Goal: Information Seeking & Learning: Learn about a topic

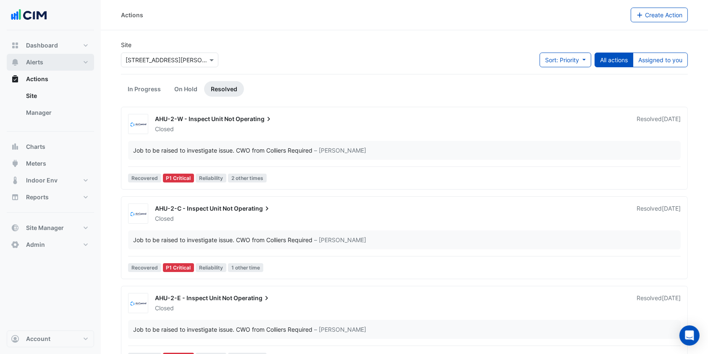
click at [50, 61] on button "Alerts" at bounding box center [50, 62] width 87 height 17
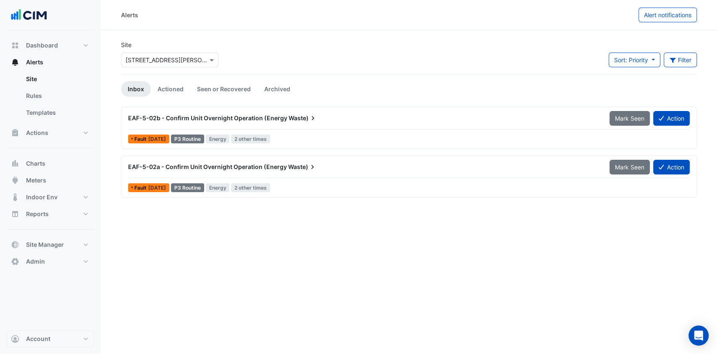
click at [194, 64] on div "× 108 Wickham St" at bounding box center [164, 59] width 86 height 9
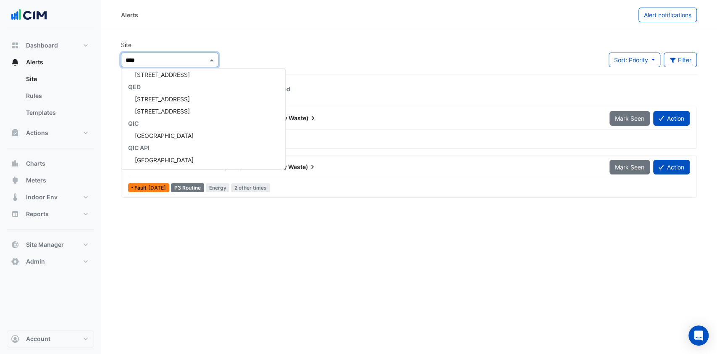
scroll to position [3, 0]
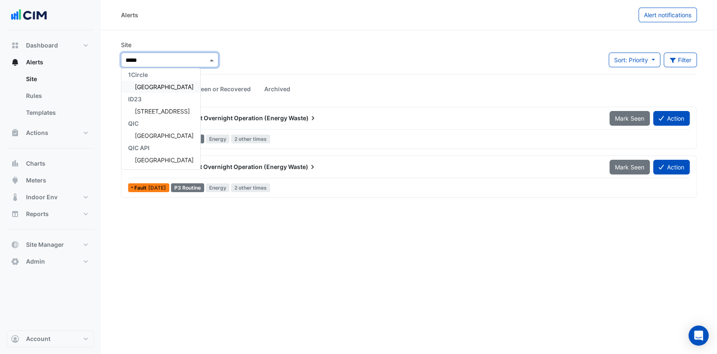
type input "******"
click at [165, 79] on div "1Circle" at bounding box center [160, 74] width 79 height 12
click at [163, 83] on span "[GEOGRAPHIC_DATA]" at bounding box center [164, 86] width 59 height 7
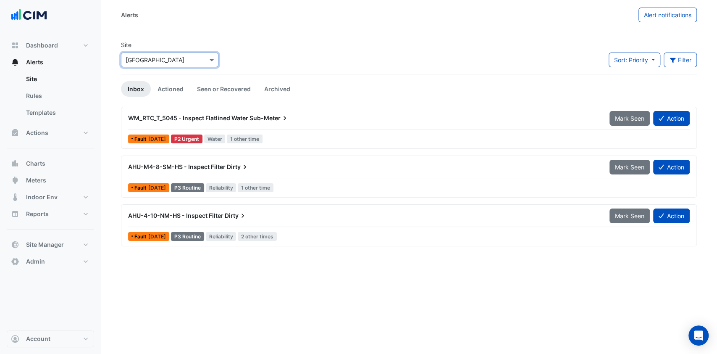
click at [676, 61] on button "Filter" at bounding box center [681, 60] width 34 height 15
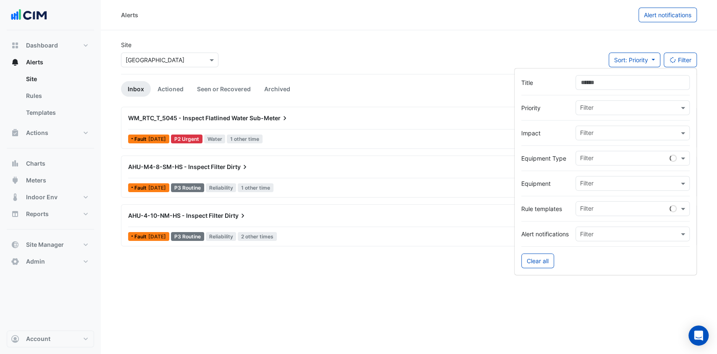
click at [602, 184] on input "text" at bounding box center [629, 184] width 99 height 9
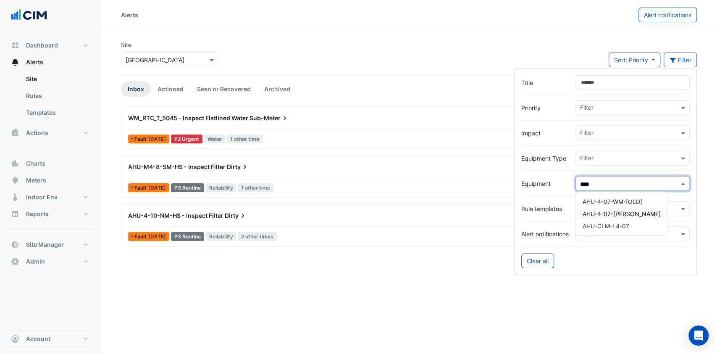
click at [614, 216] on span "AHU-4-07-[PERSON_NAME]" at bounding box center [622, 213] width 78 height 7
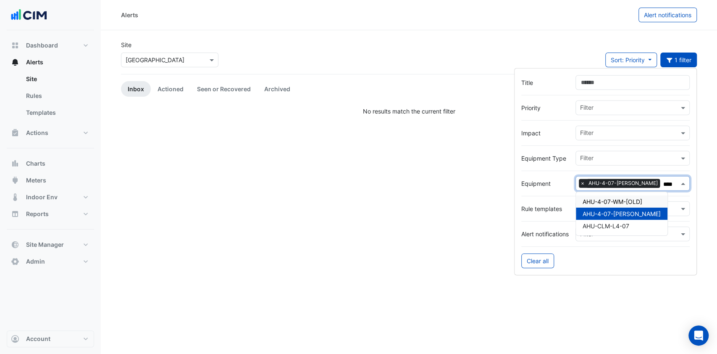
type input "****"
click at [500, 78] on app-alert-tickets "Site × Robina Town Centre Sort: Priority Priority Updated 1 filter Inbox Action…" at bounding box center [409, 77] width 576 height 75
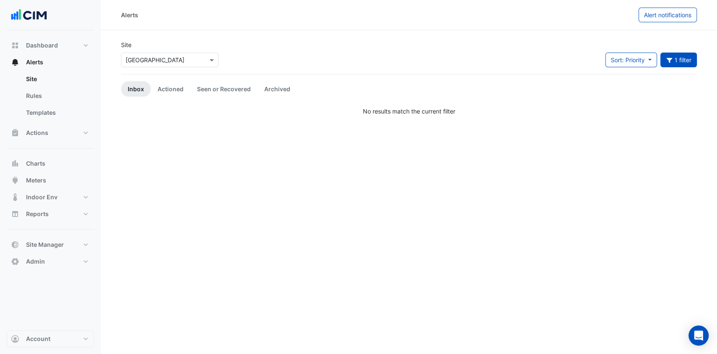
click at [178, 89] on link "Actioned" at bounding box center [170, 89] width 39 height 16
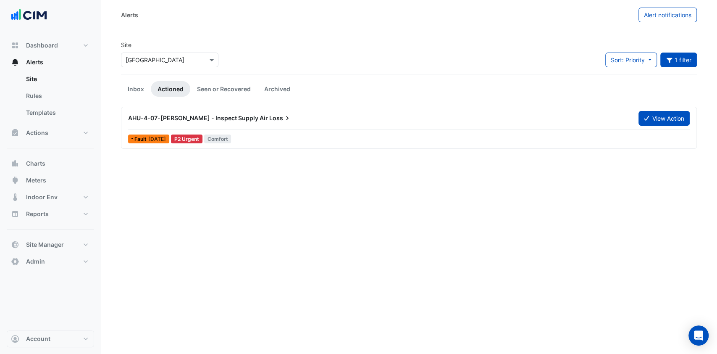
click at [269, 116] on span "Loss" at bounding box center [280, 118] width 22 height 8
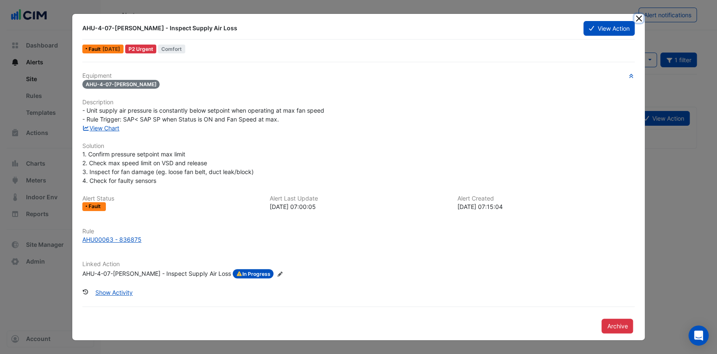
click at [640, 21] on button "Close" at bounding box center [639, 18] width 9 height 9
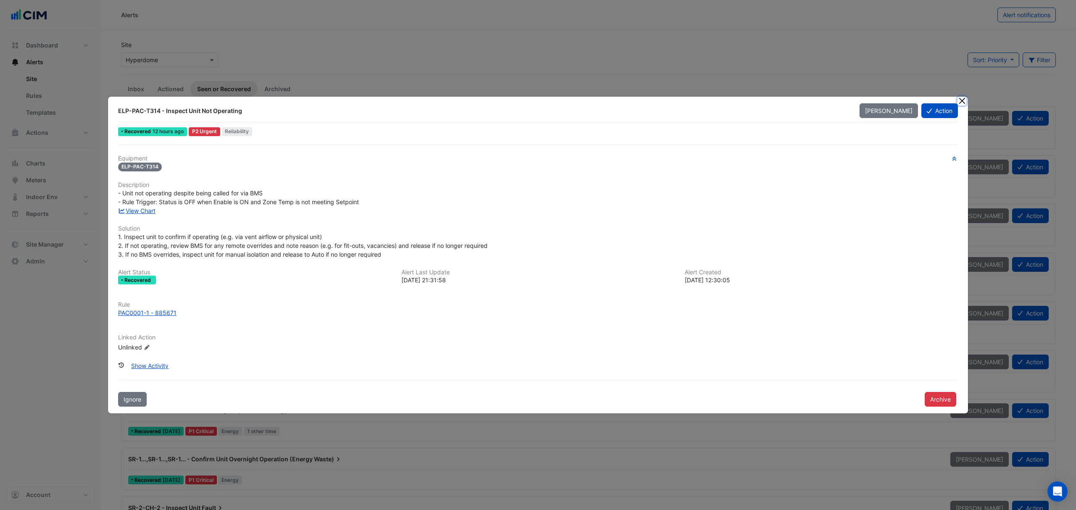
click at [962, 100] on button "Close" at bounding box center [961, 101] width 9 height 9
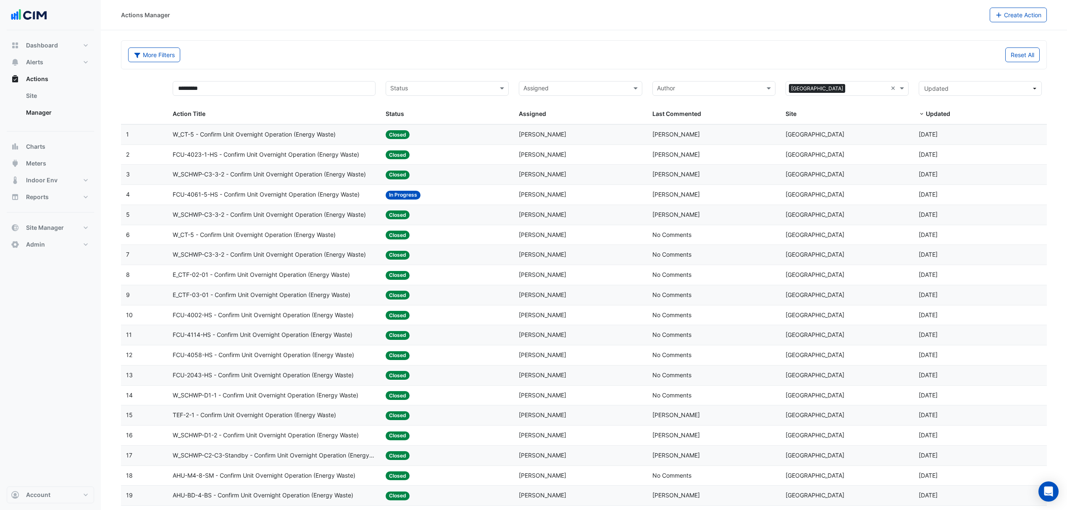
select select "***"
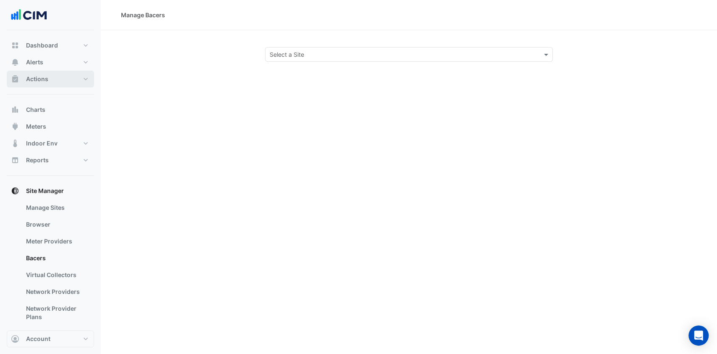
click at [53, 84] on button "Actions" at bounding box center [50, 79] width 87 height 17
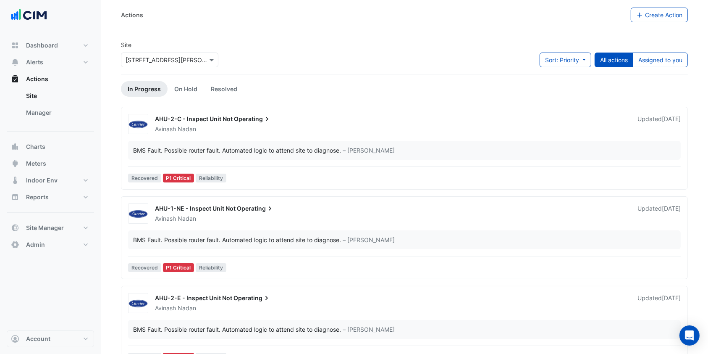
click at [57, 118] on link "Manager" at bounding box center [56, 112] width 75 height 17
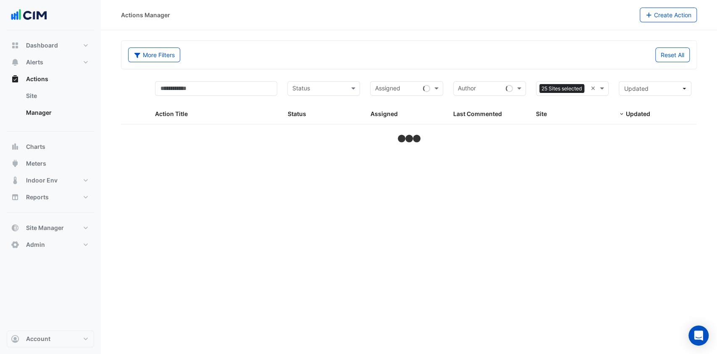
select select "***"
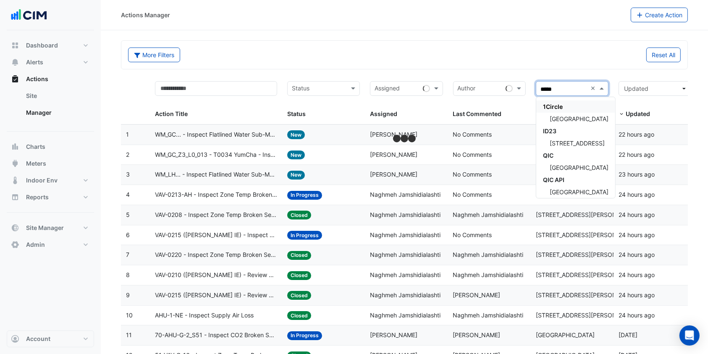
type input "******"
click at [579, 114] on div "[GEOGRAPHIC_DATA]" at bounding box center [576, 119] width 79 height 12
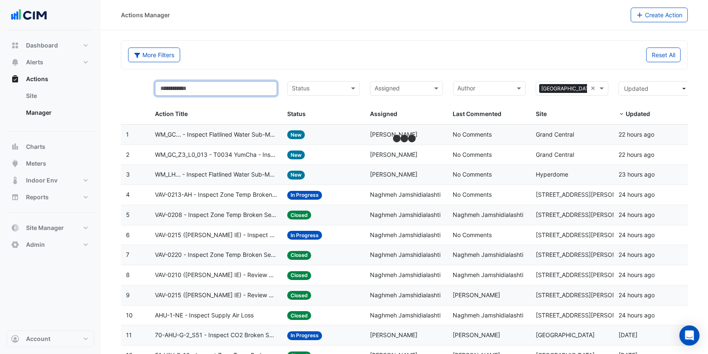
click at [226, 87] on input "text" at bounding box center [216, 88] width 122 height 15
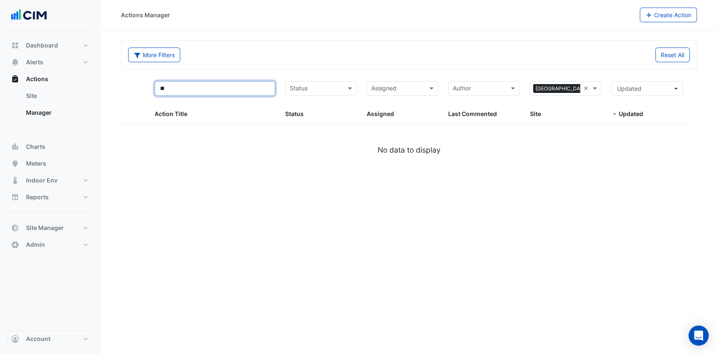
type input "*"
select select "***"
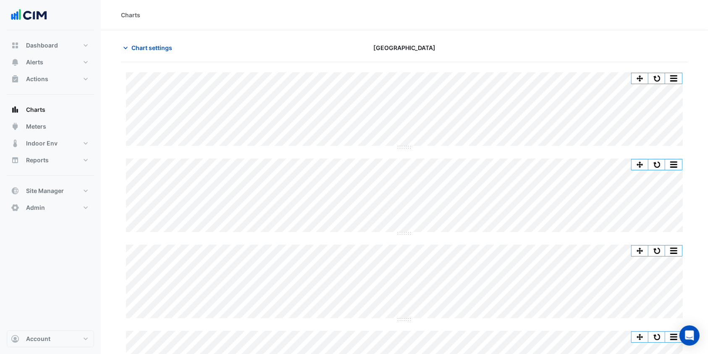
click at [150, 39] on section "Chart settings [GEOGRAPHIC_DATA] Split All Split None Print Save as JPEG Save a…" at bounding box center [405, 213] width 608 height 367
click at [148, 43] on span "Chart settings" at bounding box center [152, 47] width 41 height 9
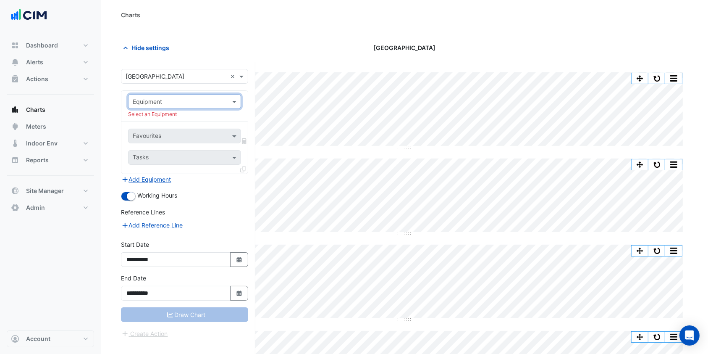
click at [210, 102] on input "text" at bounding box center [176, 101] width 87 height 9
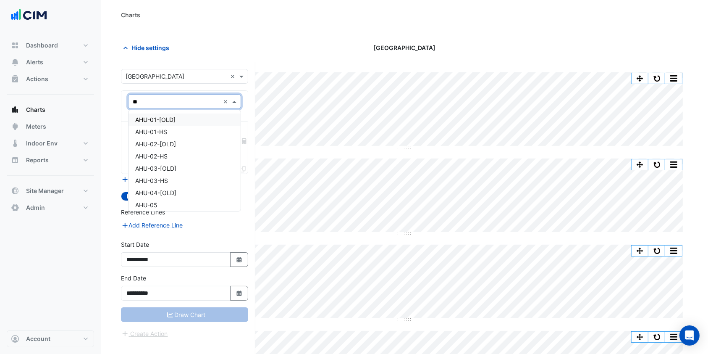
type input "***"
click at [158, 126] on div "AHU-01-HS" at bounding box center [185, 132] width 112 height 12
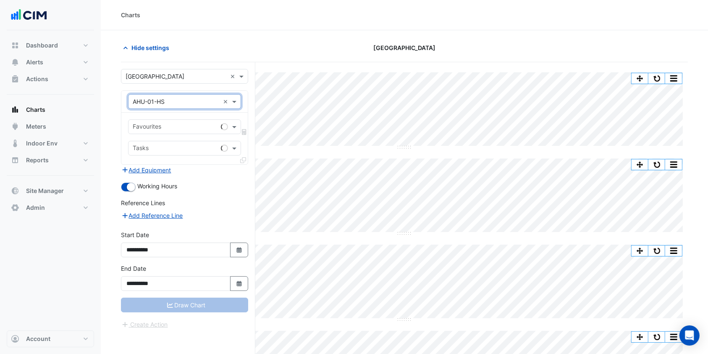
click at [178, 121] on div "Favourites" at bounding box center [173, 126] width 89 height 13
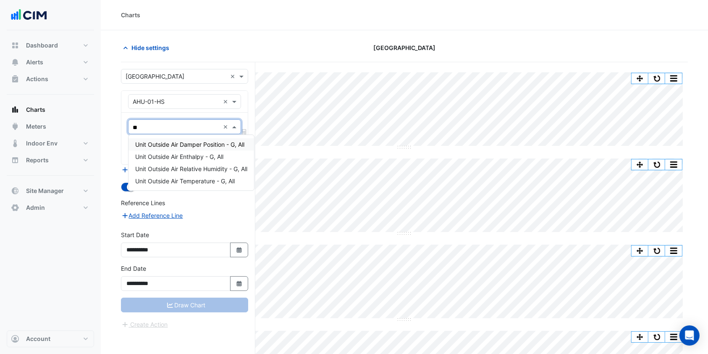
type input "***"
click at [193, 157] on span "Unit Outside Air Enthalpy - G, All" at bounding box center [179, 156] width 88 height 7
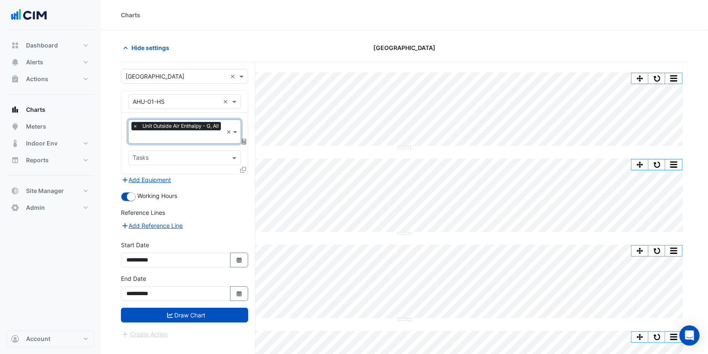
click at [240, 166] on div "× Unit Outside Air Enthalpy - G, All × Tasks" at bounding box center [184, 143] width 126 height 61
click at [242, 167] on icon at bounding box center [243, 170] width 6 height 6
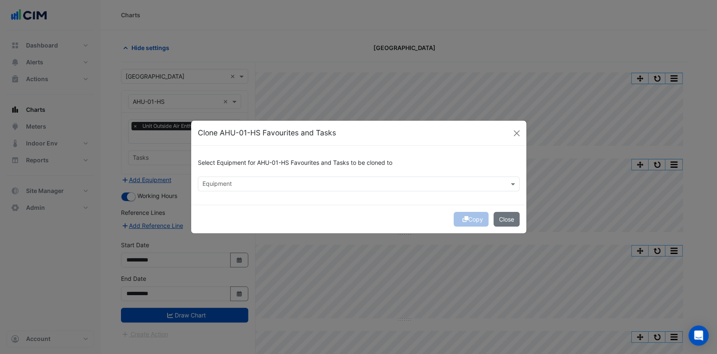
click at [246, 178] on div "Equipment" at bounding box center [351, 183] width 307 height 13
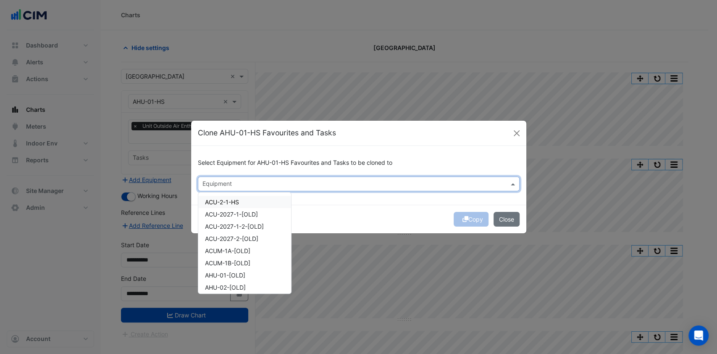
click at [234, 202] on span "ACU-2-1-HS" at bounding box center [222, 201] width 34 height 7
click at [229, 233] on div "AHU-05" at bounding box center [244, 236] width 93 height 12
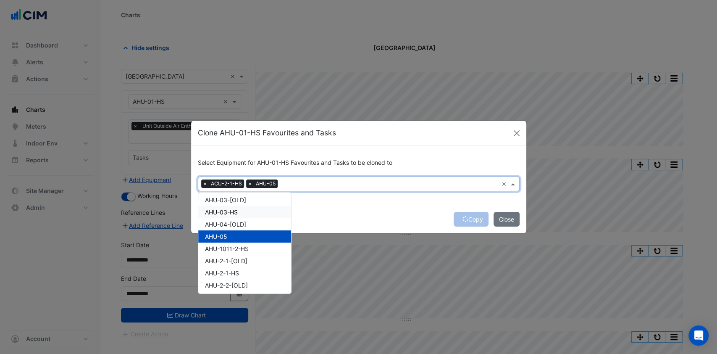
click at [230, 210] on span "AHU-03-HS" at bounding box center [221, 211] width 33 height 7
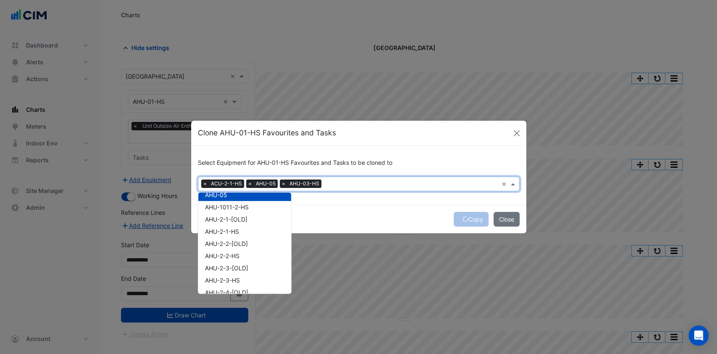
scroll to position [168, 0]
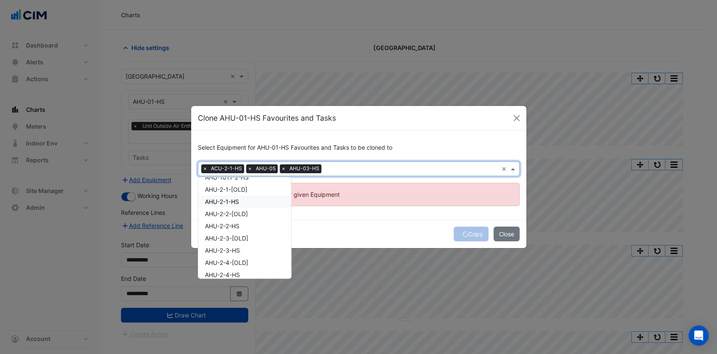
click at [230, 203] on span "AHU-2-1-HS" at bounding box center [222, 201] width 34 height 7
click at [233, 225] on span "AHU-2-2-HS" at bounding box center [222, 225] width 34 height 7
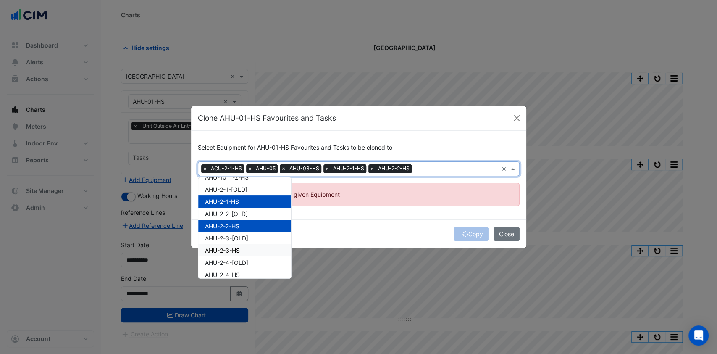
click at [231, 245] on div "AHU-2-3-HS" at bounding box center [244, 250] width 93 height 12
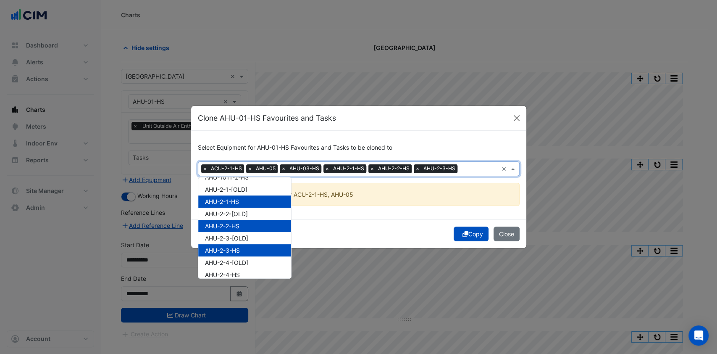
scroll to position [224, 0]
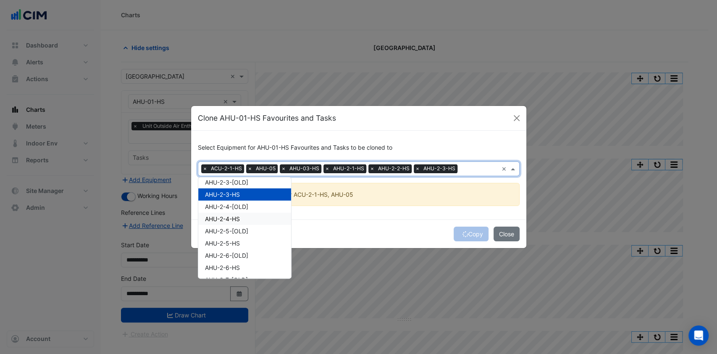
click at [236, 217] on span "AHU-2-4-HS" at bounding box center [222, 218] width 35 height 7
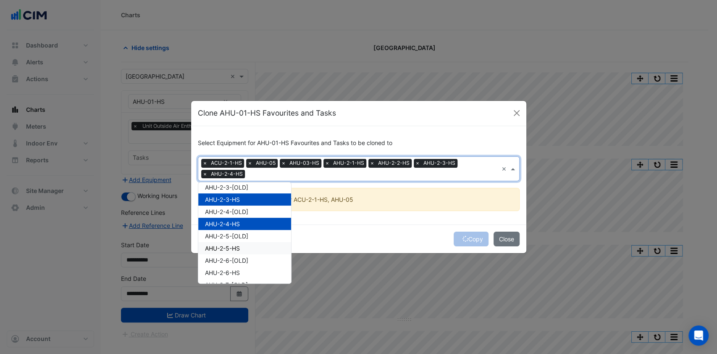
click at [234, 242] on div "AHU-2-5-HS" at bounding box center [244, 248] width 93 height 12
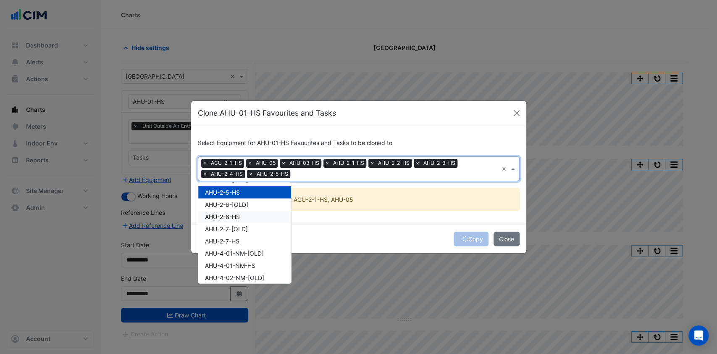
click at [235, 216] on span "AHU-2-6-HS" at bounding box center [222, 216] width 35 height 7
click at [233, 235] on div "AHU-2-7-HS" at bounding box center [244, 241] width 93 height 12
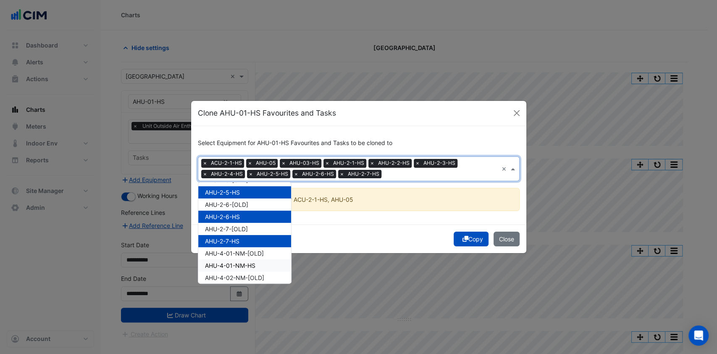
click at [240, 262] on span "AHU-4-01-NM-HS" at bounding box center [230, 265] width 50 height 7
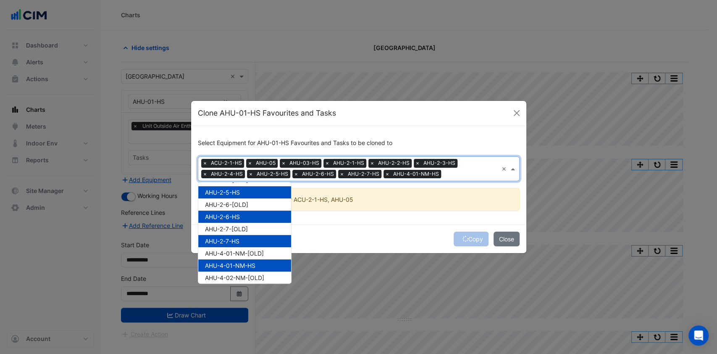
scroll to position [336, 0]
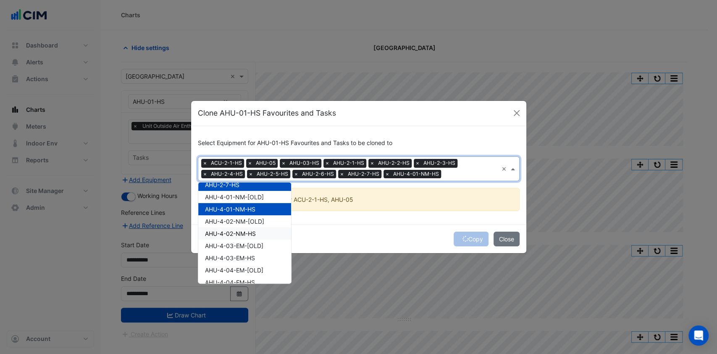
click at [249, 231] on span "AHU-4-02-NM-HS" at bounding box center [230, 233] width 51 height 7
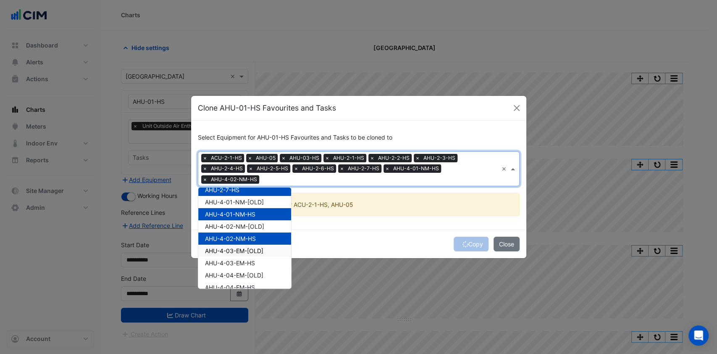
scroll to position [392, 0]
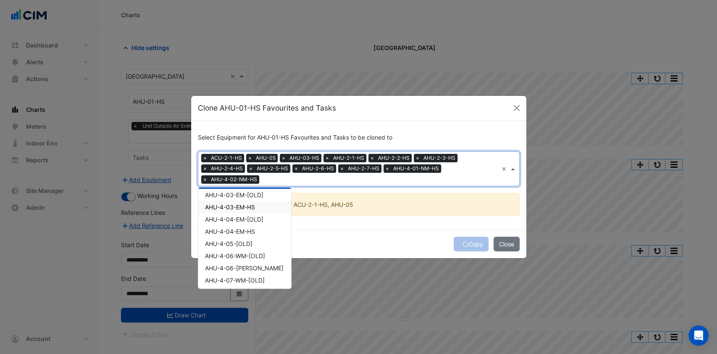
click at [246, 208] on span "AHU-4-03-EM-HS" at bounding box center [230, 206] width 50 height 7
click at [245, 228] on span "AHU-4-04-EM-HS" at bounding box center [230, 231] width 50 height 7
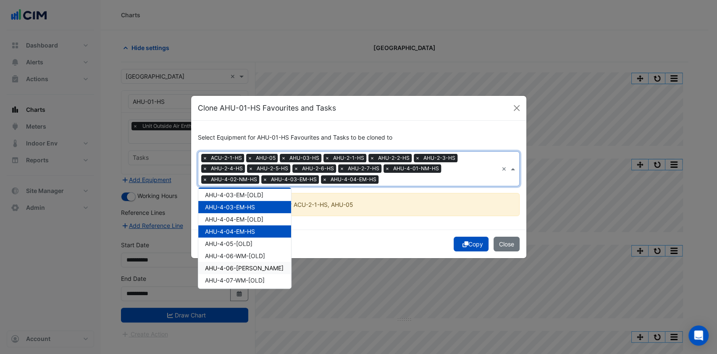
click at [252, 266] on span "AHU-4-06-[PERSON_NAME]" at bounding box center [244, 267] width 79 height 7
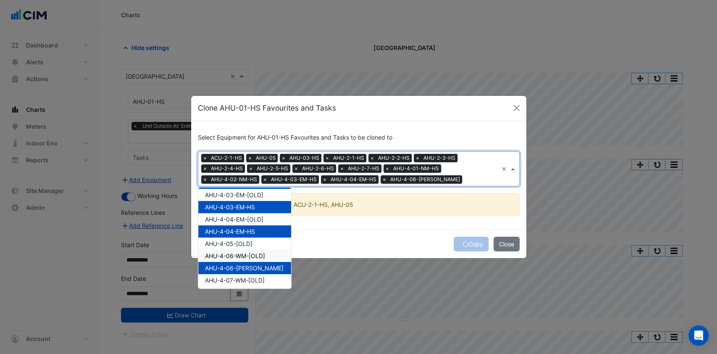
scroll to position [448, 0]
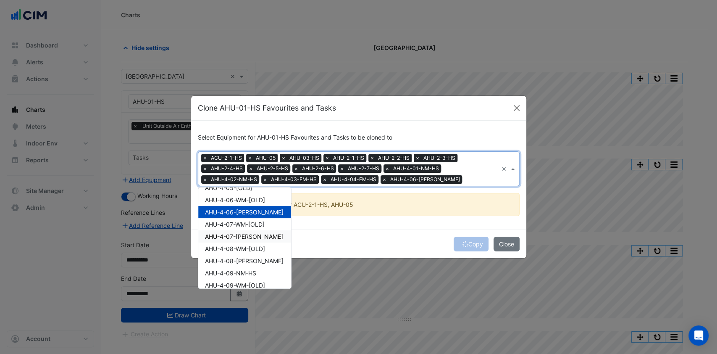
click at [252, 236] on span "AHU-4-07-[PERSON_NAME]" at bounding box center [244, 236] width 78 height 7
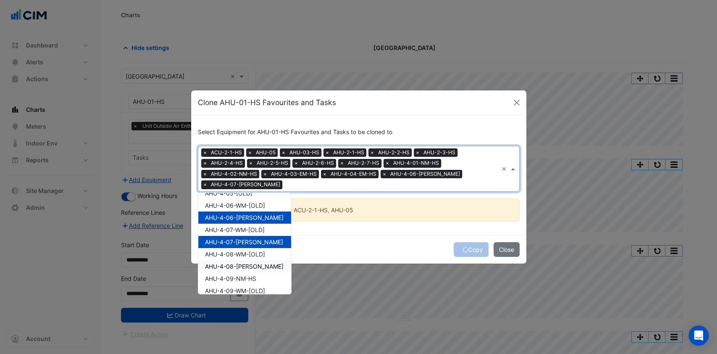
click at [253, 264] on span "AHU-4-08-[PERSON_NAME]" at bounding box center [244, 266] width 79 height 7
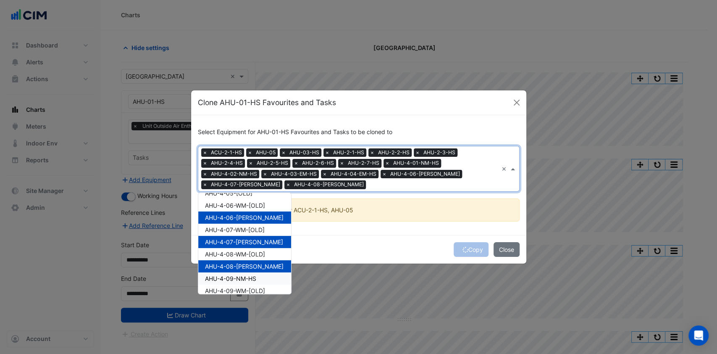
click at [251, 275] on span "AHU-4-09-NM-HS" at bounding box center [230, 278] width 51 height 7
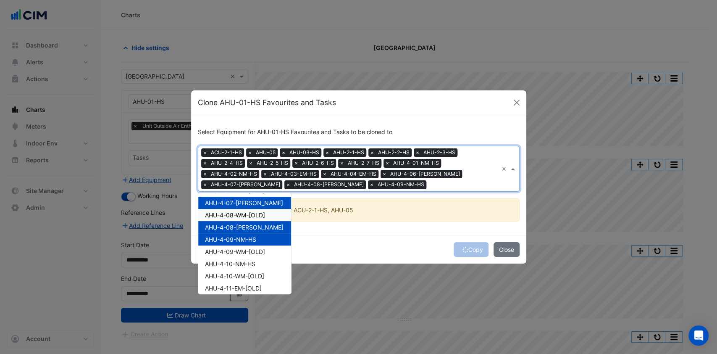
scroll to position [504, 0]
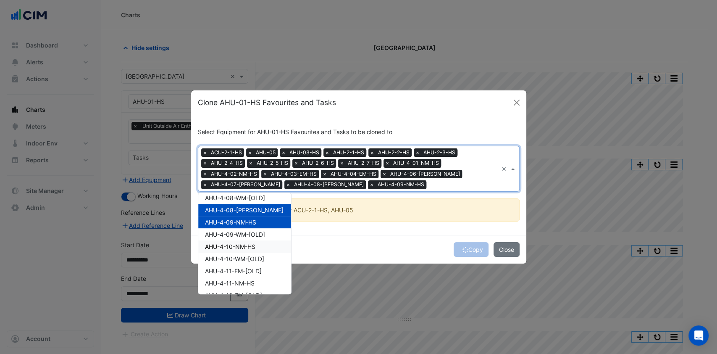
click at [248, 249] on span "AHU-4-10-NM-HS" at bounding box center [230, 246] width 50 height 7
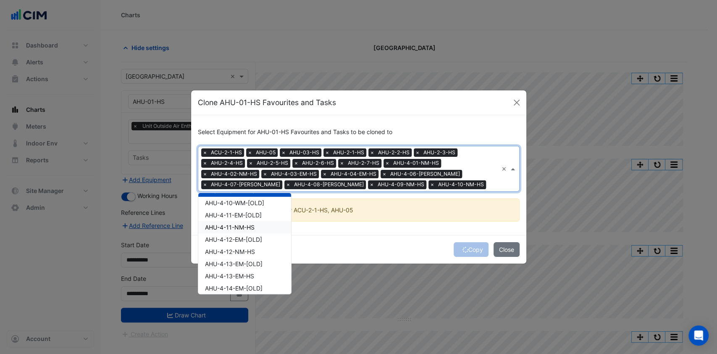
click at [249, 225] on span "AHU-4-11-NM-HS" at bounding box center [230, 227] width 50 height 7
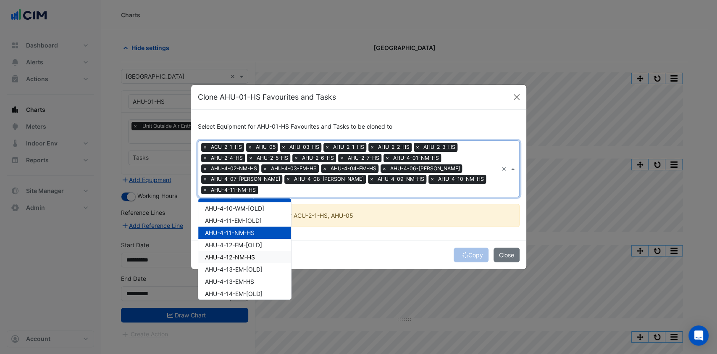
click at [252, 257] on span "AHU-4-12-NM-HS" at bounding box center [230, 256] width 50 height 7
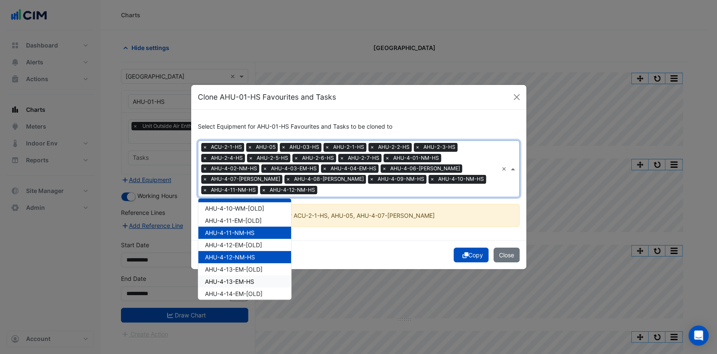
click at [253, 278] on span "AHU-4-13-EM-HS" at bounding box center [229, 281] width 49 height 7
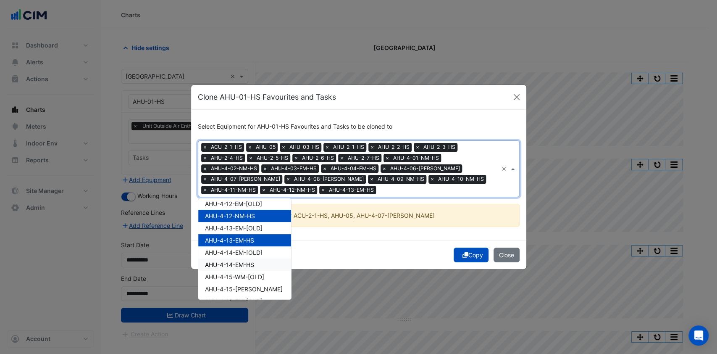
scroll to position [616, 0]
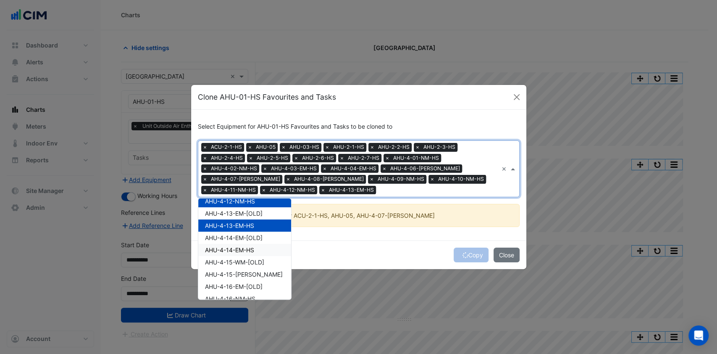
click at [245, 250] on span "AHU-4-14-EM-HS" at bounding box center [229, 249] width 49 height 7
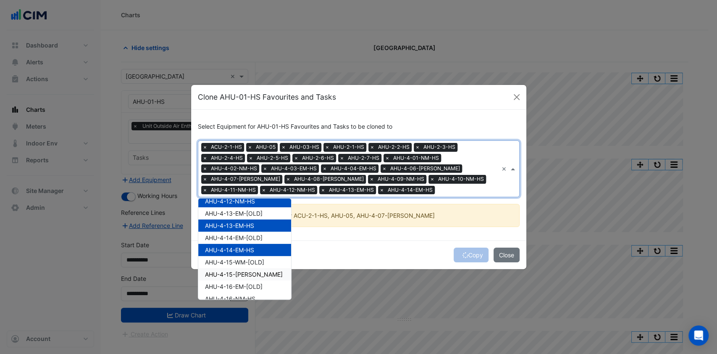
click at [252, 271] on span "AHU-4-15-WM-HS" at bounding box center [244, 274] width 78 height 7
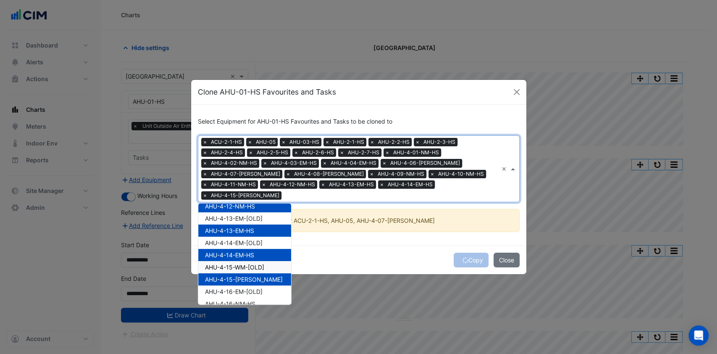
scroll to position [672, 0]
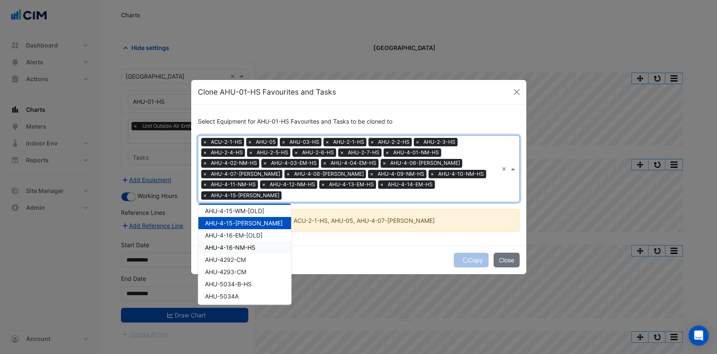
click at [249, 244] on span "AHU-4-16-NM-HS" at bounding box center [230, 247] width 50 height 7
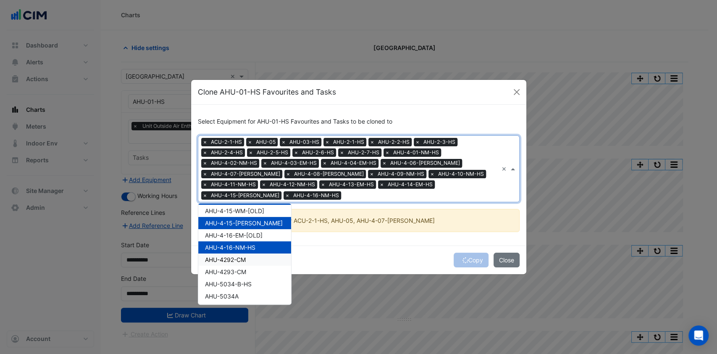
click at [238, 257] on span "AHU-4292-CM" at bounding box center [225, 259] width 41 height 7
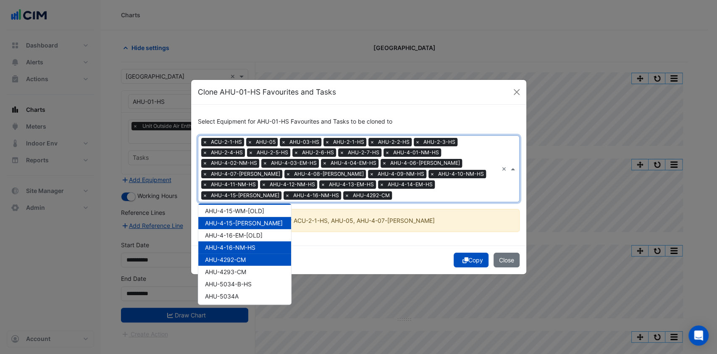
click at [238, 267] on div "AHU-4293-CM" at bounding box center [244, 272] width 93 height 12
click at [236, 277] on div "AHU-4293-CM" at bounding box center [244, 272] width 93 height 12
click at [236, 269] on span "AHU-4293-CM" at bounding box center [225, 271] width 41 height 7
click at [234, 285] on span "AHU-5034-B-HS" at bounding box center [228, 283] width 47 height 7
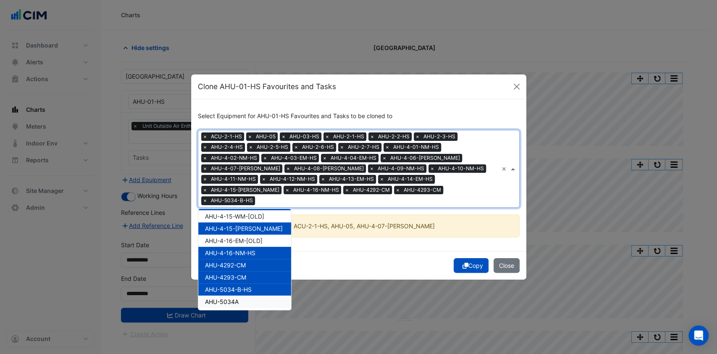
click at [230, 298] on span "AHU-5034A" at bounding box center [222, 301] width 34 height 7
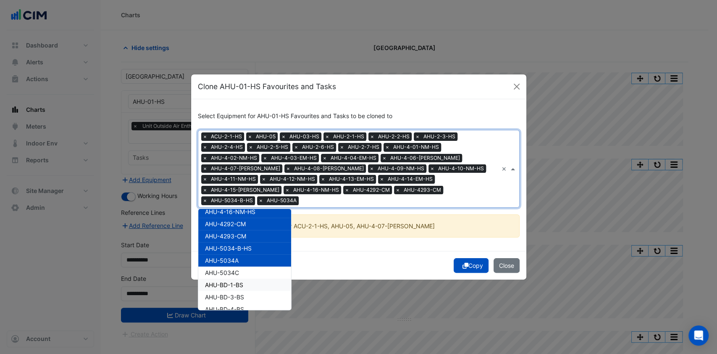
scroll to position [728, 0]
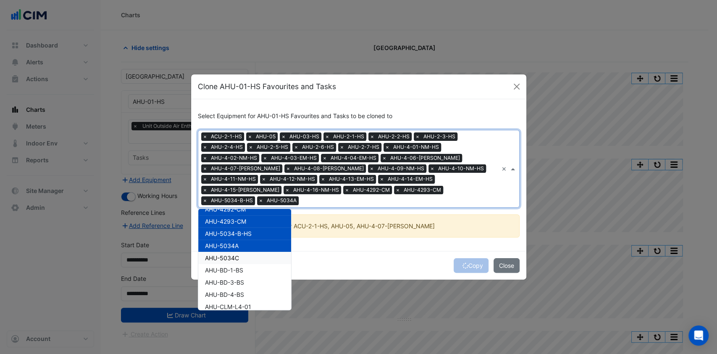
click at [229, 254] on span "AHU-5034C" at bounding box center [222, 257] width 34 height 7
click at [226, 265] on div "AHU-BD-1-BS" at bounding box center [244, 270] width 93 height 12
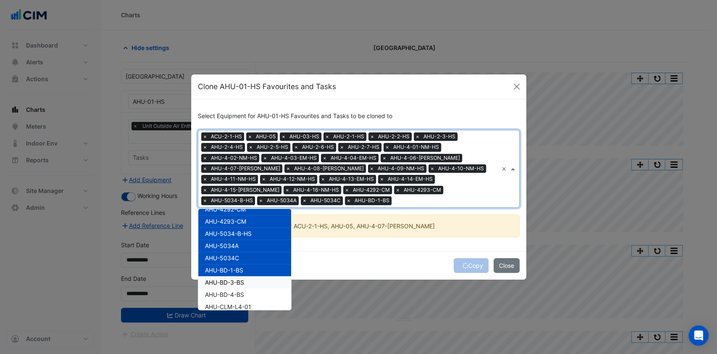
click at [227, 281] on span "AHU-BD-3-BS" at bounding box center [224, 282] width 39 height 7
click at [228, 289] on div "AHU-BD-4-BS" at bounding box center [244, 294] width 93 height 12
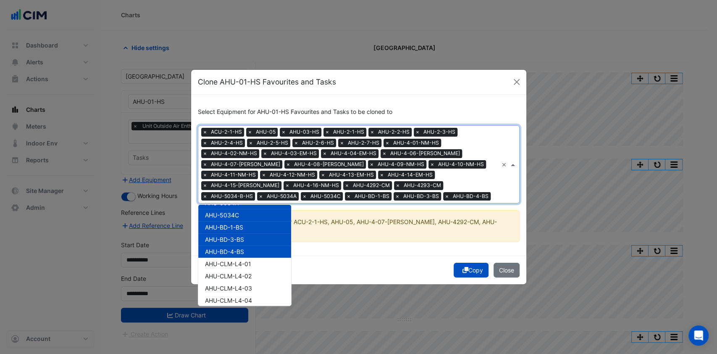
scroll to position [784, 0]
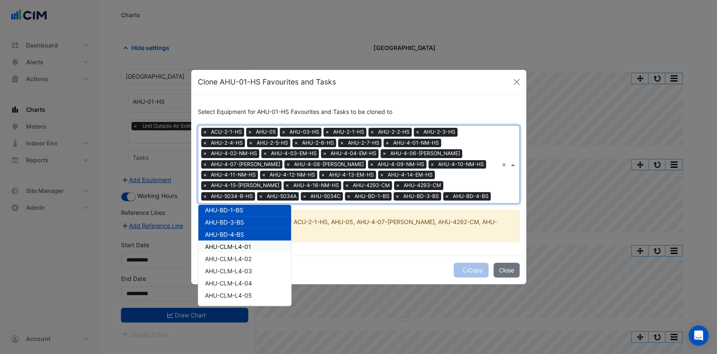
click at [241, 246] on span "AHU-CLM-L4-01" at bounding box center [228, 246] width 46 height 7
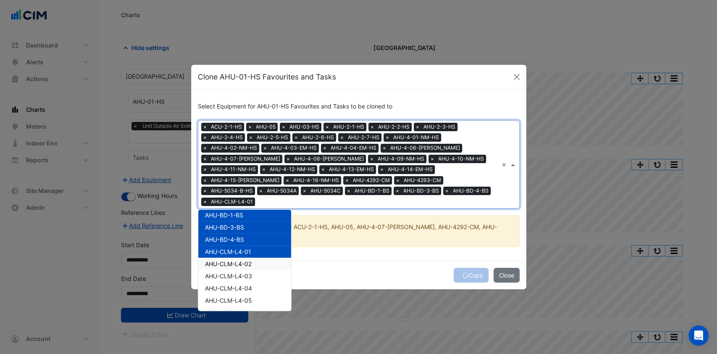
click at [237, 260] on span "AHU-CLM-L4-02" at bounding box center [228, 263] width 47 height 7
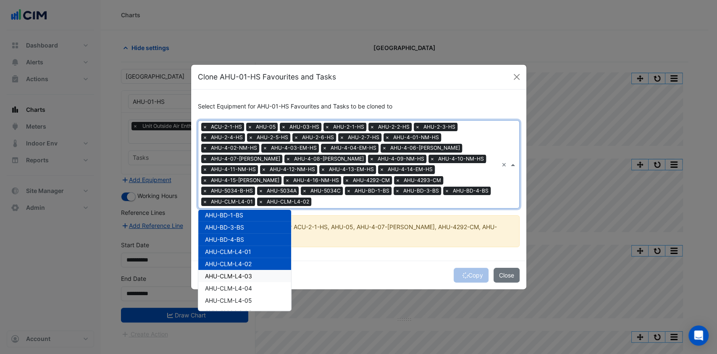
click at [232, 272] on span "AHU-CLM-L4-03" at bounding box center [228, 275] width 47 height 7
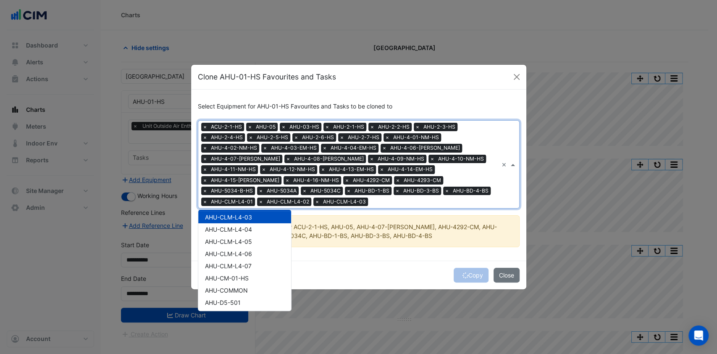
scroll to position [840, 0]
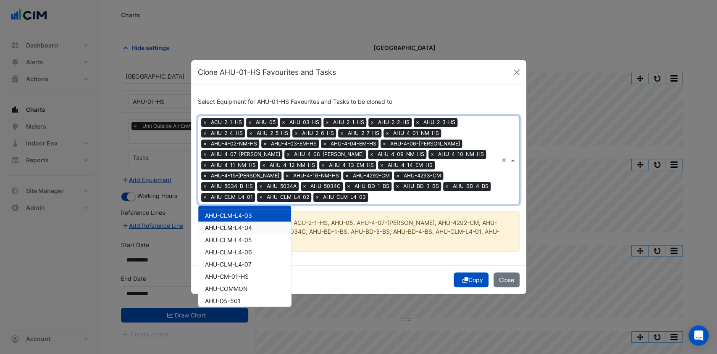
click at [247, 226] on span "AHU-CLM-L4-04" at bounding box center [228, 227] width 47 height 7
drag, startPoint x: 242, startPoint y: 234, endPoint x: 240, endPoint y: 238, distance: 5.1
click at [242, 234] on div "AHU-CLM-L4-05" at bounding box center [244, 240] width 93 height 12
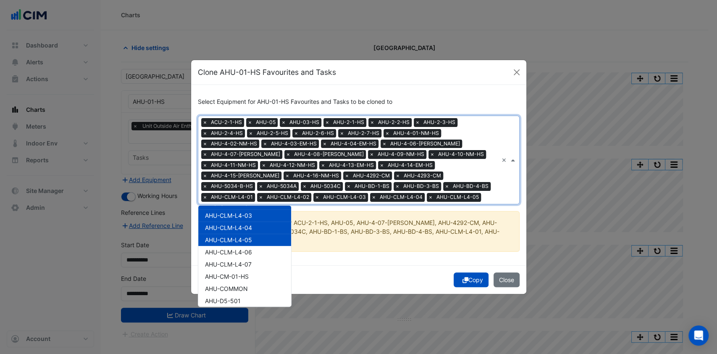
click at [237, 244] on div "AHU-CLM-L4-05" at bounding box center [244, 240] width 93 height 12
click at [239, 241] on span "AHU-CLM-L4-05" at bounding box center [228, 239] width 47 height 7
click at [237, 252] on span "AHU-CLM-L4-06" at bounding box center [228, 251] width 47 height 7
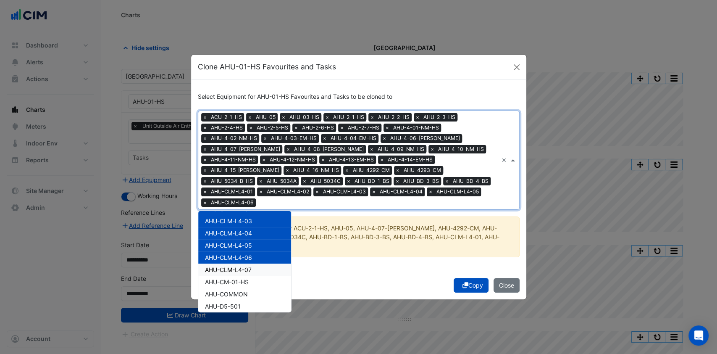
click at [235, 266] on span "AHU-CLM-L4-07" at bounding box center [228, 269] width 47 height 7
click at [234, 282] on span "AHU-CM-01-HS" at bounding box center [227, 281] width 44 height 7
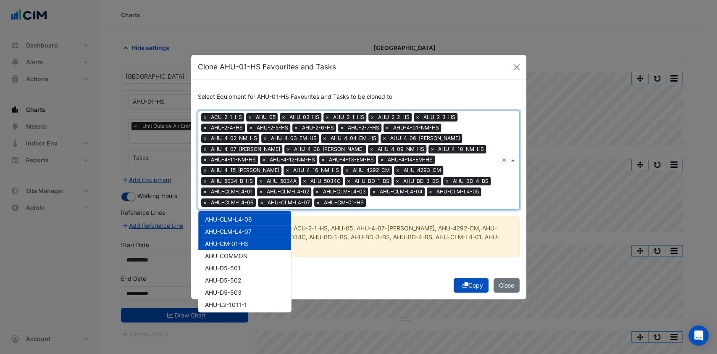
scroll to position [896, 0]
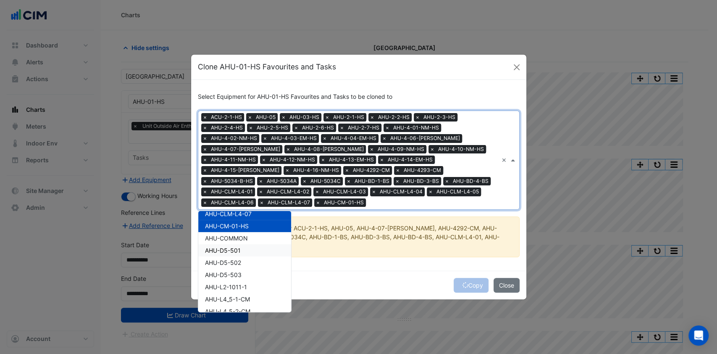
click at [236, 253] on span "AHU-D5-501" at bounding box center [223, 250] width 36 height 7
click at [236, 261] on span "AHU-D5-502" at bounding box center [223, 262] width 36 height 7
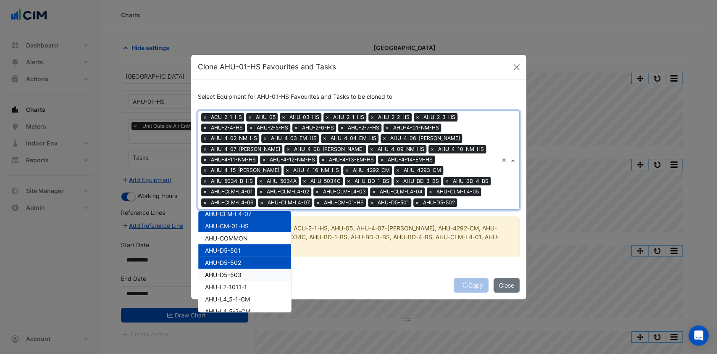
click at [233, 269] on div "AHU-D5-503" at bounding box center [244, 275] width 93 height 12
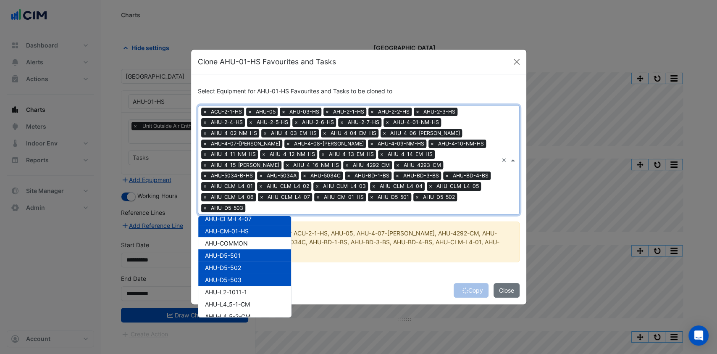
click at [232, 286] on div "AHU-L2-1011-1" at bounding box center [244, 292] width 93 height 12
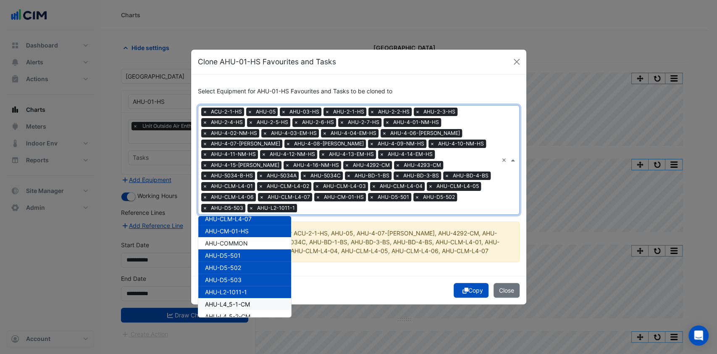
click at [229, 298] on div "AHU-L4_5-1-CM" at bounding box center [244, 304] width 93 height 12
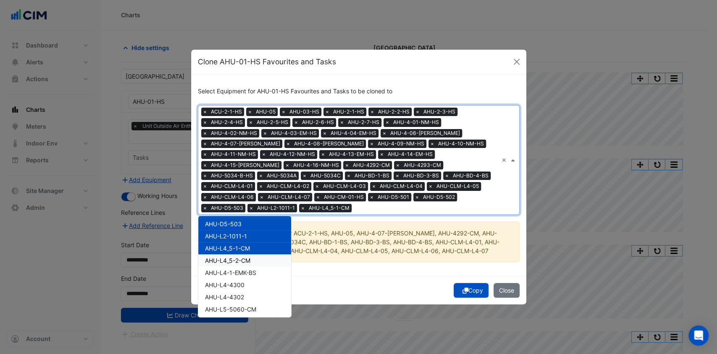
click at [239, 255] on div "AHU-L4_5-2-CM" at bounding box center [244, 260] width 93 height 12
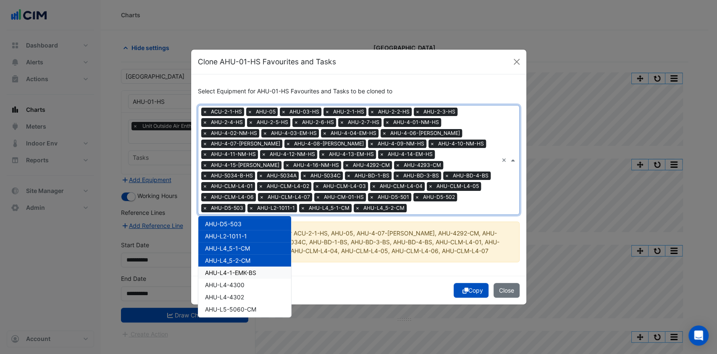
click at [239, 269] on span "AHU-L4-1-EMK-BS" at bounding box center [230, 272] width 51 height 7
click at [235, 282] on span "AHU-L4-4300" at bounding box center [224, 284] width 39 height 7
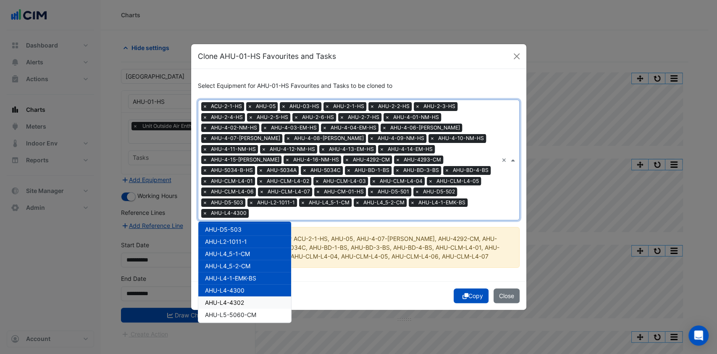
click at [233, 296] on div "AHU-L4-4302" at bounding box center [244, 302] width 93 height 12
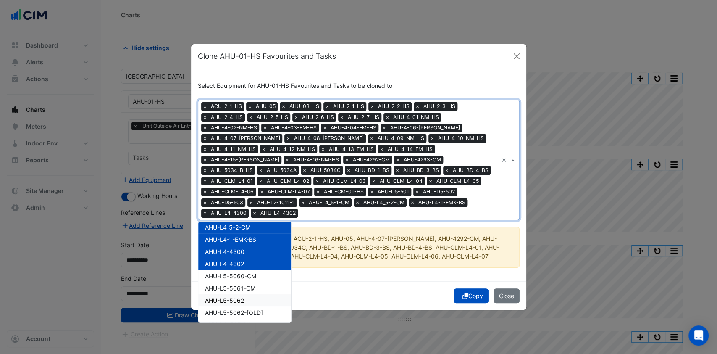
scroll to position [1009, 0]
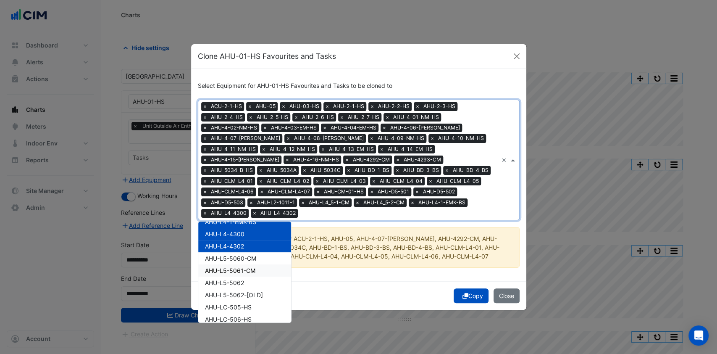
click at [245, 256] on div "AHU-L5-5060-CM" at bounding box center [244, 258] width 93 height 12
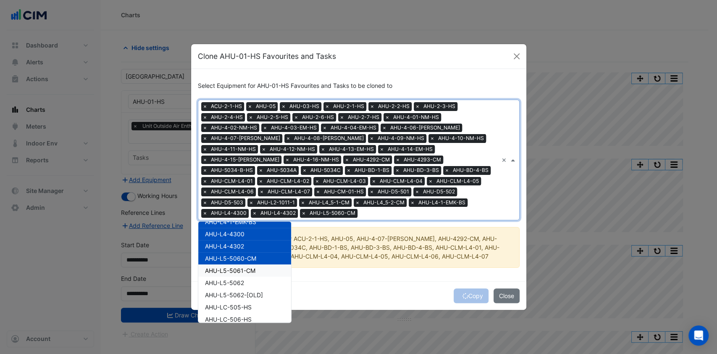
click at [242, 267] on span "AHU-L5-5061-CM" at bounding box center [230, 270] width 50 height 7
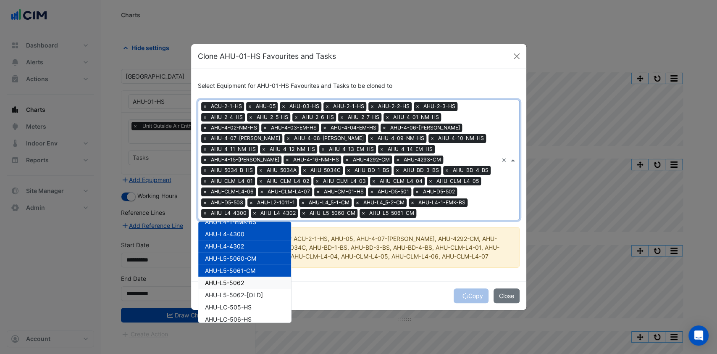
drag, startPoint x: 237, startPoint y: 279, endPoint x: 238, endPoint y: 284, distance: 4.7
click at [237, 280] on span "AHU-L5-5062" at bounding box center [224, 282] width 39 height 7
click at [242, 303] on span "AHU-LC-505-HS" at bounding box center [228, 306] width 47 height 7
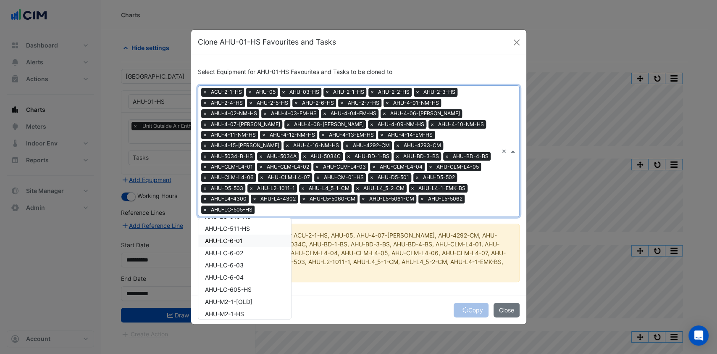
scroll to position [1064, 0]
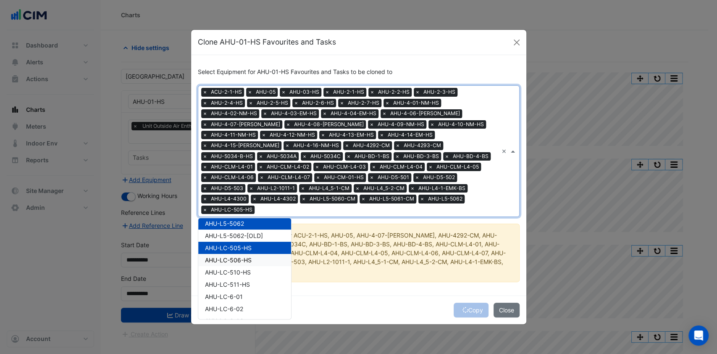
click at [241, 256] on span "AHU-LC-506-HS" at bounding box center [228, 259] width 47 height 7
click at [240, 266] on div "AHU-LC-510-HS" at bounding box center [244, 272] width 93 height 12
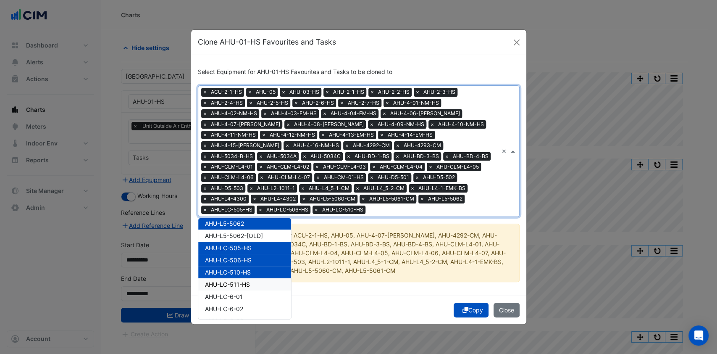
click at [237, 278] on div "AHU-LC-511-HS" at bounding box center [244, 284] width 93 height 12
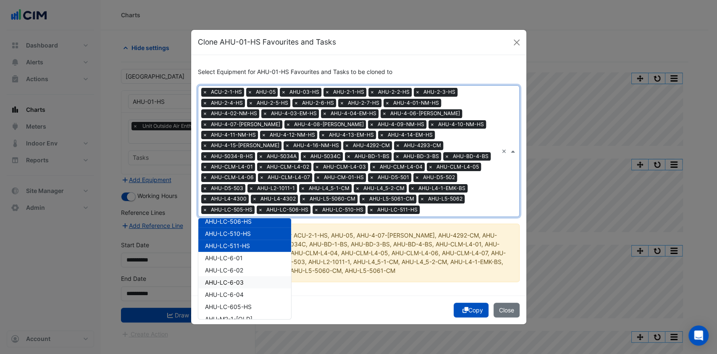
scroll to position [1120, 0]
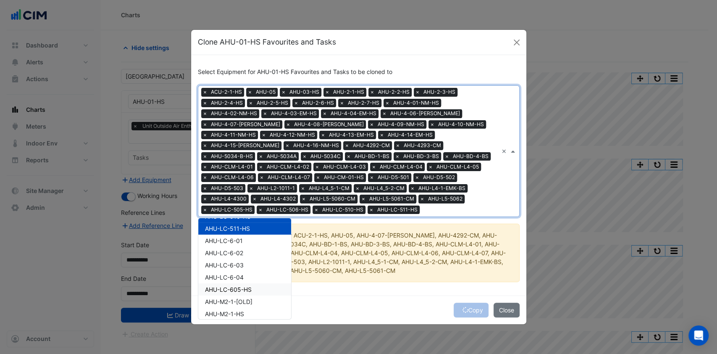
click at [232, 284] on div "AHU-LC-605-HS" at bounding box center [244, 289] width 93 height 12
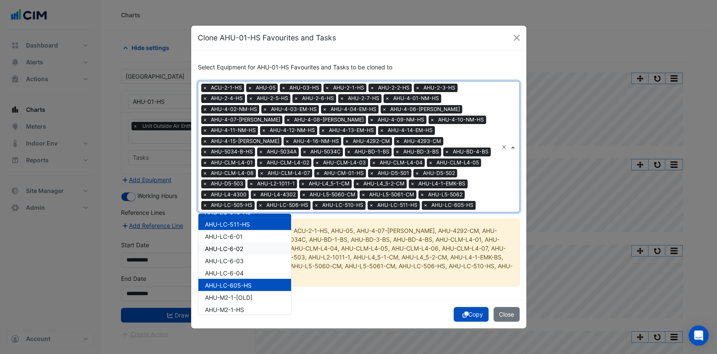
click at [236, 243] on div "AHU-LC-6-02" at bounding box center [244, 248] width 93 height 12
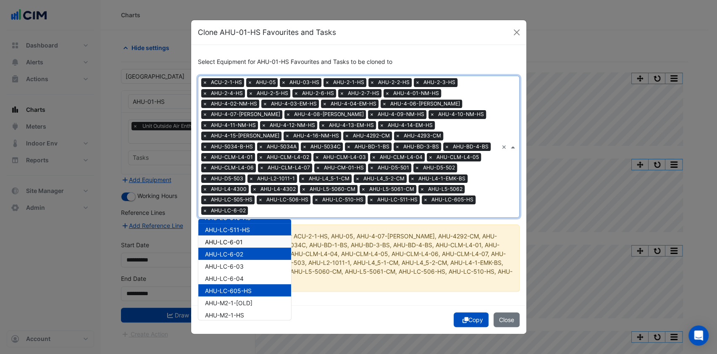
click at [235, 238] on span "AHU-LC-6-01" at bounding box center [224, 241] width 38 height 7
click at [235, 262] on span "AHU-LC-6-03" at bounding box center [224, 265] width 39 height 7
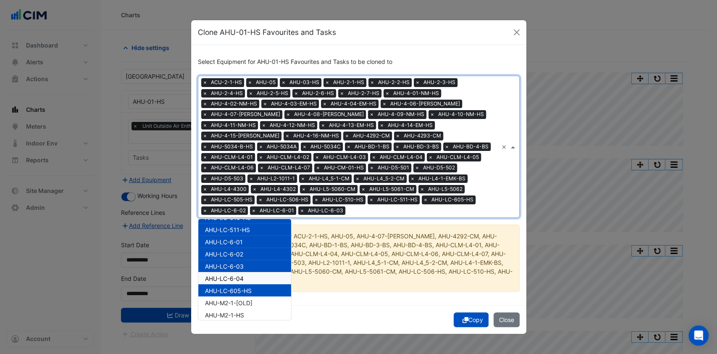
click at [230, 273] on div "AHU-LC-6-04" at bounding box center [244, 278] width 93 height 12
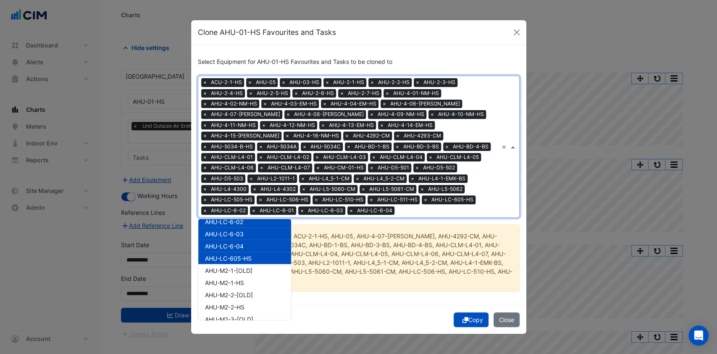
scroll to position [1177, 0]
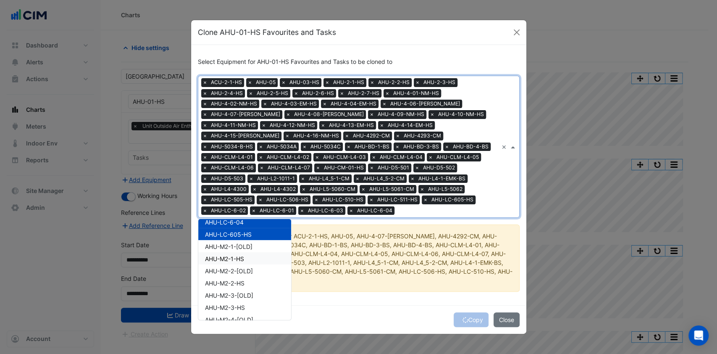
click at [243, 259] on span "AHU-M2-1-HS" at bounding box center [224, 258] width 39 height 7
click at [243, 280] on span "AHU-M2-2-HS" at bounding box center [224, 282] width 39 height 7
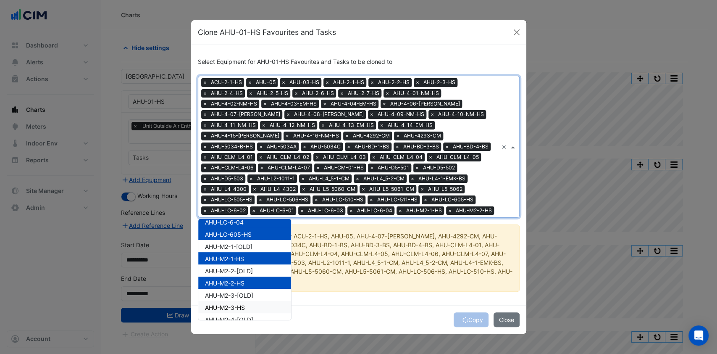
click at [240, 303] on div "AHU-M2-3-HS" at bounding box center [244, 307] width 93 height 12
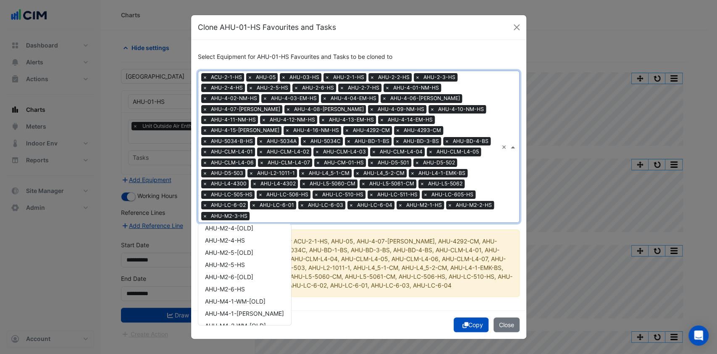
scroll to position [1288, 0]
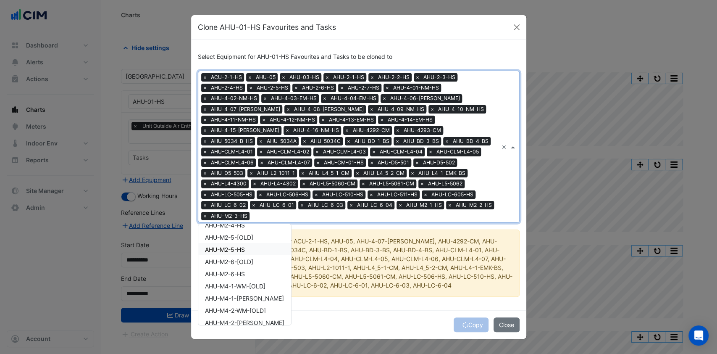
click at [242, 245] on span "AHU-M2-5-HS" at bounding box center [225, 248] width 40 height 7
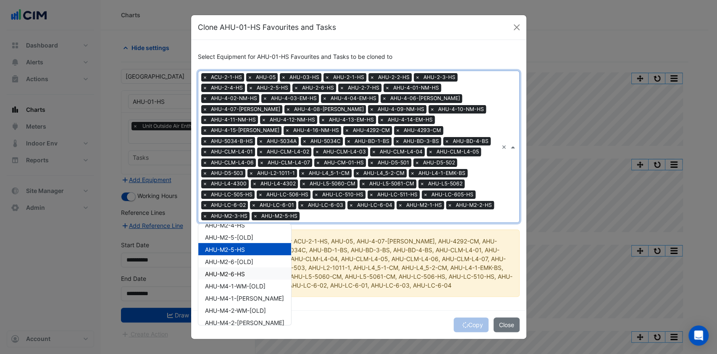
click at [240, 267] on div "AHU-M2-6-HS" at bounding box center [244, 273] width 93 height 12
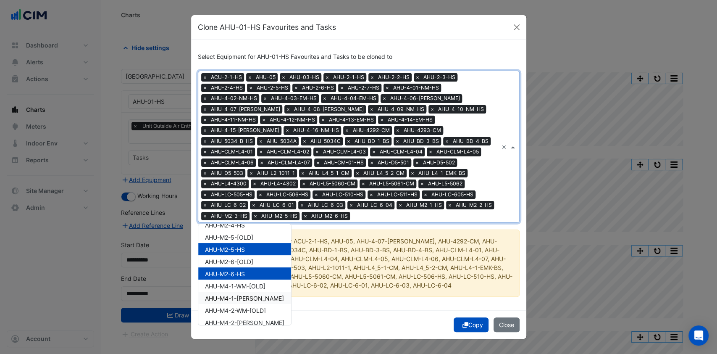
click at [241, 292] on div "AHU-M4-1-WM-HS" at bounding box center [244, 298] width 93 height 12
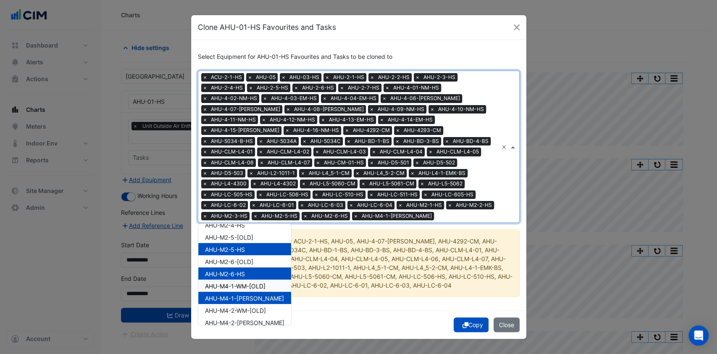
scroll to position [1345, 0]
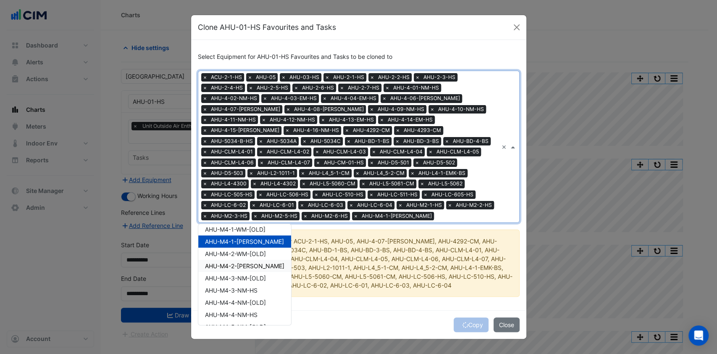
click at [250, 266] on span "AHU-M4-2-WM-HS" at bounding box center [244, 265] width 79 height 7
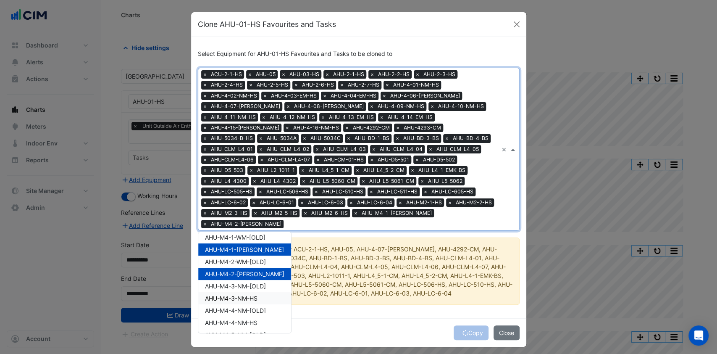
click at [249, 295] on span "AHU-M4-3-NM-HS" at bounding box center [231, 298] width 53 height 7
click at [246, 316] on div "AHU-M4-4-NM-HS" at bounding box center [244, 322] width 93 height 12
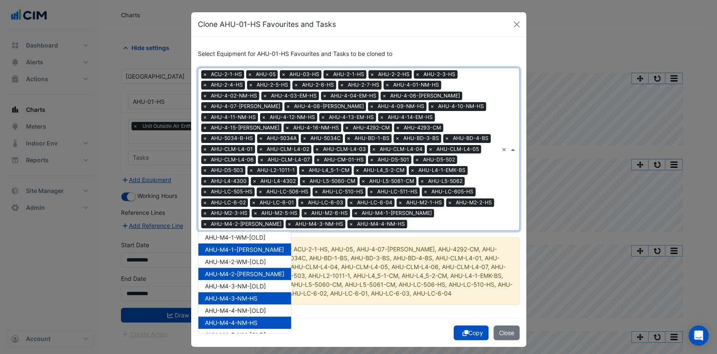
scroll to position [1401, 0]
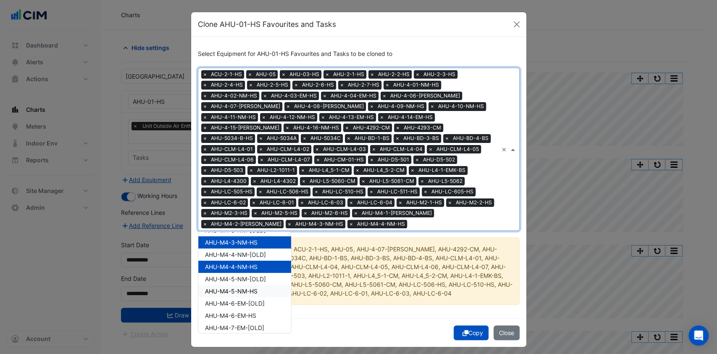
click at [251, 287] on span "AHU-M4-5-NM-HS" at bounding box center [231, 290] width 53 height 7
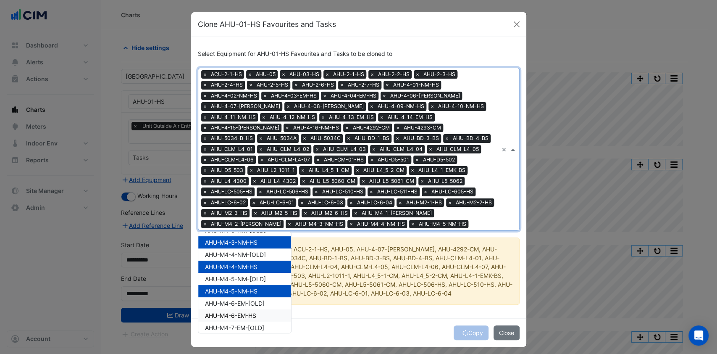
click at [250, 310] on div "AHU-M4-6-EM-HS" at bounding box center [244, 315] width 93 height 12
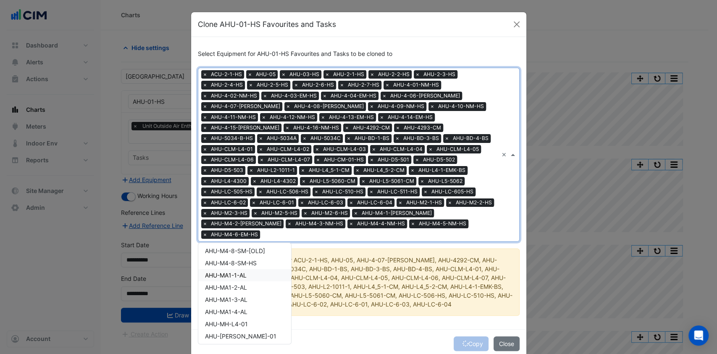
scroll to position [1456, 0]
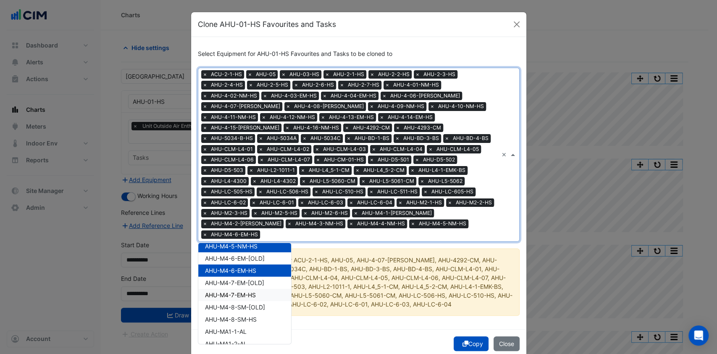
click at [245, 291] on span "AHU-M4-7-EM-HS" at bounding box center [230, 294] width 51 height 7
click at [248, 316] on span "AHU-M4-8-SM-HS" at bounding box center [231, 319] width 52 height 7
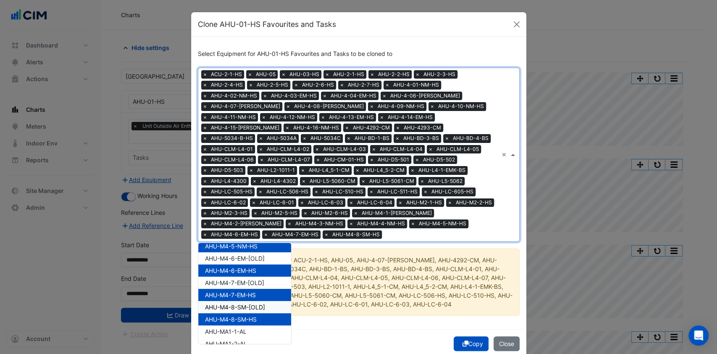
scroll to position [1513, 0]
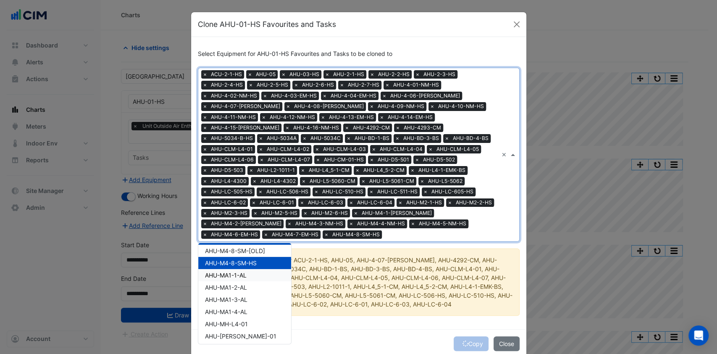
click at [237, 269] on div "AHU-MA1-1-AL" at bounding box center [244, 275] width 93 height 12
drag, startPoint x: 235, startPoint y: 276, endPoint x: 235, endPoint y: 281, distance: 5.5
click at [235, 284] on span "AHU-MA1-2-AL" at bounding box center [226, 287] width 42 height 7
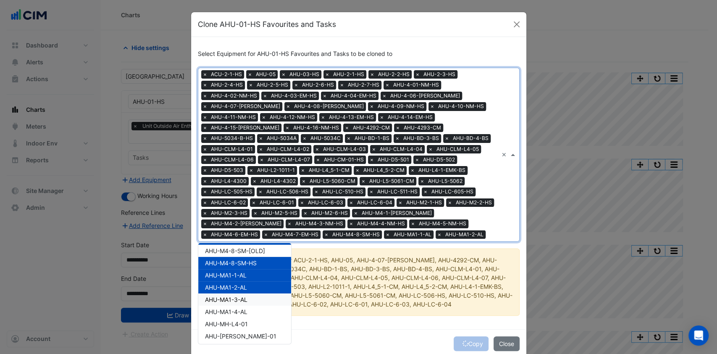
click at [232, 298] on span "AHU-MA1-3-AL" at bounding box center [226, 299] width 42 height 7
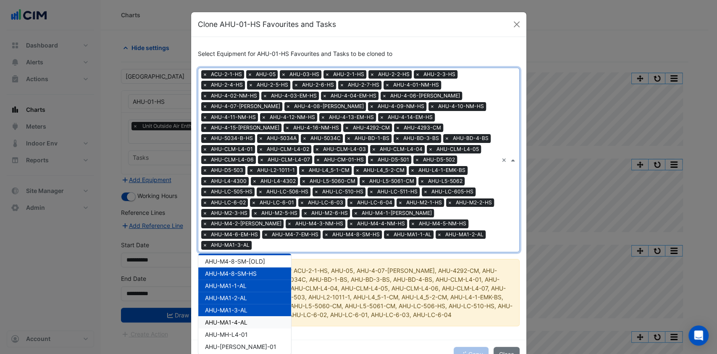
click at [229, 319] on span "AHU-MA1-4-AL" at bounding box center [226, 322] width 42 height 7
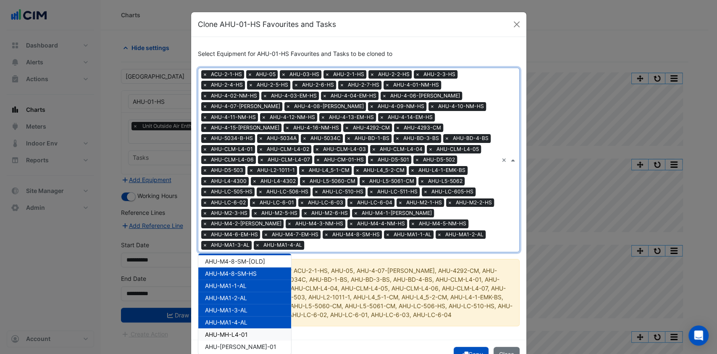
click at [226, 331] on span "AHU-MH-L4-01" at bounding box center [226, 334] width 43 height 7
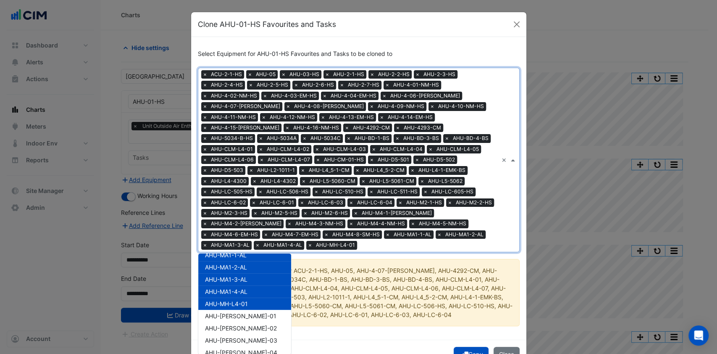
scroll to position [1569, 0]
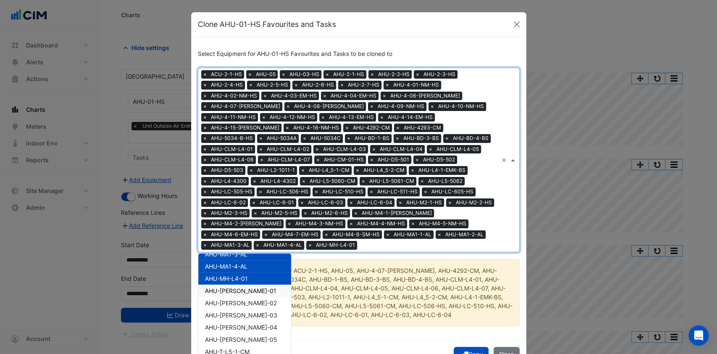
click at [237, 287] on span "AHU-MH-RF-01" at bounding box center [240, 290] width 71 height 7
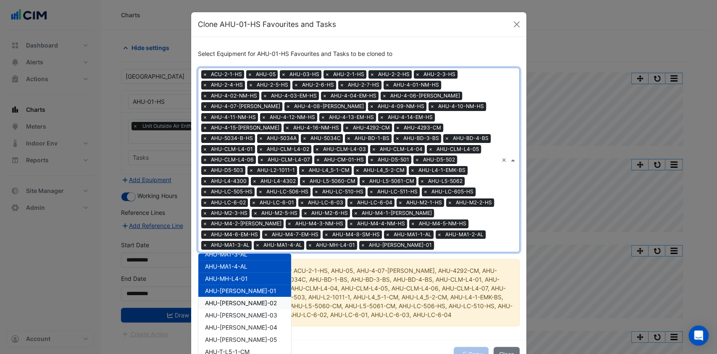
drag, startPoint x: 233, startPoint y: 294, endPoint x: 232, endPoint y: 304, distance: 10.1
click at [233, 299] on span "AHU-MH-RF-02" at bounding box center [241, 302] width 72 height 7
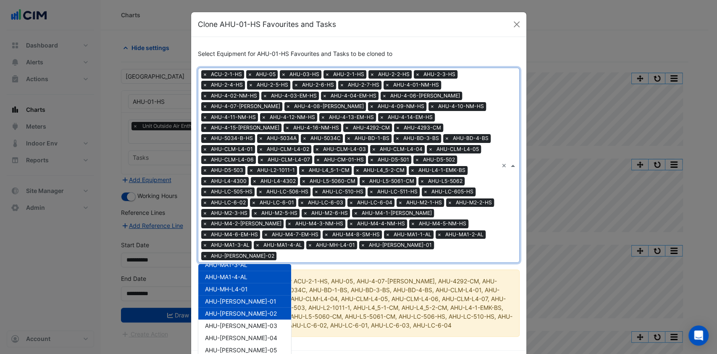
drag, startPoint x: 232, startPoint y: 305, endPoint x: 232, endPoint y: 311, distance: 5.9
click at [232, 307] on div "AHU-MH-RF-02" at bounding box center [244, 313] width 93 height 12
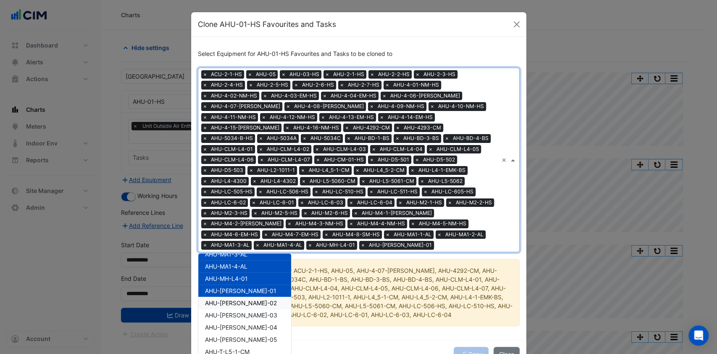
click at [232, 299] on span "AHU-MH-RF-02" at bounding box center [241, 302] width 72 height 7
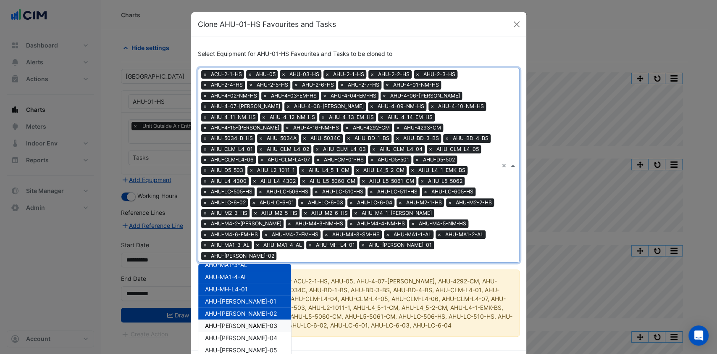
click at [229, 322] on span "AHU-MH-RF-03" at bounding box center [241, 325] width 72 height 7
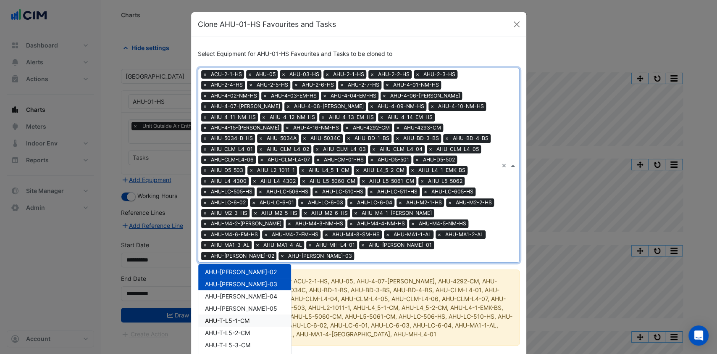
scroll to position [1625, 0]
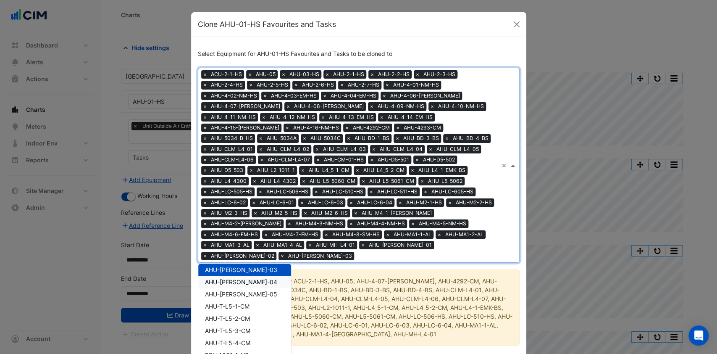
click at [235, 276] on div "AHU-MH-RF-04" at bounding box center [244, 282] width 93 height 12
click at [235, 290] on span "AHU-MH-RF-05" at bounding box center [241, 293] width 72 height 7
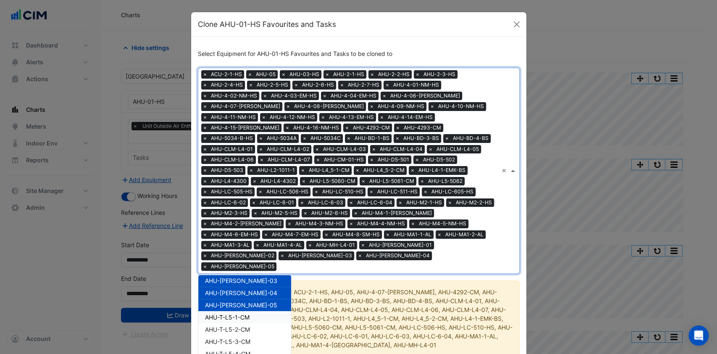
click at [232, 313] on span "AHU-T-L5-1-CM" at bounding box center [227, 316] width 45 height 7
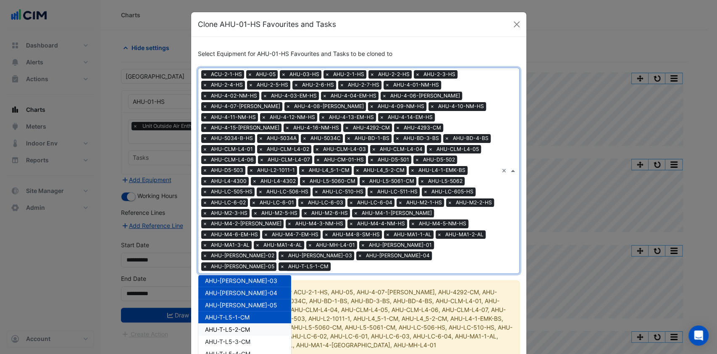
click at [229, 326] on span "AHU-T-L5-2-CM" at bounding box center [227, 329] width 45 height 7
click at [224, 326] on span "AHU-T-L5-2-CM" at bounding box center [227, 329] width 45 height 7
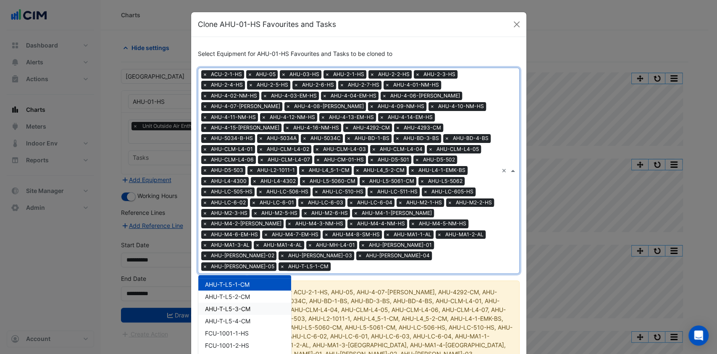
scroll to position [1681, 0]
click at [227, 282] on span "AHU-T-L5-3-CM" at bounding box center [227, 285] width 45 height 7
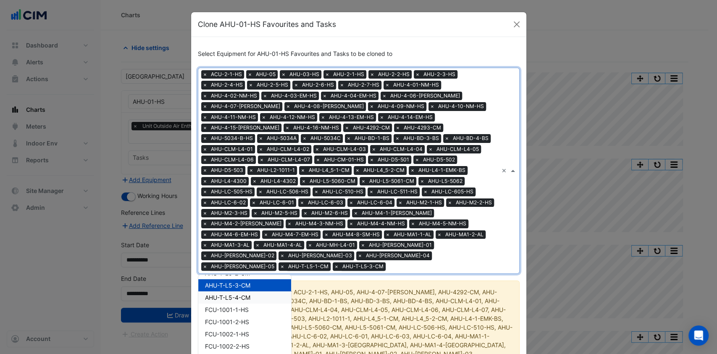
click at [226, 294] on span "AHU-T-L5-4-CM" at bounding box center [227, 297] width 45 height 7
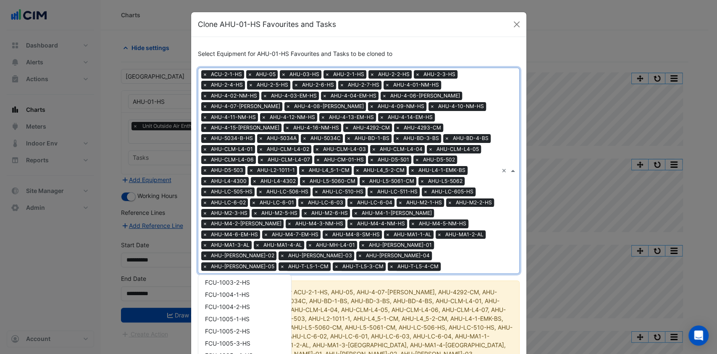
scroll to position [1849, 0]
click at [444, 263] on input "text" at bounding box center [471, 267] width 54 height 9
click at [466, 53] on h6 "Select Equipment for AHU-01-HS Favourites and Tasks to be cloned to" at bounding box center [359, 53] width 322 height 7
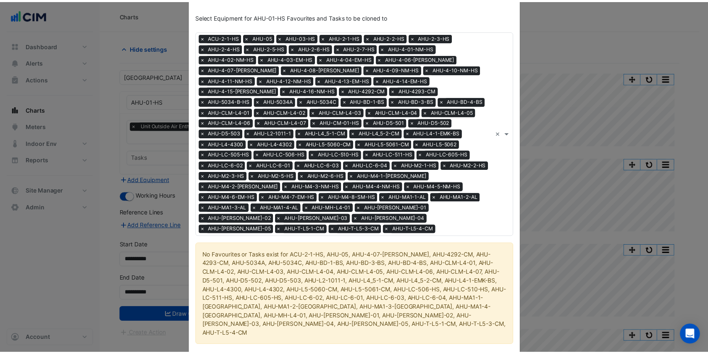
scroll to position [54, 0]
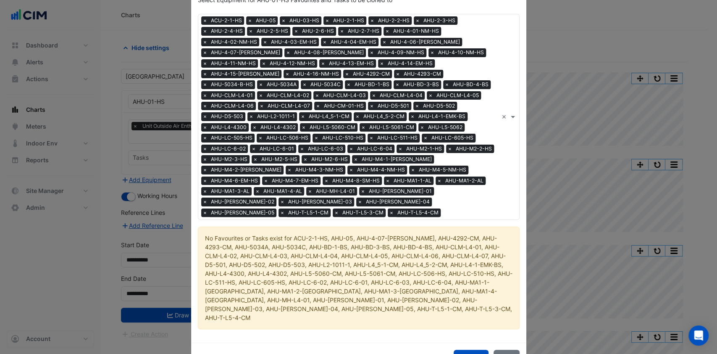
click at [463, 353] on icon "submit" at bounding box center [466, 357] width 6 height 6
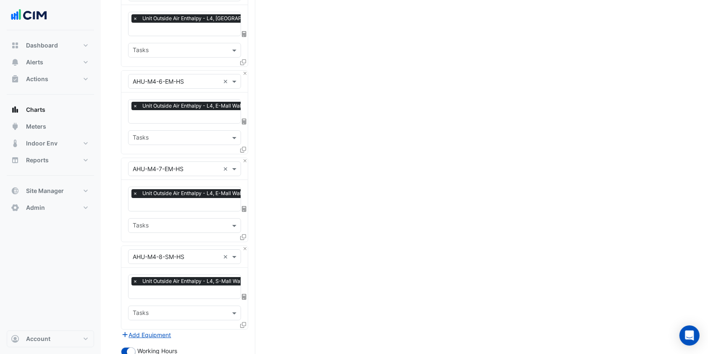
scroll to position [3362, 0]
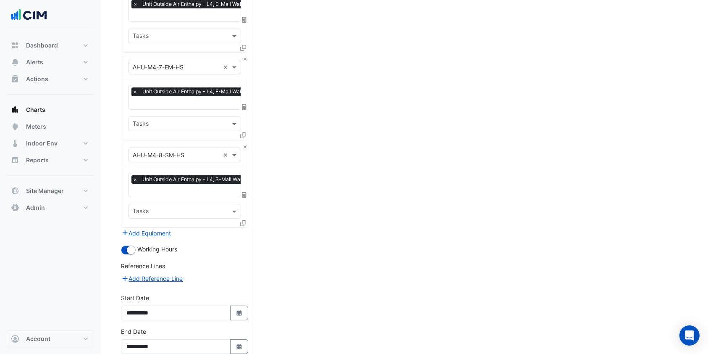
click at [245, 305] on button "Select Date" at bounding box center [239, 312] width 18 height 15
select select "*"
select select "****"
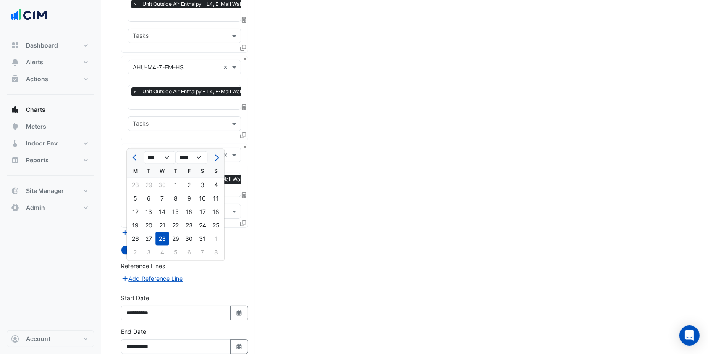
click at [216, 154] on span "Next month" at bounding box center [216, 157] width 6 height 6
select select "*"
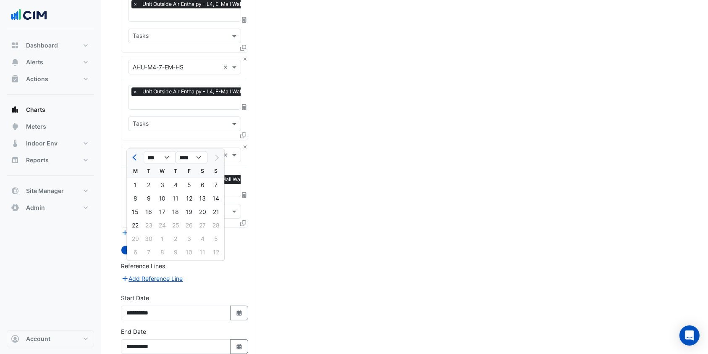
click at [217, 212] on div "21" at bounding box center [215, 211] width 13 height 13
type input "**********"
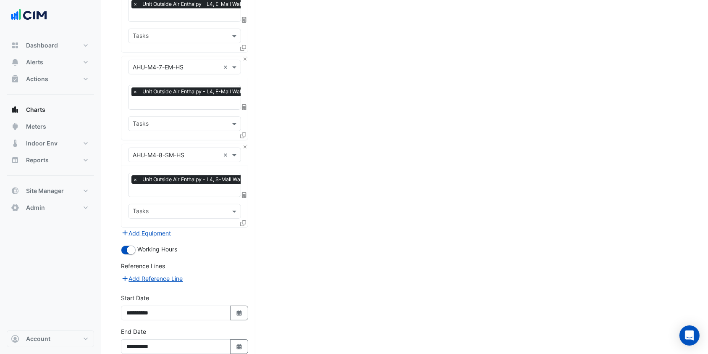
click at [231, 339] on button "Select Date" at bounding box center [239, 346] width 18 height 15
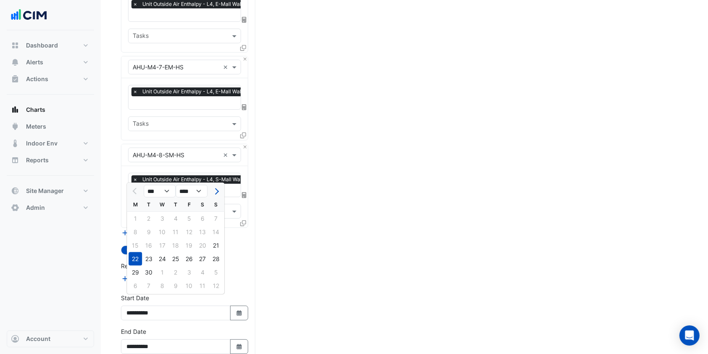
click at [211, 249] on div "21" at bounding box center [215, 245] width 13 height 13
type input "**********"
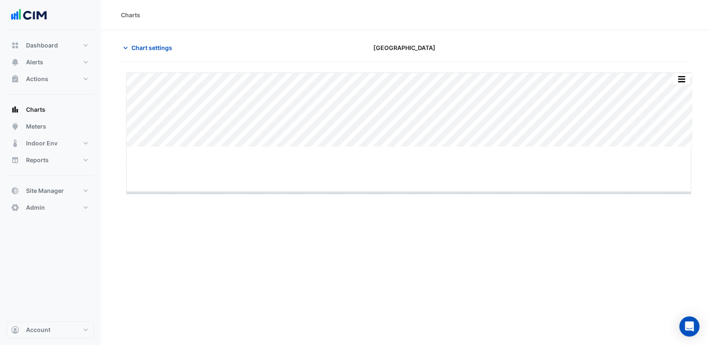
drag, startPoint x: 413, startPoint y: 146, endPoint x: 408, endPoint y: 218, distance: 72.0
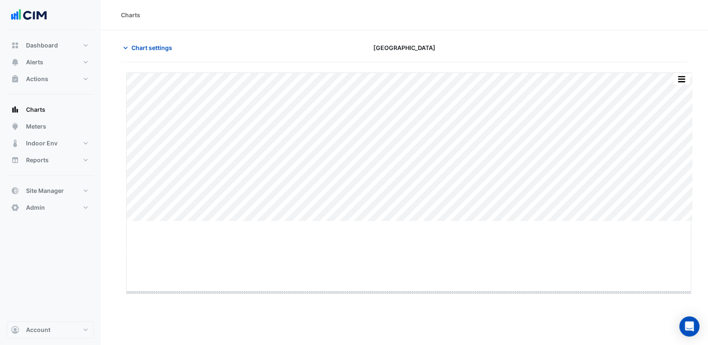
drag, startPoint x: 408, startPoint y: 220, endPoint x: 403, endPoint y: 294, distance: 74.1
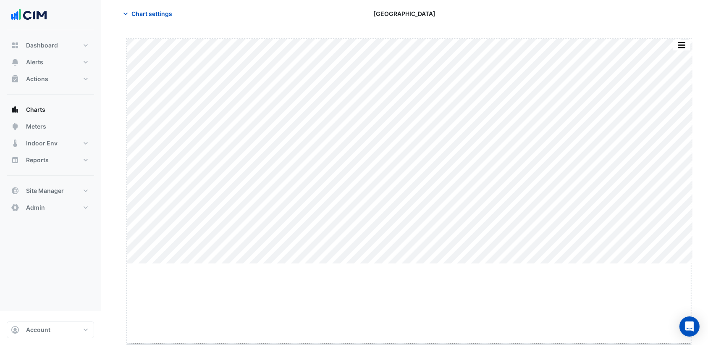
drag, startPoint x: 408, startPoint y: 298, endPoint x: 407, endPoint y: 378, distance: 80.7
click at [407, 311] on html "Charts Chart settings Robina Town Centre Split by Equip Split All Split None Pr…" at bounding box center [354, 138] width 708 height 345
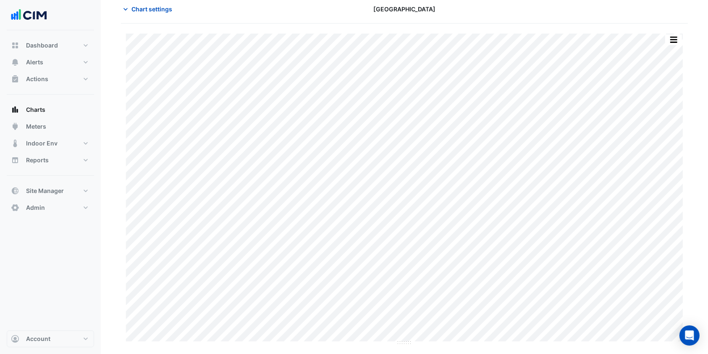
scroll to position [38, 0]
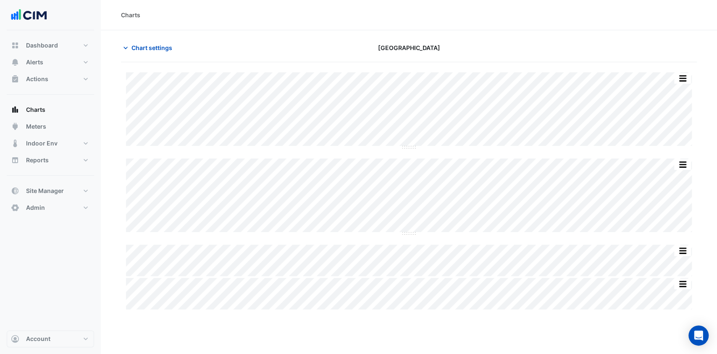
click at [47, 113] on button "Charts" at bounding box center [50, 109] width 87 height 17
click at [151, 45] on span "Chart settings" at bounding box center [152, 47] width 41 height 9
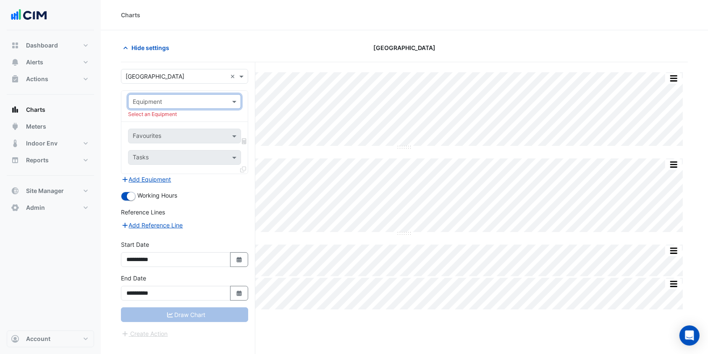
click at [210, 99] on input "text" at bounding box center [176, 101] width 87 height 9
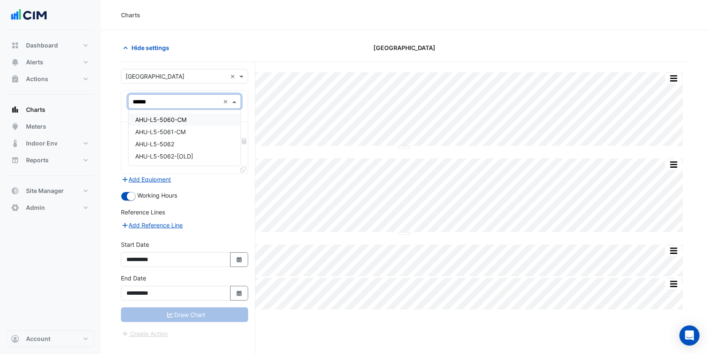
type input "*******"
click at [174, 116] on span "AHU-L5-5062" at bounding box center [154, 119] width 39 height 7
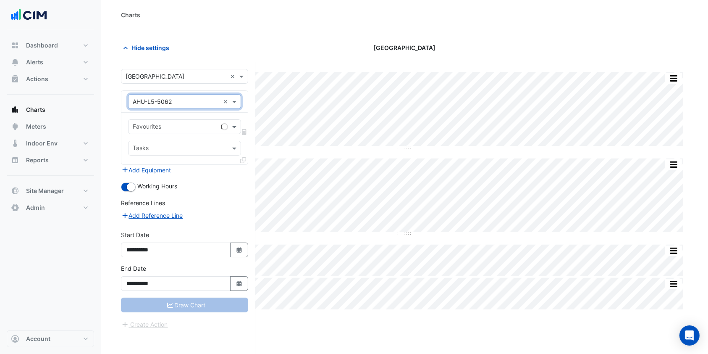
click at [233, 123] on span at bounding box center [235, 126] width 11 height 9
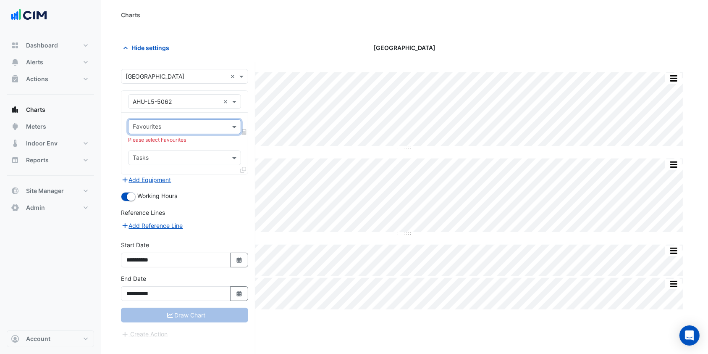
click at [233, 123] on span at bounding box center [235, 126] width 11 height 9
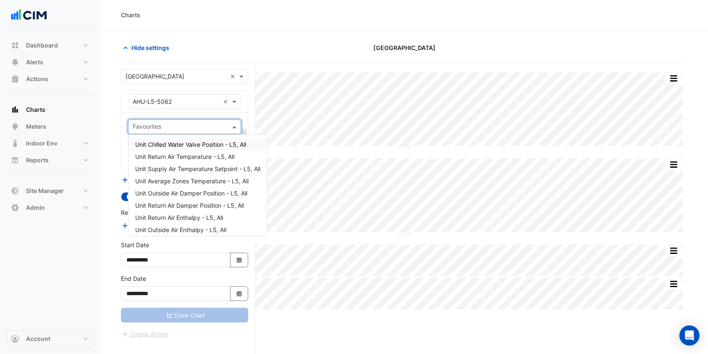
click at [232, 123] on span at bounding box center [235, 126] width 11 height 9
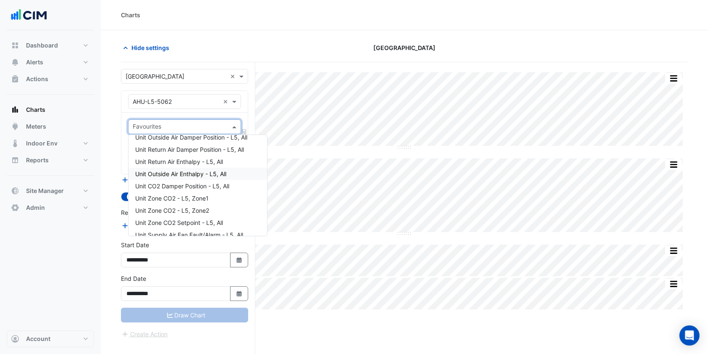
click at [192, 177] on div "Unit Outside Air Enthalpy - L5, All" at bounding box center [198, 174] width 139 height 12
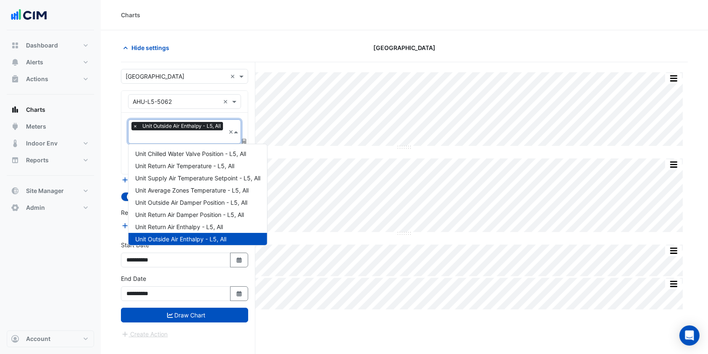
click at [178, 137] on input "text" at bounding box center [179, 137] width 92 height 9
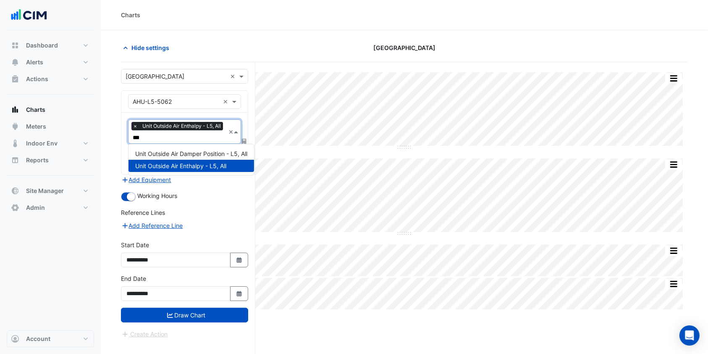
type input "****"
click at [172, 150] on div "Unit Outside Air Damper Position - L5, All" at bounding box center [192, 153] width 126 height 12
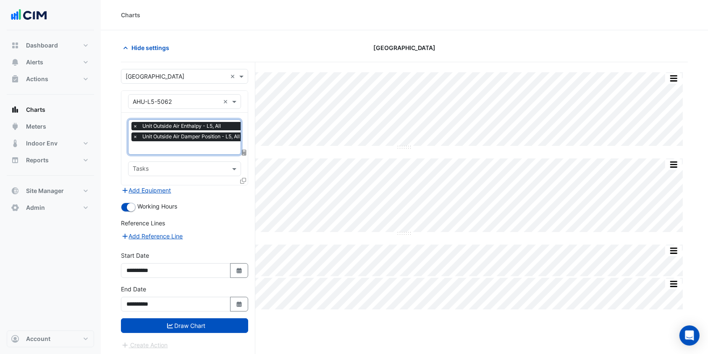
click at [172, 145] on input "text" at bounding box center [188, 148] width 111 height 9
type input "***"
click at [171, 162] on span "Unit Economy Mode Enable - L5, All" at bounding box center [184, 164] width 98 height 7
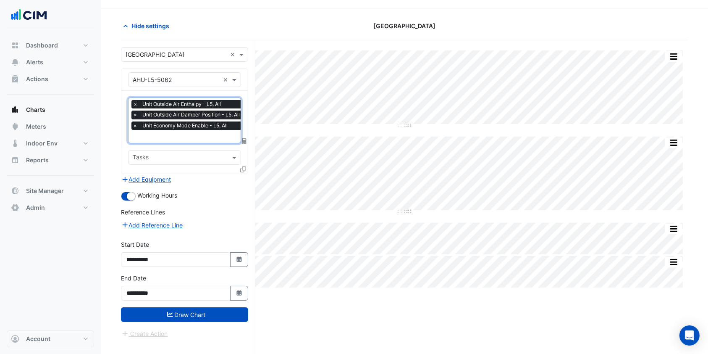
scroll to position [32, 0]
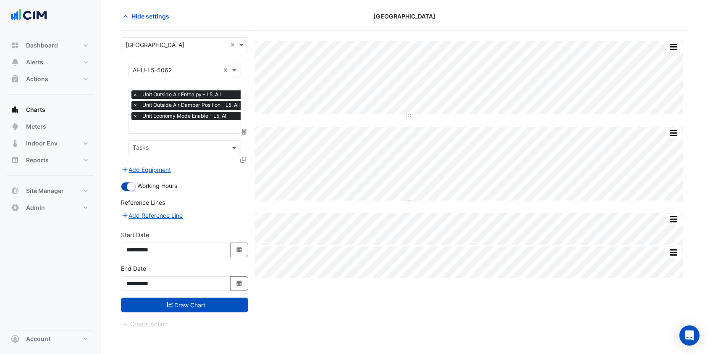
click at [232, 276] on button "Select Date" at bounding box center [239, 283] width 18 height 15
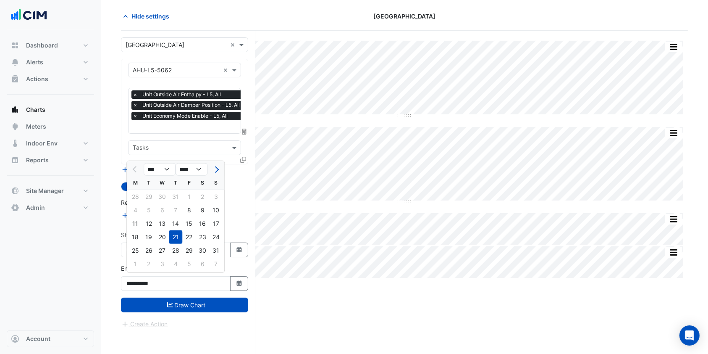
click at [216, 172] on button "Next month" at bounding box center [216, 169] width 10 height 13
select select "*"
click at [152, 239] on div "23" at bounding box center [148, 236] width 13 height 13
type input "**********"
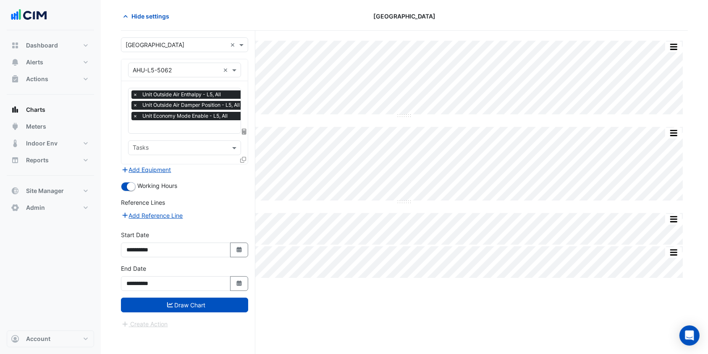
click at [161, 302] on button "Draw Chart" at bounding box center [184, 305] width 127 height 15
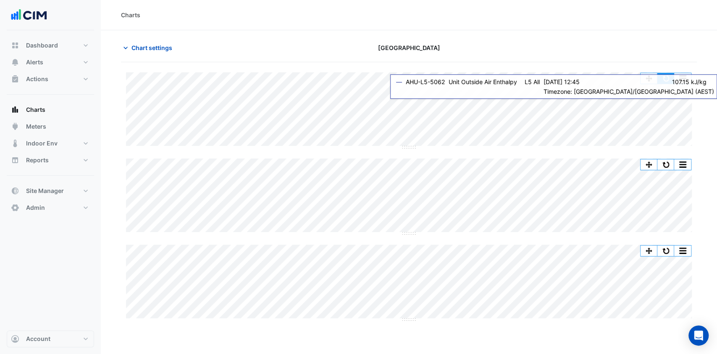
click at [666, 81] on button "button" at bounding box center [666, 78] width 17 height 11
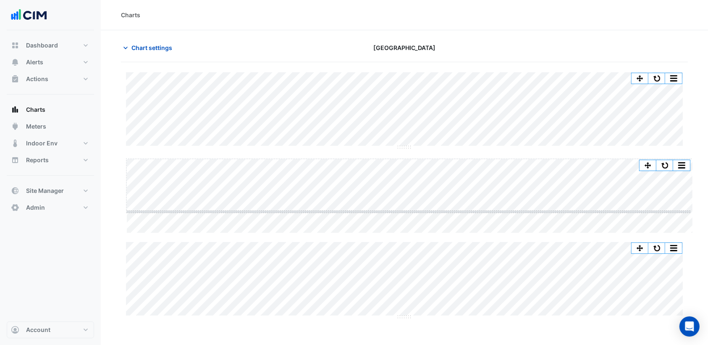
drag, startPoint x: 413, startPoint y: 232, endPoint x: 418, endPoint y: 211, distance: 22.0
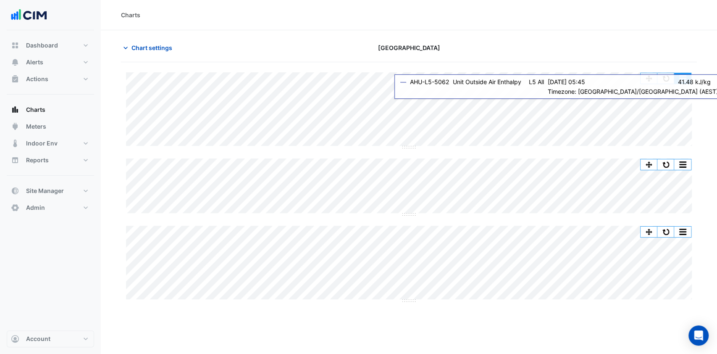
click at [676, 80] on button "button" at bounding box center [682, 78] width 17 height 11
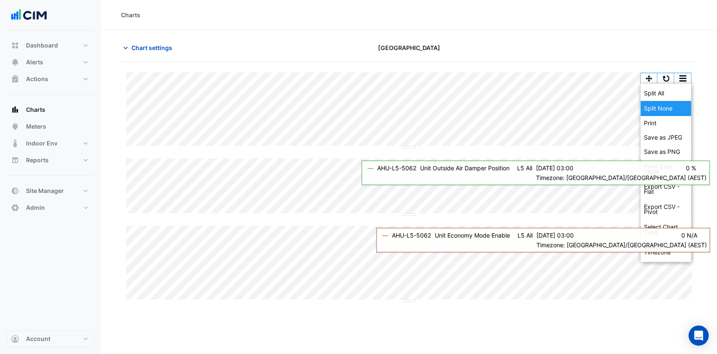
click at [656, 101] on div "Split None" at bounding box center [666, 108] width 50 height 15
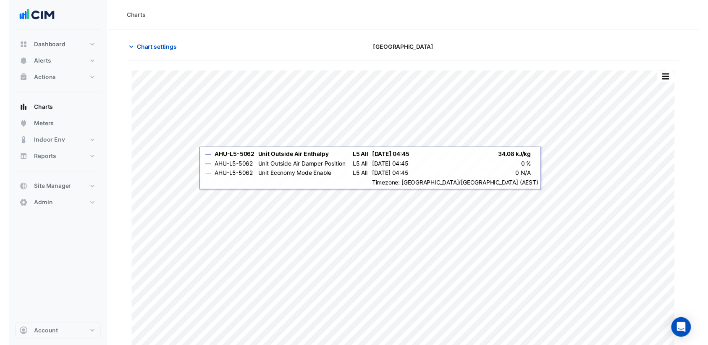
scroll to position [9, 0]
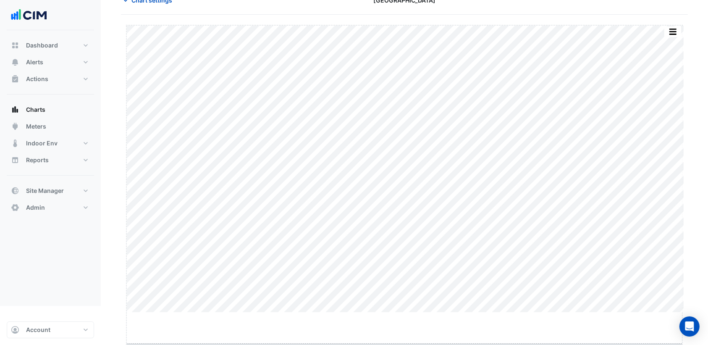
drag, startPoint x: 403, startPoint y: 350, endPoint x: 390, endPoint y: 377, distance: 30.5
click at [390, 306] on html "Charts Chart settings Robina Town Centre Split by Unit Split All Print Save as …" at bounding box center [354, 129] width 708 height 353
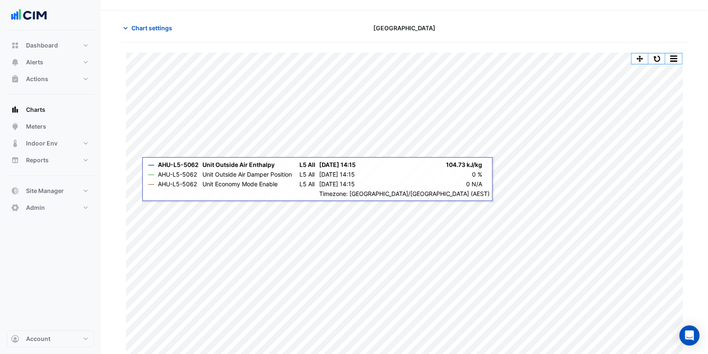
scroll to position [0, 0]
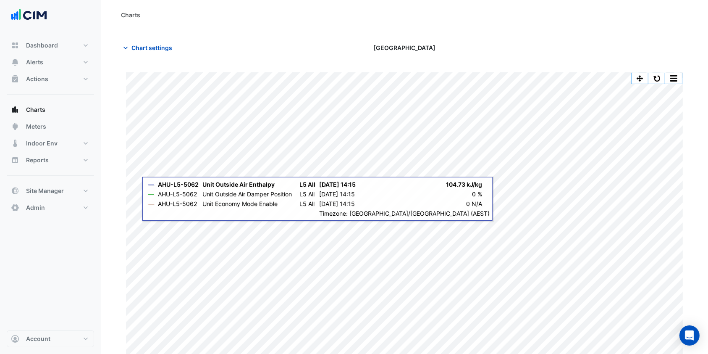
click at [141, 42] on button "Chart settings" at bounding box center [149, 47] width 57 height 15
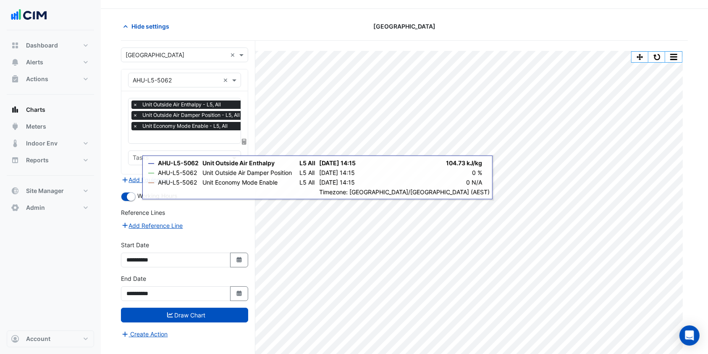
scroll to position [41, 0]
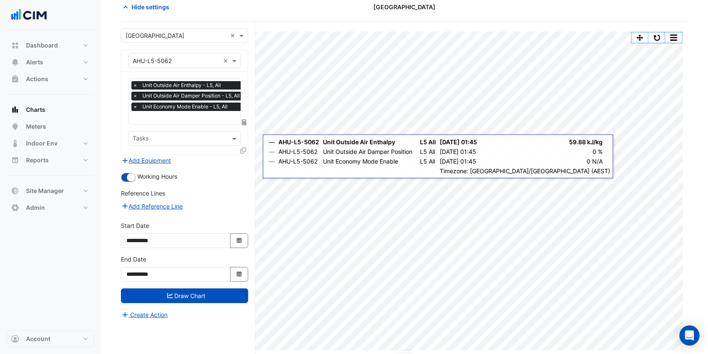
click at [234, 201] on div "Add Reference Line" at bounding box center [184, 206] width 127 height 10
click at [245, 150] on icon at bounding box center [243, 150] width 6 height 6
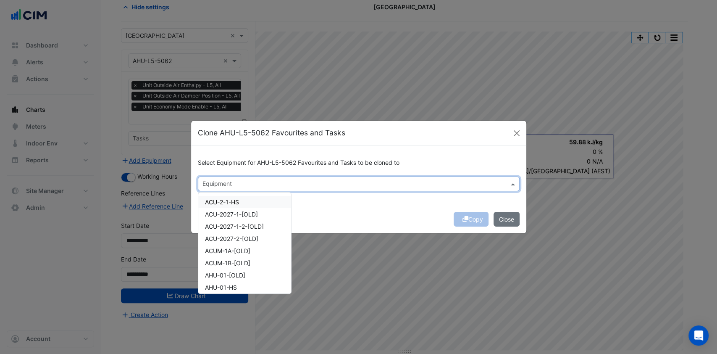
click at [224, 180] on input "text" at bounding box center [354, 184] width 303 height 9
type input "*"
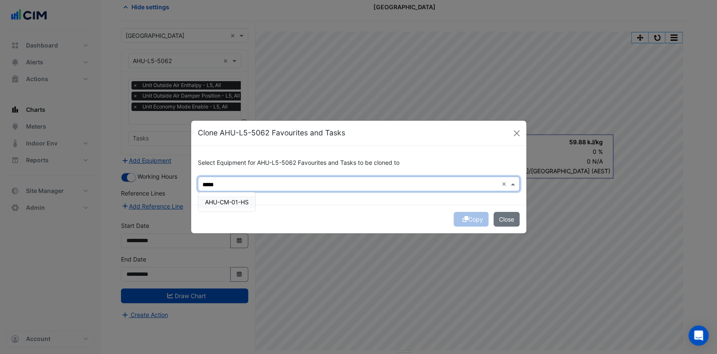
click at [232, 200] on span "AHU-CM-01-HS" at bounding box center [227, 201] width 44 height 7
type input "*****"
click at [469, 215] on button "Copy" at bounding box center [471, 219] width 35 height 15
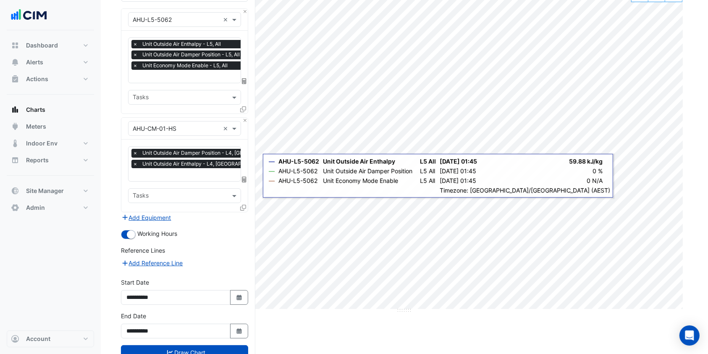
scroll to position [108, 0]
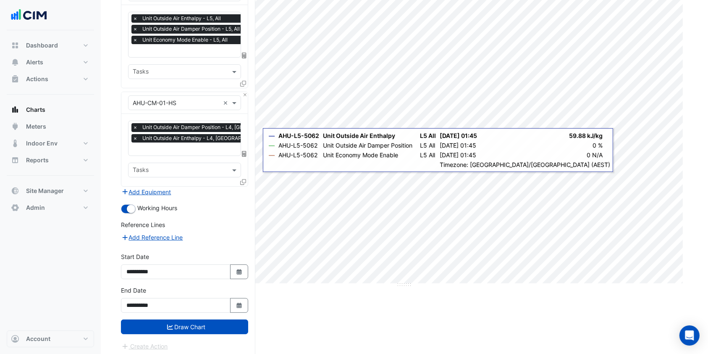
click at [177, 320] on button "Draw Chart" at bounding box center [184, 326] width 127 height 15
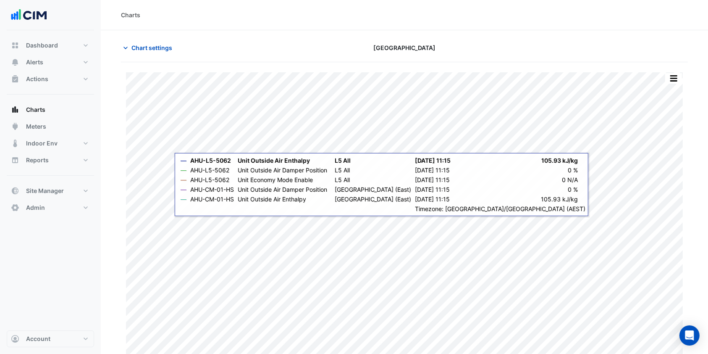
scroll to position [41, 0]
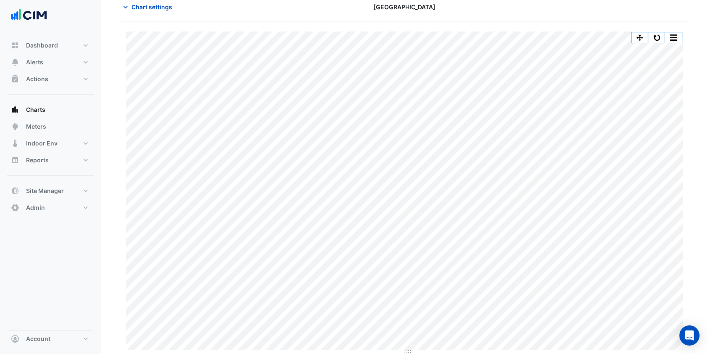
click at [155, 8] on span "Chart settings" at bounding box center [152, 7] width 41 height 9
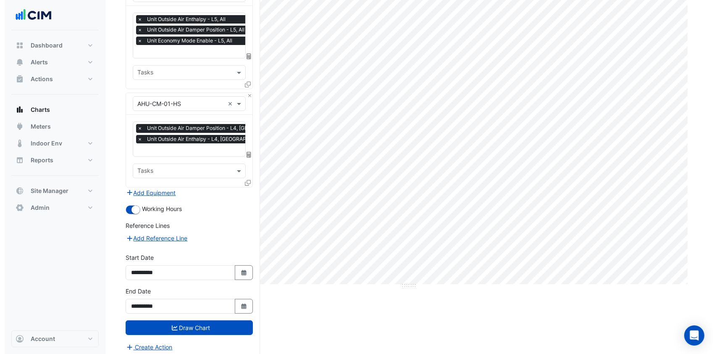
scroll to position [108, 0]
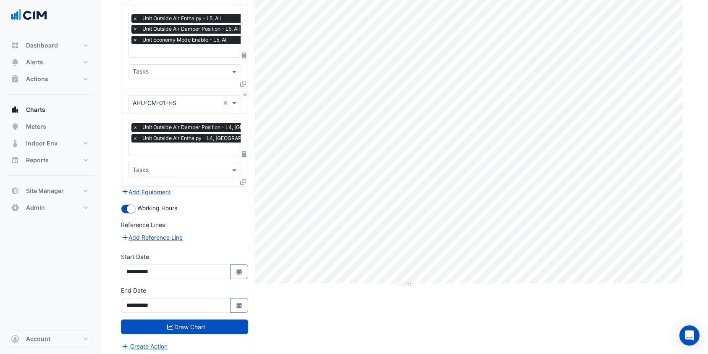
click at [146, 342] on button "Create Action" at bounding box center [144, 346] width 47 height 10
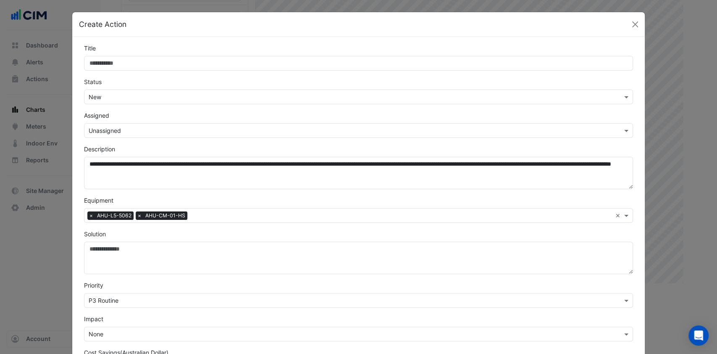
click at [124, 62] on input "Title" at bounding box center [359, 63] width 550 height 15
type input "*"
type input "**********"
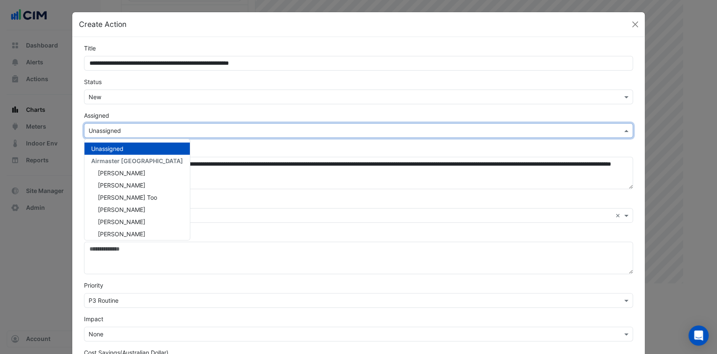
click at [150, 128] on input "text" at bounding box center [351, 130] width 524 height 9
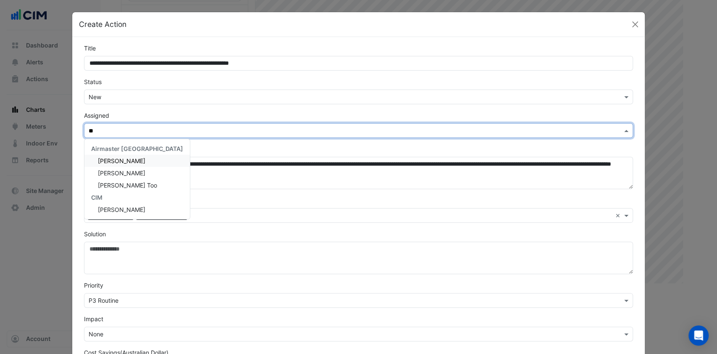
type input "***"
click at [124, 158] on span "[PERSON_NAME]" at bounding box center [121, 160] width 47 height 7
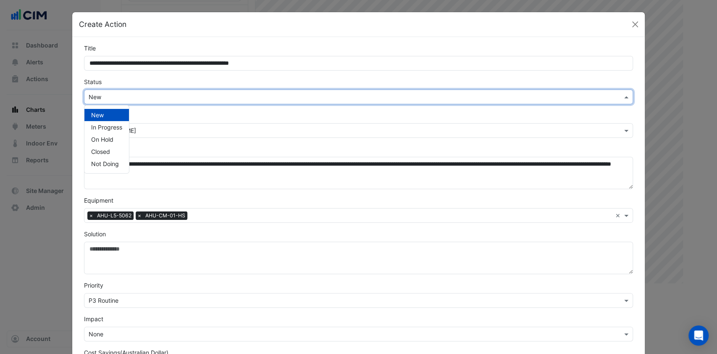
click at [131, 99] on input "text" at bounding box center [351, 97] width 524 height 9
click at [115, 126] on span "In Progress" at bounding box center [106, 127] width 31 height 7
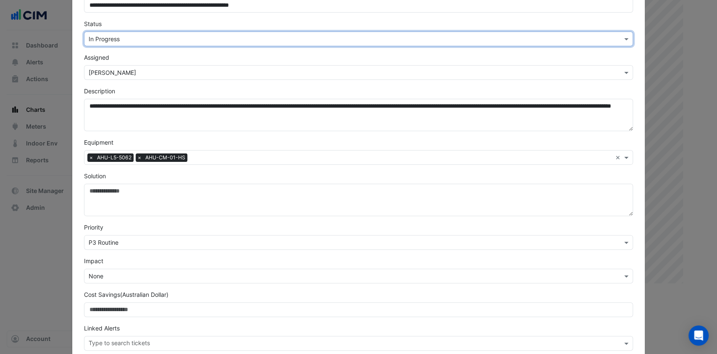
scroll to position [101, 0]
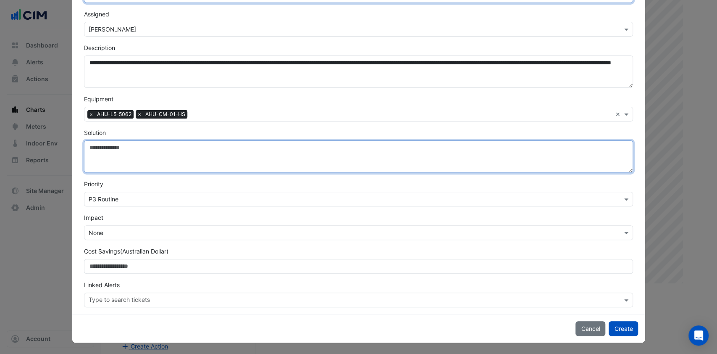
click at [133, 157] on textarea "Solution" at bounding box center [359, 156] width 550 height 32
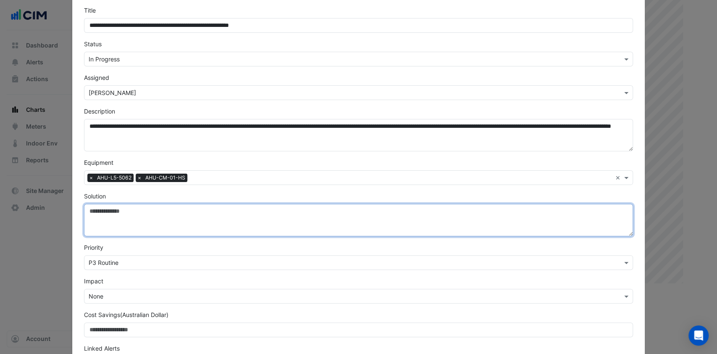
scroll to position [56, 0]
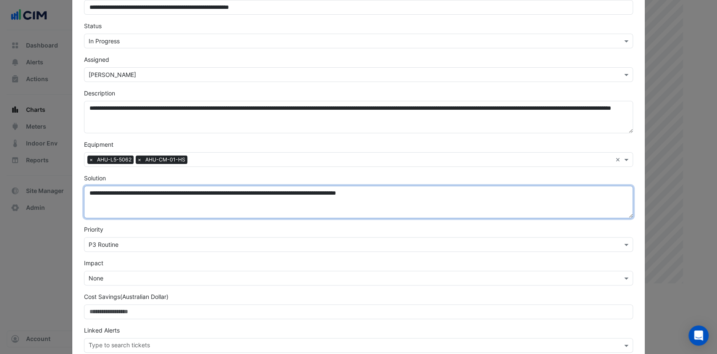
drag, startPoint x: 421, startPoint y: 195, endPoint x: 84, endPoint y: 198, distance: 336.2
click at [84, 198] on textarea "**********" at bounding box center [359, 202] width 550 height 32
type textarea "**********"
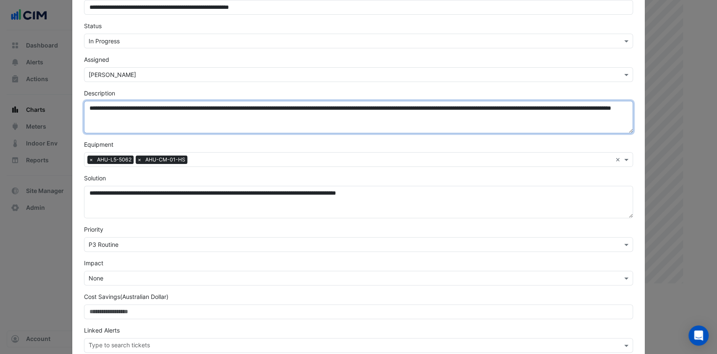
click at [84, 108] on textarea "**********" at bounding box center [359, 117] width 550 height 32
paste textarea "**********"
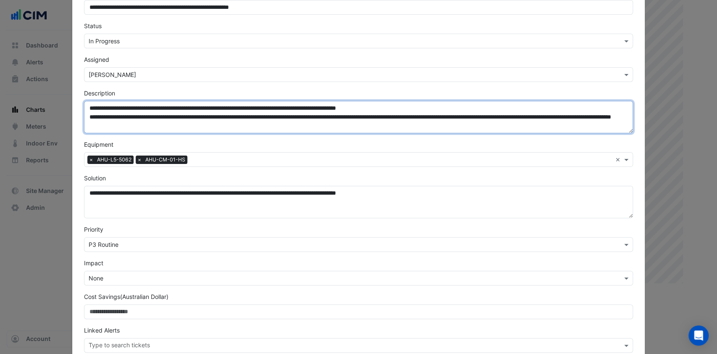
type textarea "**********"
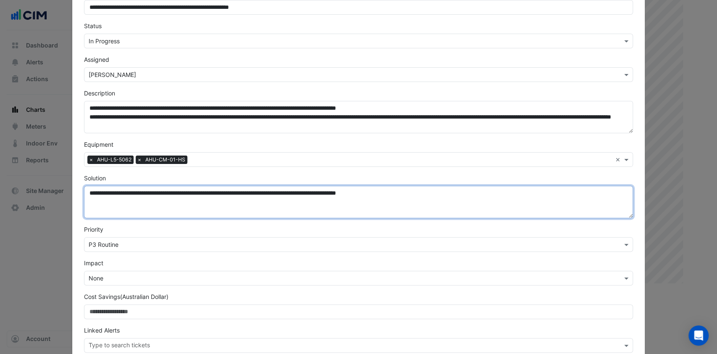
drag, startPoint x: 424, startPoint y: 195, endPoint x: 42, endPoint y: 197, distance: 382.0
click at [42, 197] on ngb-modal-window "**********" at bounding box center [358, 177] width 717 height 354
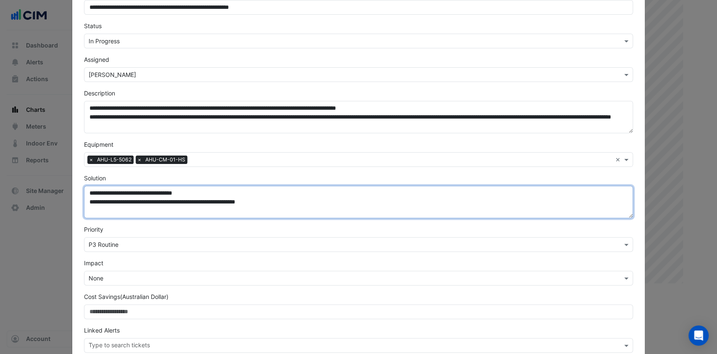
type textarea "**********"
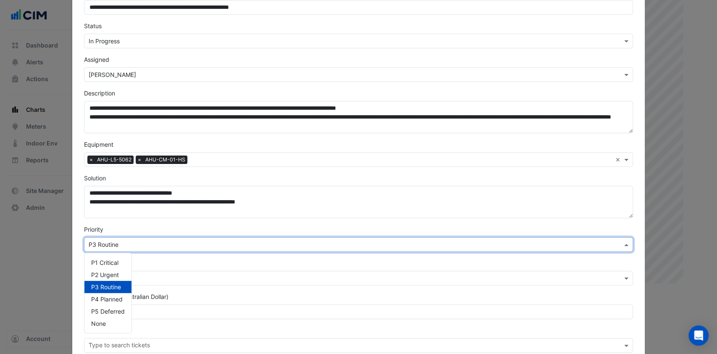
click at [120, 250] on div "× P3 Routine" at bounding box center [359, 244] width 550 height 15
click at [113, 271] on span "P2 Urgent" at bounding box center [105, 274] width 28 height 7
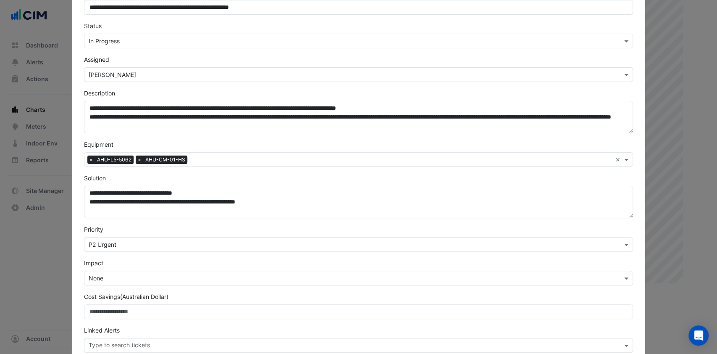
click at [141, 228] on div "Priority × P2 Urgent" at bounding box center [359, 238] width 560 height 27
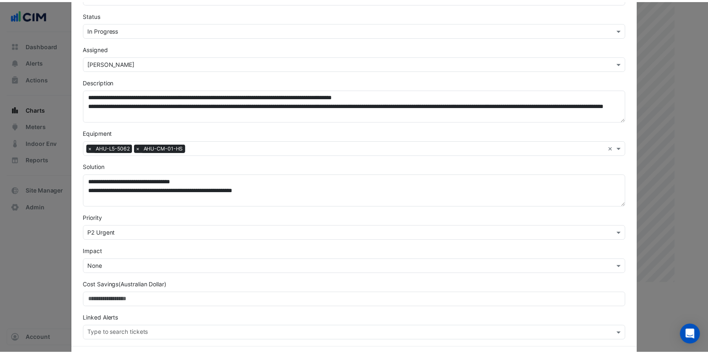
scroll to position [101, 0]
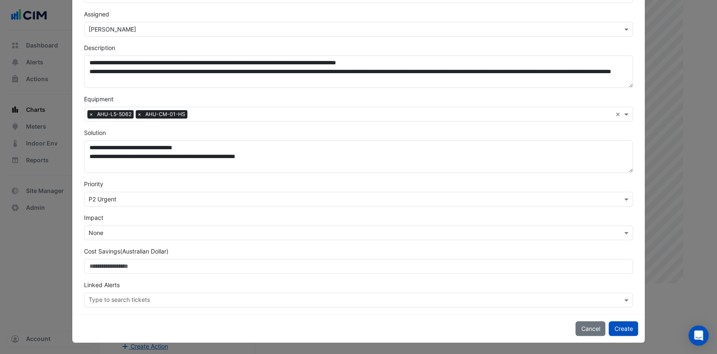
click at [620, 324] on button "Create" at bounding box center [623, 328] width 29 height 15
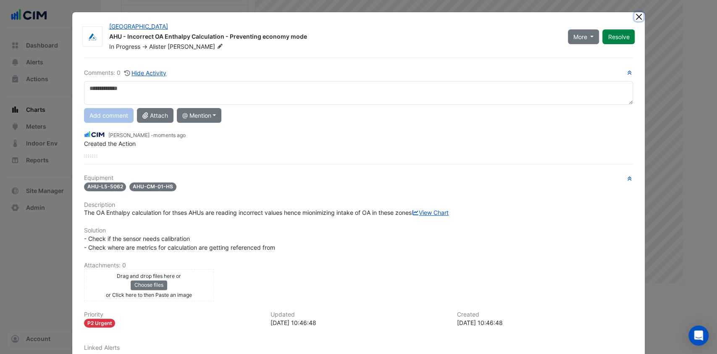
click at [636, 16] on button "Close" at bounding box center [639, 16] width 9 height 9
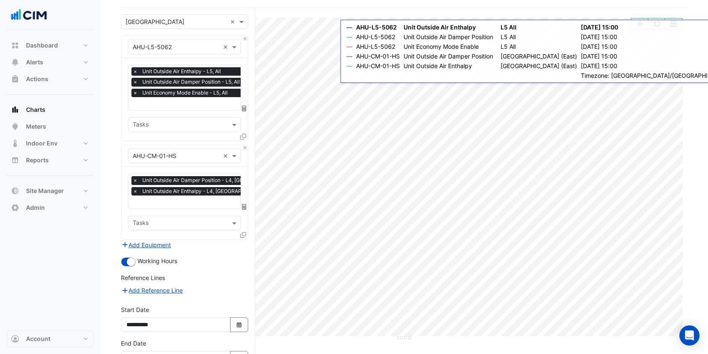
scroll to position [0, 0]
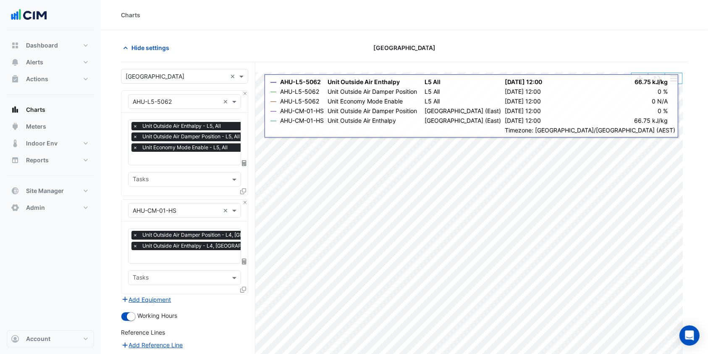
click at [157, 52] on button "Hide settings" at bounding box center [148, 47] width 54 height 15
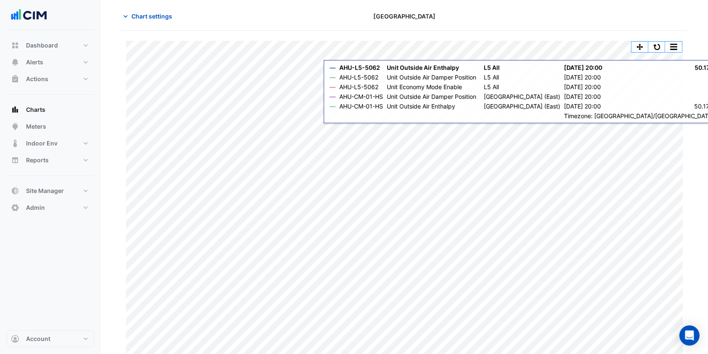
scroll to position [41, 0]
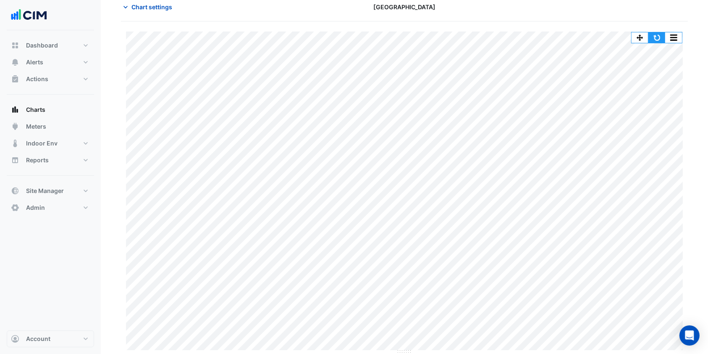
click at [659, 37] on button "button" at bounding box center [657, 37] width 17 height 11
click at [139, 7] on span "Chart settings" at bounding box center [152, 7] width 41 height 9
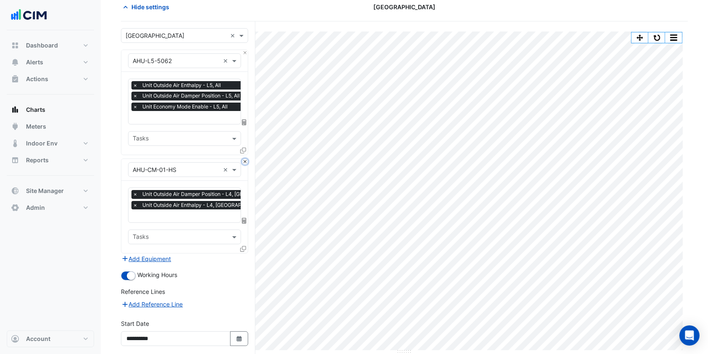
click at [245, 161] on button "Close" at bounding box center [244, 161] width 5 height 5
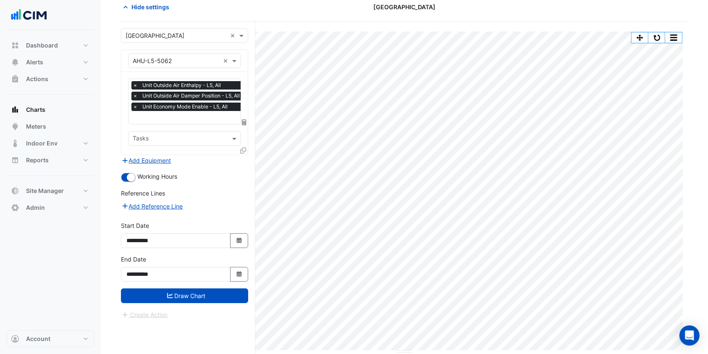
click at [158, 158] on button "Add Equipment" at bounding box center [146, 160] width 51 height 10
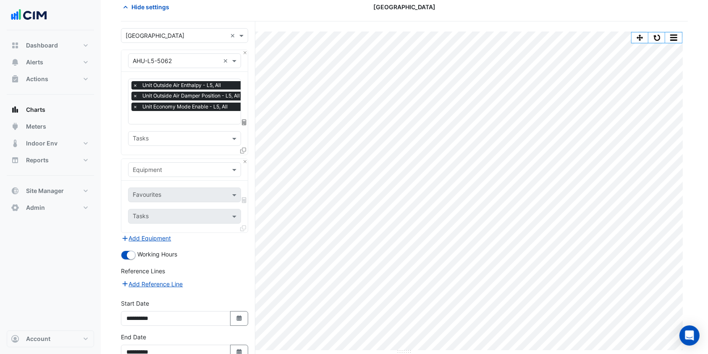
click at [160, 166] on input "text" at bounding box center [176, 170] width 87 height 9
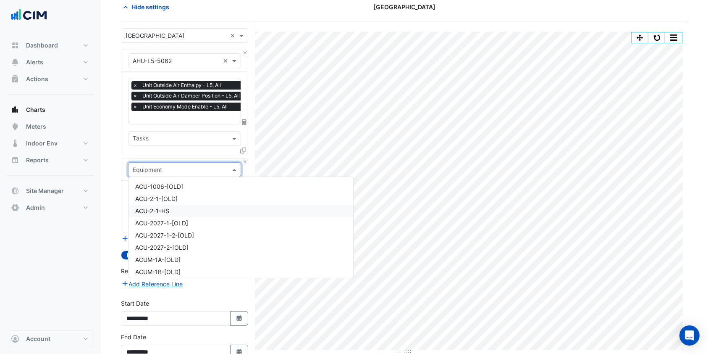
click at [158, 207] on span "ACU-2-1-HS" at bounding box center [152, 210] width 34 height 7
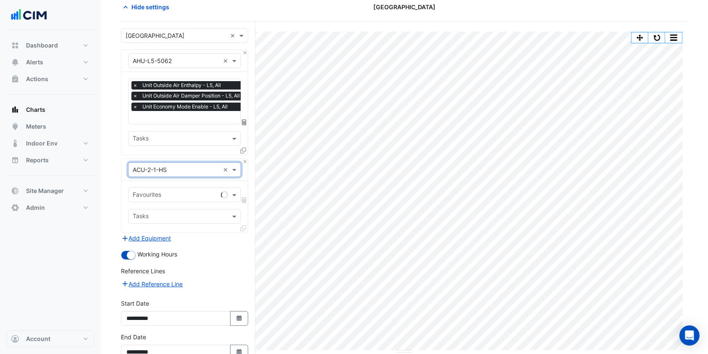
click at [165, 194] on input "text" at bounding box center [175, 195] width 85 height 9
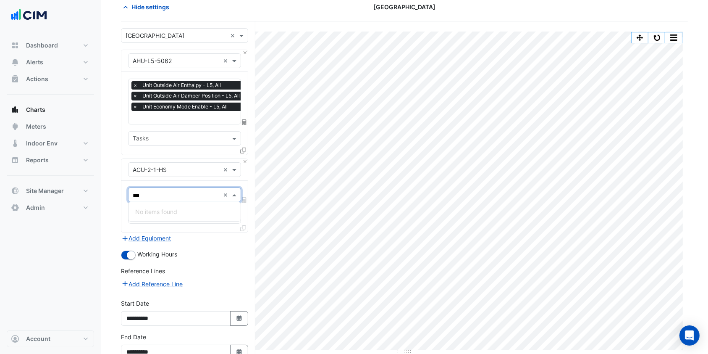
type input "***"
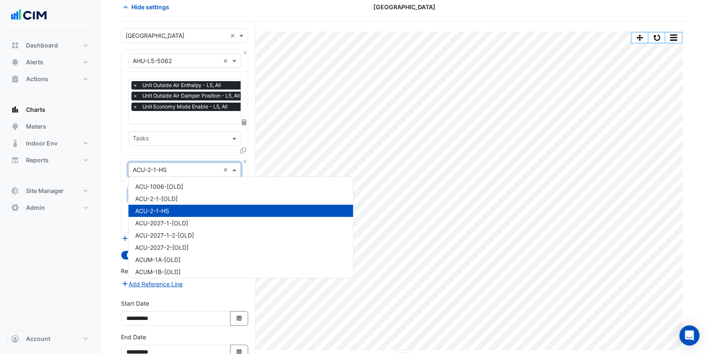
click at [193, 167] on input "text" at bounding box center [176, 170] width 87 height 9
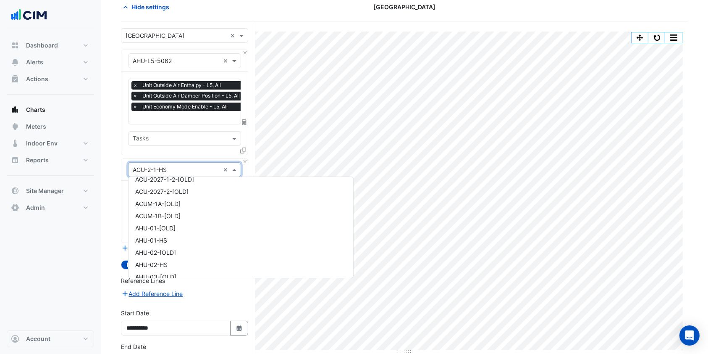
scroll to position [112, 0]
click at [159, 210] on span "AHU-02-HS" at bounding box center [151, 208] width 32 height 7
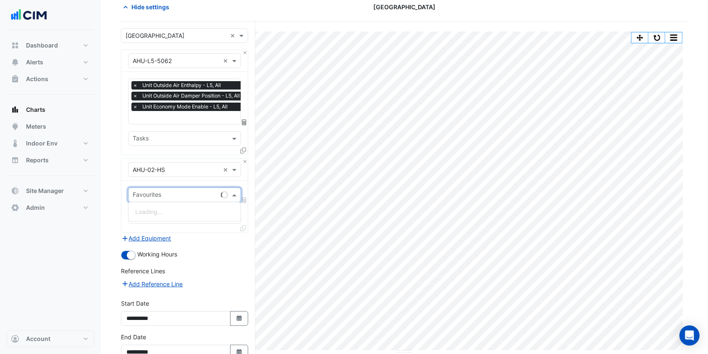
click at [166, 195] on input "text" at bounding box center [175, 195] width 85 height 9
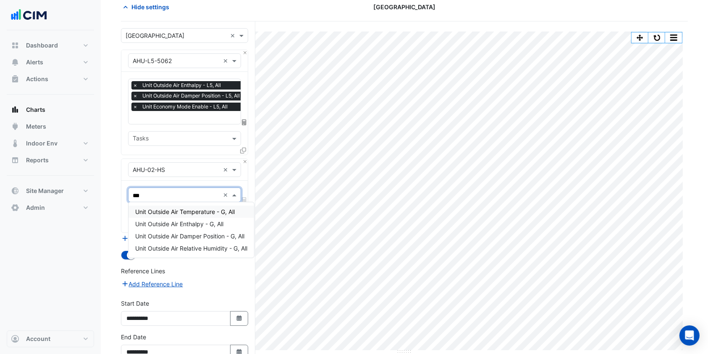
type input "****"
click at [178, 223] on span "Unit Outside Air Enthalpy - G, All" at bounding box center [179, 223] width 88 height 7
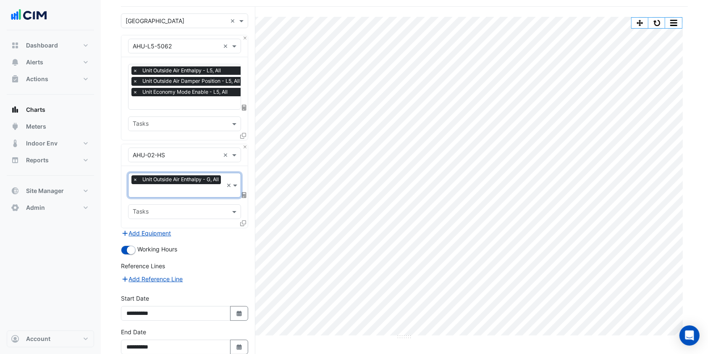
scroll to position [97, 0]
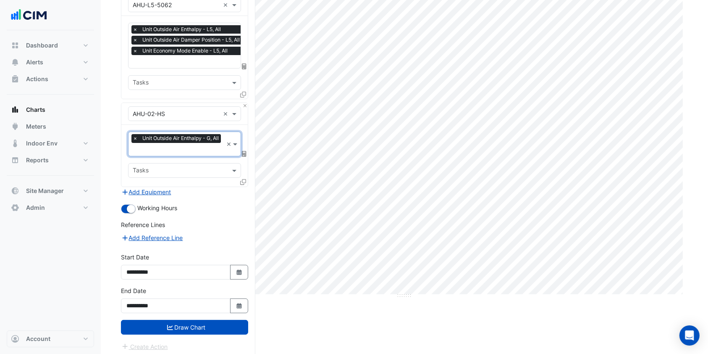
click at [184, 322] on button "Draw Chart" at bounding box center [184, 327] width 127 height 15
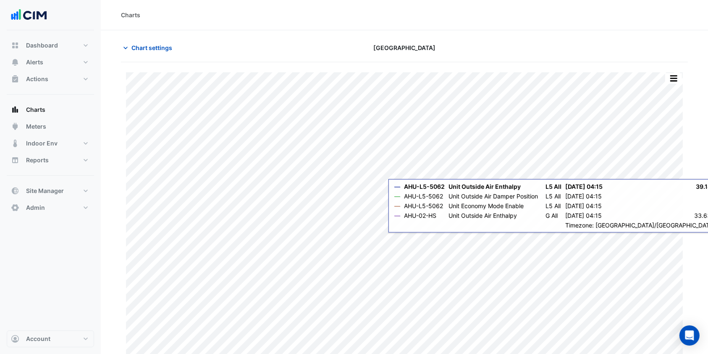
scroll to position [41, 0]
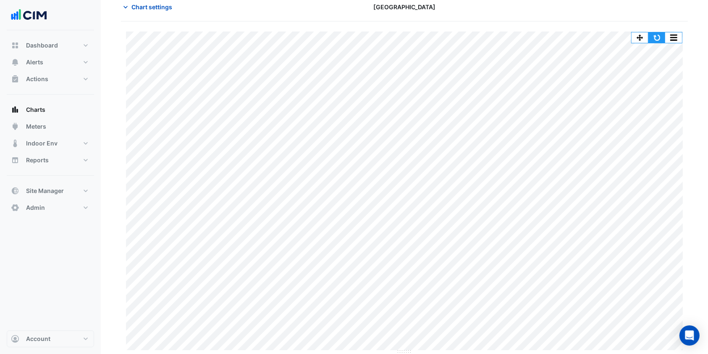
click at [653, 35] on button "button" at bounding box center [657, 37] width 17 height 11
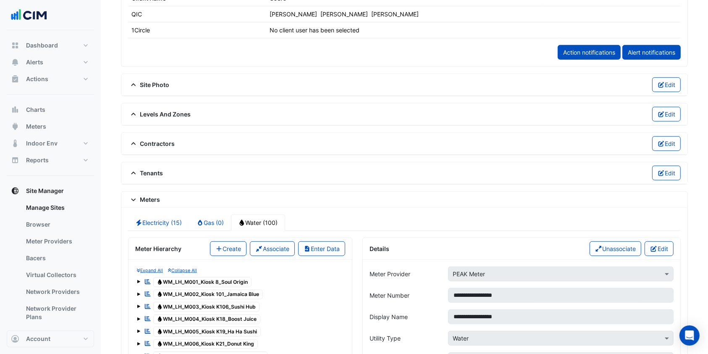
scroll to position [376, 0]
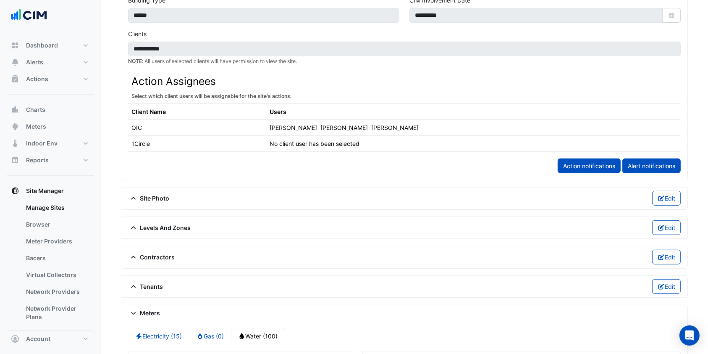
click at [46, 257] on link "Bacers" at bounding box center [56, 258] width 75 height 17
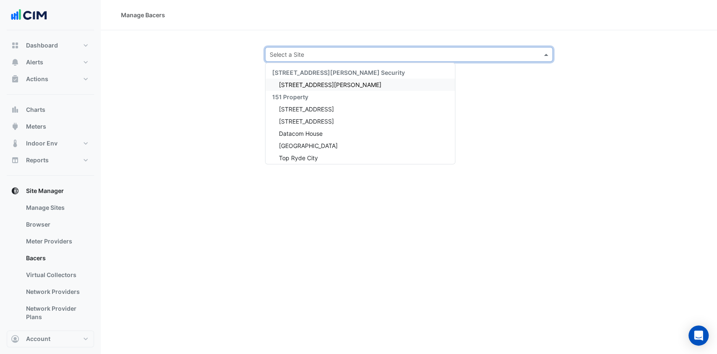
click at [296, 58] on input "text" at bounding box center [401, 54] width 262 height 9
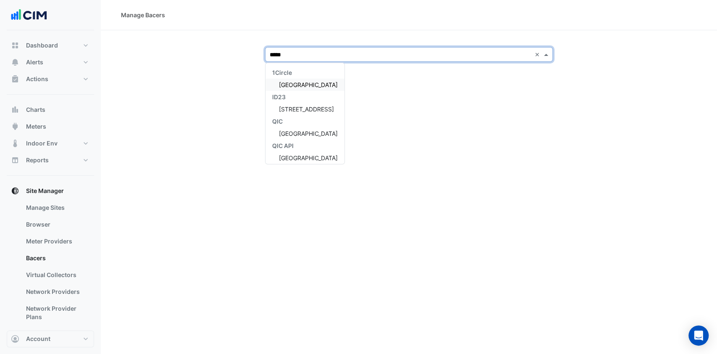
type input "******"
click at [300, 84] on span "[GEOGRAPHIC_DATA]" at bounding box center [308, 84] width 59 height 7
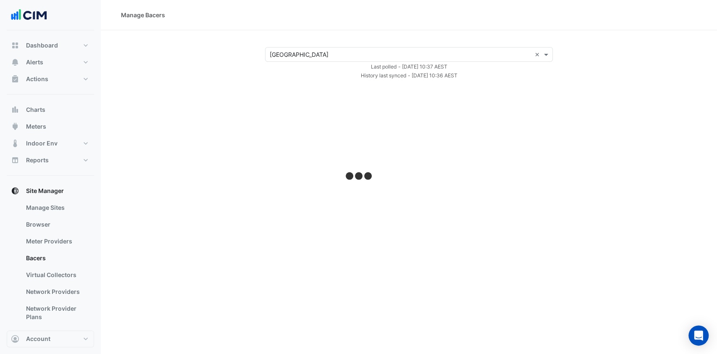
select select "***"
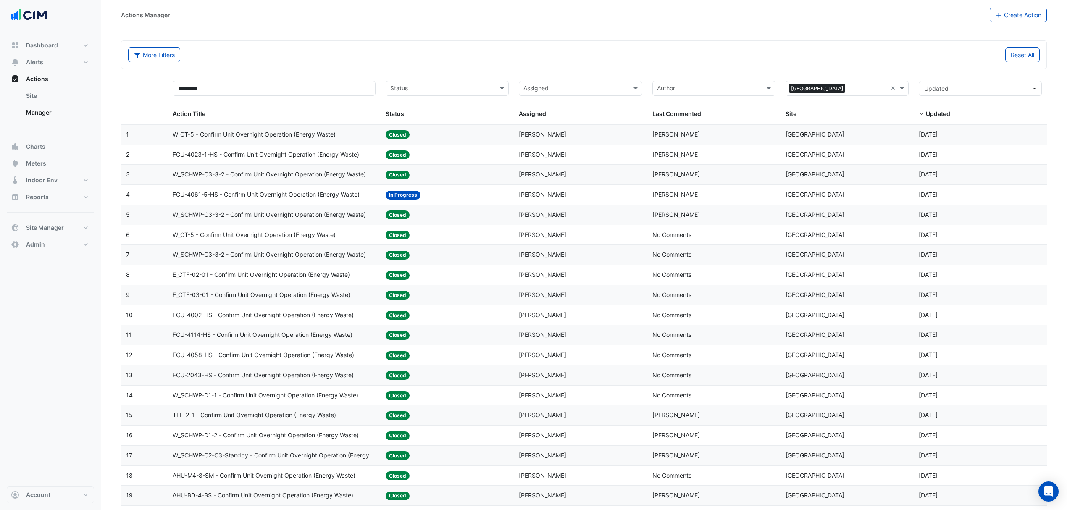
select select "***"
click at [62, 224] on span "Site Manager" at bounding box center [45, 228] width 38 height 8
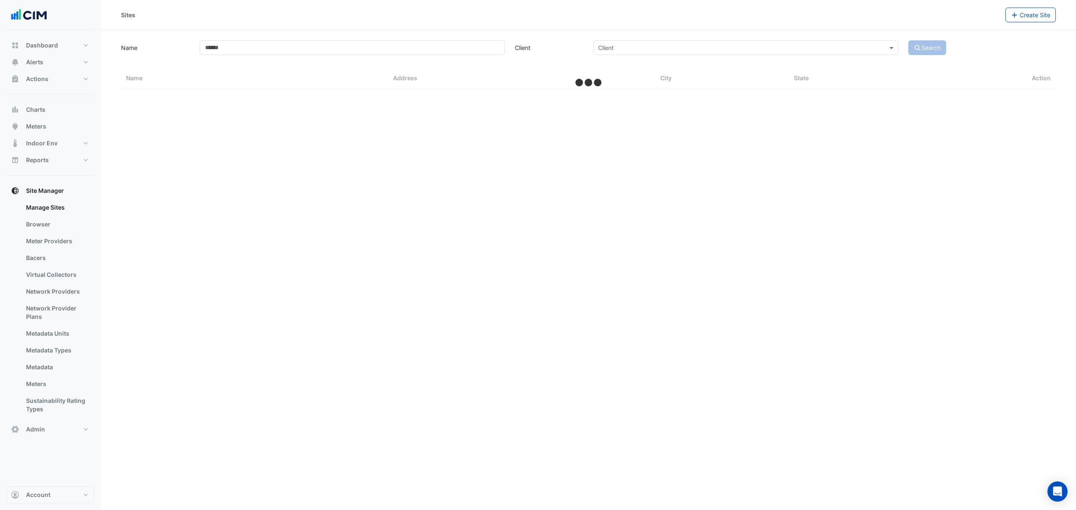
click at [42, 255] on link "Bacers" at bounding box center [56, 258] width 75 height 17
click at [407, 58] on input "text" at bounding box center [579, 54] width 441 height 9
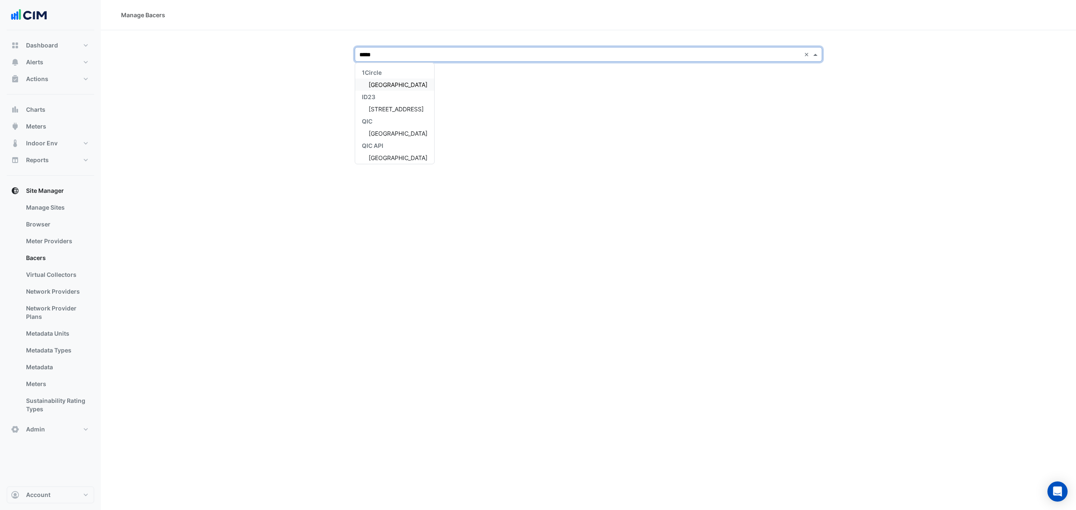
type input "******"
click at [403, 80] on div "Robina Town Centre" at bounding box center [394, 85] width 79 height 12
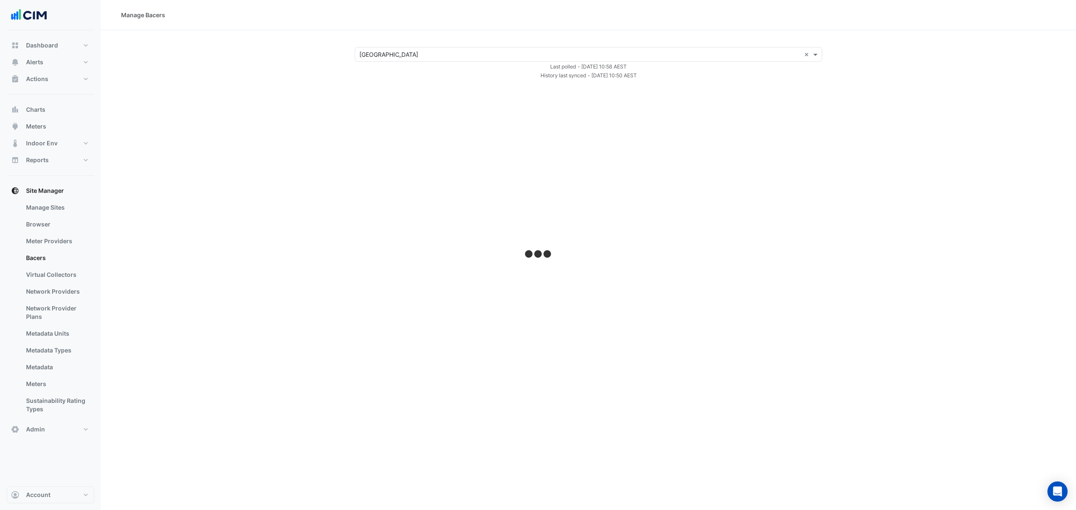
select select "***"
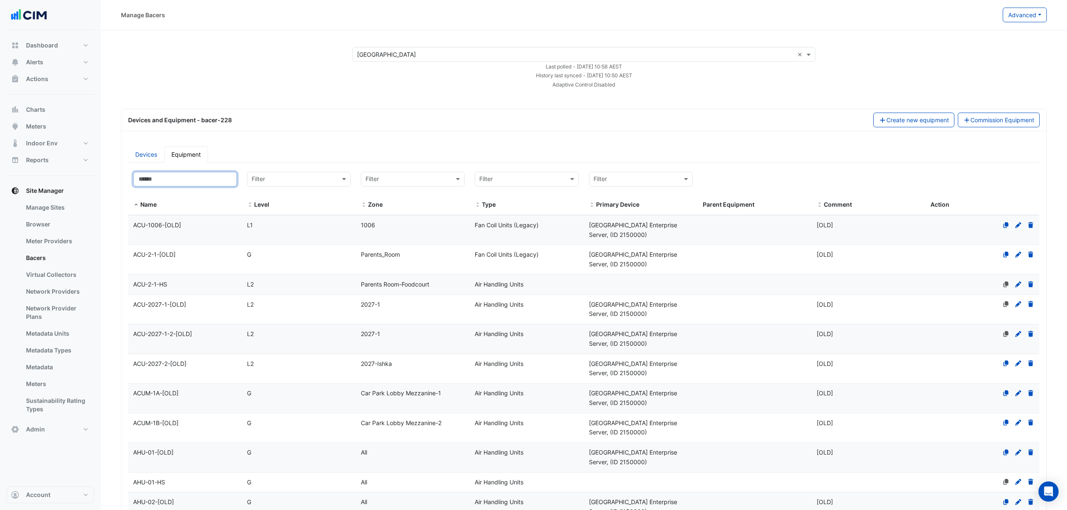
click at [223, 180] on input at bounding box center [185, 179] width 104 height 15
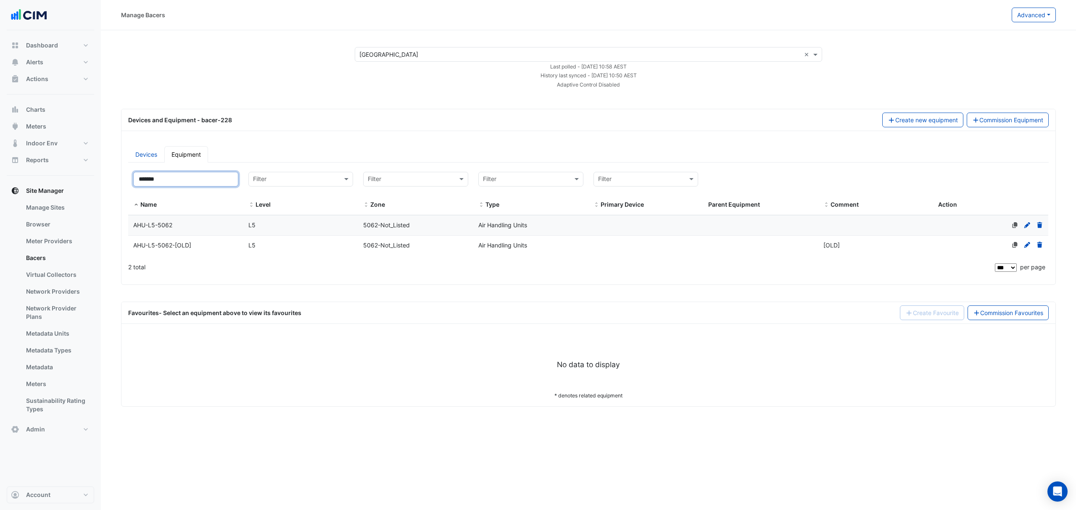
type input "*******"
click at [200, 221] on div "AHU-L5-5062" at bounding box center [185, 226] width 115 height 10
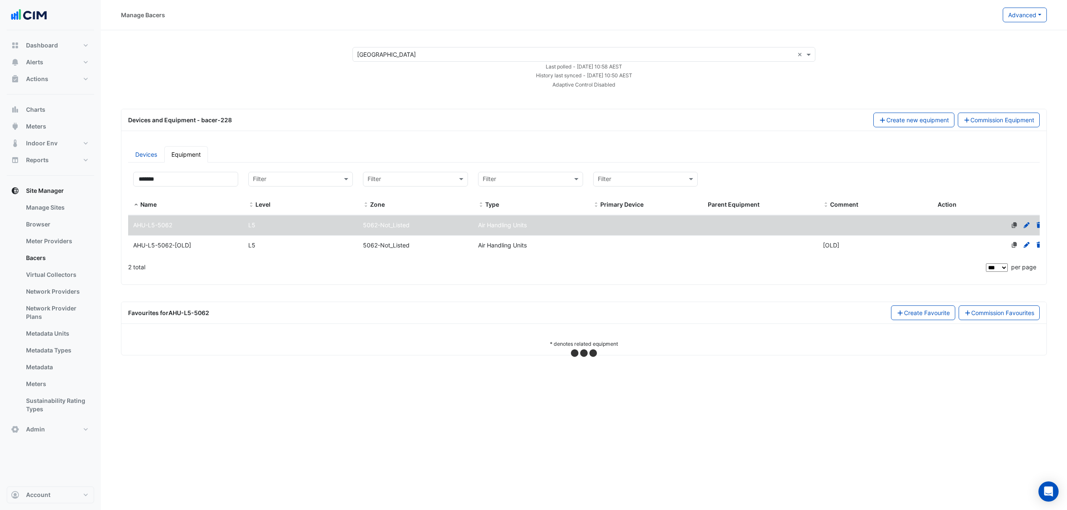
select select "***"
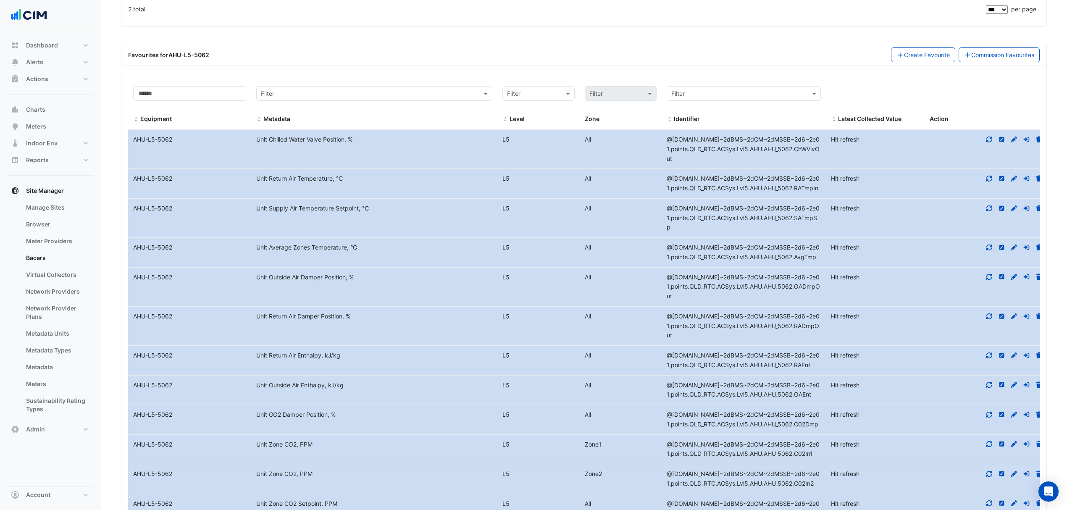
scroll to position [336, 0]
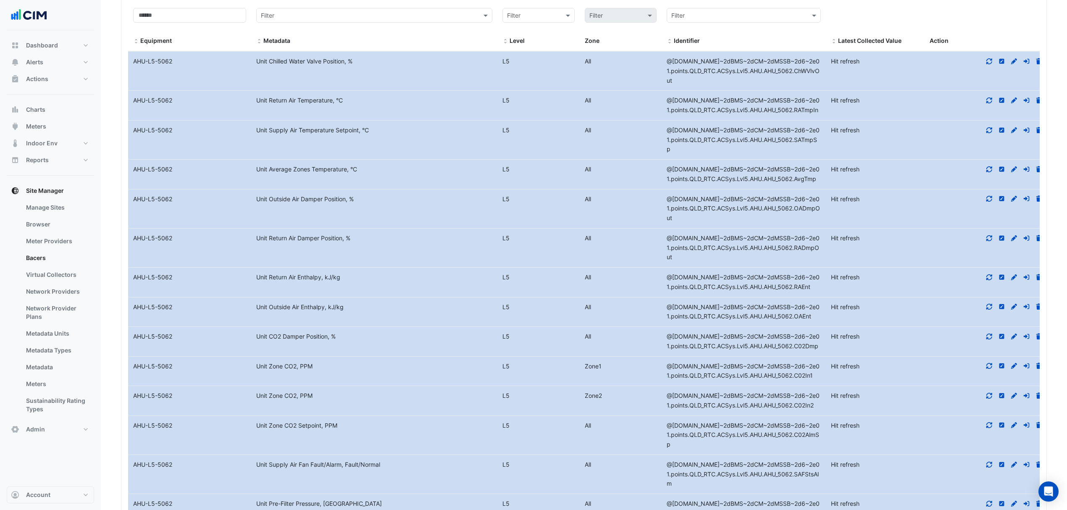
drag, startPoint x: 320, startPoint y: 341, endPoint x: 728, endPoint y: 367, distance: 409.2
click at [728, 327] on div "Equipment Name AHU-L5-5062 Metadata Unit Outside Air Enthalpy, kJ/kg Level L5 A…" at bounding box center [588, 312] width 920 height 29
click at [718, 322] on div "@C.Drivers.EcoStruxureNetwork.AS~2dBMS~2dCM~2dMSSB~2d6~2e01.points.QLD_RTC.ACSy…" at bounding box center [744, 312] width 164 height 19
click at [990, 310] on icon at bounding box center [990, 307] width 8 height 6
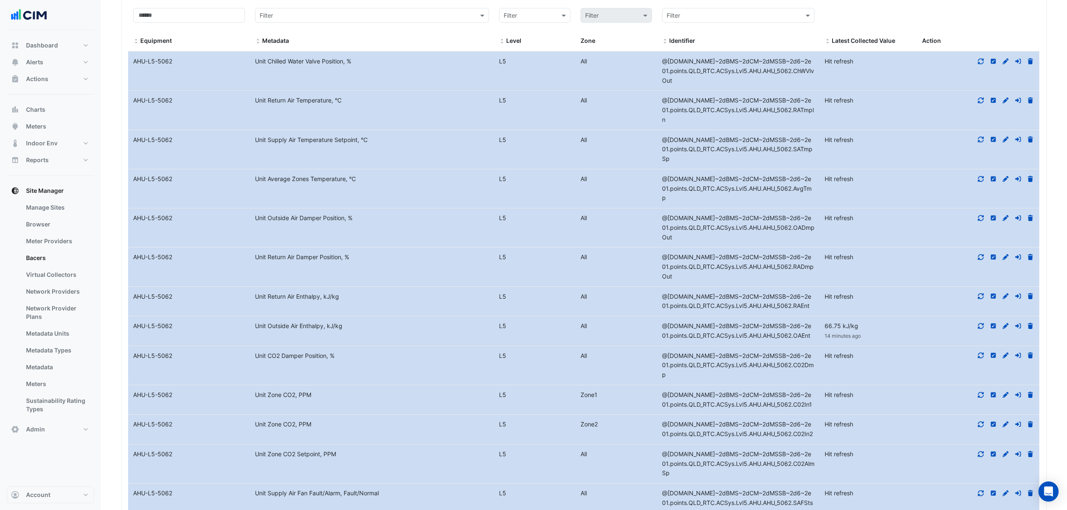
click at [980, 299] on icon at bounding box center [981, 296] width 6 height 6
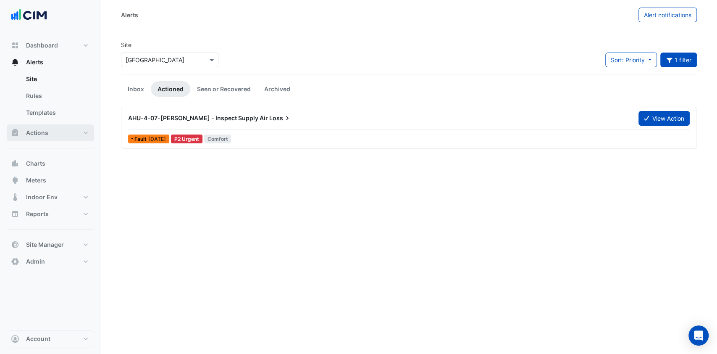
click at [53, 132] on button "Actions" at bounding box center [50, 132] width 87 height 17
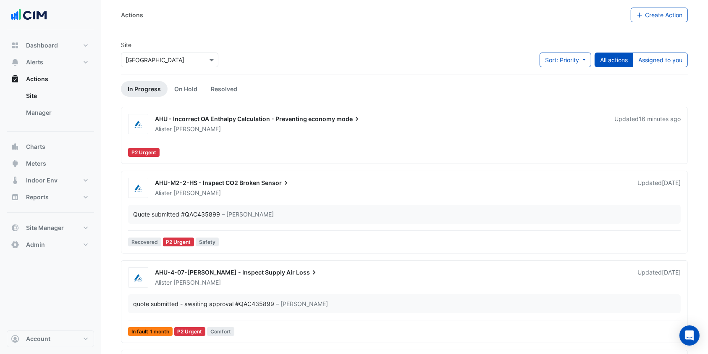
click at [46, 118] on link "Manager" at bounding box center [56, 112] width 75 height 17
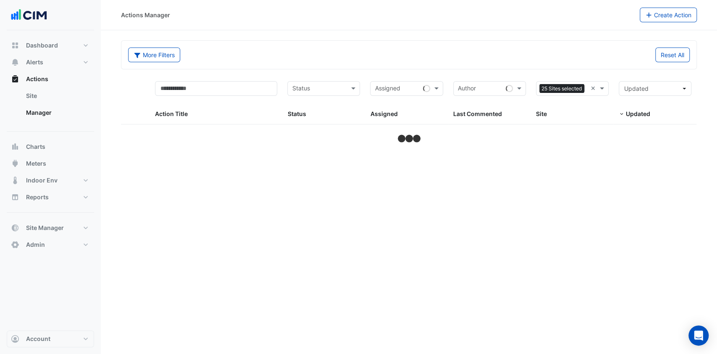
select select "***"
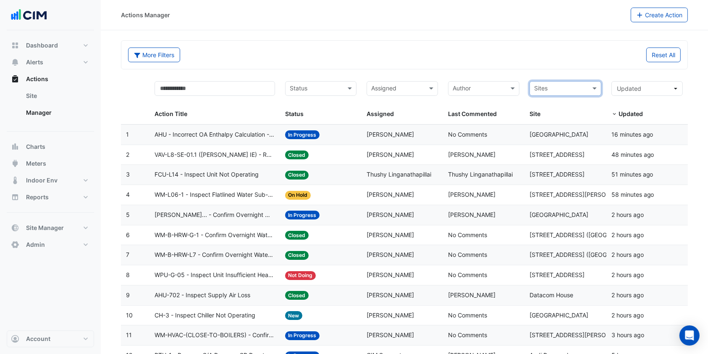
click at [246, 134] on span "AHU - Incorrect OA Enthalpy Calculation - Preventing economy mode" at bounding box center [215, 135] width 121 height 10
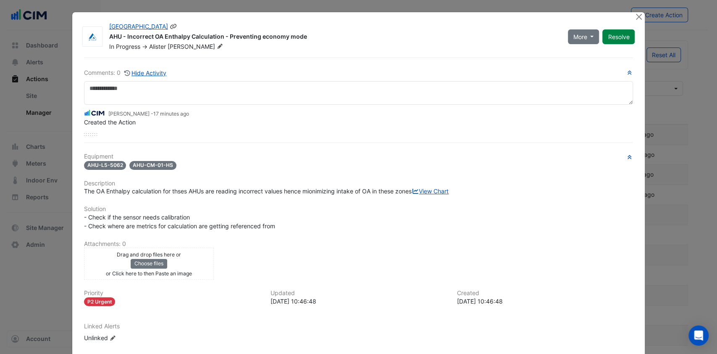
drag, startPoint x: 307, startPoint y: 35, endPoint x: 103, endPoint y: 37, distance: 203.4
click at [104, 37] on div "Robina Town Centre AHU - Incorrect OA Enthalpy Calculation - Preventing economy…" at bounding box center [333, 36] width 459 height 29
copy div "AHU - Incorrect OA Enthalpy Calculation - Preventing economy mode"
click at [637, 17] on button "Close" at bounding box center [639, 16] width 9 height 9
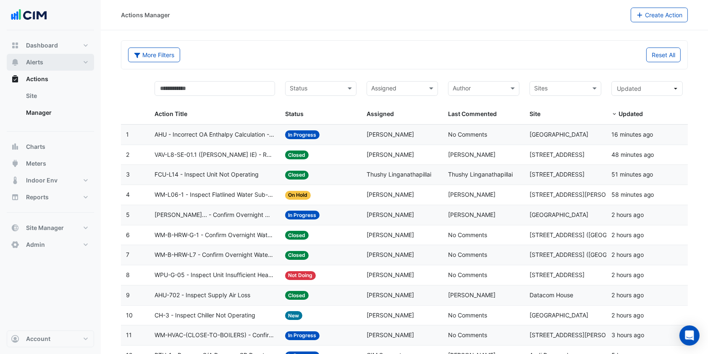
click at [62, 63] on button "Alerts" at bounding box center [50, 62] width 87 height 17
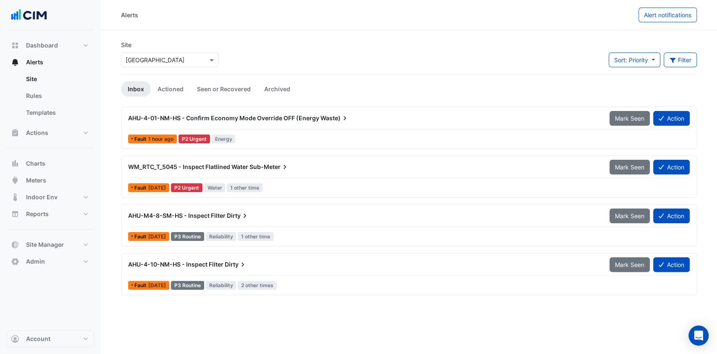
click at [180, 89] on link "Actioned" at bounding box center [170, 89] width 39 height 16
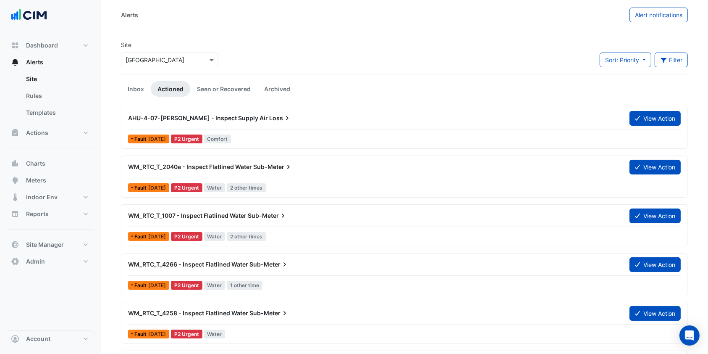
click at [680, 55] on button "Filter" at bounding box center [672, 60] width 34 height 15
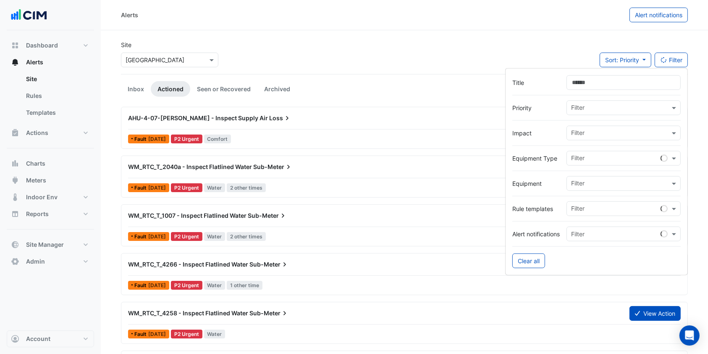
click at [608, 84] on input "Title" at bounding box center [624, 82] width 114 height 15
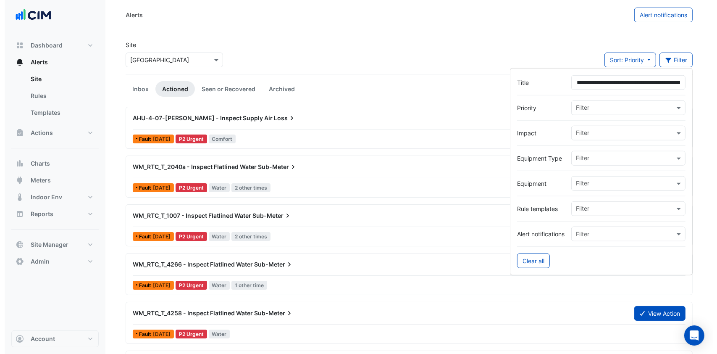
scroll to position [0, 88]
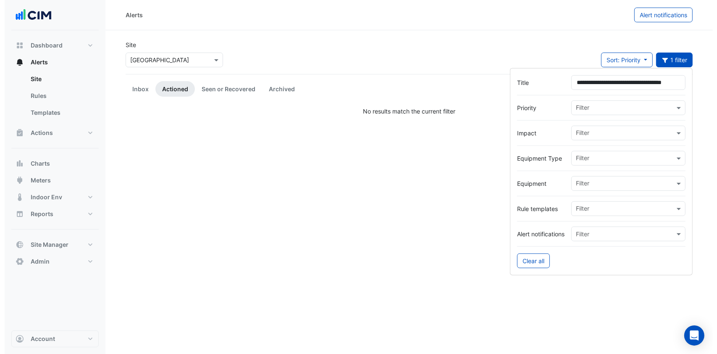
scroll to position [0, 10]
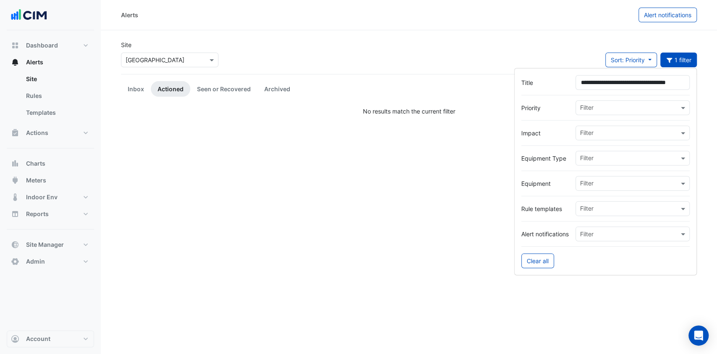
type input "**********"
click at [244, 86] on link "Seen or Recovered" at bounding box center [223, 89] width 67 height 16
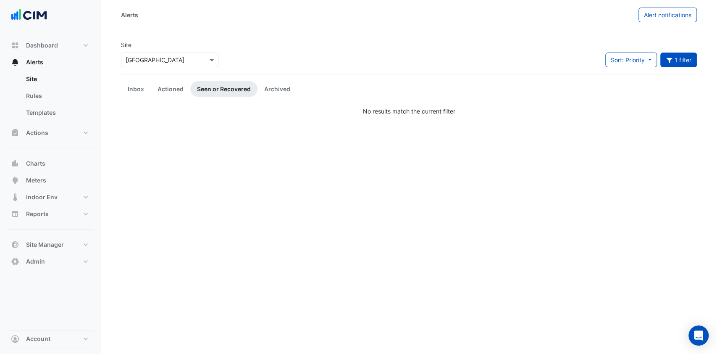
click at [129, 87] on link "Inbox" at bounding box center [136, 89] width 30 height 16
click at [168, 87] on link "Actioned" at bounding box center [170, 89] width 39 height 16
click at [214, 87] on link "Seen or Recovered" at bounding box center [223, 89] width 67 height 16
click at [274, 86] on link "Archived" at bounding box center [277, 89] width 39 height 16
click at [160, 84] on link "Actioned" at bounding box center [170, 89] width 39 height 16
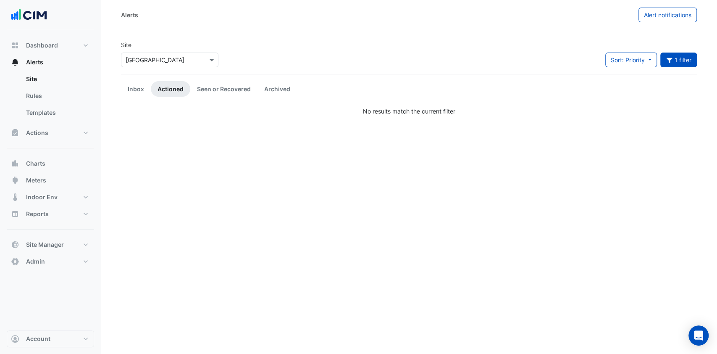
click at [677, 59] on button "1 filter" at bounding box center [679, 60] width 37 height 15
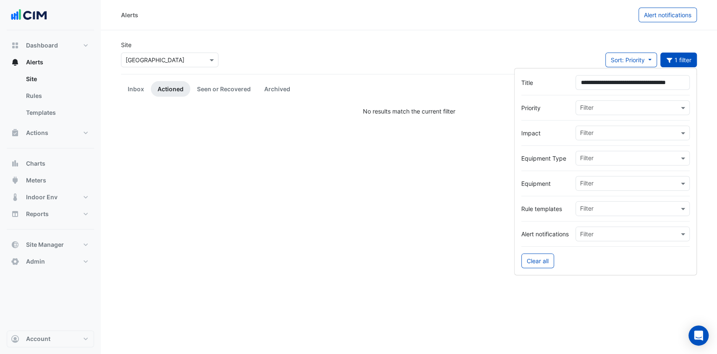
drag, startPoint x: 685, startPoint y: 84, endPoint x: 587, endPoint y: 87, distance: 98.0
click at [587, 87] on input "**********" at bounding box center [633, 82] width 114 height 15
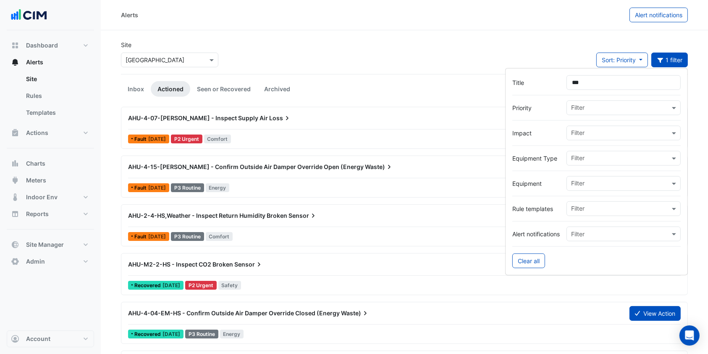
type input "***"
click at [221, 92] on link "Seen or Recovered" at bounding box center [223, 89] width 67 height 16
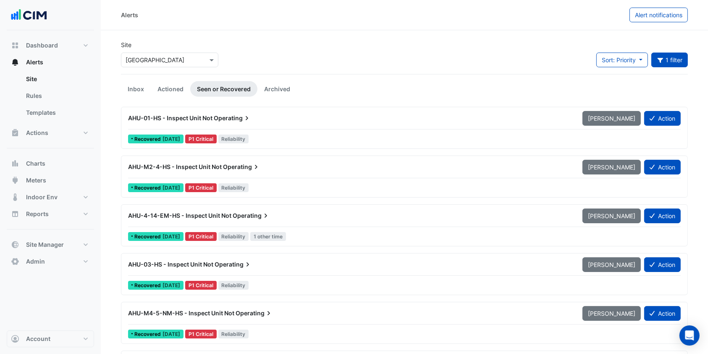
click at [269, 88] on link "Archived" at bounding box center [277, 89] width 39 height 16
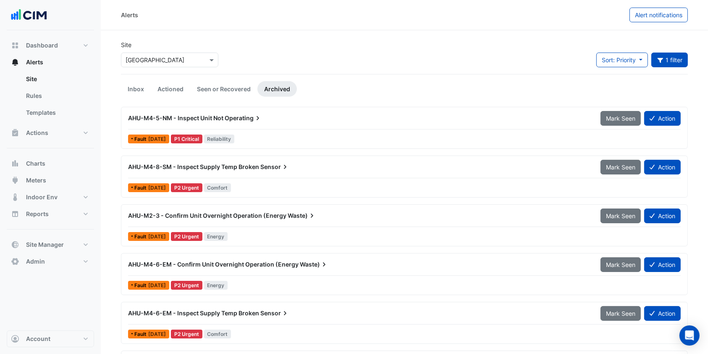
click at [133, 84] on link "Inbox" at bounding box center [136, 89] width 30 height 16
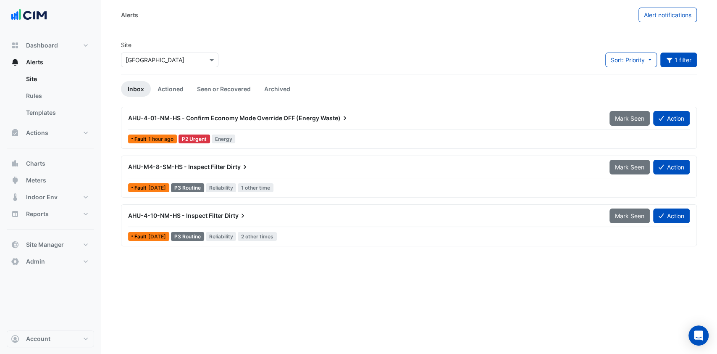
click at [270, 123] on div "AHU-4-01-NM-HS - Confirm Economy Mode Override OFF (Energy Waste)" at bounding box center [364, 118] width 482 height 15
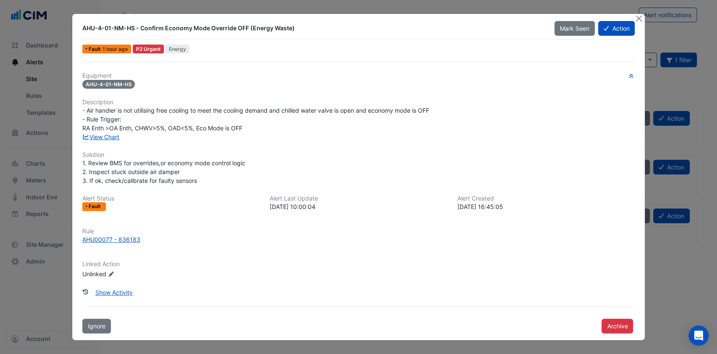
click at [115, 137] on link "View Chart" at bounding box center [100, 136] width 37 height 7
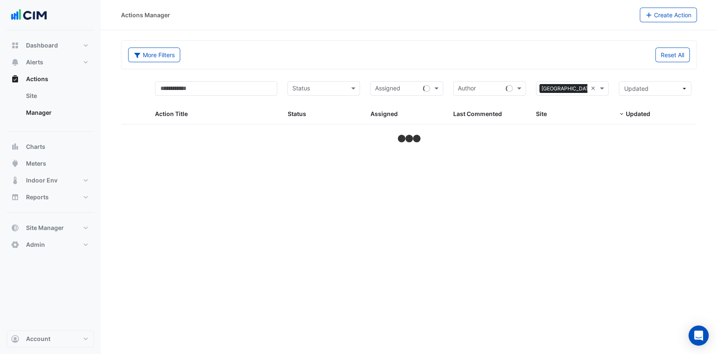
select select "***"
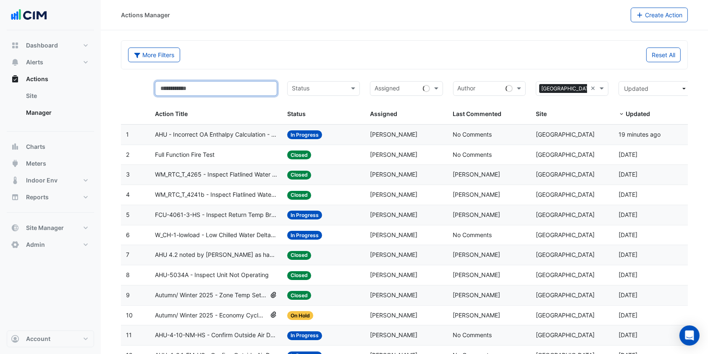
click at [227, 92] on input "text" at bounding box center [216, 88] width 122 height 15
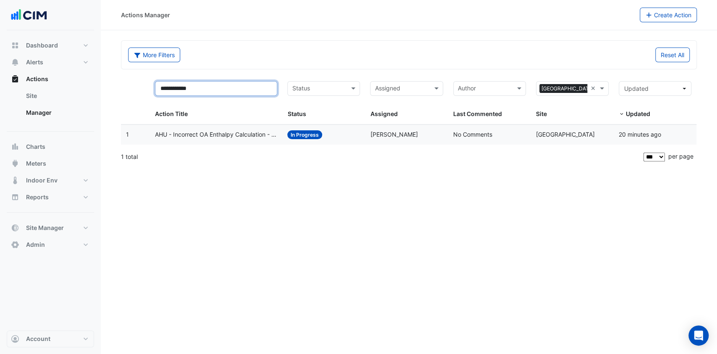
type input "**********"
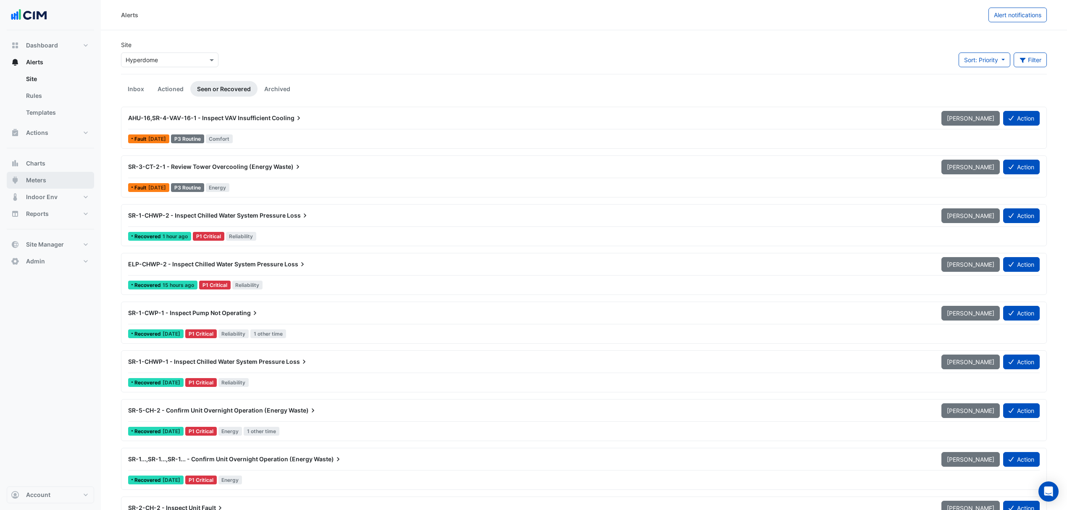
click at [36, 178] on span "Meters" at bounding box center [36, 180] width 20 height 8
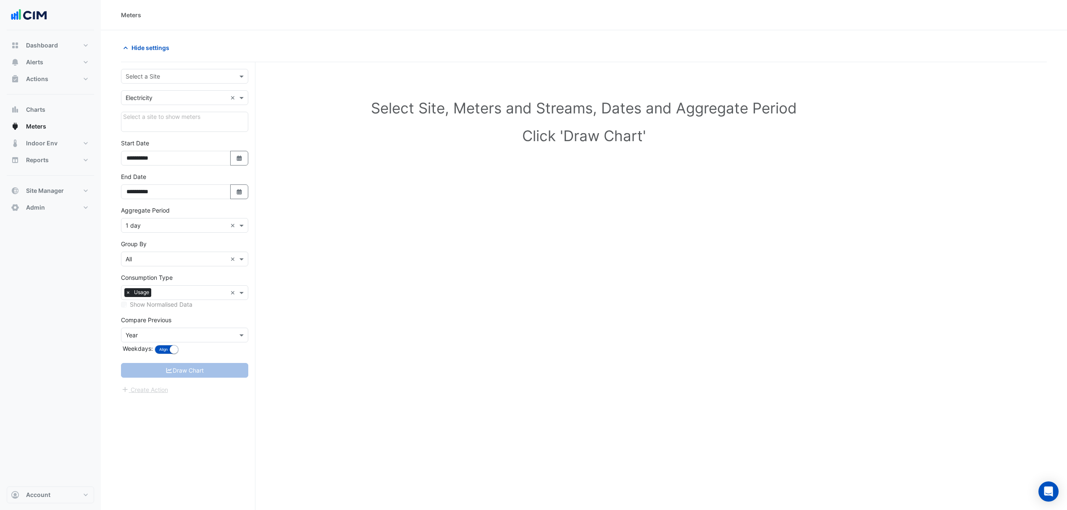
click at [182, 78] on input "text" at bounding box center [176, 76] width 101 height 9
type input "**********"
click at [175, 110] on span "Pacific [GEOGRAPHIC_DATA]" at bounding box center [174, 106] width 79 height 7
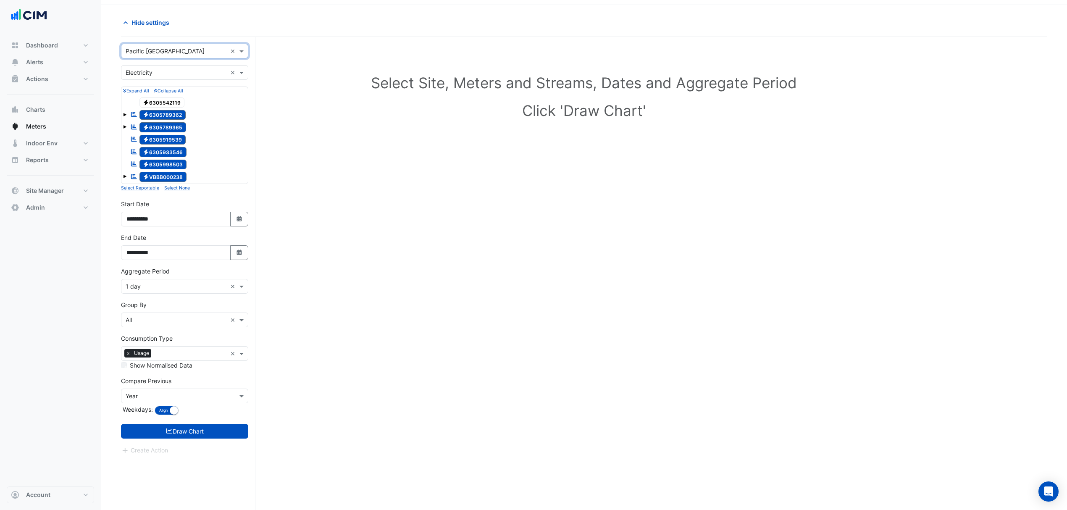
scroll to position [32, 0]
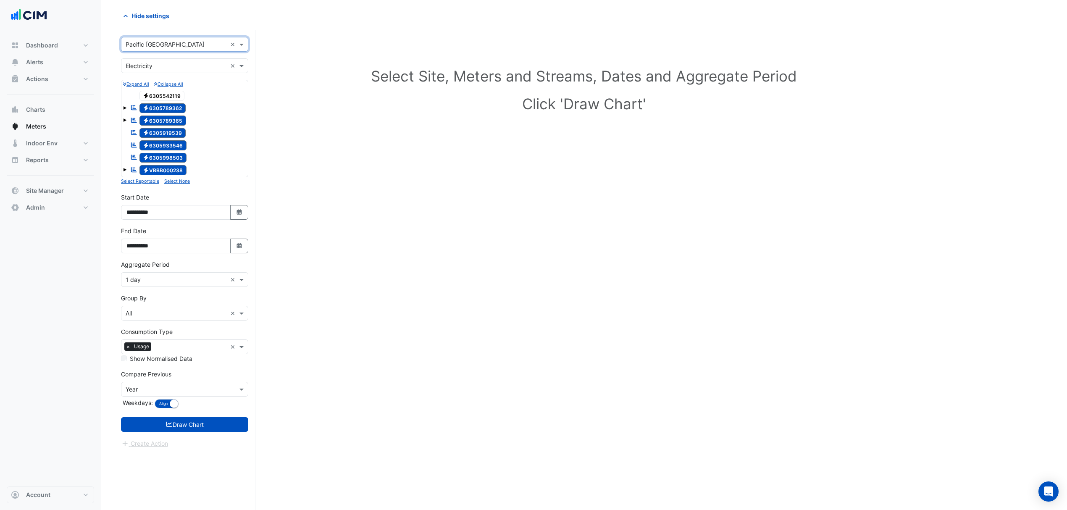
click at [179, 63] on input "text" at bounding box center [176, 66] width 101 height 9
click at [145, 103] on div "Water" at bounding box center [184, 109] width 126 height 12
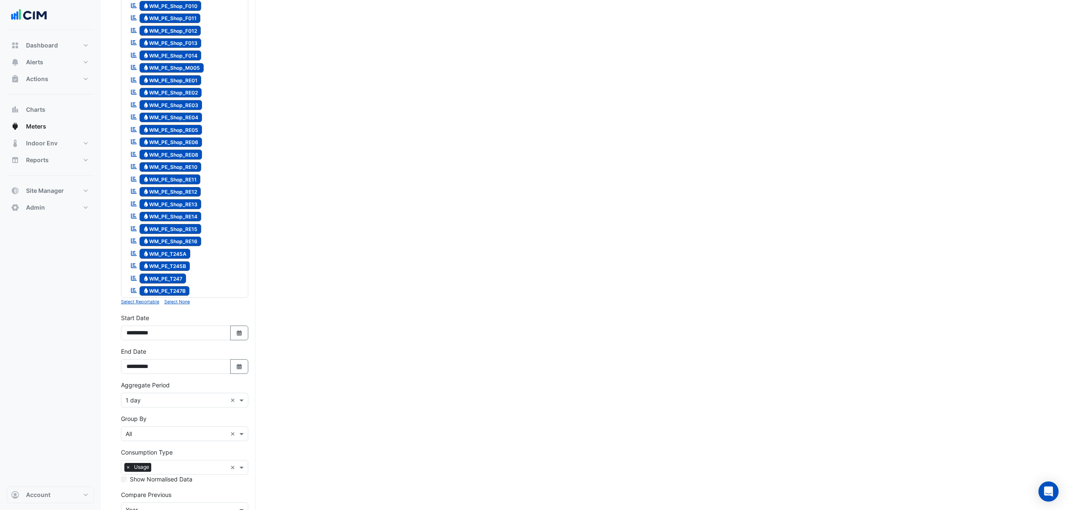
scroll to position [1019, 0]
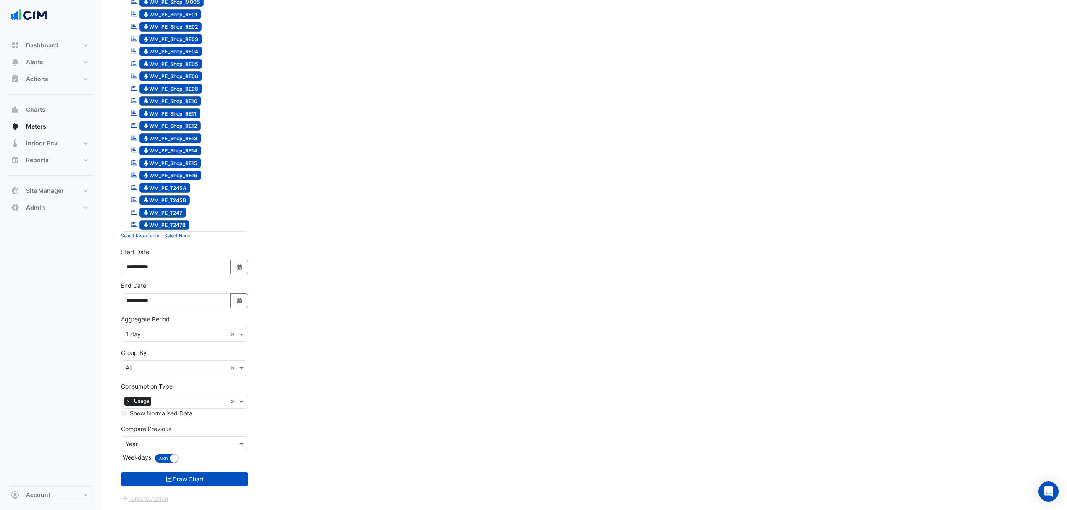
click at [234, 269] on button "Select Date" at bounding box center [239, 267] width 18 height 15
select select "*"
select select "****"
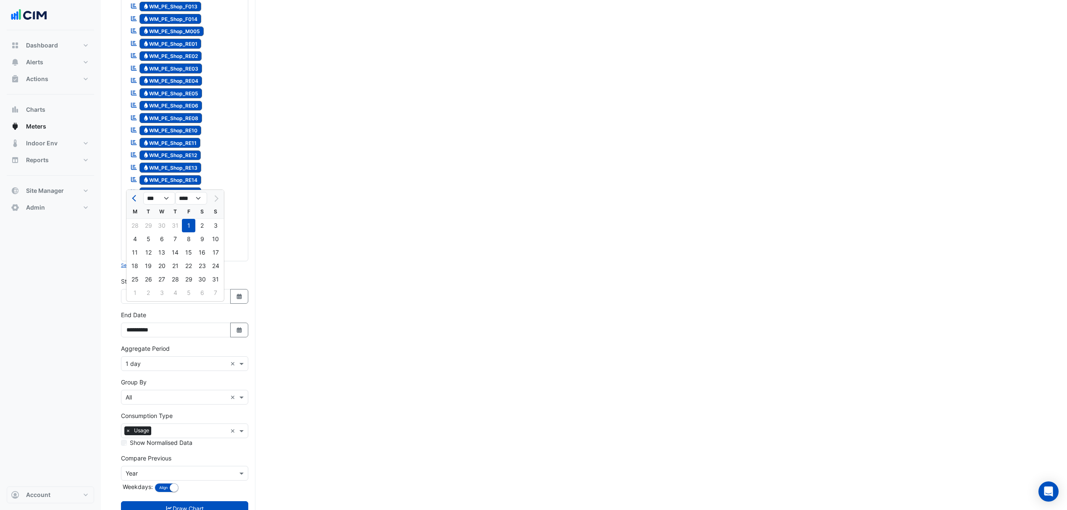
scroll to position [964, 0]
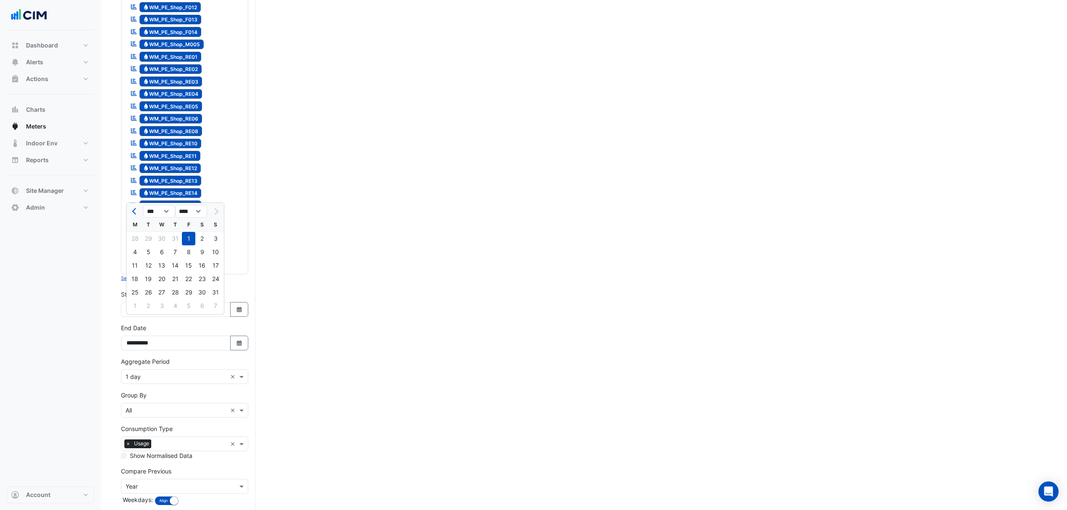
click at [216, 212] on div at bounding box center [215, 211] width 17 height 13
click at [132, 211] on button "Previous month" at bounding box center [135, 211] width 10 height 13
click at [215, 209] on span "Next month" at bounding box center [215, 211] width 6 height 6
select select "*"
click at [242, 346] on icon "Select Date" at bounding box center [240, 343] width 8 height 6
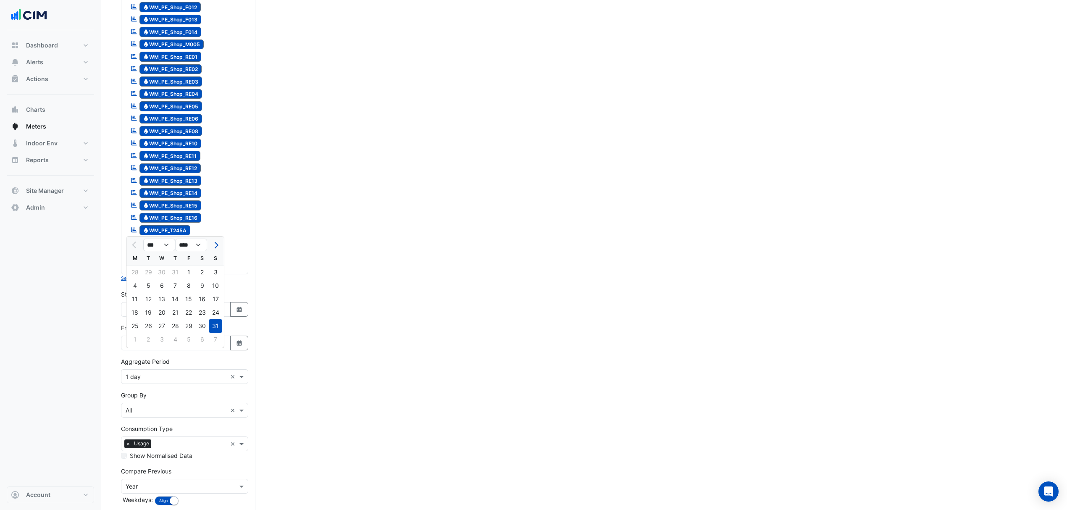
click at [218, 242] on button "Next month" at bounding box center [216, 244] width 10 height 13
select select "*"
click at [151, 321] on div "30" at bounding box center [148, 325] width 13 height 13
type input "**********"
click at [236, 313] on icon "Select Date" at bounding box center [240, 310] width 8 height 6
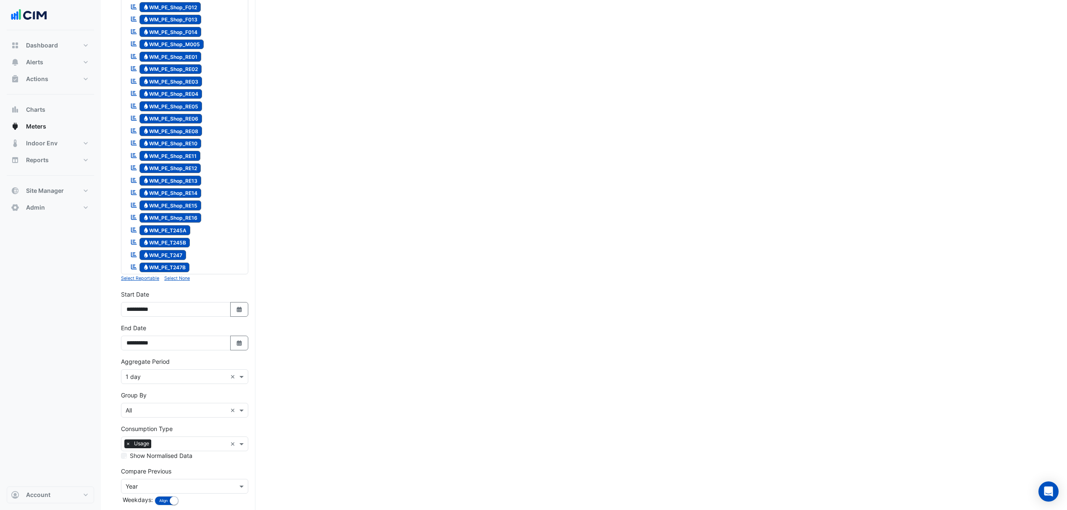
select select "*"
select select "****"
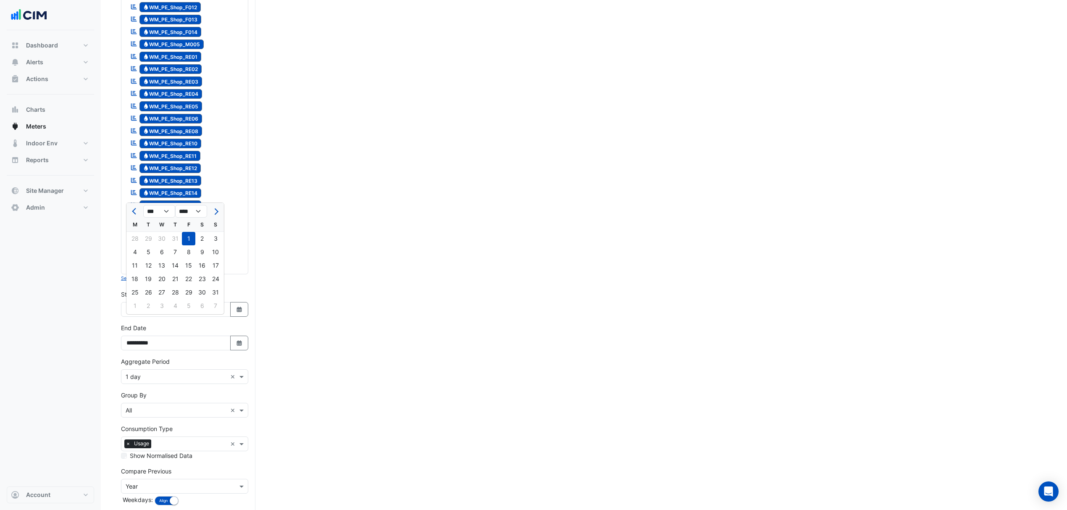
click at [137, 307] on div "1" at bounding box center [134, 305] width 13 height 13
type input "**********"
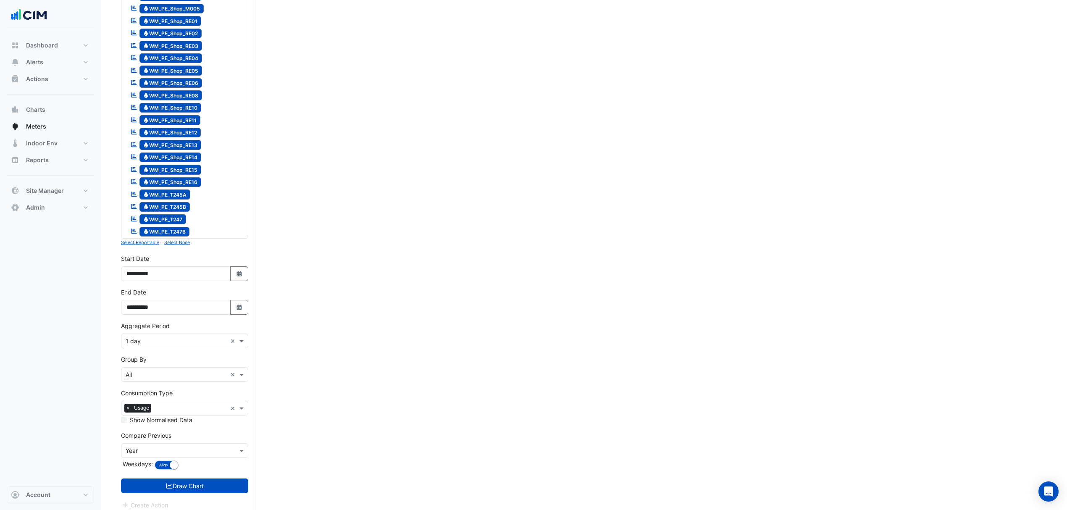
scroll to position [1019, 0]
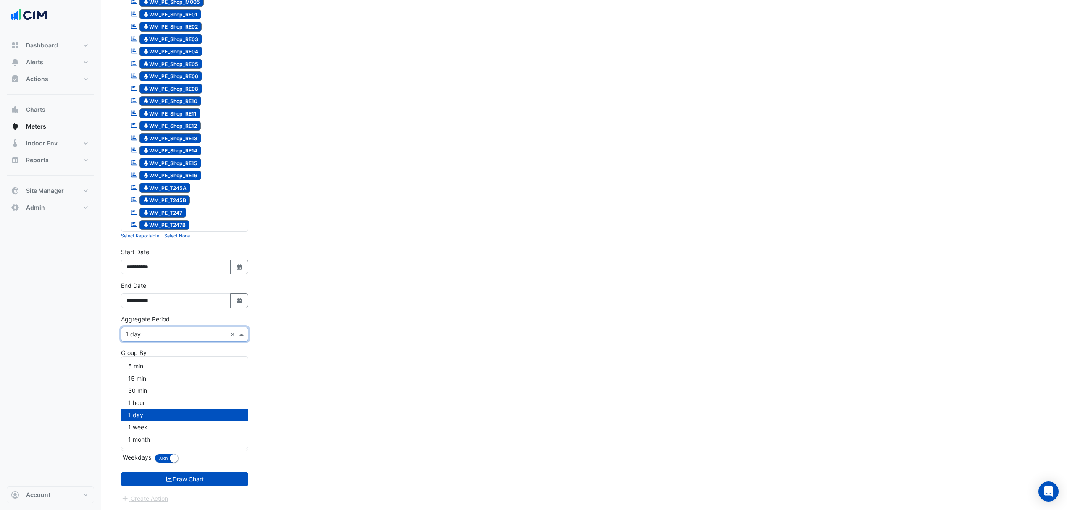
click at [175, 336] on input "text" at bounding box center [176, 334] width 101 height 9
click at [138, 436] on span "1 month" at bounding box center [139, 439] width 22 height 7
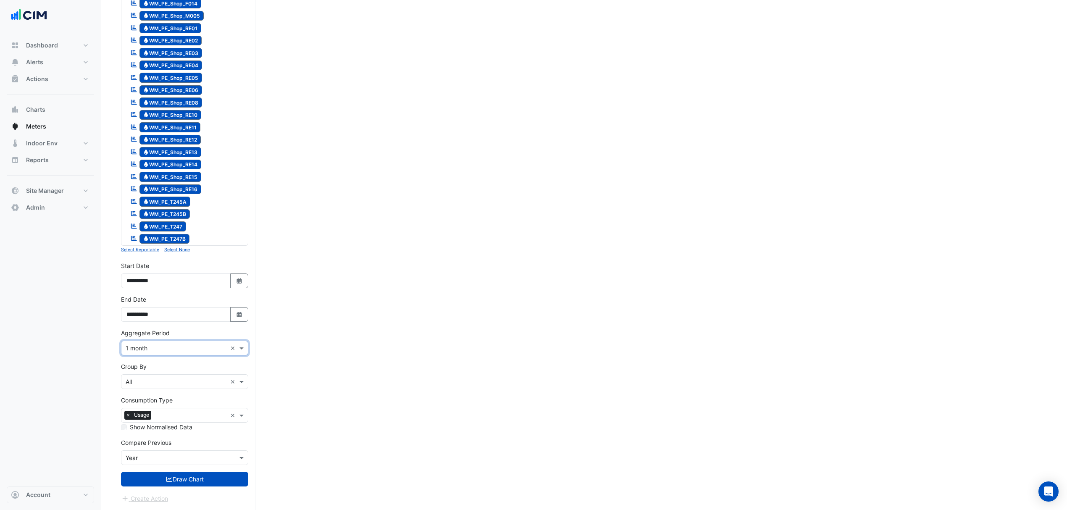
scroll to position [1006, 0]
click at [151, 476] on button "Draw Chart" at bounding box center [184, 479] width 127 height 15
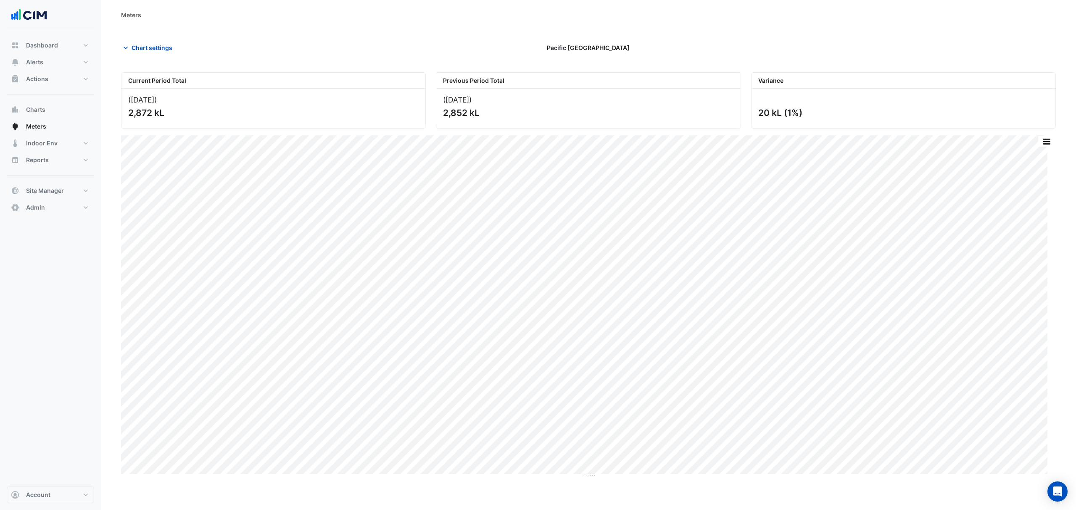
click at [142, 43] on span "Chart settings" at bounding box center [152, 47] width 41 height 9
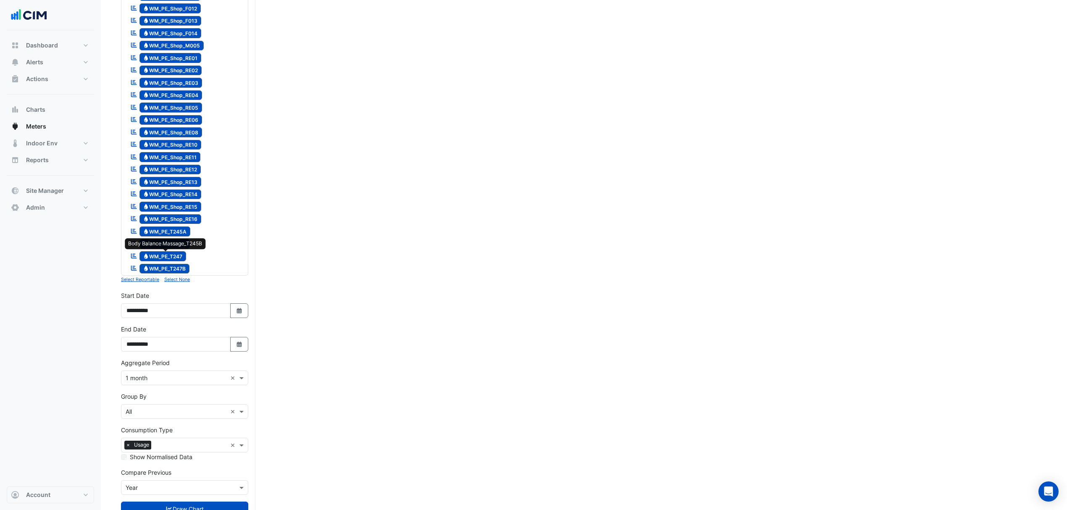
scroll to position [1006, 0]
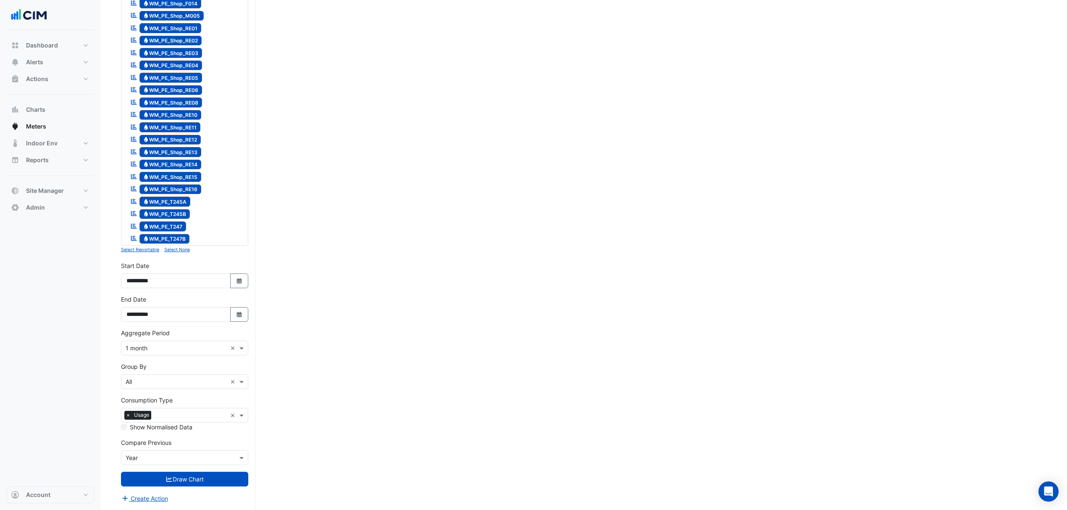
click at [234, 276] on button "Select Date" at bounding box center [239, 281] width 18 height 15
select select "*"
select select "****"
click at [136, 180] on span "Previous month" at bounding box center [135, 183] width 6 height 6
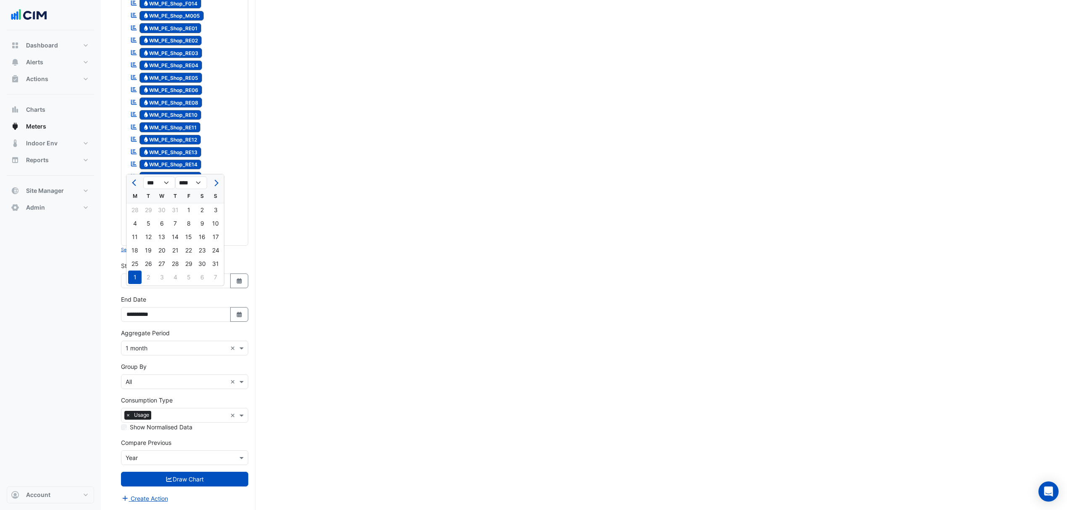
click at [137, 180] on span "Previous month" at bounding box center [135, 183] width 6 height 6
select select "*"
click at [152, 203] on div "1" at bounding box center [148, 209] width 13 height 13
type input "**********"
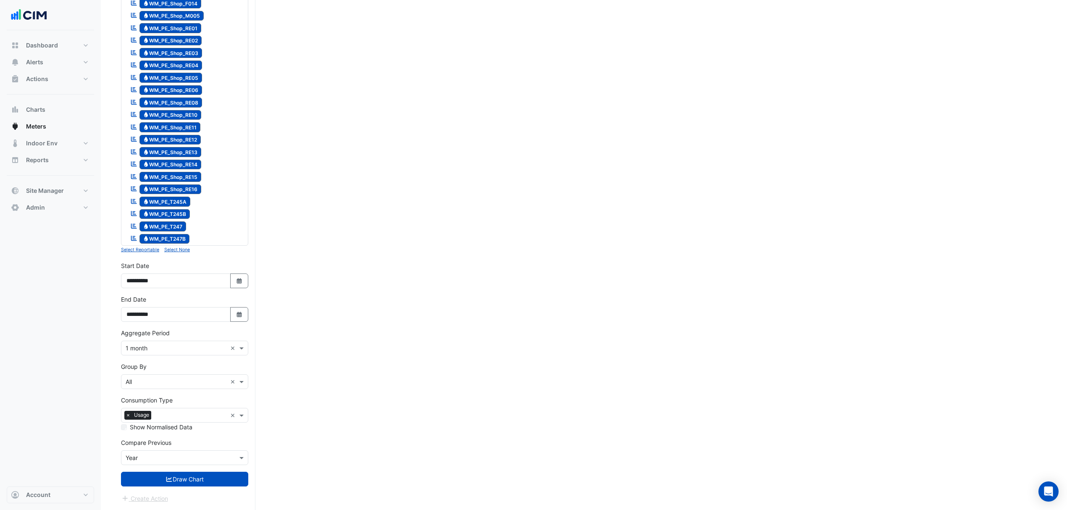
click at [184, 477] on button "Draw Chart" at bounding box center [184, 479] width 127 height 15
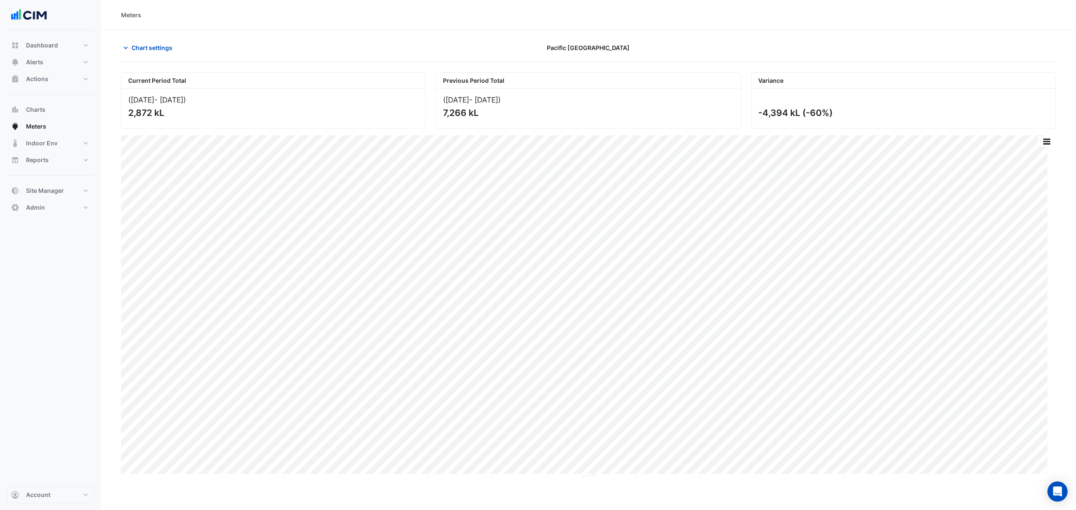
click at [152, 51] on span "Chart settings" at bounding box center [152, 47] width 41 height 9
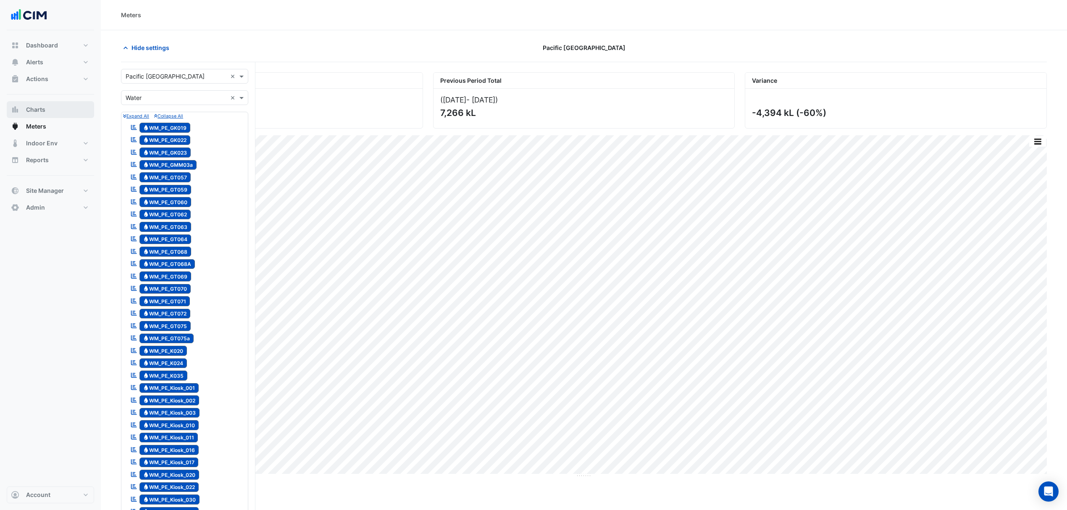
click at [55, 110] on button "Charts" at bounding box center [50, 109] width 87 height 17
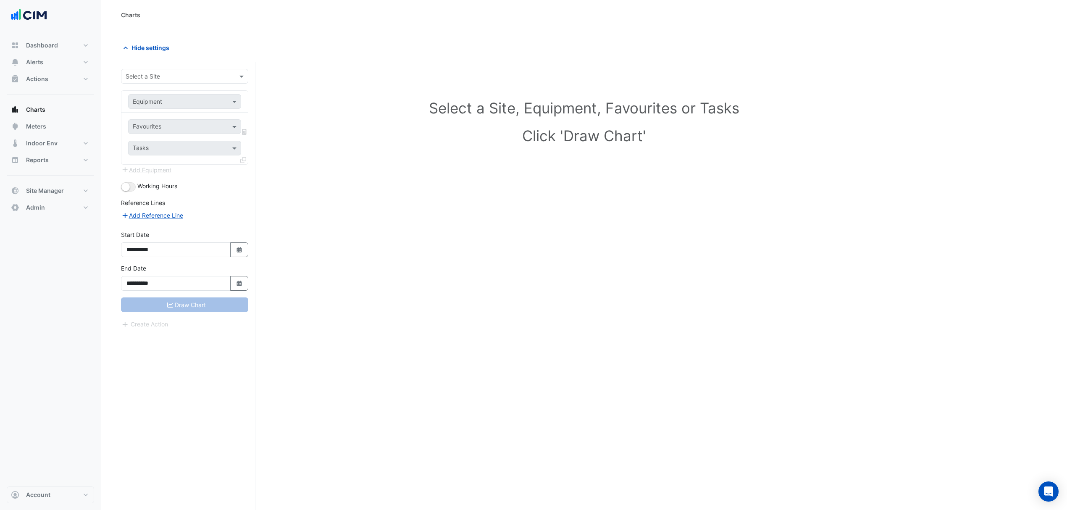
click at [155, 83] on div "Select a Site" at bounding box center [184, 76] width 127 height 15
type input "*"
type input "**********"
click at [150, 101] on div "Pacific Epping Plaza" at bounding box center [184, 107] width 126 height 12
click at [222, 105] on div at bounding box center [185, 102] width 112 height 10
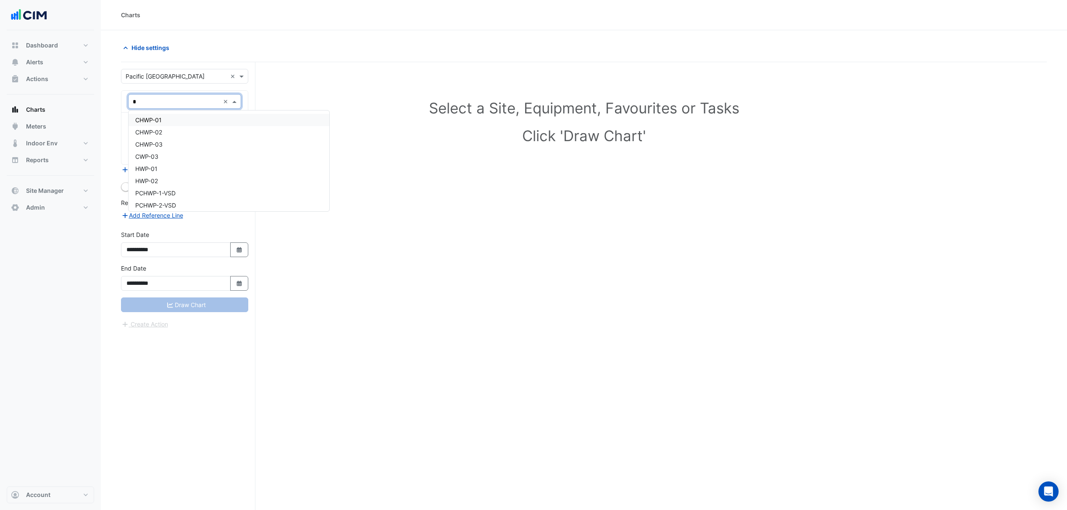
type input "**"
click at [159, 154] on span "WM_K035" at bounding box center [149, 152] width 28 height 7
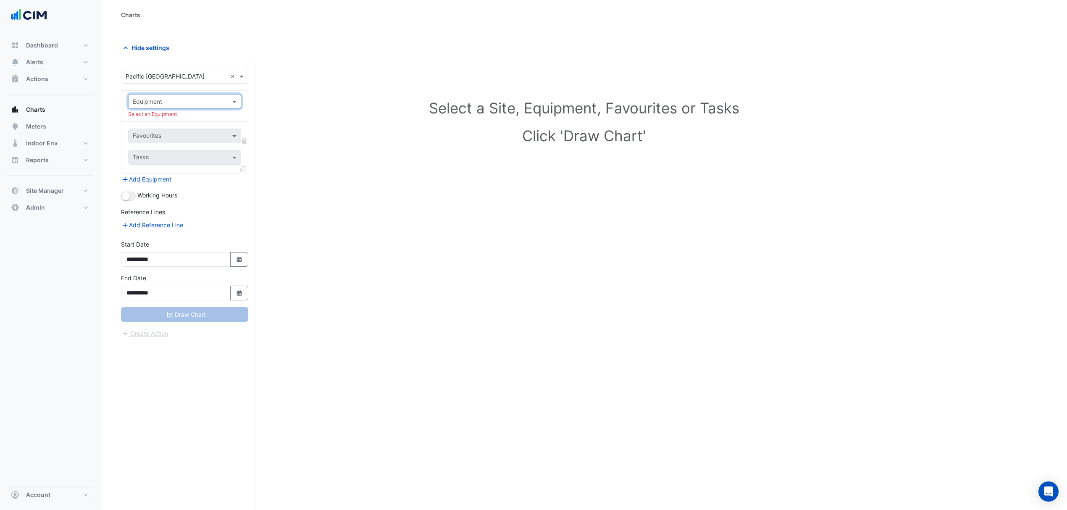
click at [216, 100] on input "text" at bounding box center [176, 101] width 87 height 9
type input "****"
click at [170, 129] on span "WM_PE_T247B" at bounding box center [155, 132] width 40 height 7
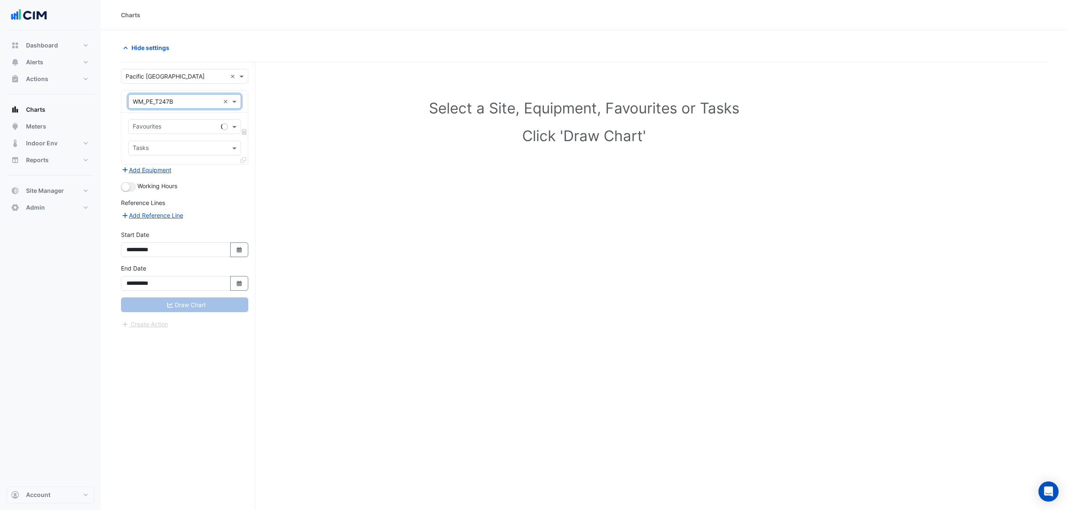
click at [207, 129] on input "text" at bounding box center [175, 127] width 85 height 9
click at [197, 142] on span "Water Usage (kL) - Water Meters, Organically Nails T247B" at bounding box center [215, 145] width 160 height 7
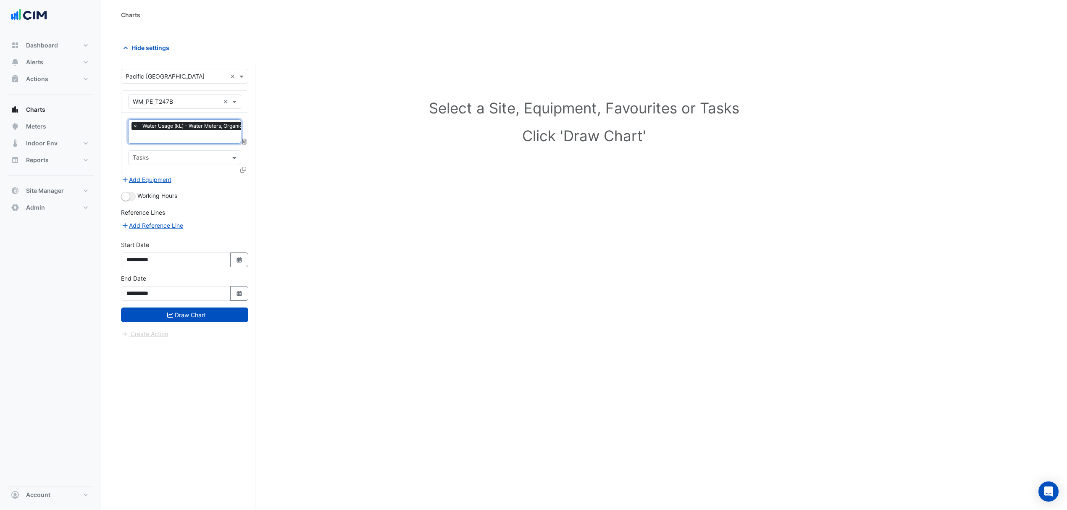
click at [244, 167] on icon at bounding box center [243, 170] width 6 height 6
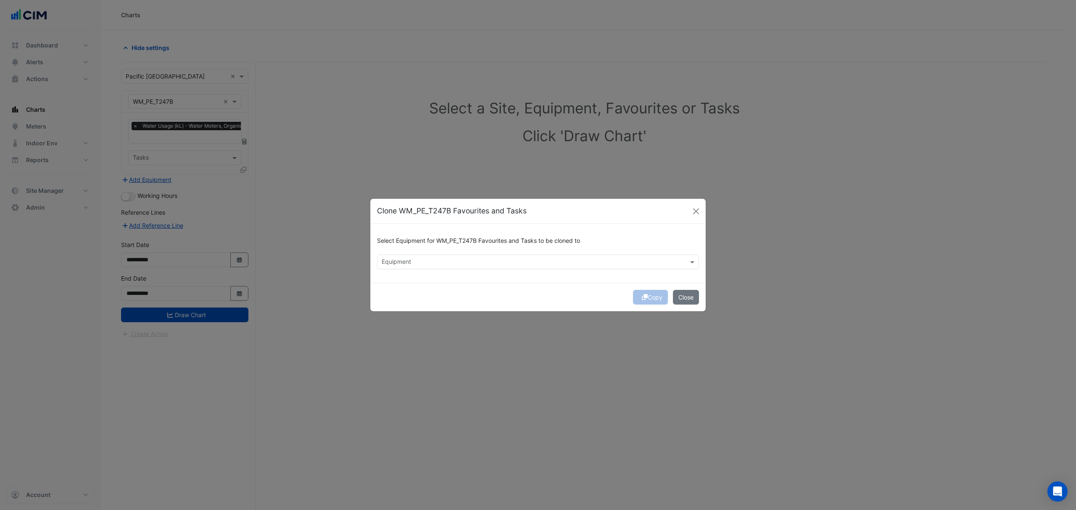
click at [415, 264] on input "text" at bounding box center [533, 262] width 303 height 9
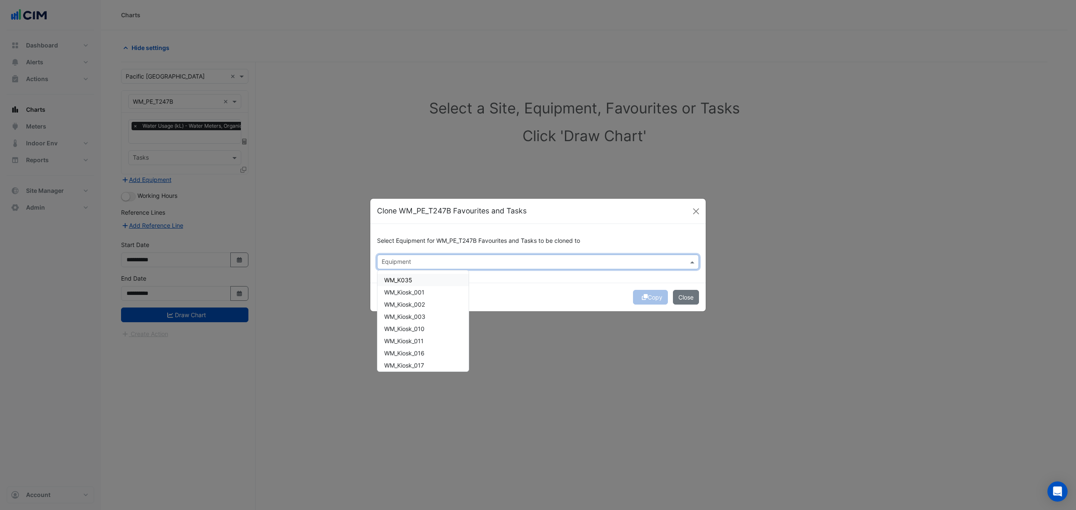
click at [413, 264] on input "text" at bounding box center [533, 262] width 303 height 9
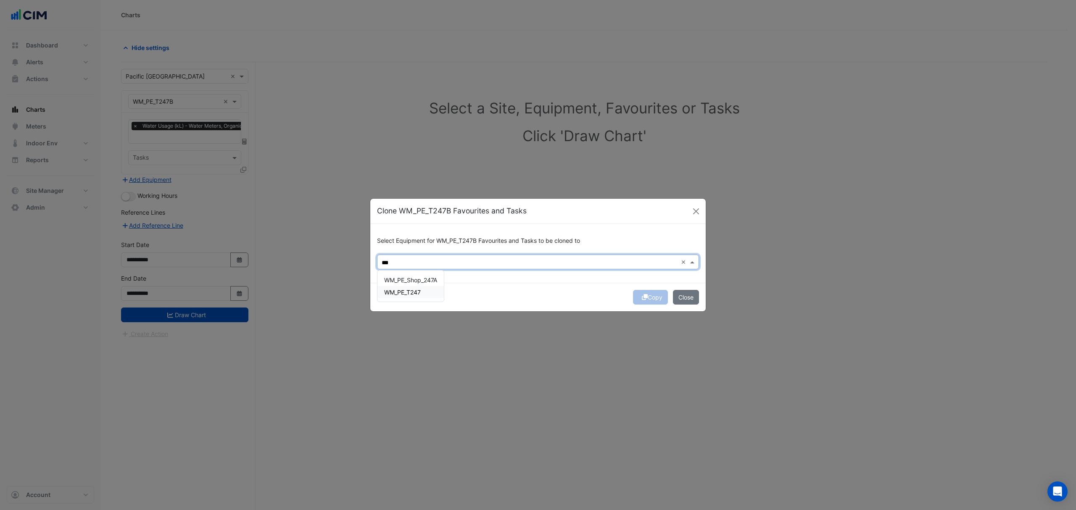
click at [420, 291] on span "WM_PE_T247" at bounding box center [402, 292] width 37 height 7
click at [432, 293] on div "WM_PE_T245B" at bounding box center [417, 292] width 80 height 12
click at [416, 276] on span "WM_PE_T245A" at bounding box center [404, 279] width 41 height 7
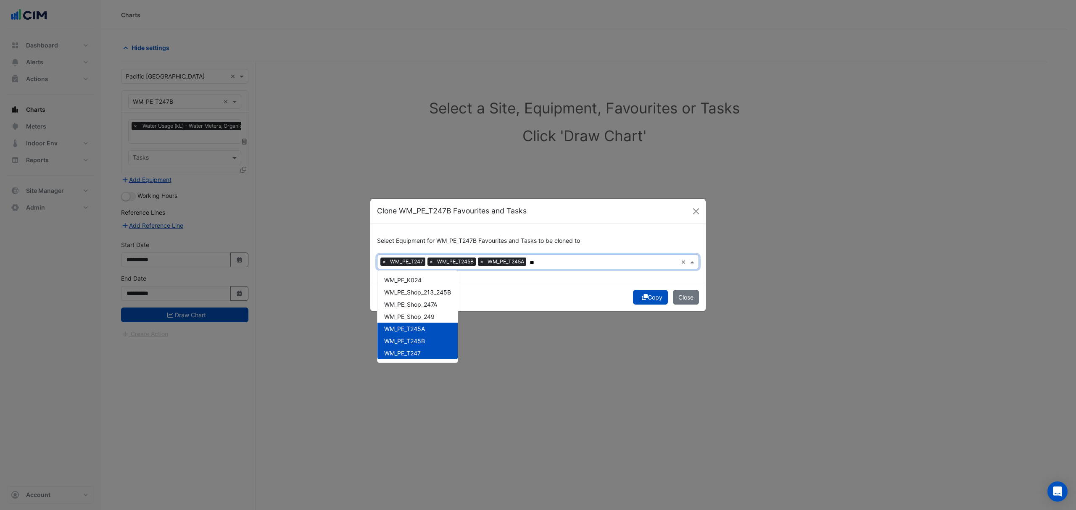
type input "*"
click at [432, 358] on span "WM_PE_Shop_RE16" at bounding box center [410, 361] width 53 height 7
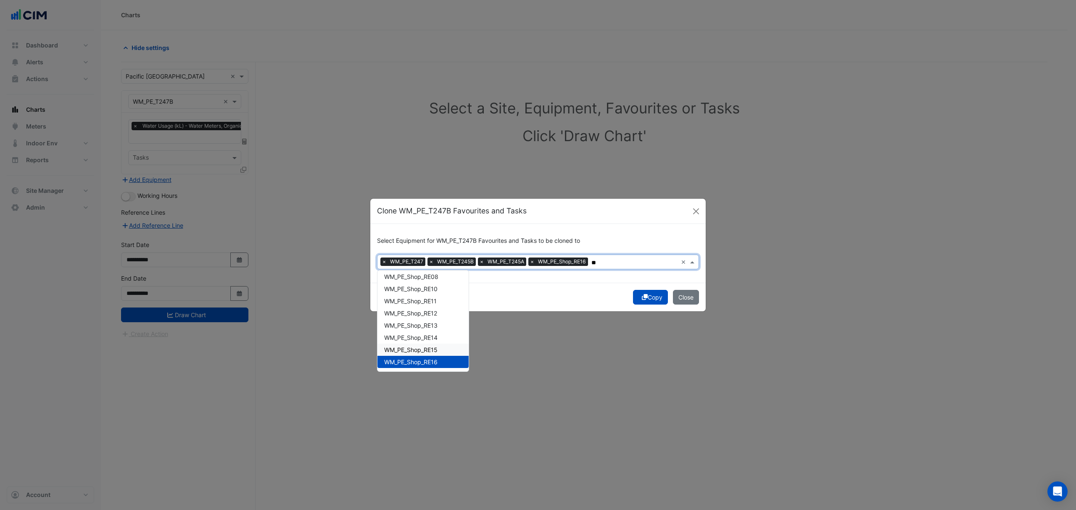
click at [433, 352] on span "WM_PE_Shop_RE15" at bounding box center [410, 349] width 53 height 7
click at [433, 342] on div "WM_PE_Shop_RE14" at bounding box center [422, 338] width 91 height 12
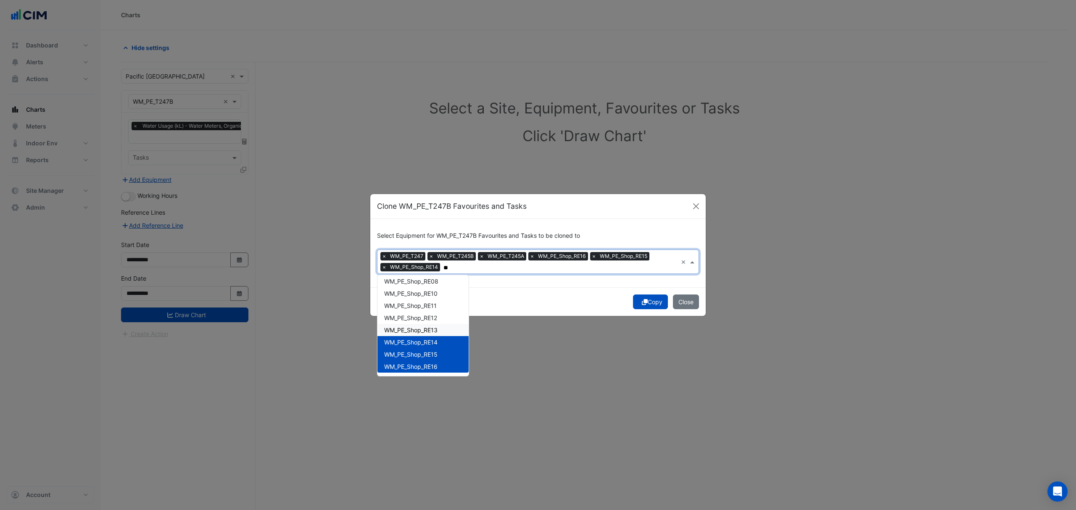
click at [432, 327] on span "WM_PE_Shop_RE13" at bounding box center [410, 330] width 53 height 7
click at [437, 320] on span "WM_PE_Shop_RE12" at bounding box center [410, 317] width 53 height 7
click at [433, 305] on span "WM_PE_Shop_RE11" at bounding box center [410, 305] width 53 height 7
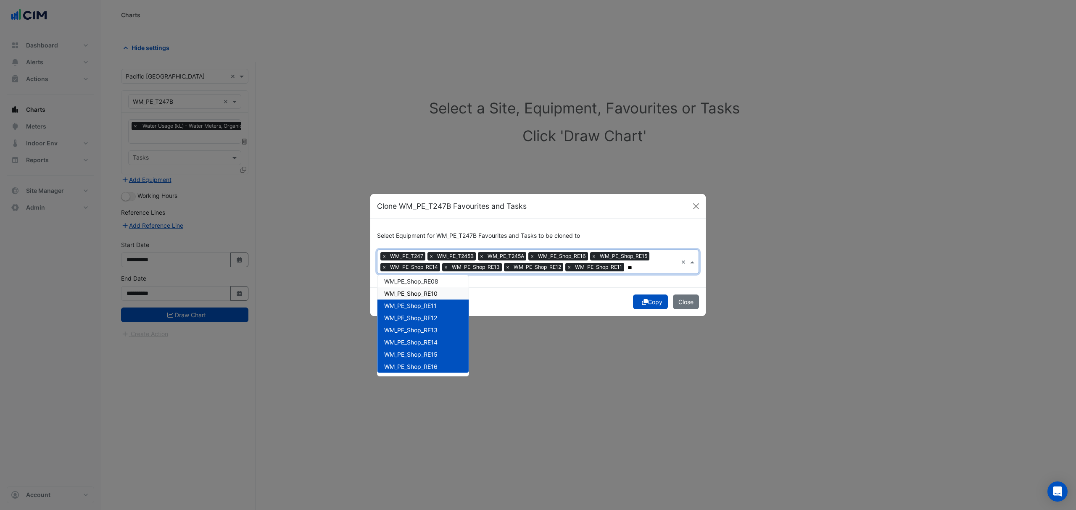
click at [432, 293] on span "WM_PE_Shop_RE10" at bounding box center [410, 293] width 53 height 7
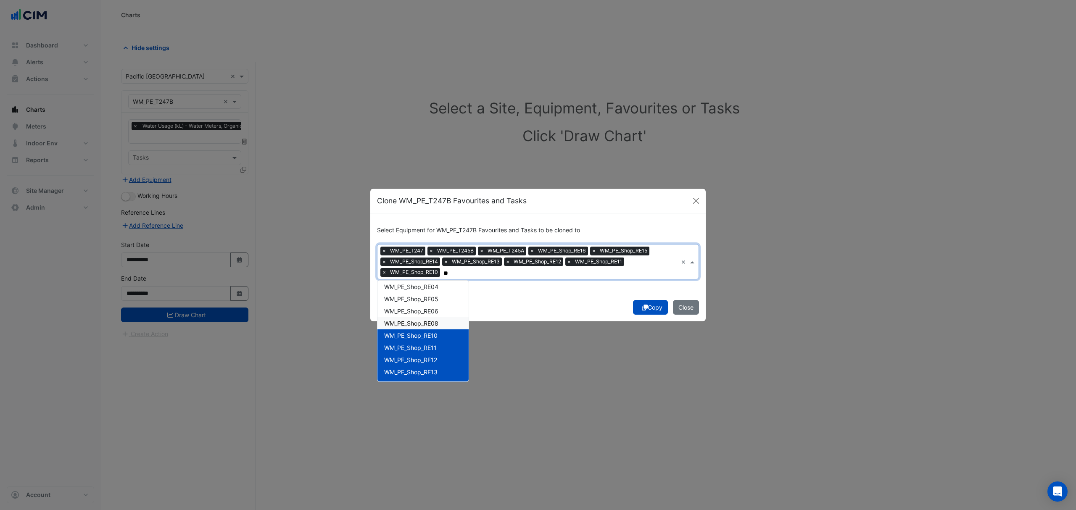
scroll to position [45, 0]
click at [432, 340] on span "WM_PE_Shop_RE08" at bounding box center [411, 343] width 54 height 7
click at [434, 330] on span "WM_PE_Shop_RE06" at bounding box center [411, 330] width 54 height 7
click at [434, 319] on span "WM_PE_Shop_RE05" at bounding box center [411, 318] width 54 height 7
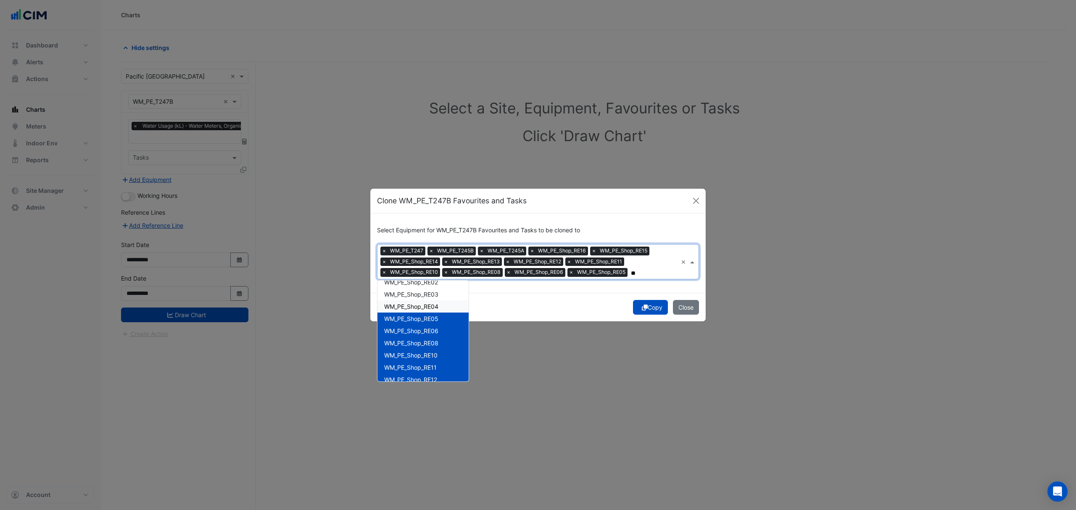
click at [434, 308] on span "WM_PE_Shop_RE04" at bounding box center [411, 306] width 54 height 7
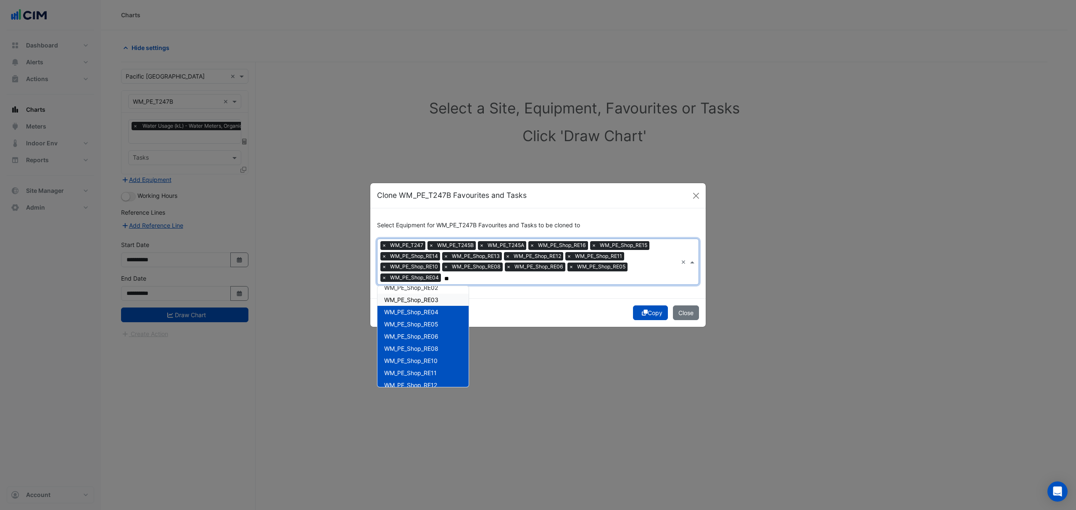
click at [434, 299] on span "WM_PE_Shop_RE03" at bounding box center [411, 299] width 54 height 7
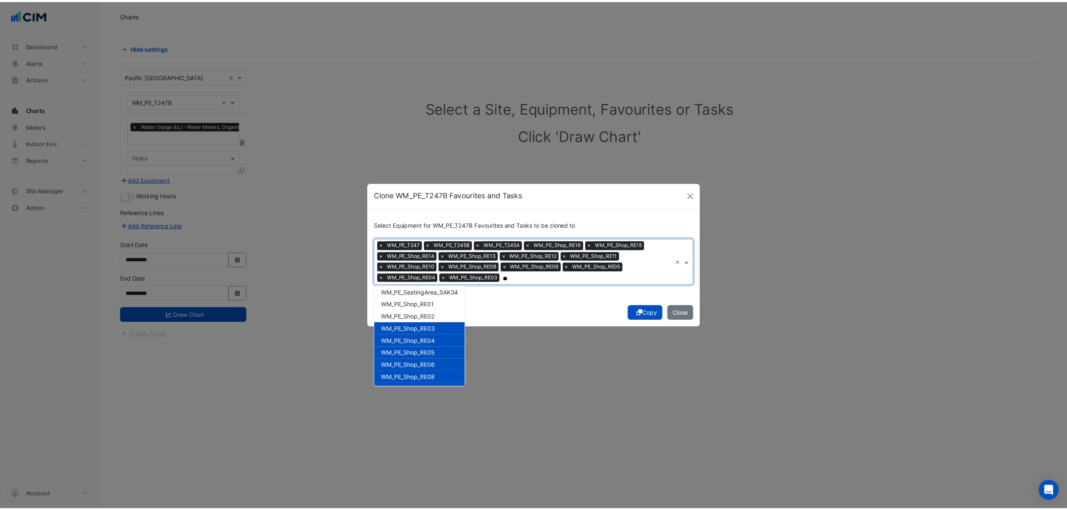
scroll to position [0, 0]
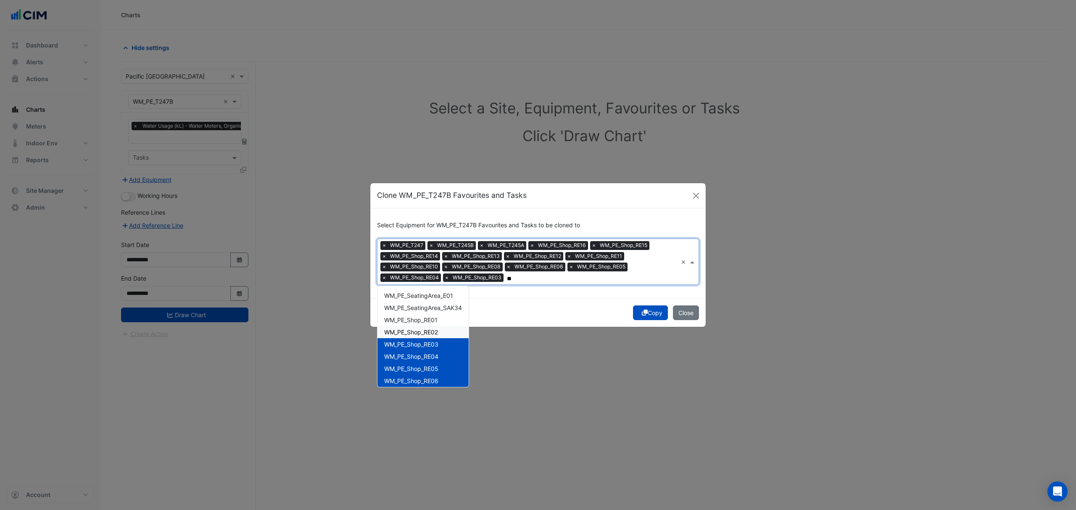
click at [438, 332] on span "WM_PE_Shop_RE02" at bounding box center [411, 332] width 54 height 7
click at [435, 319] on span "WM_PE_Shop_RE01" at bounding box center [410, 319] width 53 height 7
type input "**"
click at [605, 298] on div "Copy Close" at bounding box center [537, 312] width 335 height 29
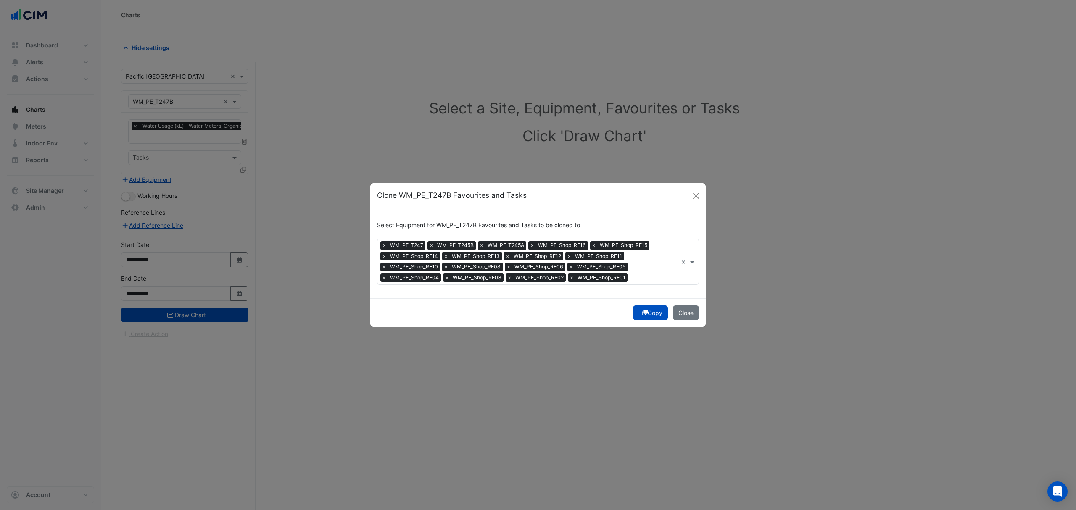
click at [650, 313] on button "Copy" at bounding box center [650, 312] width 35 height 15
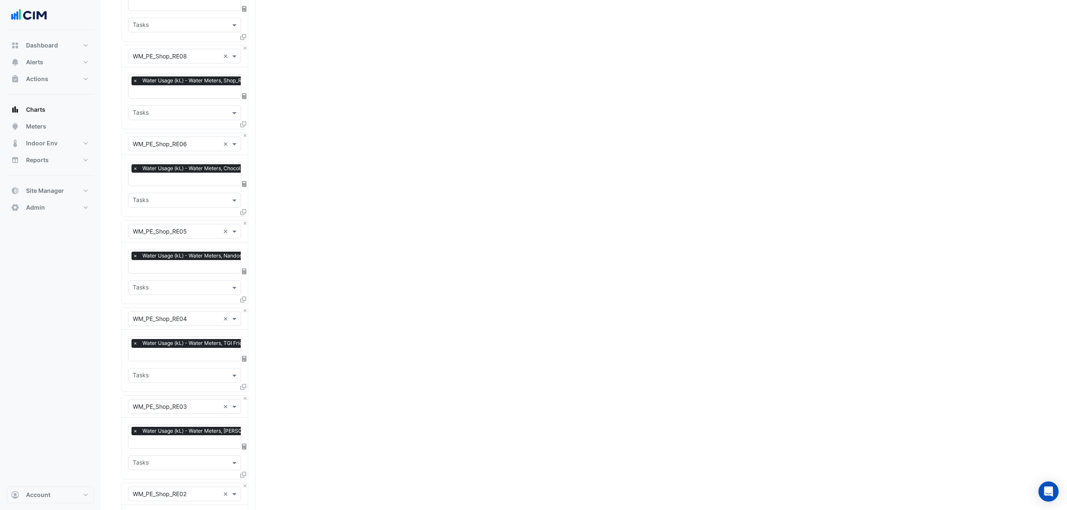
scroll to position [1322, 0]
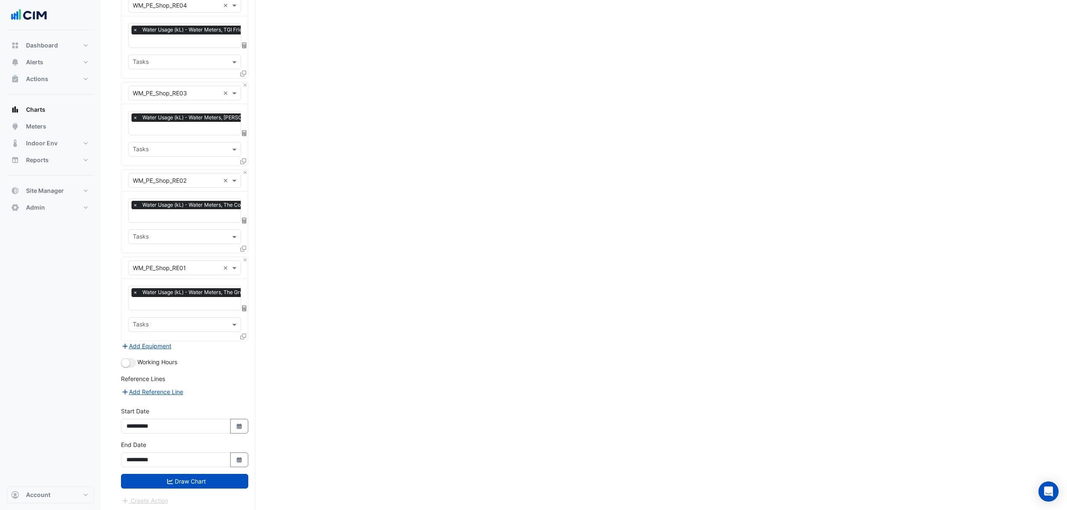
click at [189, 476] on button "Draw Chart" at bounding box center [184, 481] width 127 height 15
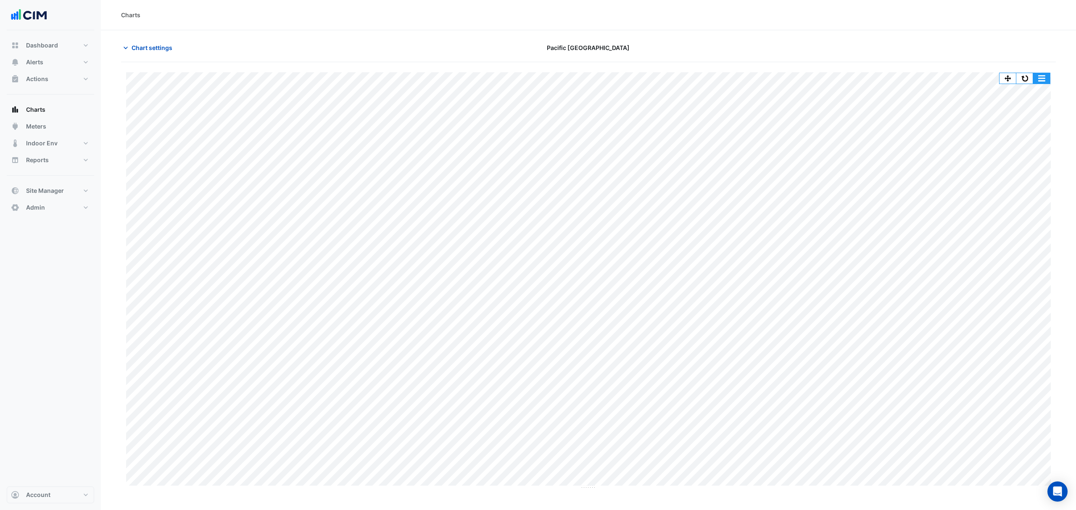
click at [1035, 78] on button "button" at bounding box center [1041, 78] width 17 height 11
click at [1034, 97] on div "Split by Equip" at bounding box center [1024, 93] width 50 height 15
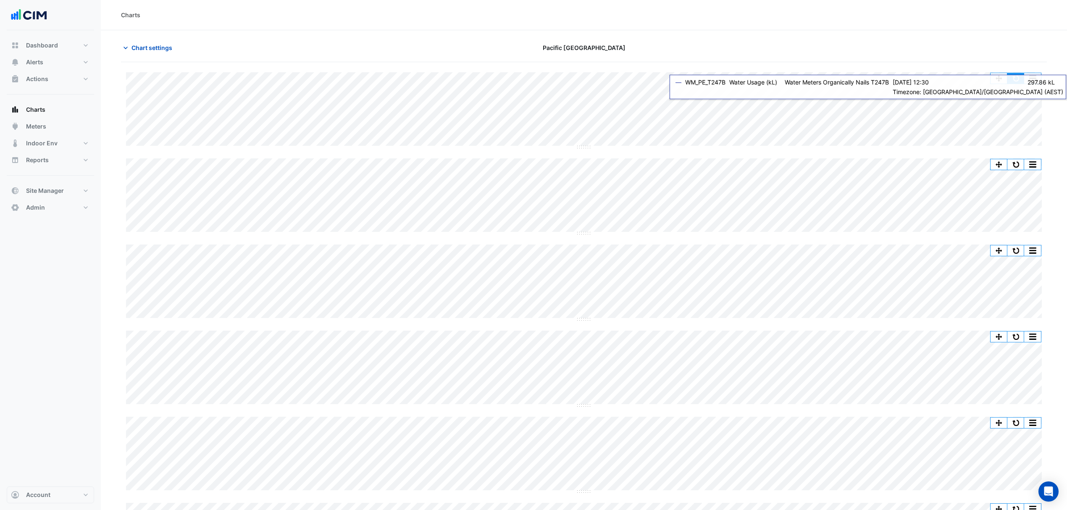
click at [1020, 82] on button "button" at bounding box center [1016, 78] width 17 height 11
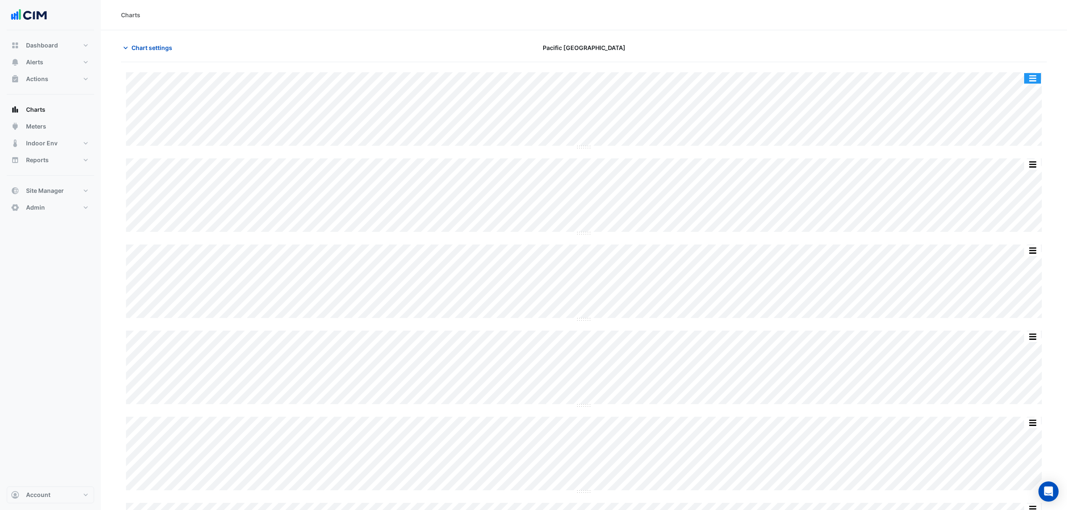
click at [1032, 79] on button "button" at bounding box center [1032, 78] width 17 height 11
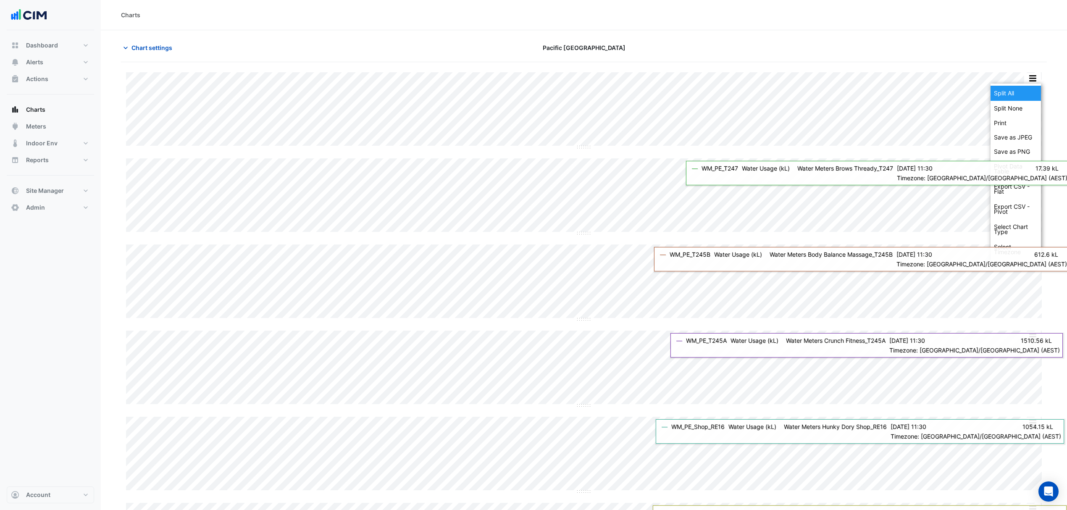
click at [1019, 89] on div "Split All" at bounding box center [1016, 93] width 50 height 15
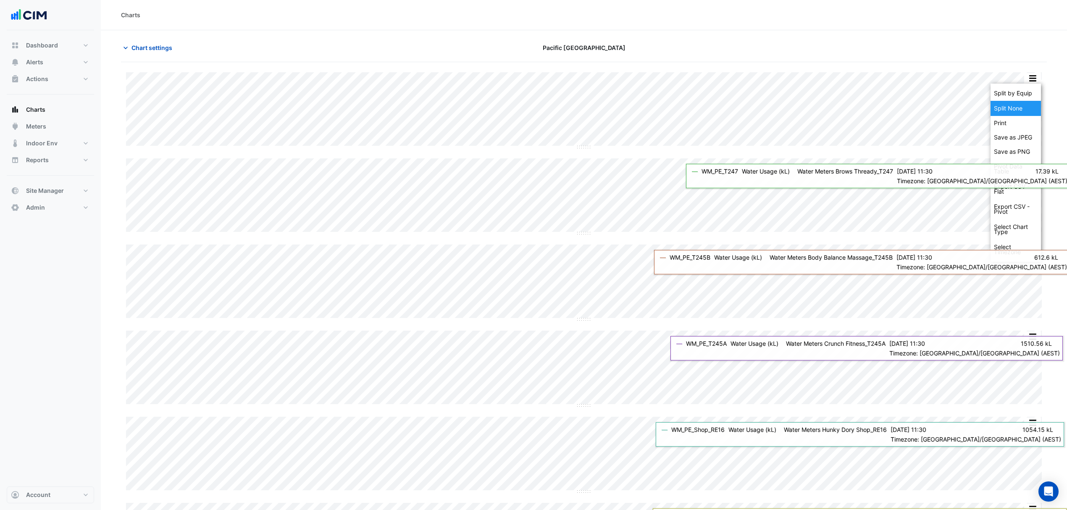
click at [1016, 106] on div "Split None" at bounding box center [1016, 108] width 50 height 15
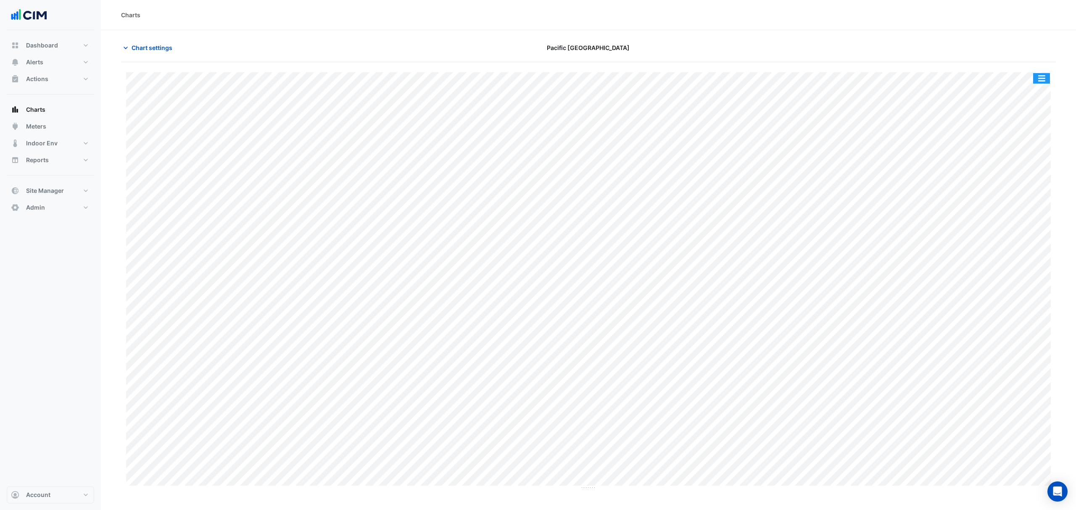
click at [1036, 80] on button "button" at bounding box center [1041, 78] width 17 height 11
click at [1014, 211] on div "Export CSV - Pivot" at bounding box center [1024, 209] width 50 height 20
click at [158, 54] on button "Chart settings" at bounding box center [149, 47] width 57 height 15
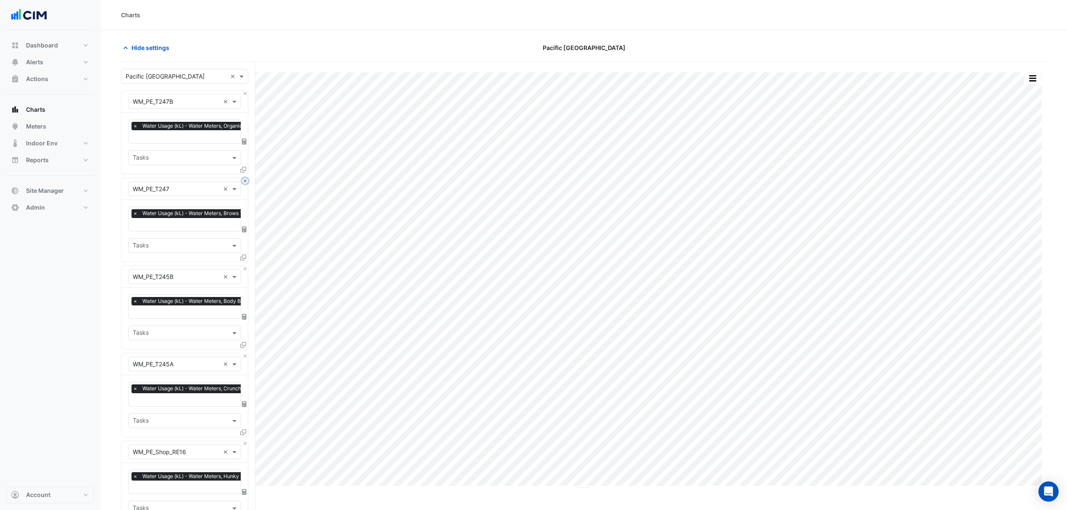
click at [245, 182] on button "Close" at bounding box center [244, 180] width 5 height 5
click at [245, 266] on button "Close" at bounding box center [244, 268] width 5 height 5
click at [245, 182] on button "Close" at bounding box center [244, 180] width 5 height 5
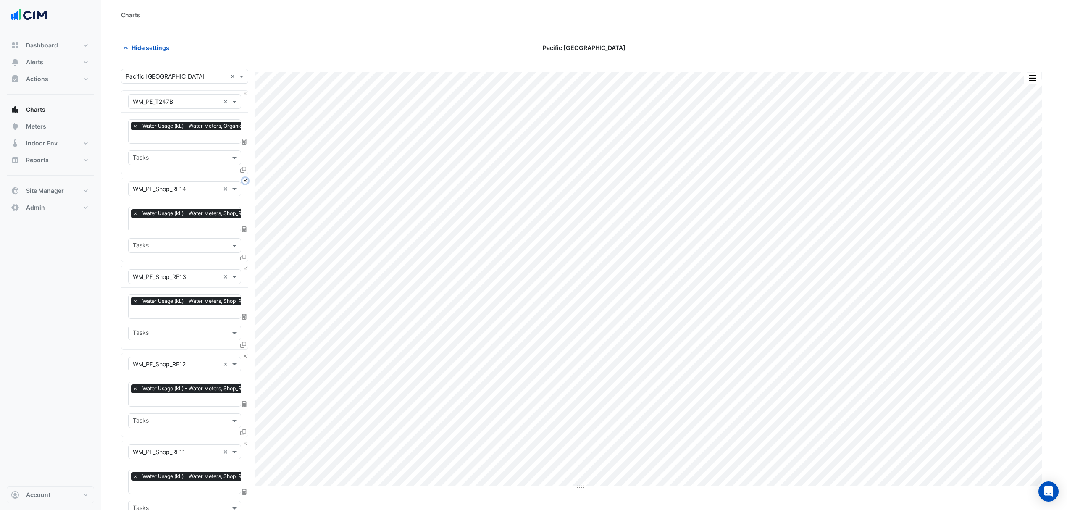
click at [245, 182] on button "Close" at bounding box center [244, 180] width 5 height 5
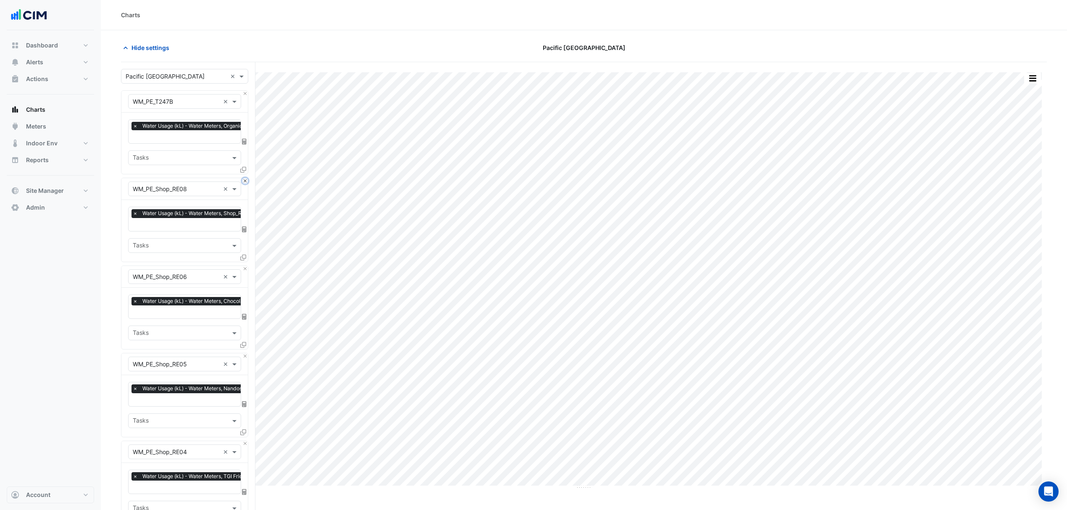
click at [245, 182] on button "Close" at bounding box center [244, 180] width 5 height 5
click at [245, 266] on button "Close" at bounding box center [244, 268] width 5 height 5
click at [245, 182] on button "Close" at bounding box center [244, 180] width 5 height 5
click at [245, 181] on button "Close" at bounding box center [244, 180] width 5 height 5
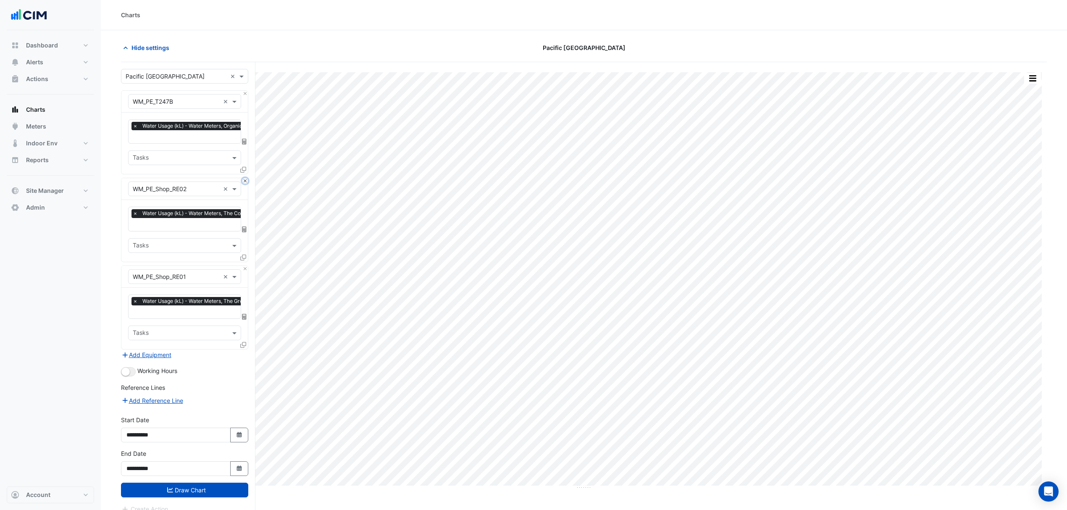
click at [245, 181] on button "Close" at bounding box center [244, 180] width 5 height 5
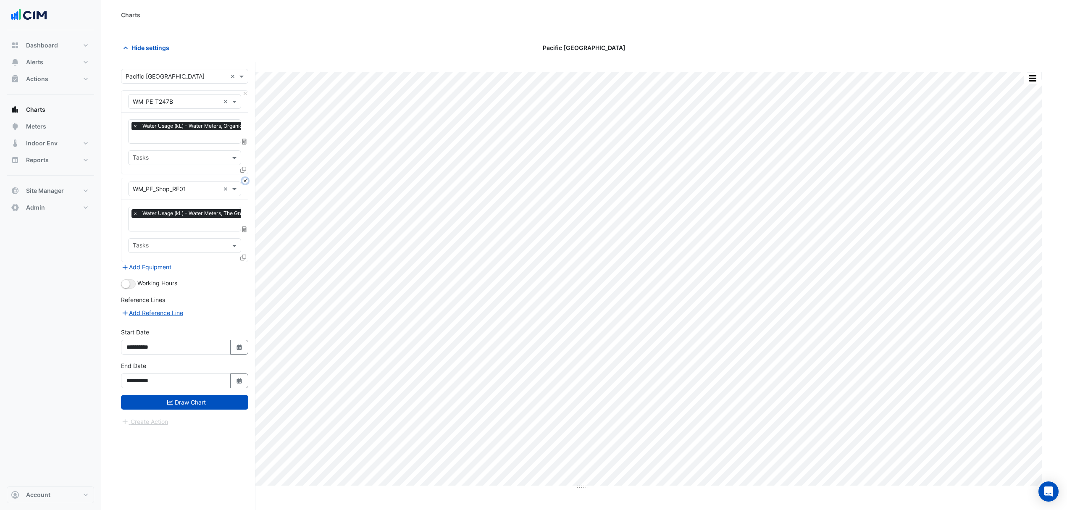
click at [245, 181] on button "Close" at bounding box center [244, 180] width 5 height 5
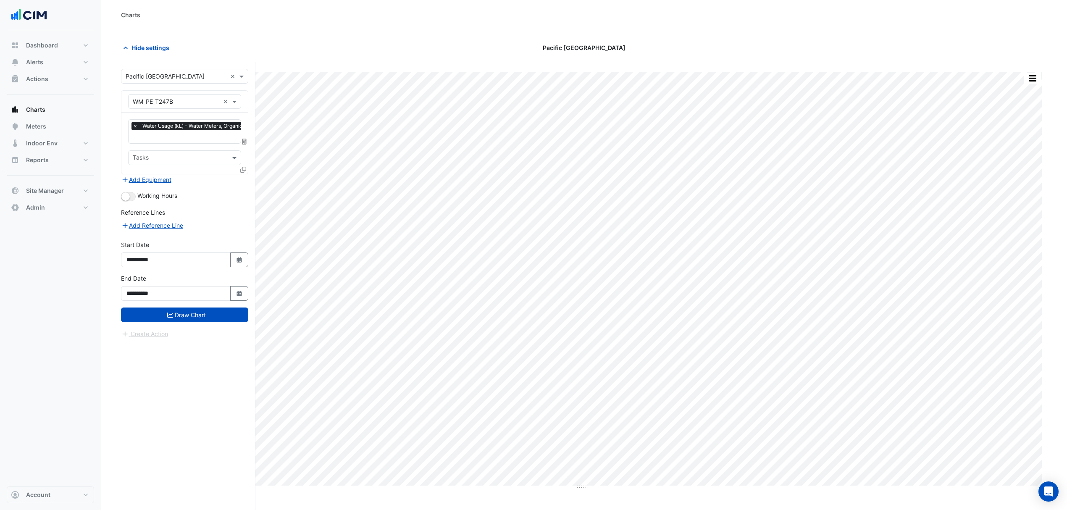
click at [245, 170] on icon at bounding box center [243, 170] width 6 height 6
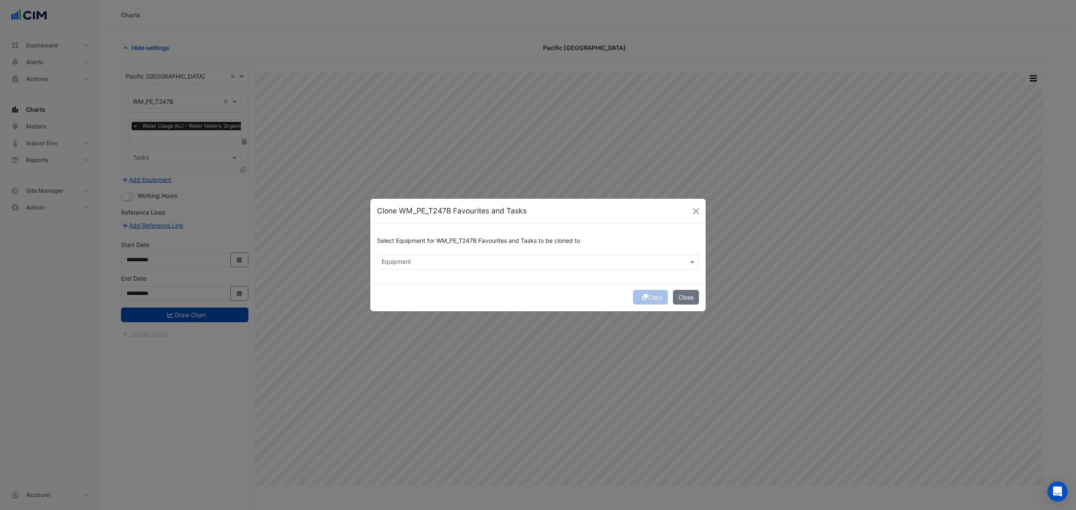
click at [401, 260] on input "text" at bounding box center [533, 262] width 303 height 9
click at [416, 291] on span "WM_PE_Shop_M005" at bounding box center [412, 292] width 56 height 7
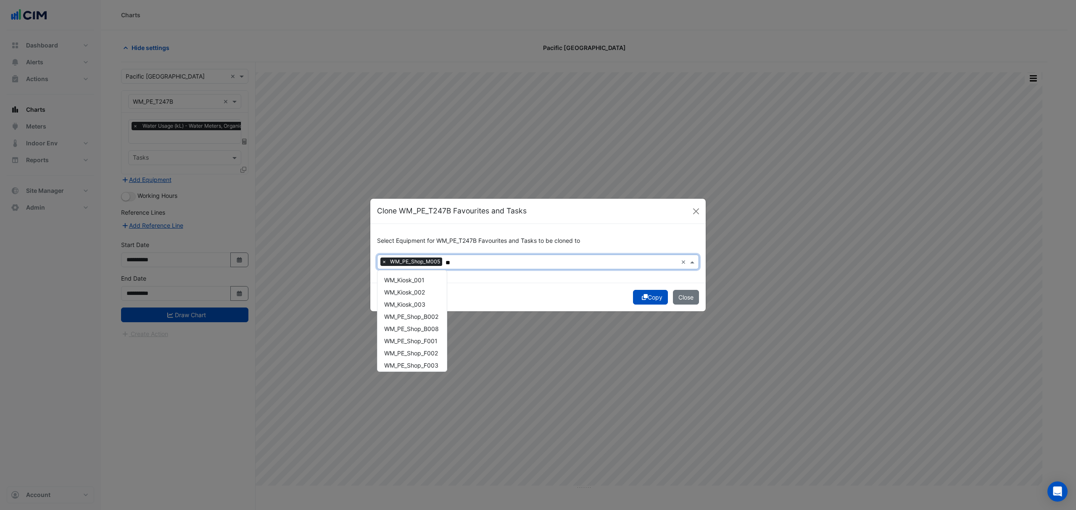
type input "*"
click at [418, 359] on span "WM_PE_Shop_F014" at bounding box center [410, 362] width 53 height 7
click at [425, 350] on span "WM_PE_Shop_F013" at bounding box center [410, 350] width 53 height 7
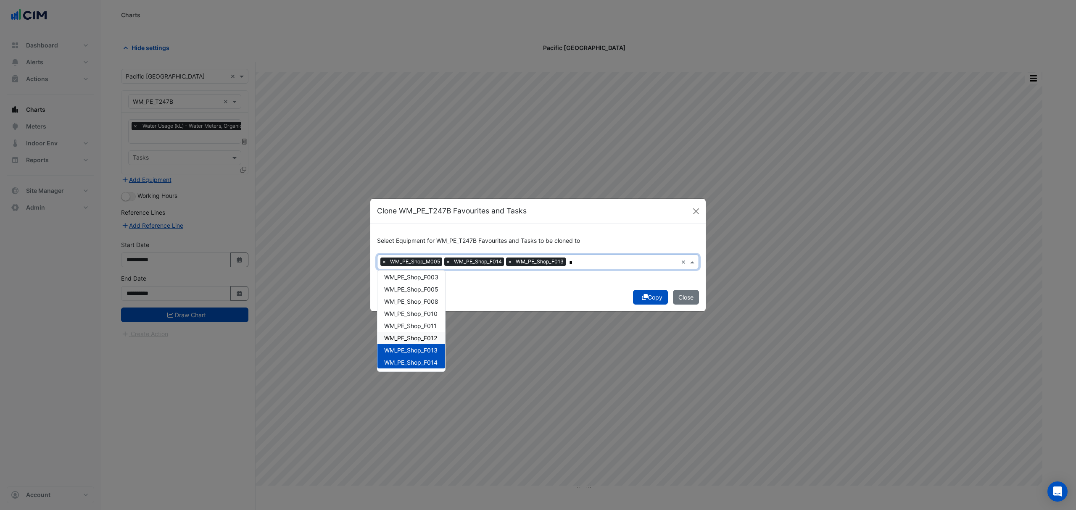
click at [427, 339] on span "WM_PE_Shop_F012" at bounding box center [410, 337] width 53 height 7
click at [429, 328] on span "WM_PE_Shop_F011" at bounding box center [410, 325] width 53 height 7
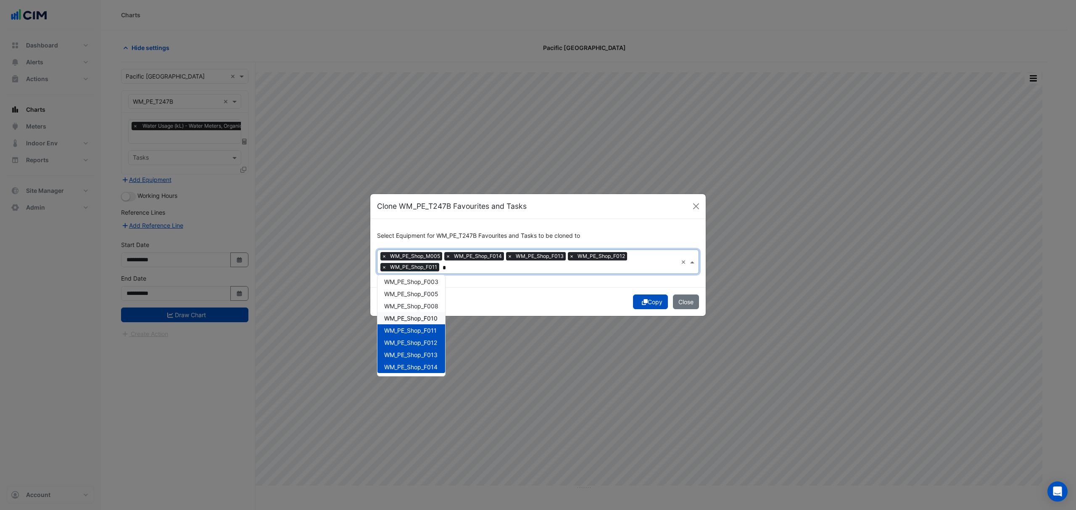
click at [433, 319] on span "WM_PE_Shop_F010" at bounding box center [410, 318] width 53 height 7
click at [426, 308] on span "WM_PE_Shop_F008" at bounding box center [411, 306] width 54 height 7
click at [427, 298] on div "WM_PE_Shop_F005" at bounding box center [411, 294] width 68 height 12
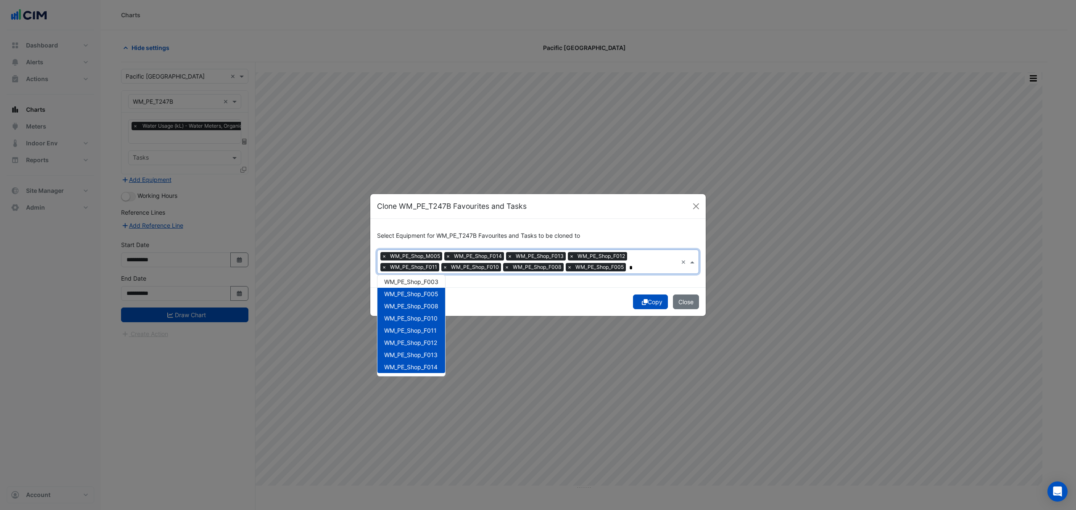
click at [429, 288] on div "WM_PE_Shop_F005" at bounding box center [411, 294] width 68 height 12
click at [429, 294] on span "WM_PE_Shop_F005" at bounding box center [411, 293] width 54 height 7
click at [431, 281] on span "WM_PE_Shop_F003" at bounding box center [411, 281] width 54 height 7
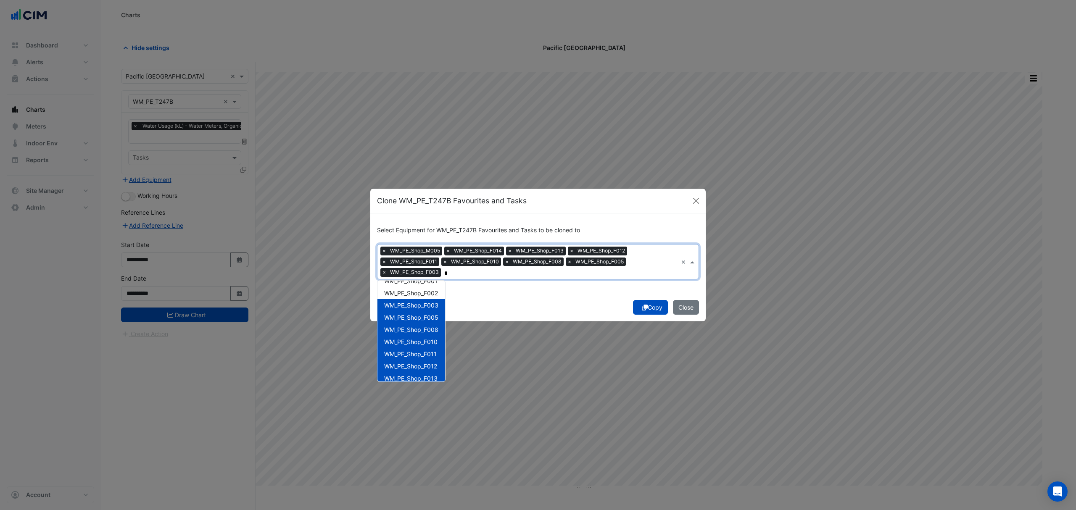
scroll to position [0, 0]
click at [424, 304] on span "WM_PE_Shop_F002" at bounding box center [411, 302] width 54 height 7
click at [427, 294] on div "WM_PE_Shop_F001" at bounding box center [411, 290] width 68 height 12
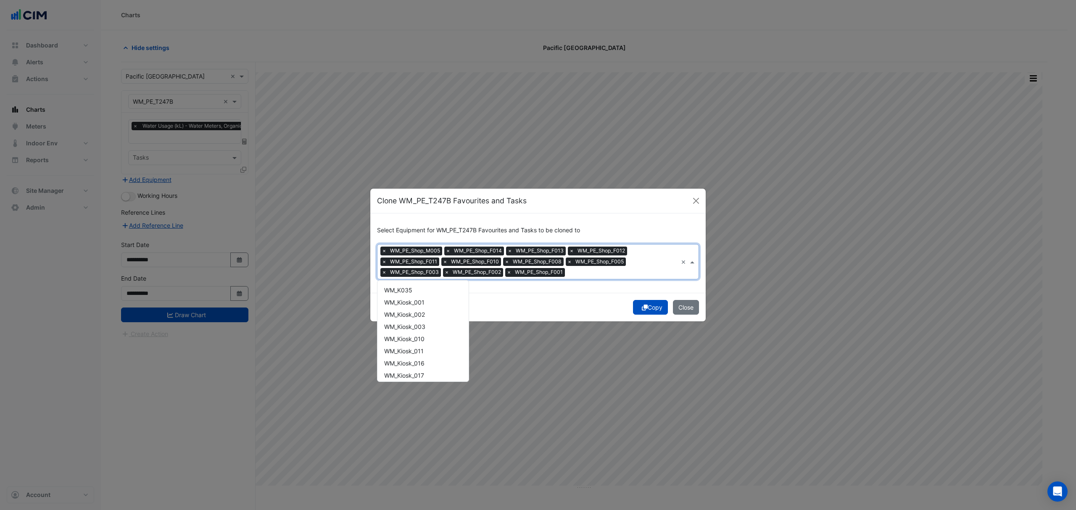
type input "*"
click at [434, 323] on span "WM_PE_Shop_B008" at bounding box center [411, 326] width 55 height 7
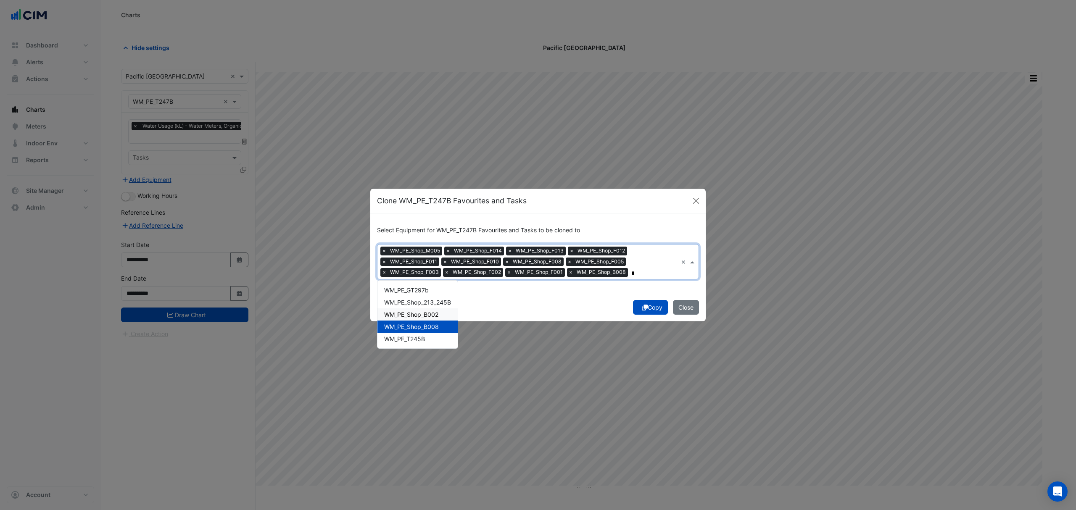
click at [436, 314] on span "WM_PE_Shop_B002" at bounding box center [411, 314] width 54 height 7
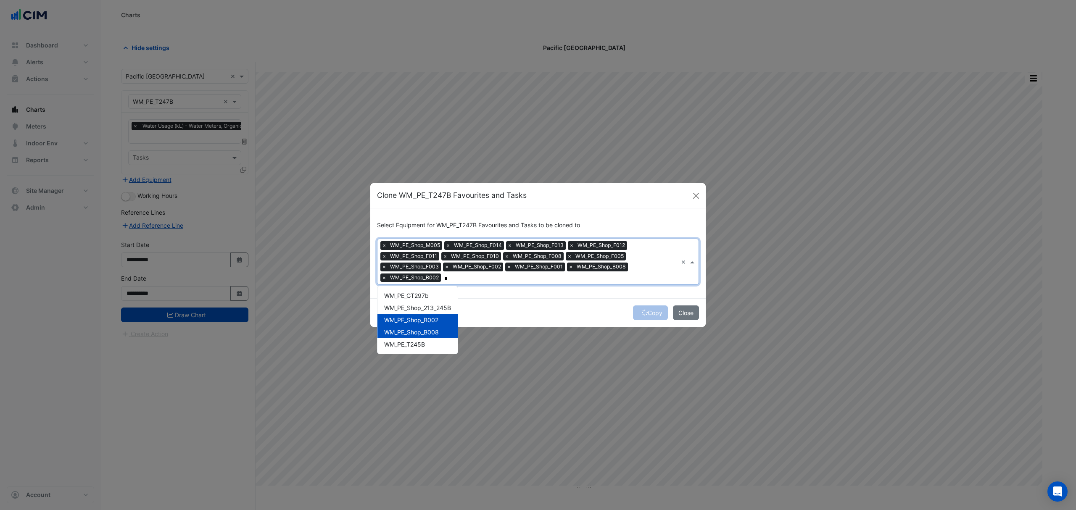
click at [478, 281] on input "*" at bounding box center [560, 278] width 233 height 9
click at [421, 298] on span "WM_PE_Shop_87" at bounding box center [407, 295] width 46 height 7
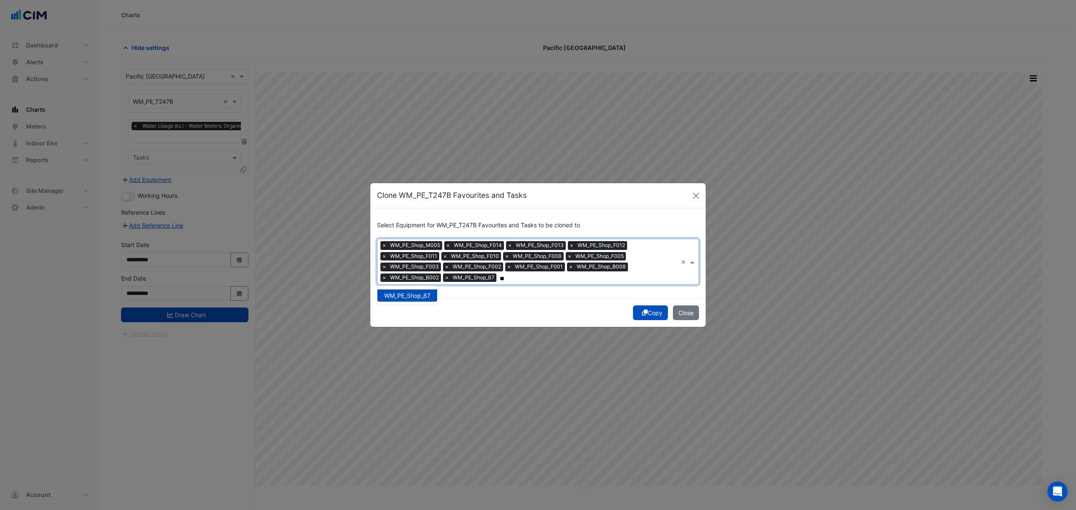
click at [517, 277] on input "**" at bounding box center [589, 278] width 178 height 9
type input "*"
click at [407, 294] on span "WM_PE_Shop_79" at bounding box center [407, 295] width 47 height 7
click at [392, 294] on span "WM_PE_Shop_74" at bounding box center [407, 295] width 46 height 7
type input "*"
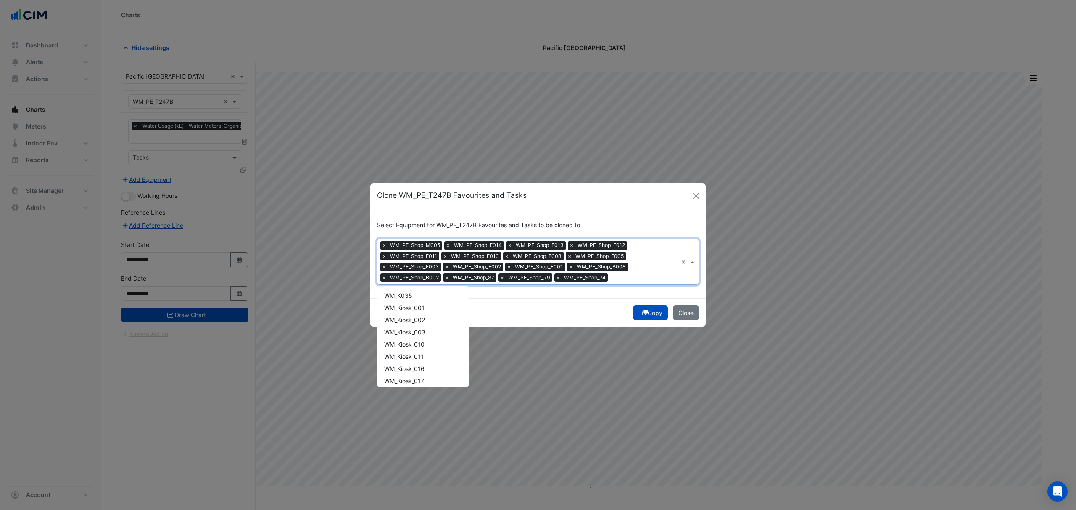
type input "*"
click at [422, 349] on div "WM_PE_Shop_3" at bounding box center [422, 354] width 91 height 12
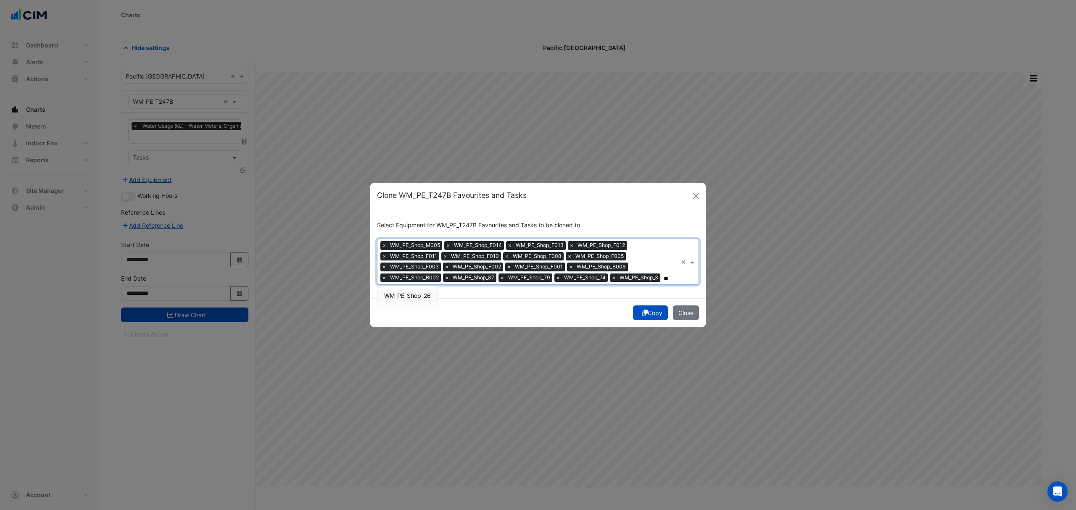
scroll to position [0, 0]
click at [404, 291] on div "WM_PE_Shop_26" at bounding box center [407, 296] width 60 height 12
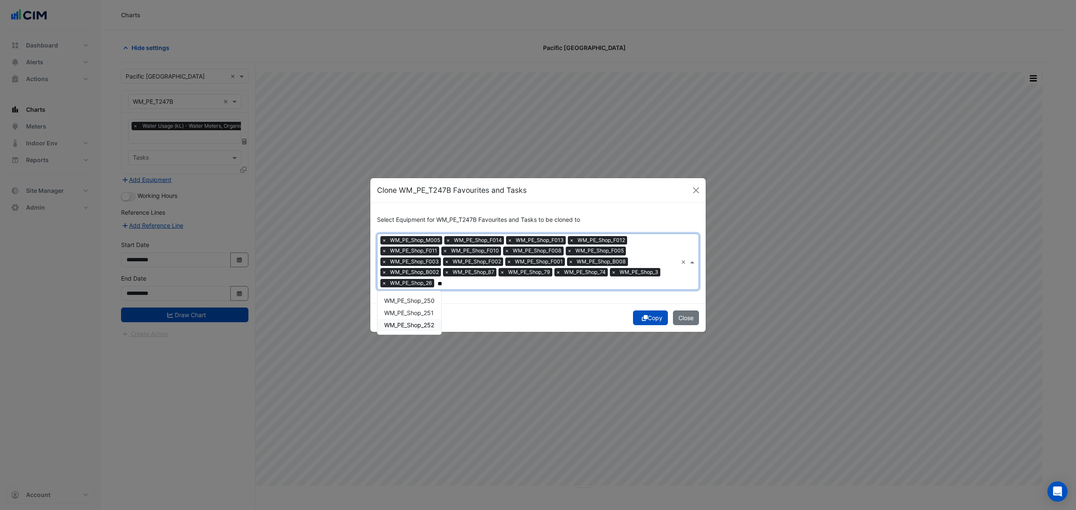
click at [424, 325] on span "WM_PE_Shop_252" at bounding box center [409, 324] width 50 height 7
click at [427, 313] on span "WM_PE_Shop_251" at bounding box center [409, 312] width 50 height 7
click at [427, 299] on span "WM_PE_Shop_250" at bounding box center [409, 300] width 50 height 7
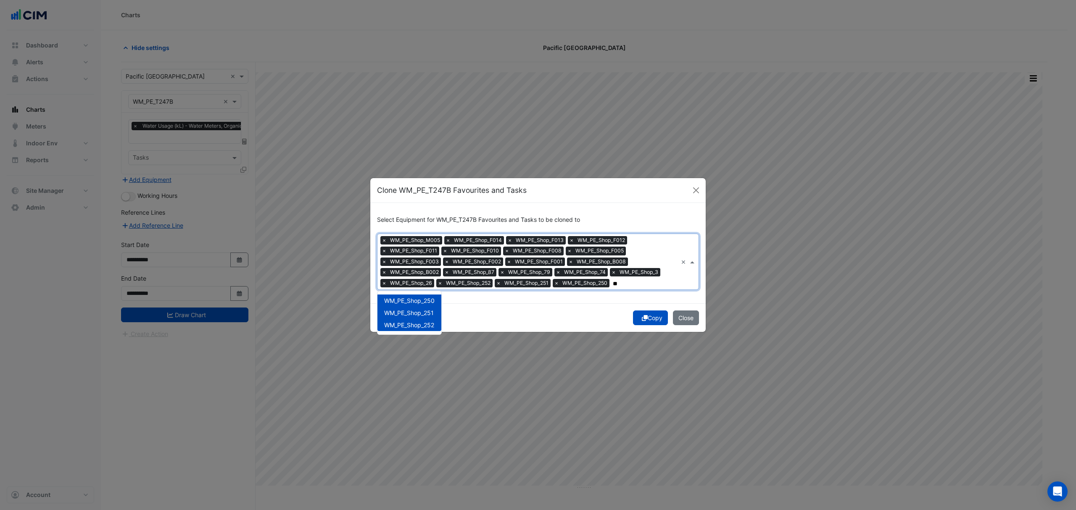
click at [624, 285] on input "**" at bounding box center [645, 283] width 65 height 9
click at [424, 299] on span "WM_PE_Shop_249" at bounding box center [409, 300] width 50 height 7
click at [679, 283] on div "× WM_PE_Shop_M005 × WM_PE_Shop_F014 × WM_PE_Shop_F013 × WM_PE_Shop_F012 × WM_PE…" at bounding box center [538, 262] width 322 height 57
click at [676, 285] on input "***" at bounding box center [674, 283] width 5 height 9
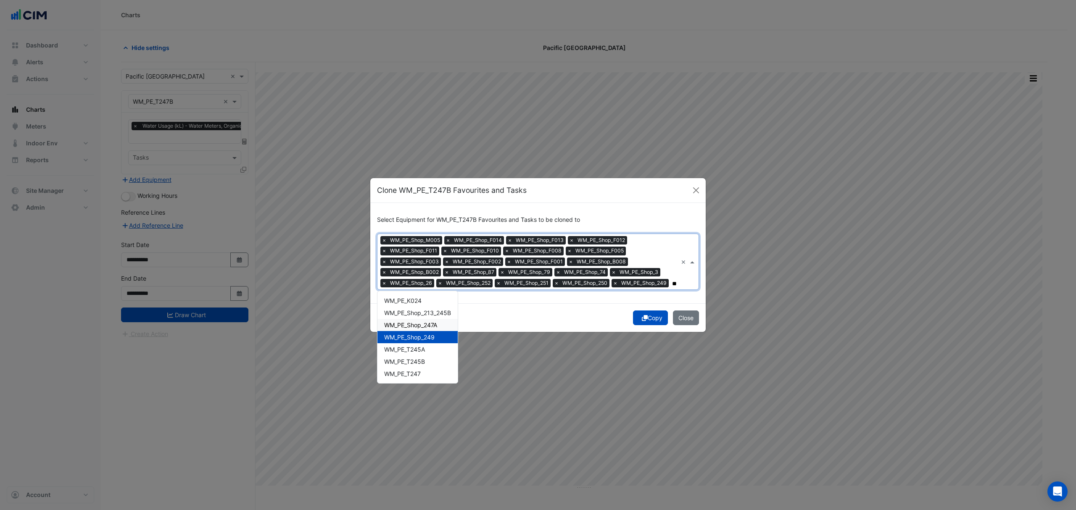
click at [434, 325] on span "WM_PE_Shop_247A" at bounding box center [410, 324] width 53 height 7
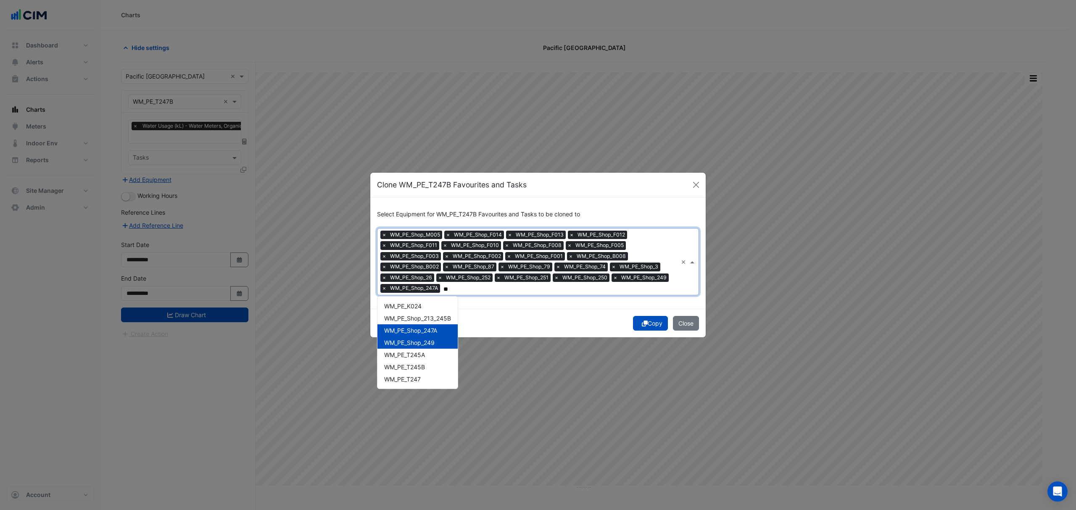
scroll to position [0, 0]
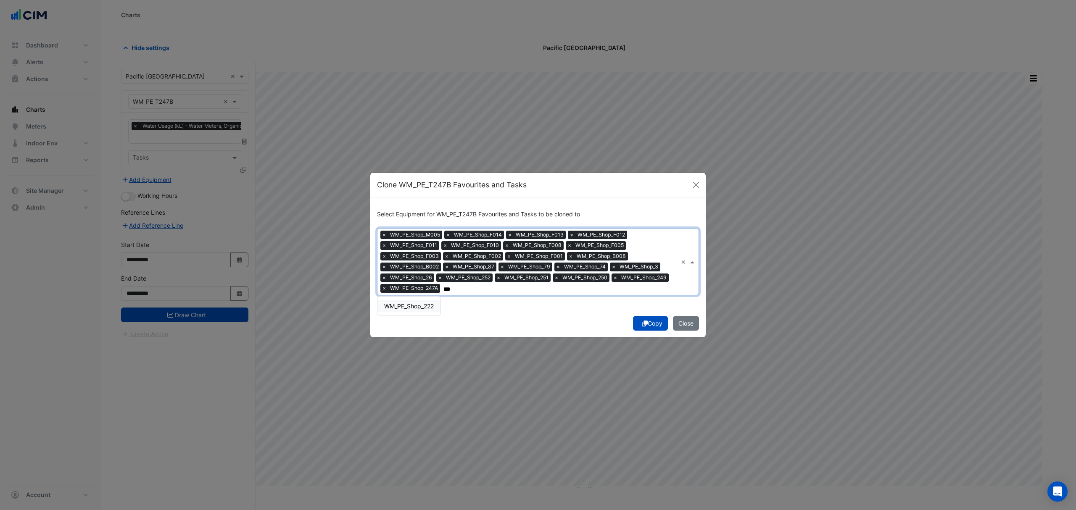
click at [422, 305] on span "WM_PE_Shop_222" at bounding box center [409, 306] width 50 height 7
click at [434, 308] on div "WM_PE_Shop_221" at bounding box center [408, 306] width 63 height 12
click at [434, 306] on span "WM_PE_Shop_219" at bounding box center [409, 306] width 50 height 7
click at [434, 306] on span "WM_PE_Shop_218" at bounding box center [409, 306] width 50 height 7
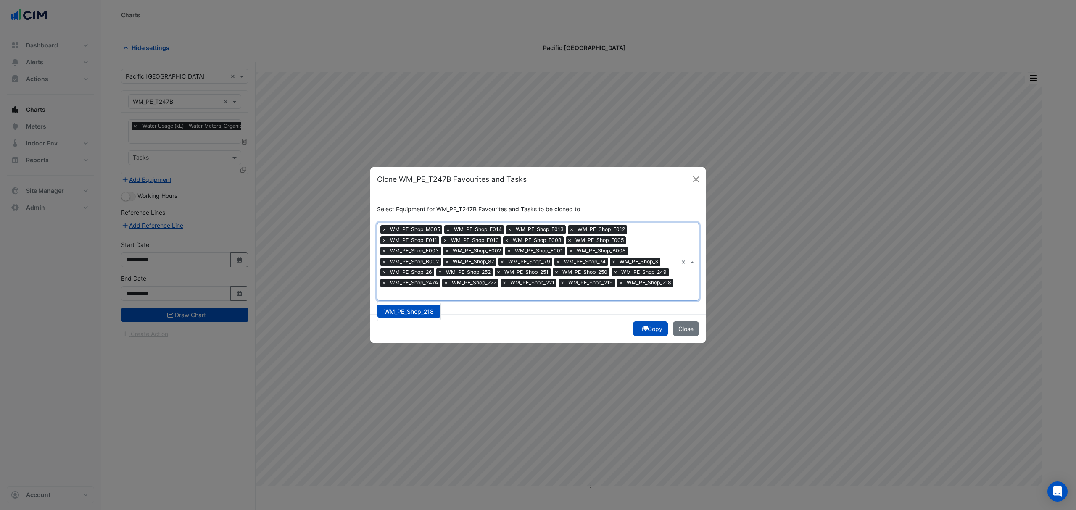
click at [683, 291] on div "× WM_PE_Shop_M005 × WM_PE_Shop_F014 × WM_PE_Shop_F013 × WM_PE_Shop_F012 × WM_PE…" at bounding box center [538, 262] width 322 height 78
click at [678, 290] on div "× WM_PE_Shop_M005 × WM_PE_Shop_F014 × WM_PE_Shop_F013 × WM_PE_Shop_F012 × WM_PE…" at bounding box center [538, 262] width 322 height 78
click at [382, 290] on input "***" at bounding box center [382, 294] width 1 height 9
type input "**"
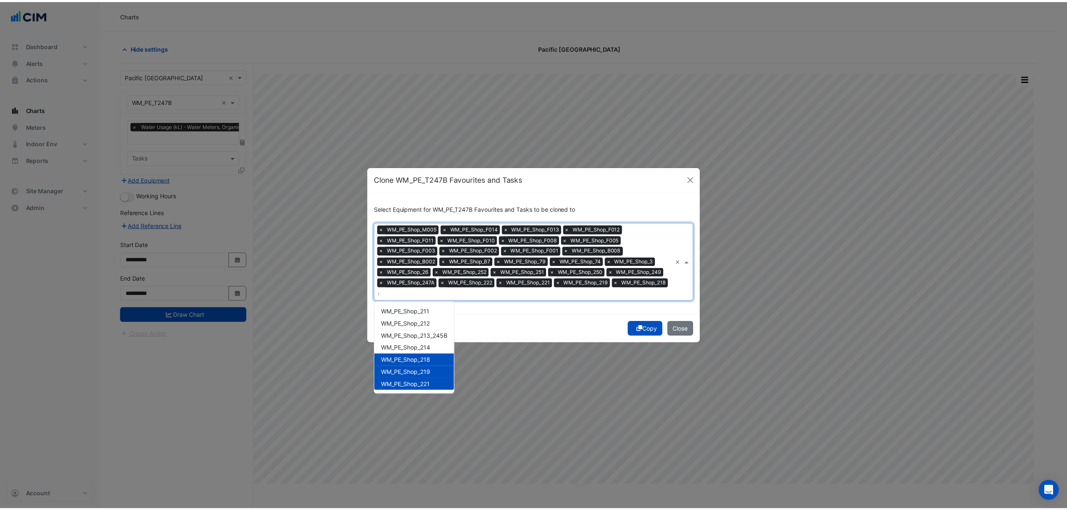
scroll to position [0, 0]
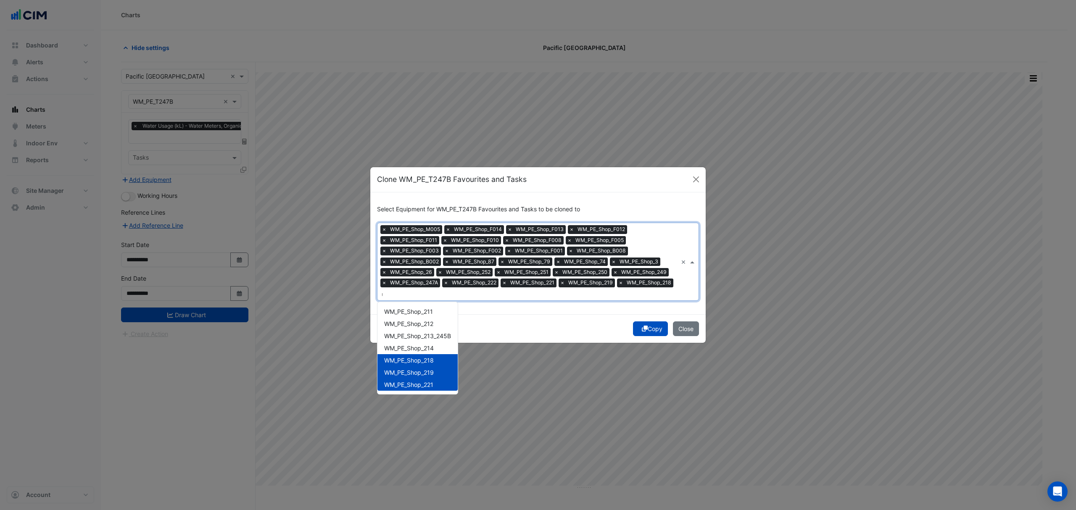
click at [540, 330] on div "Copy Close" at bounding box center [537, 328] width 335 height 29
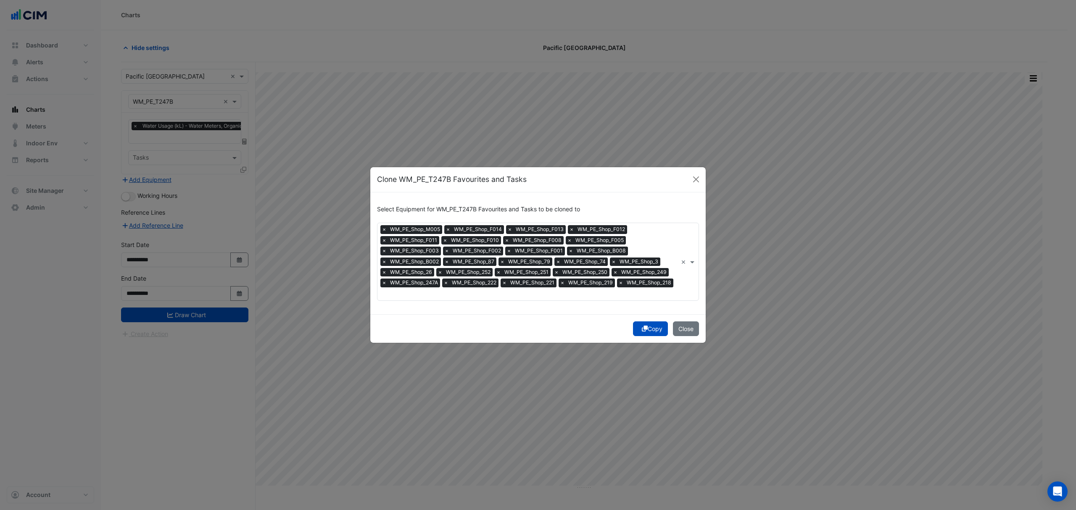
click at [649, 327] on button "Copy" at bounding box center [650, 328] width 35 height 15
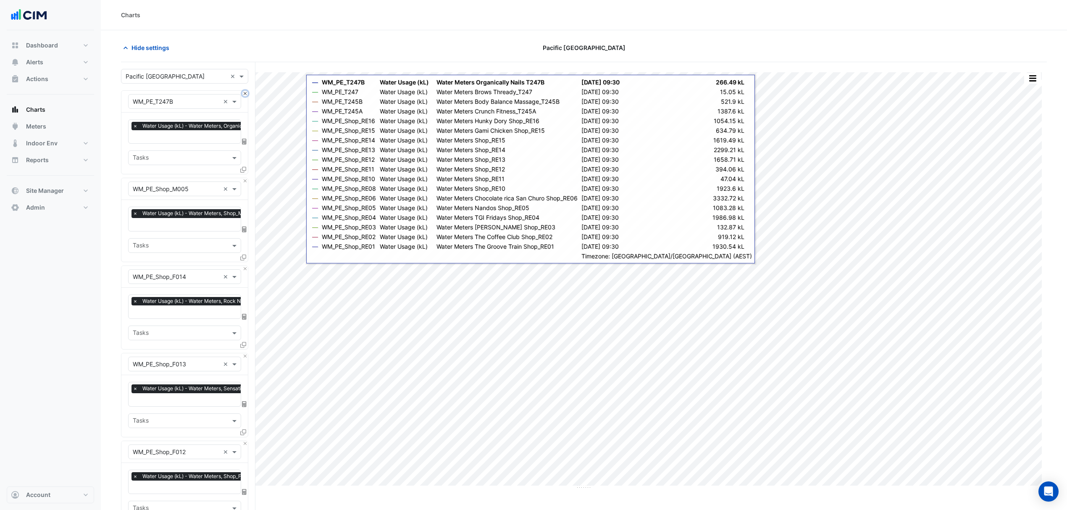
click at [244, 92] on button "Close" at bounding box center [244, 93] width 5 height 5
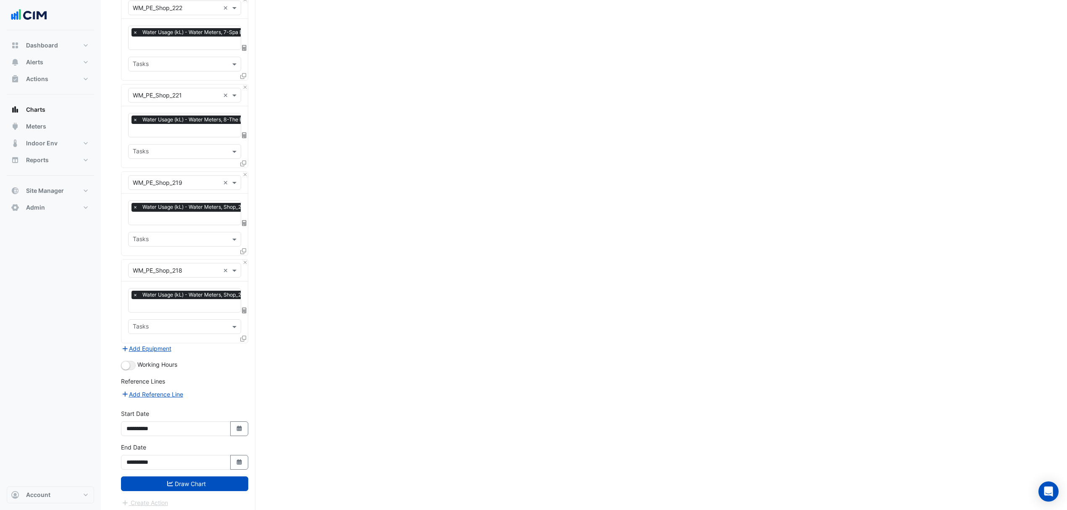
scroll to position [2109, 0]
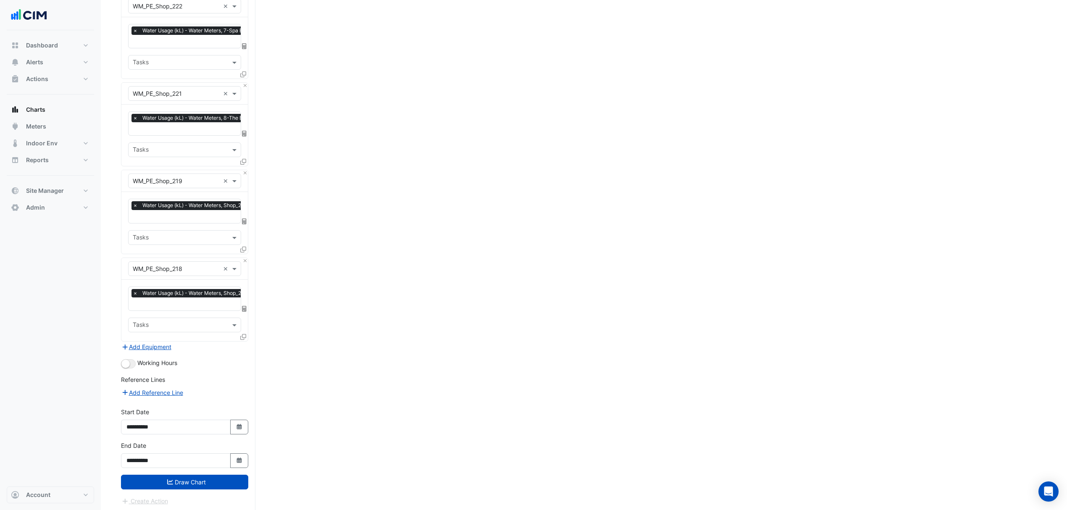
click at [161, 480] on button "Draw Chart" at bounding box center [184, 482] width 127 height 15
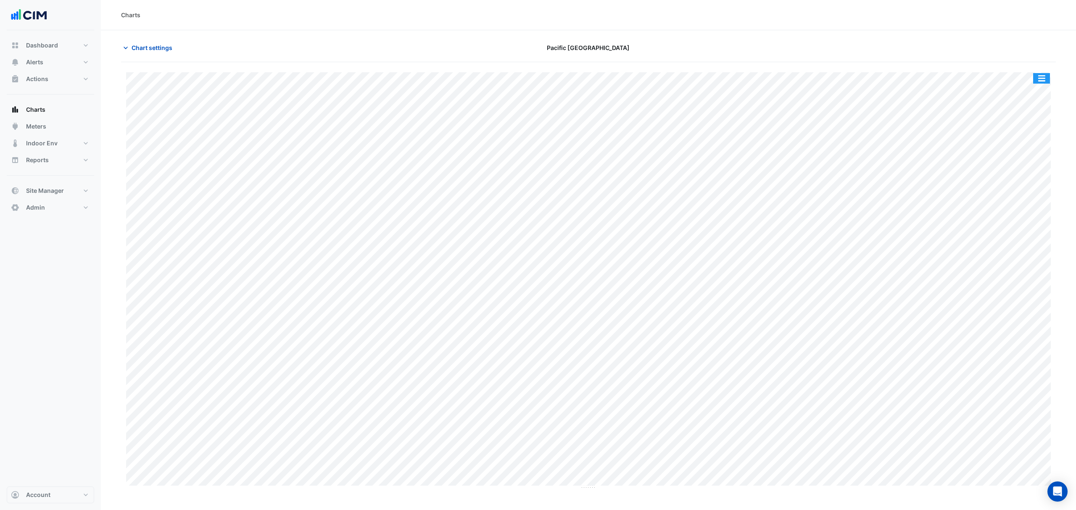
click at [1049, 80] on button "button" at bounding box center [1041, 78] width 17 height 11
click at [1017, 212] on div "Export CSV - Pivot" at bounding box center [1024, 209] width 50 height 20
click at [135, 43] on span "Chart settings" at bounding box center [152, 47] width 41 height 9
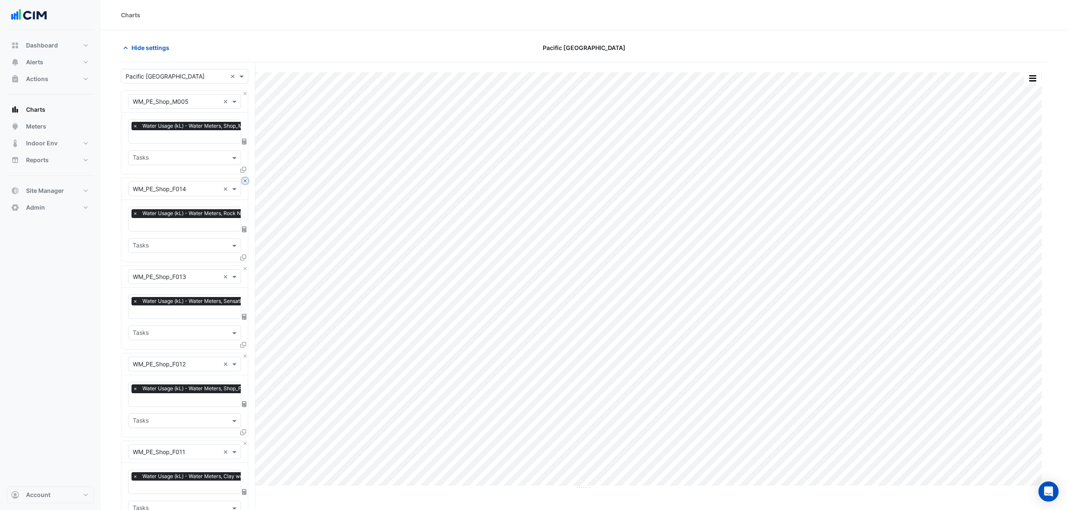
click at [247, 180] on button "Close" at bounding box center [244, 180] width 5 height 5
click at [247, 266] on button "Close" at bounding box center [244, 268] width 5 height 5
click at [247, 180] on button "Close" at bounding box center [244, 180] width 5 height 5
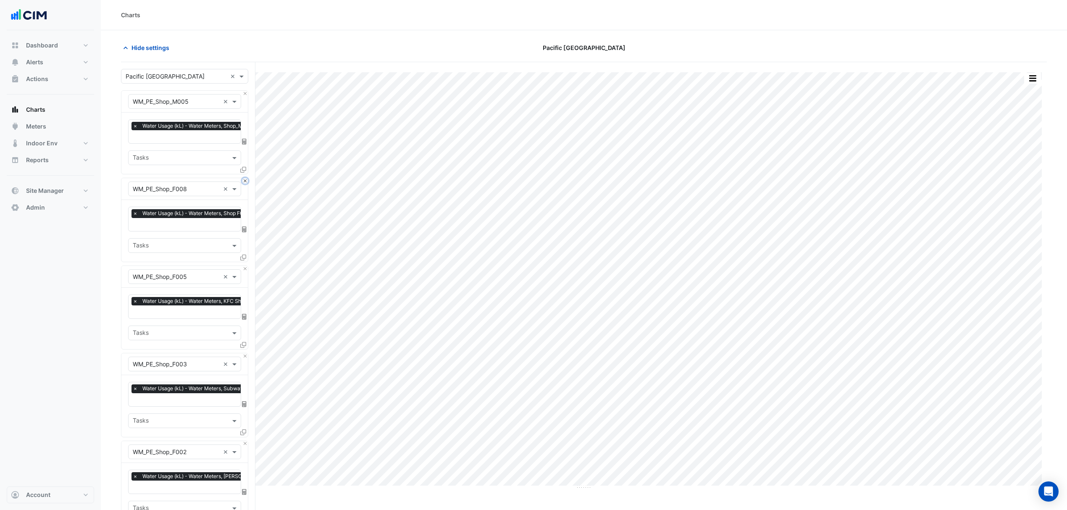
click at [248, 180] on div "× WM_PE_Shop_F008 × × Water Usage (kL) - Water Meters, Shop F008 × Tasks" at bounding box center [184, 220] width 127 height 84
click at [247, 180] on button "Close" at bounding box center [244, 180] width 5 height 5
click at [247, 181] on button "Close" at bounding box center [244, 180] width 5 height 5
click at [247, 266] on button "Close" at bounding box center [244, 268] width 5 height 5
click at [247, 181] on button "Close" at bounding box center [244, 180] width 5 height 5
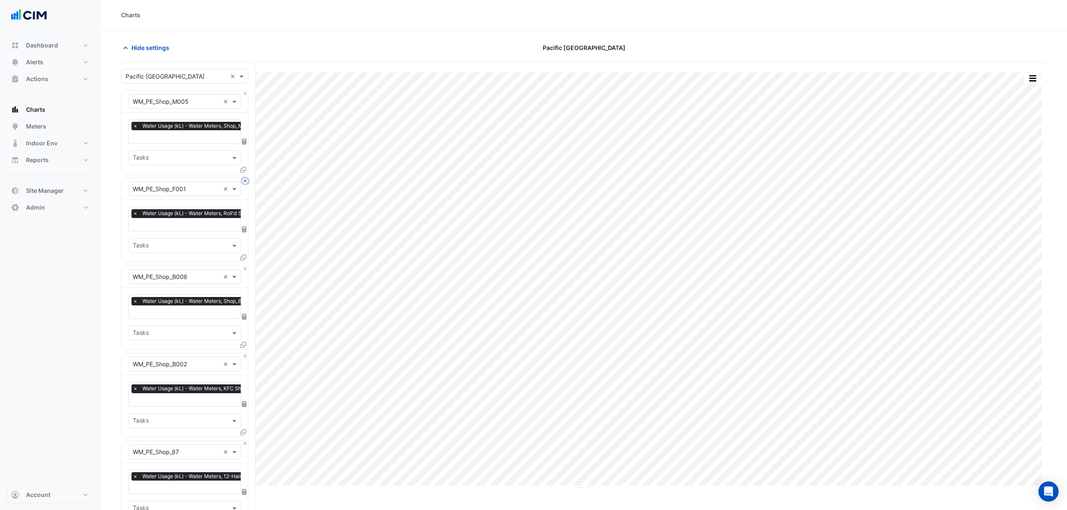
click at [247, 181] on button "Close" at bounding box center [244, 180] width 5 height 5
click at [247, 266] on button "Close" at bounding box center [244, 268] width 5 height 5
click at [247, 181] on button "Close" at bounding box center [244, 180] width 5 height 5
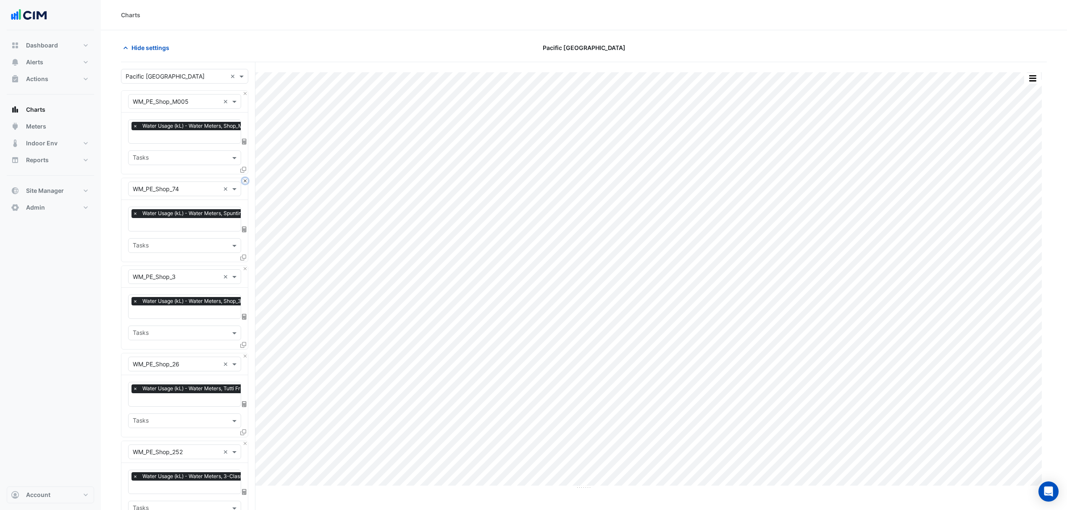
click at [247, 181] on button "Close" at bounding box center [244, 180] width 5 height 5
click at [247, 266] on button "Close" at bounding box center [244, 268] width 5 height 5
click at [247, 181] on button "Close" at bounding box center [244, 180] width 5 height 5
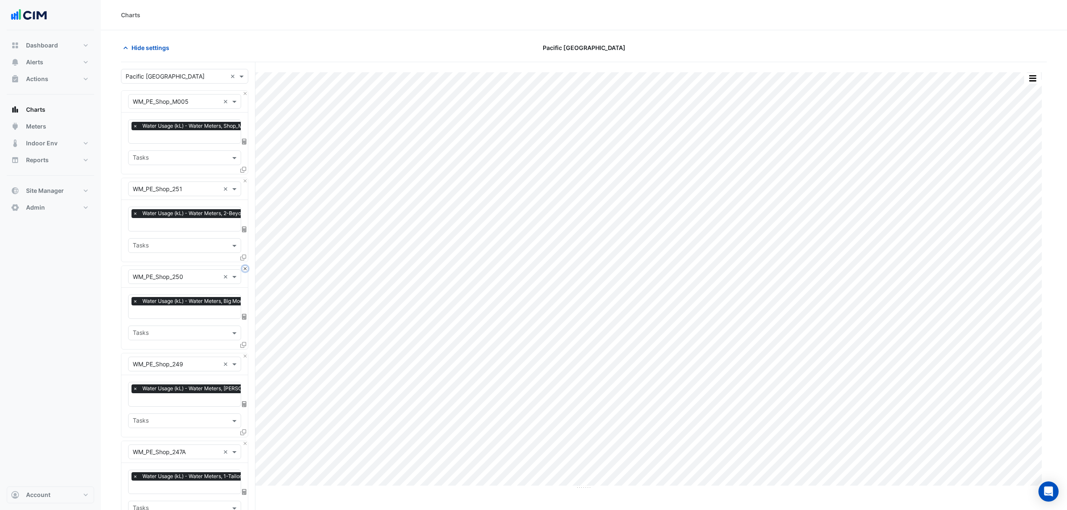
click at [247, 266] on button "Close" at bounding box center [244, 268] width 5 height 5
click at [247, 181] on button "Close" at bounding box center [244, 180] width 5 height 5
click at [247, 266] on button "Close" at bounding box center [244, 268] width 5 height 5
click at [247, 181] on button "Close" at bounding box center [244, 180] width 5 height 5
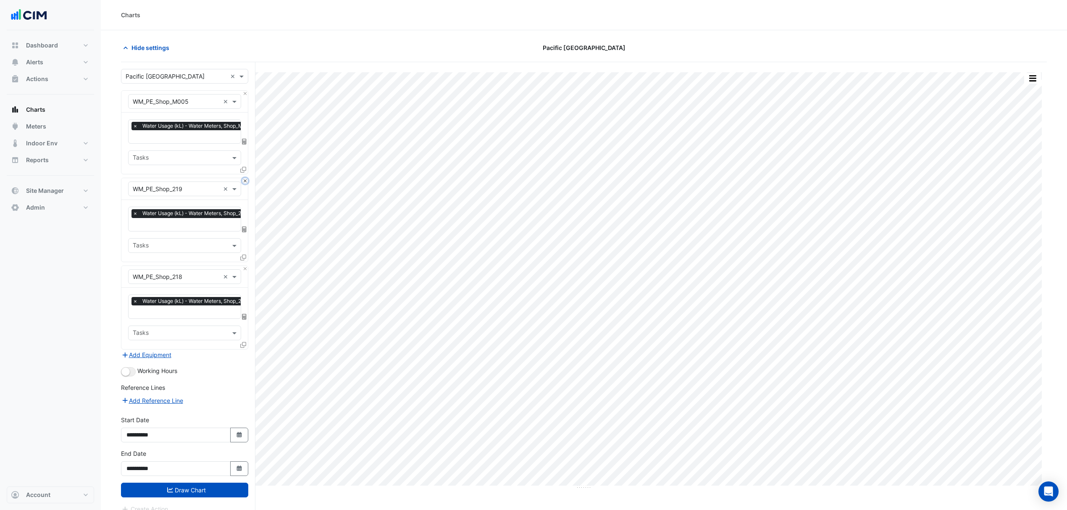
click at [247, 181] on button "Close" at bounding box center [244, 180] width 5 height 5
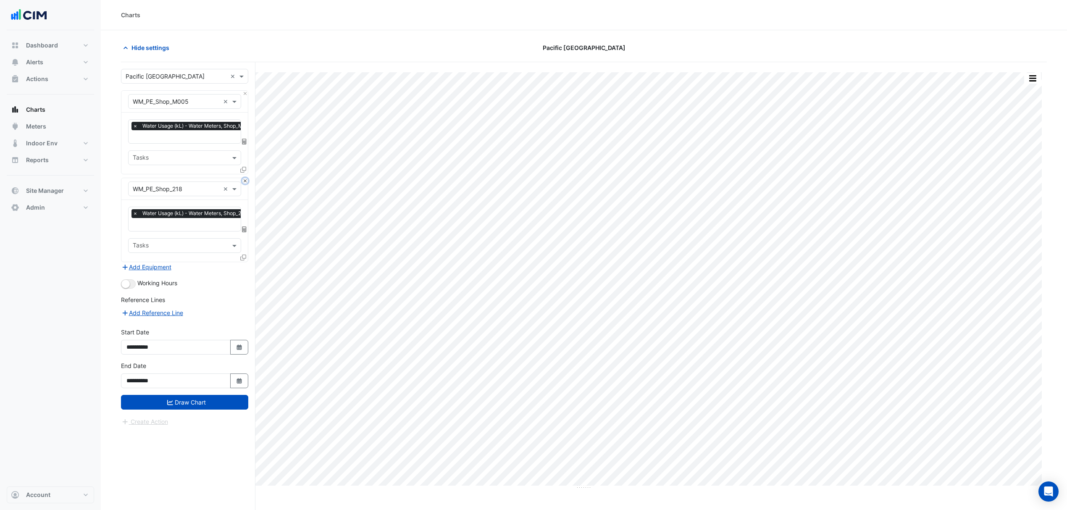
click at [247, 181] on button "Close" at bounding box center [244, 180] width 5 height 5
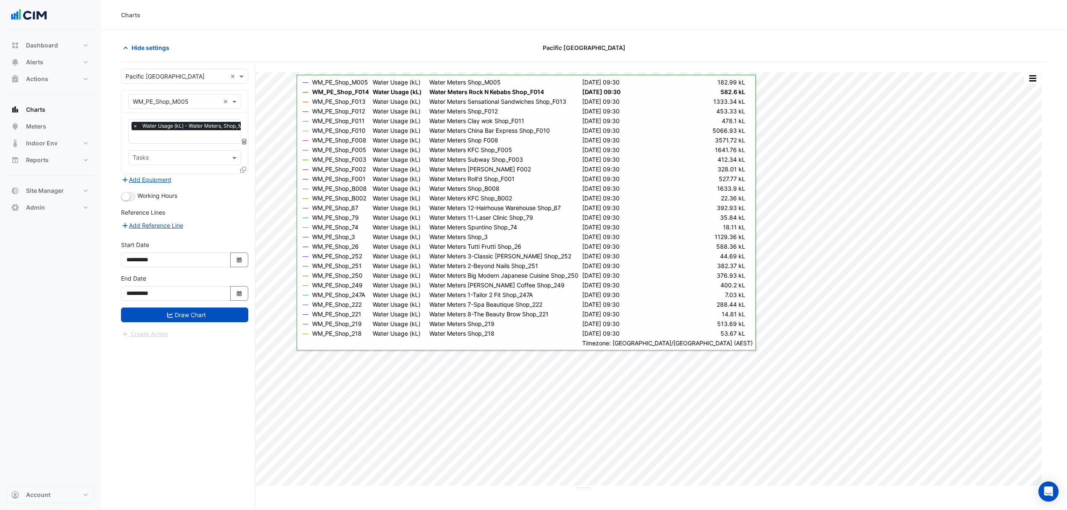
click at [240, 171] on icon at bounding box center [243, 170] width 6 height 6
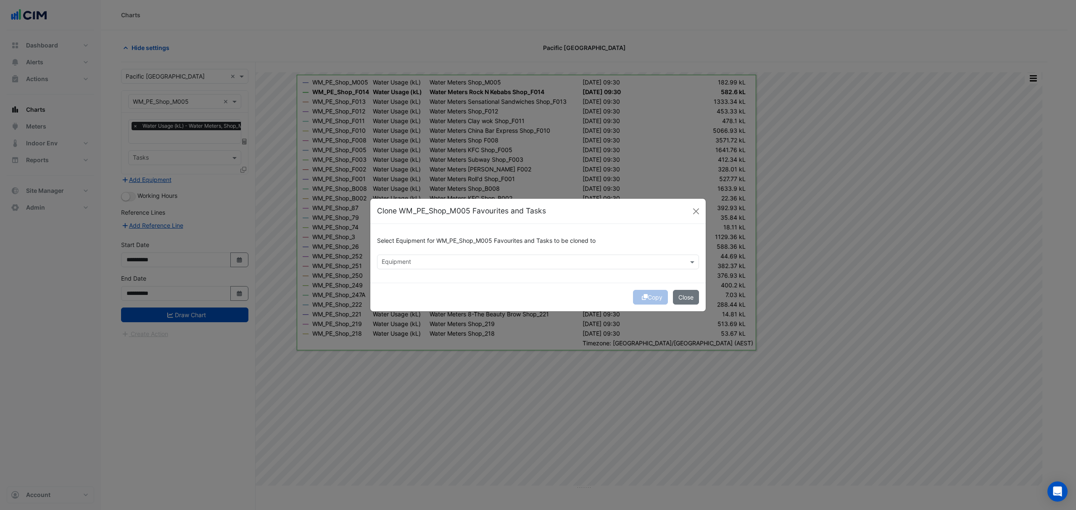
click at [398, 255] on div "Equipment" at bounding box center [530, 261] width 307 height 13
click at [411, 279] on span "WM_PE_Shop_214" at bounding box center [409, 279] width 50 height 7
click at [449, 277] on span "WM_PE_Shop_213_245B" at bounding box center [417, 279] width 67 height 7
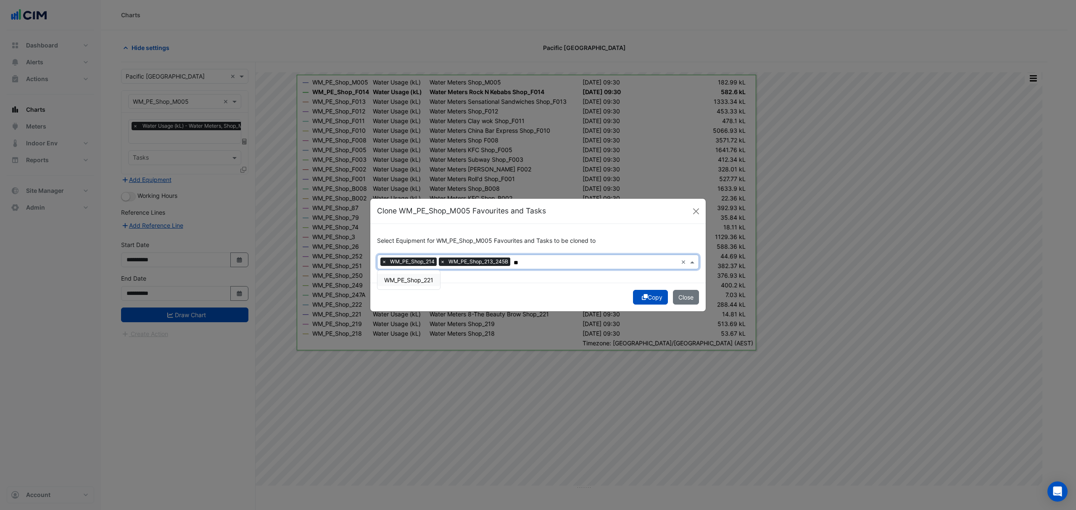
type input "*"
click at [417, 279] on span "WM_PE_Shop_212" at bounding box center [408, 279] width 49 height 7
click at [420, 277] on span "WM_PE_Shop_211" at bounding box center [408, 279] width 49 height 7
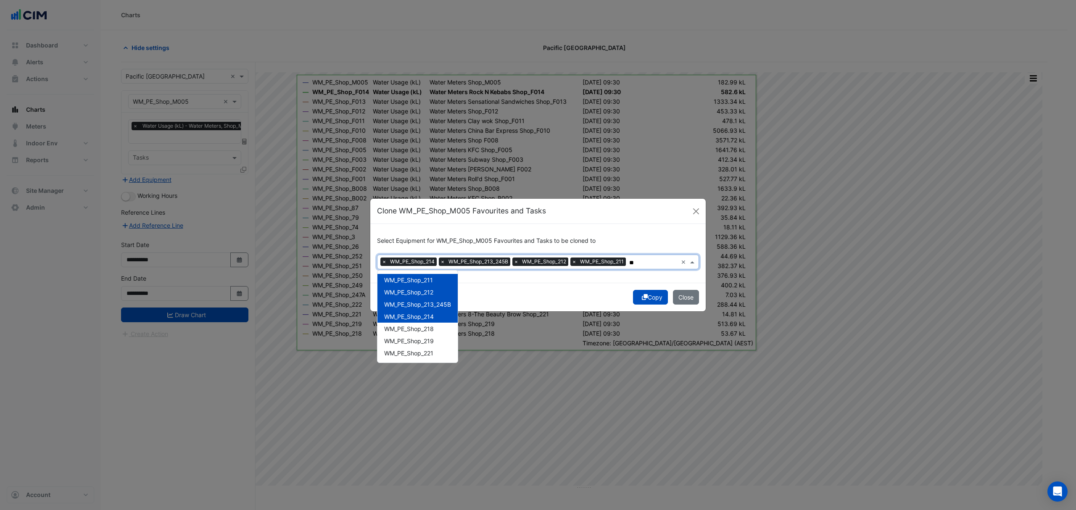
type input "*"
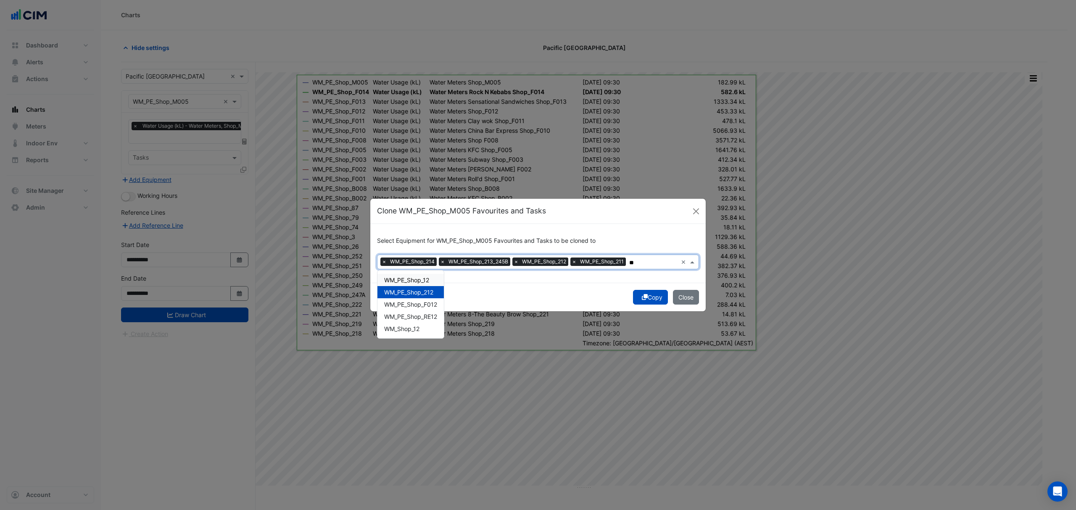
click at [425, 276] on span "WM_PE_Shop_12" at bounding box center [406, 279] width 45 height 7
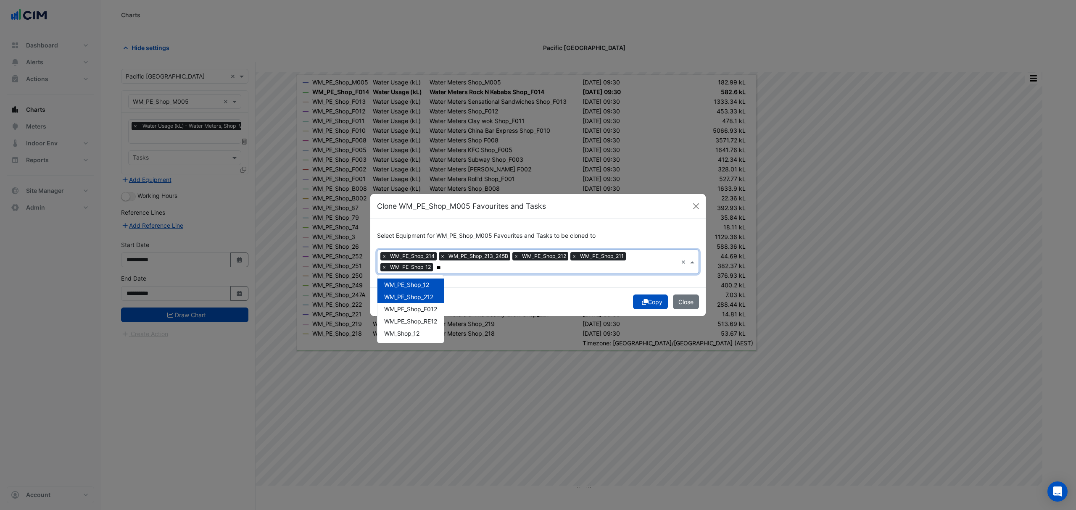
click at [466, 271] on input "**" at bounding box center [556, 267] width 241 height 9
click at [426, 282] on span "WM_PE_Shop_108A" at bounding box center [410, 284] width 53 height 7
click at [540, 268] on input "***" at bounding box center [587, 267] width 179 height 9
click at [426, 288] on span "WM_PE_Shop_103" at bounding box center [408, 284] width 49 height 7
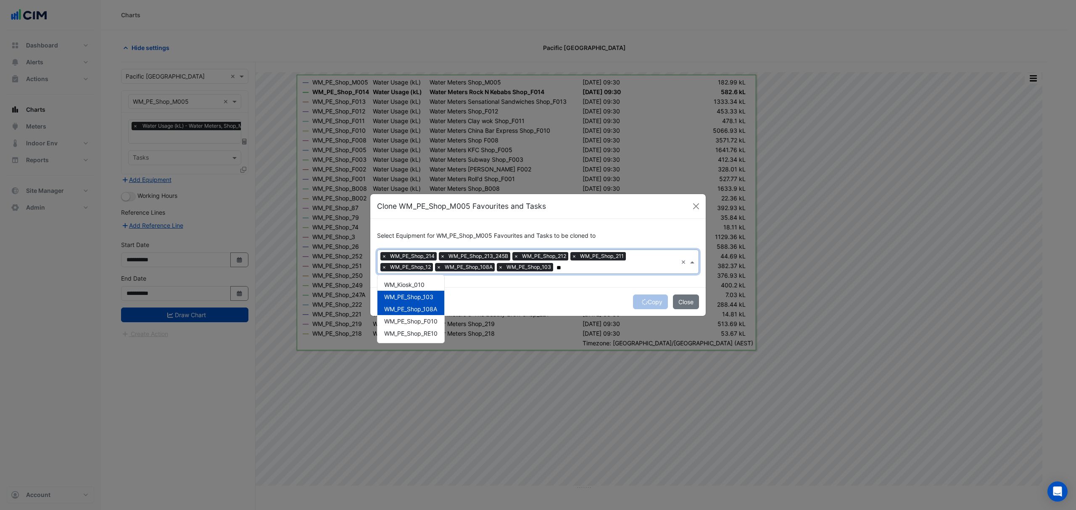
type input "*"
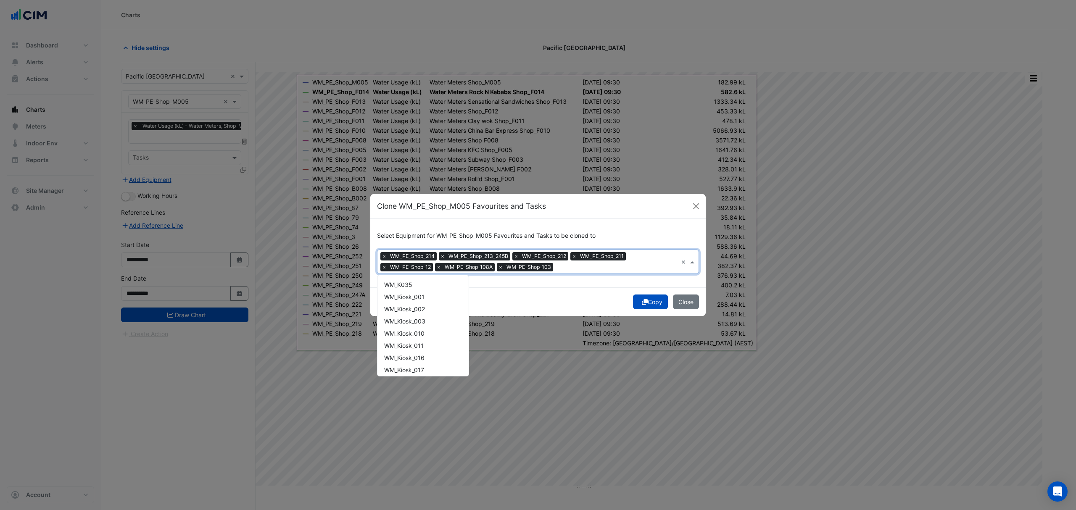
click at [567, 268] on input "text" at bounding box center [616, 267] width 121 height 9
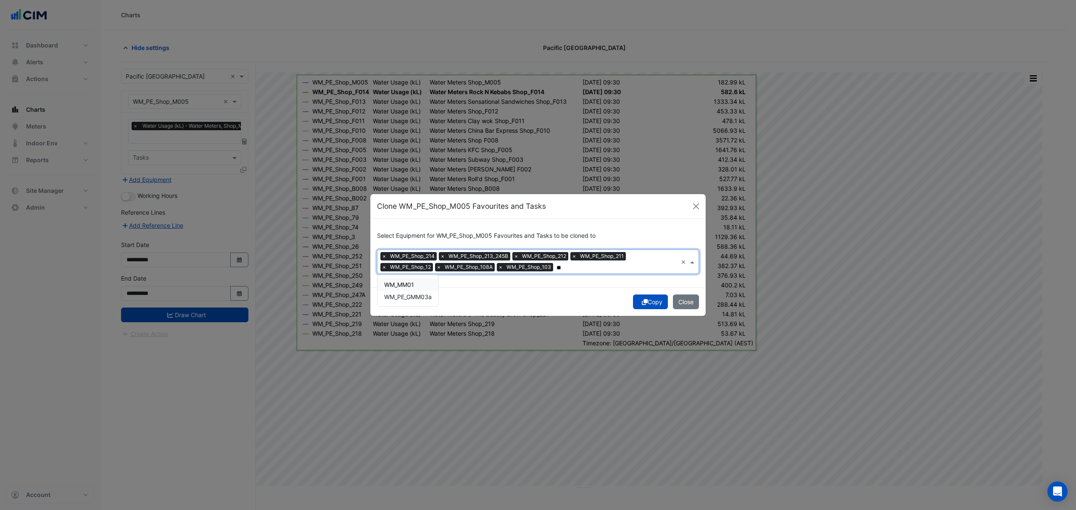
click at [412, 281] on span "WM_MM01" at bounding box center [399, 284] width 30 height 7
type input "*"
click at [421, 288] on span "WM_Kiosk_039" at bounding box center [404, 284] width 41 height 7
click at [406, 285] on span "WM_Kiosk_038A" at bounding box center [406, 284] width 45 height 7
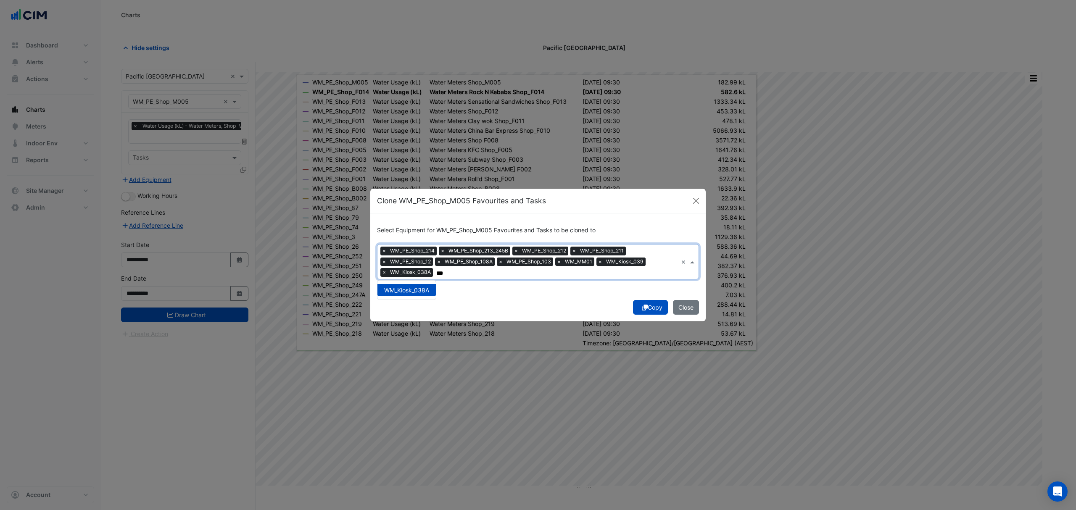
click at [471, 271] on input "***" at bounding box center [556, 273] width 241 height 9
click at [421, 336] on span "WM_Kiosk_034" at bounding box center [404, 338] width 41 height 7
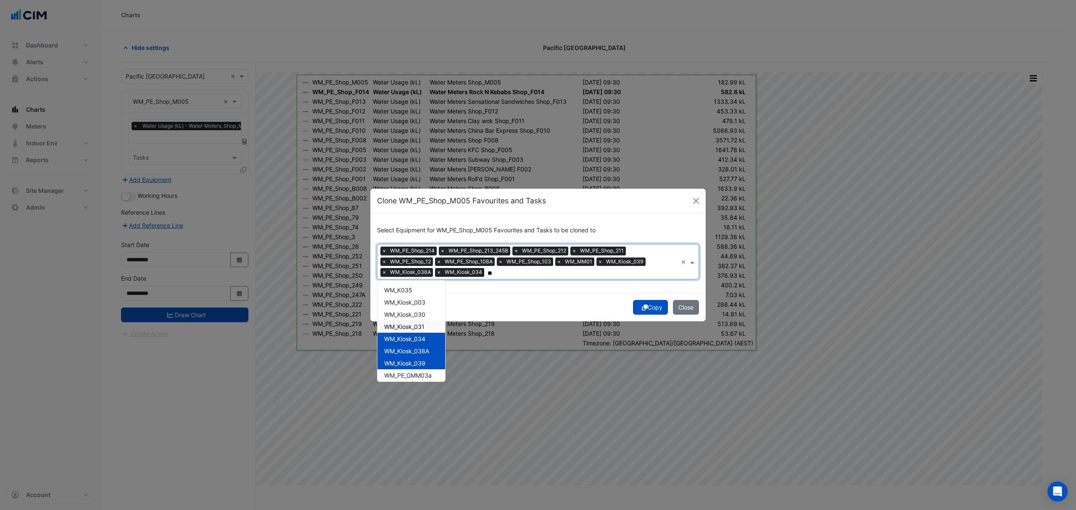
click at [417, 327] on span "WM_Kiosk_031" at bounding box center [404, 326] width 40 height 7
click at [419, 315] on span "WM_Kiosk_030" at bounding box center [404, 314] width 41 height 7
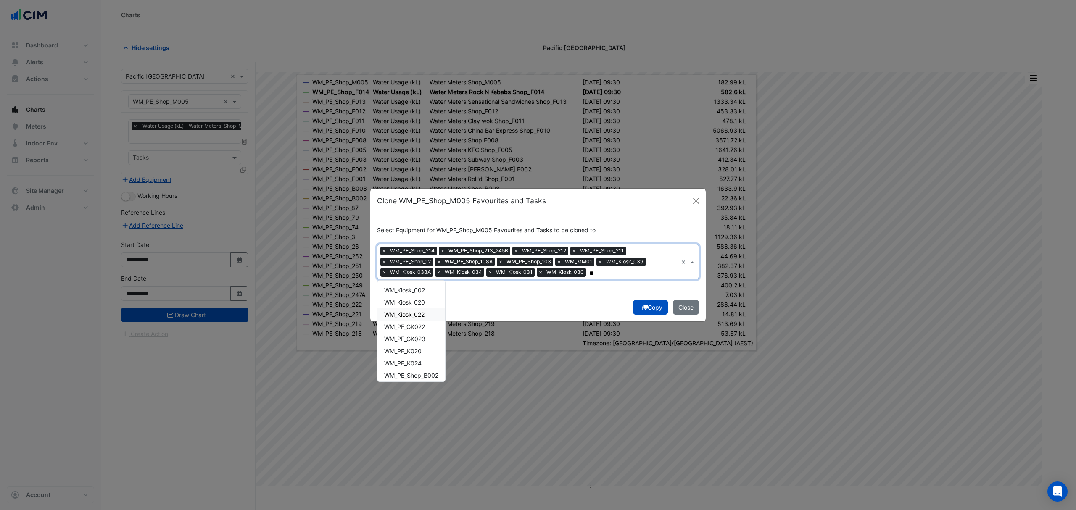
click at [415, 316] on span "WM_Kiosk_022" at bounding box center [404, 314] width 40 height 7
click at [421, 303] on span "WM_Kiosk_020" at bounding box center [404, 302] width 41 height 7
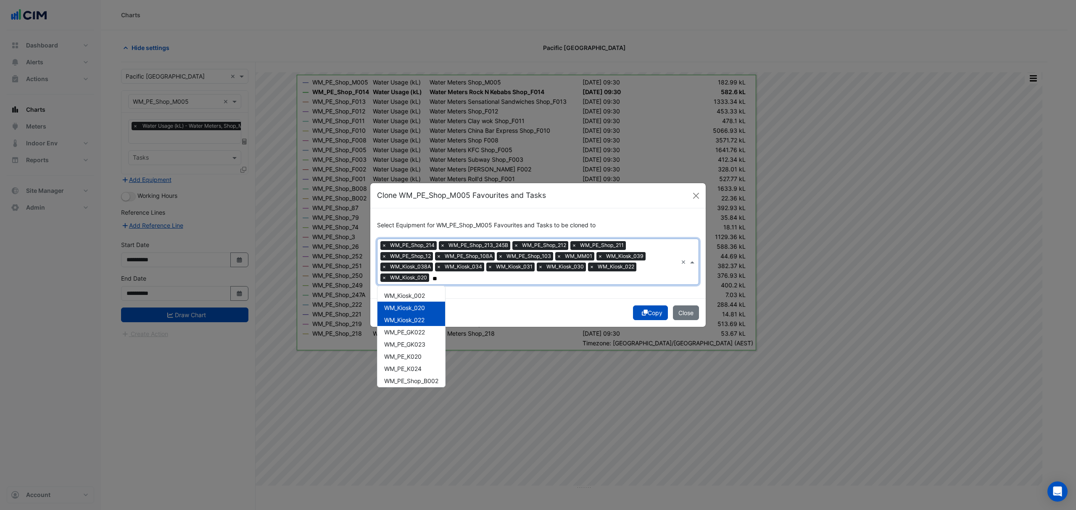
type input "*"
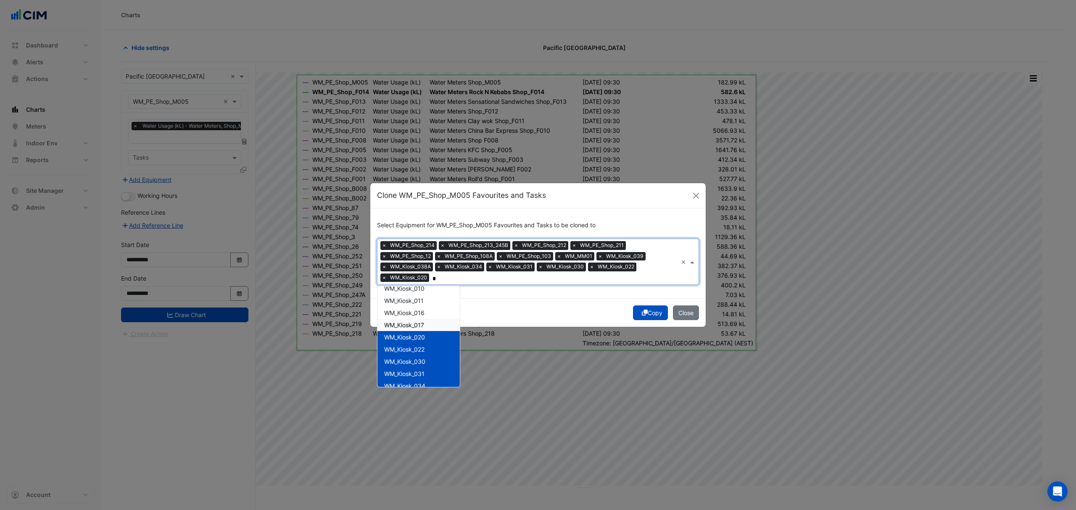
click at [416, 323] on span "WM_Kiosk_017" at bounding box center [404, 324] width 40 height 7
click at [419, 313] on span "WM_Kiosk_016" at bounding box center [404, 312] width 40 height 7
click at [418, 301] on span "WM_Kiosk_011" at bounding box center [403, 300] width 39 height 7
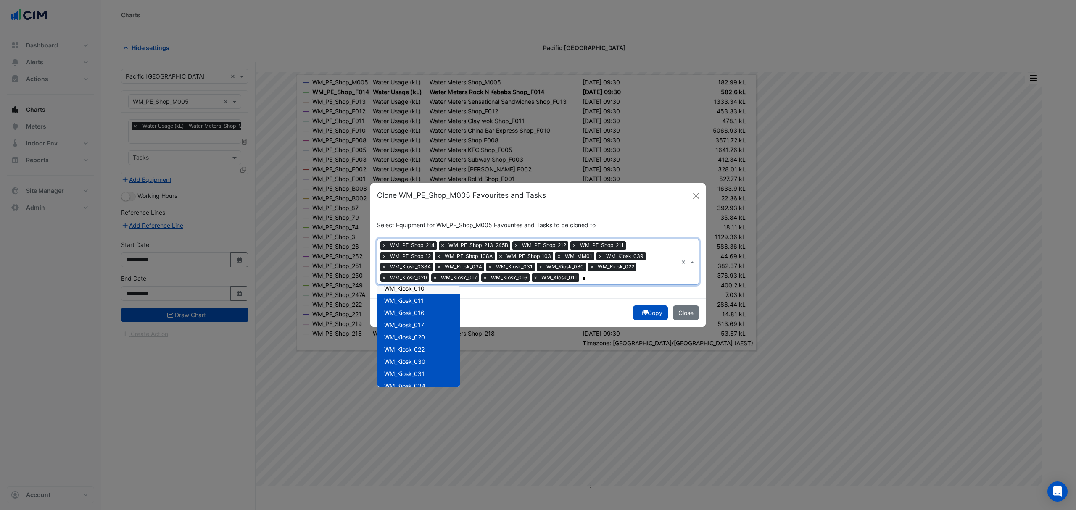
click at [418, 291] on span "WM_Kiosk_010" at bounding box center [404, 288] width 40 height 7
click at [419, 332] on span "WM_Kiosk_003" at bounding box center [404, 332] width 41 height 7
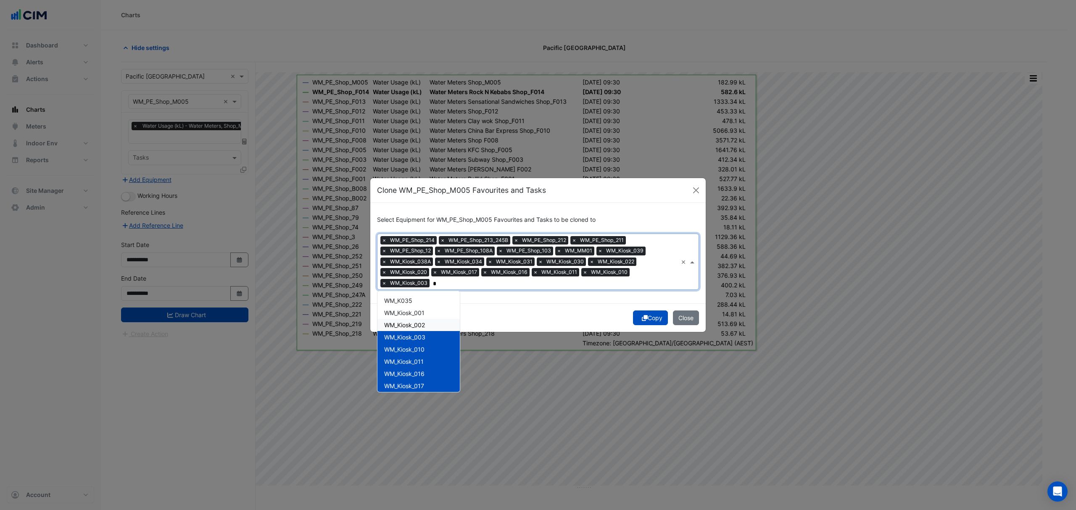
click at [419, 324] on span "WM_Kiosk_002" at bounding box center [404, 324] width 41 height 7
click at [417, 314] on span "WM_Kiosk_001" at bounding box center [404, 312] width 40 height 7
click at [412, 301] on span "WM_K035" at bounding box center [398, 300] width 28 height 7
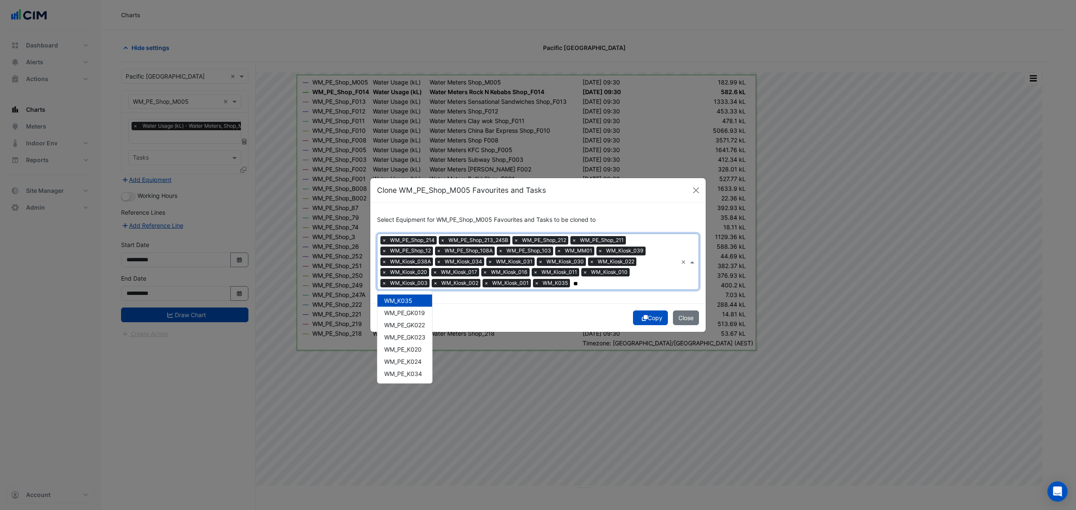
type input "**"
click at [418, 363] on span "WM_PE_K024" at bounding box center [402, 361] width 37 height 7
click at [413, 352] on span "WM_PE_K020" at bounding box center [402, 349] width 37 height 7
click at [496, 314] on div "Copy Close" at bounding box center [537, 317] width 335 height 29
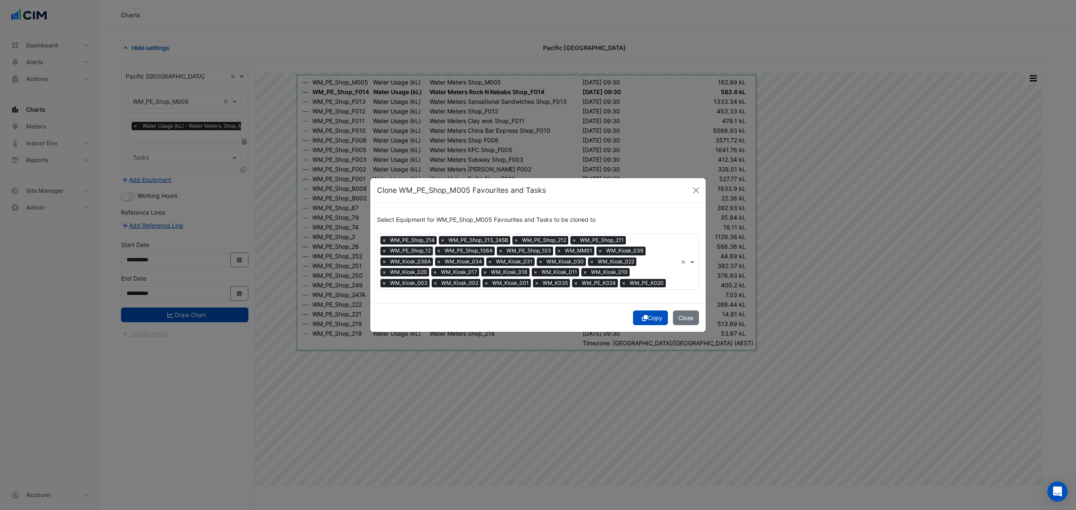
click at [669, 283] on input "text" at bounding box center [673, 283] width 8 height 9
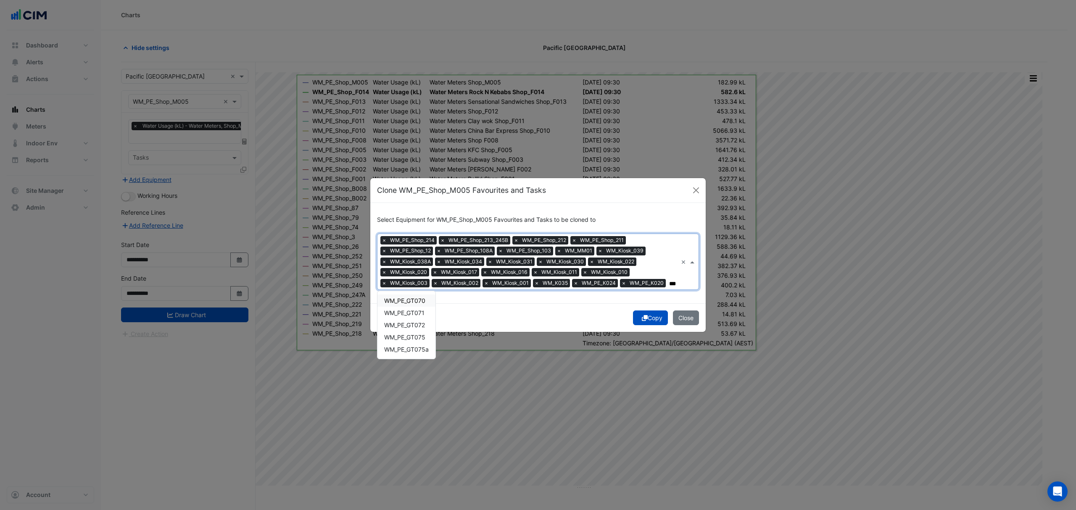
scroll to position [0, 1]
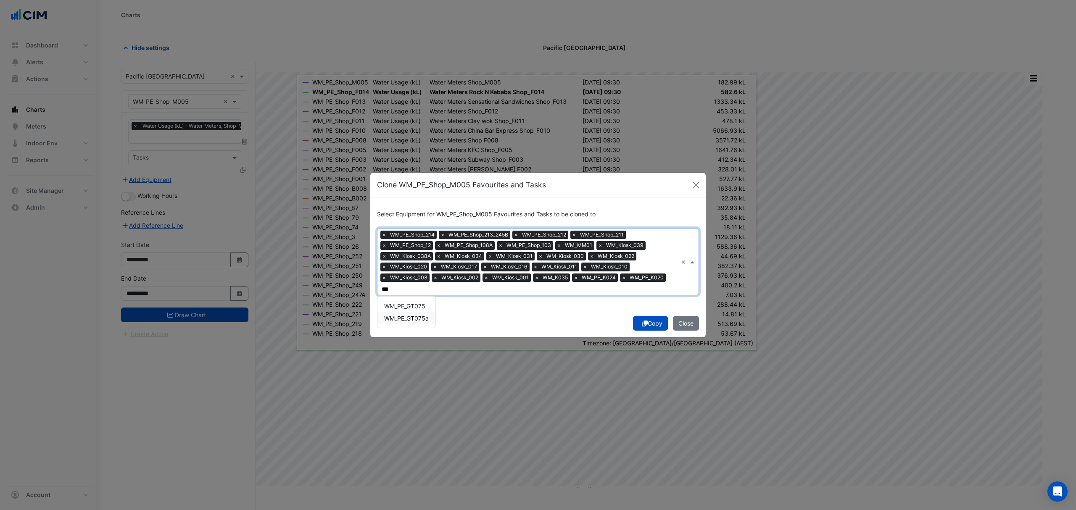
click at [411, 315] on span "WM_PE_GT075a" at bounding box center [406, 318] width 45 height 7
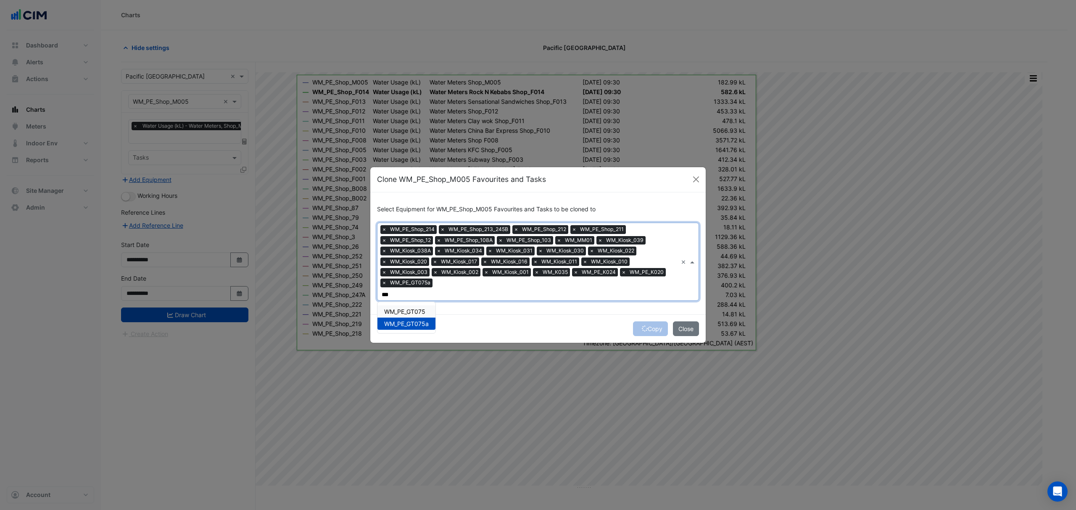
click at [414, 308] on span "WM_PE_GT075" at bounding box center [404, 311] width 41 height 7
click at [503, 290] on input "***" at bounding box center [478, 294] width 192 height 9
type input "*"
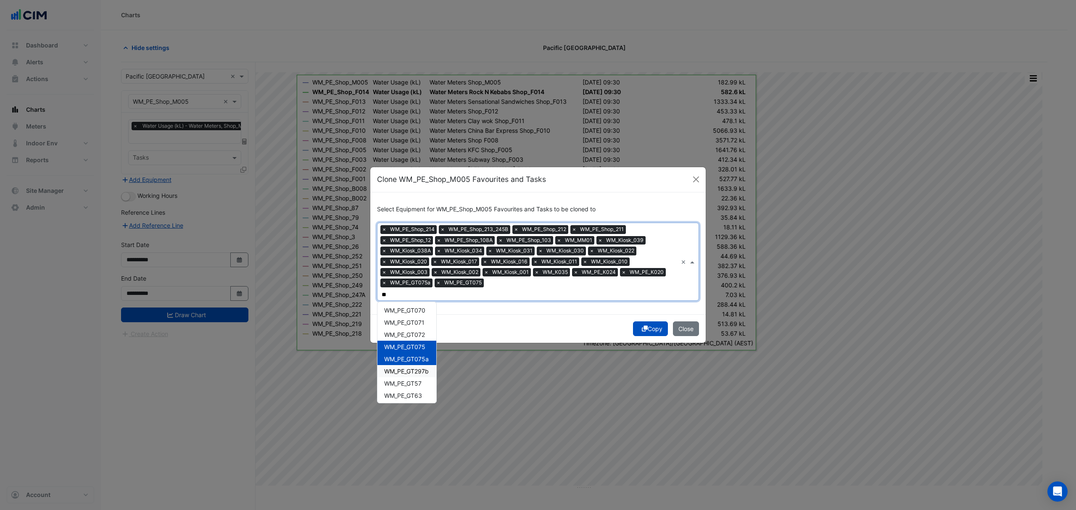
scroll to position [88, 0]
click at [424, 329] on span "WM_PE_GT072" at bounding box center [404, 332] width 41 height 7
click at [424, 317] on span "WM_PE_GT071" at bounding box center [404, 320] width 40 height 7
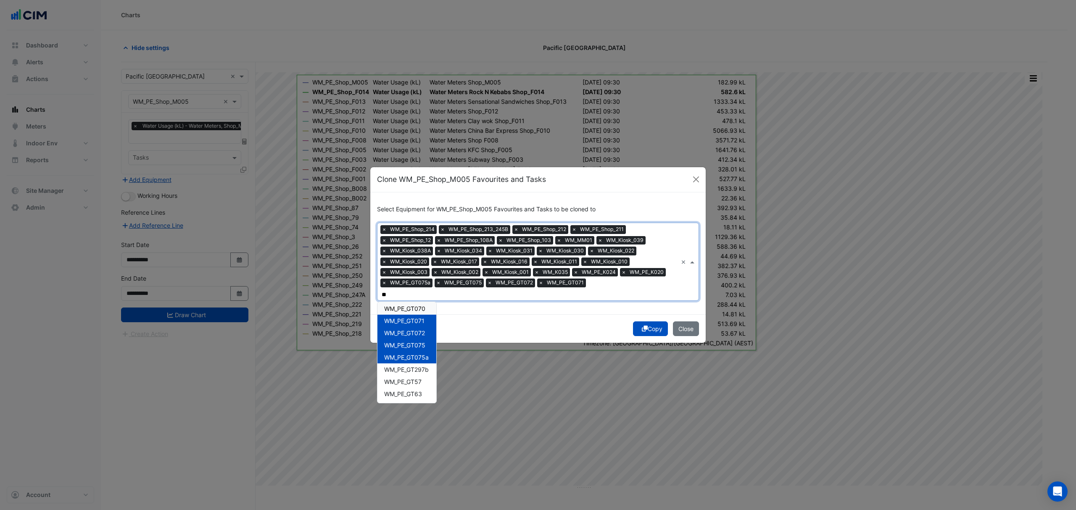
click at [411, 305] on span "WM_PE_GT070" at bounding box center [404, 308] width 41 height 7
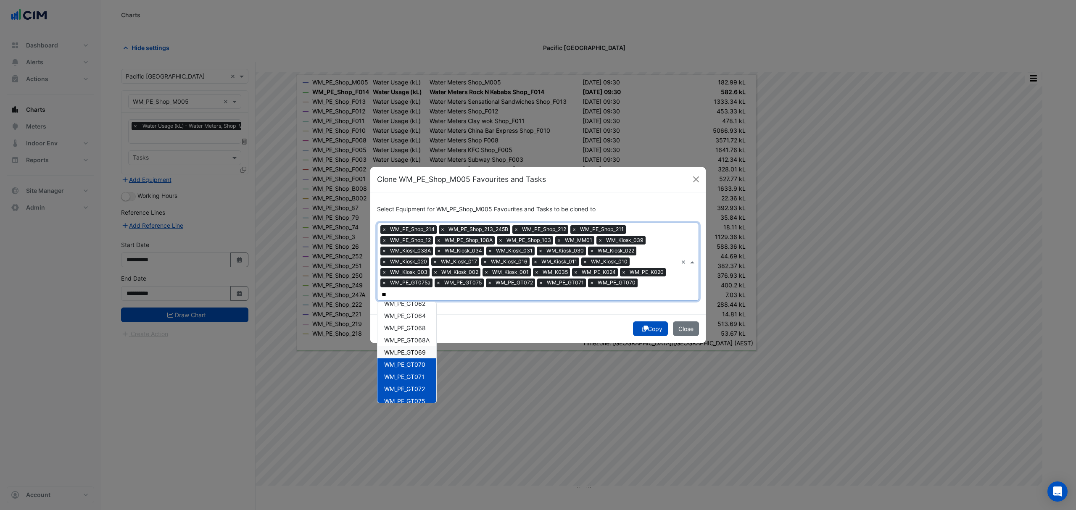
click at [423, 349] on span "WM_PE_GT069" at bounding box center [405, 352] width 42 height 7
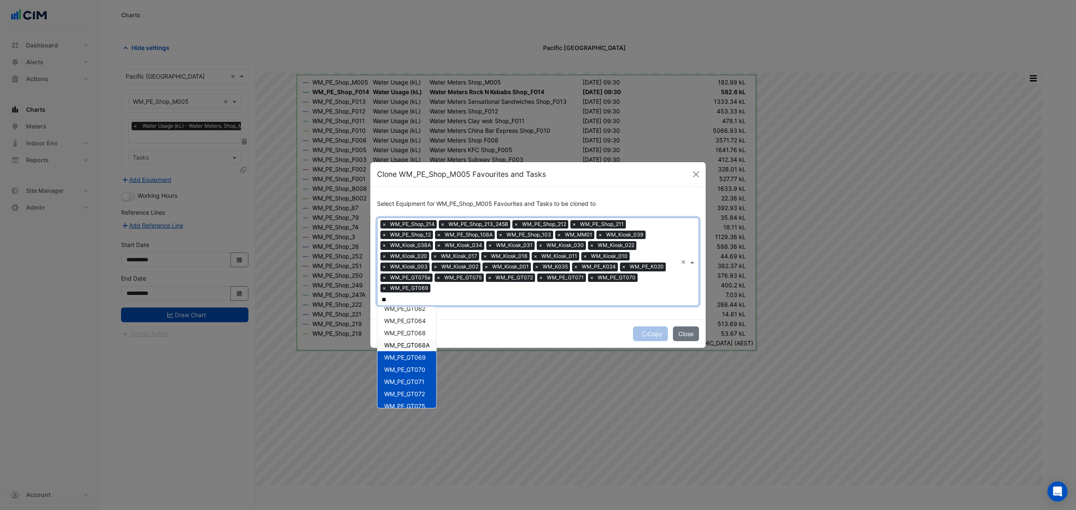
click at [422, 342] on span "WM_PE_GT068A" at bounding box center [406, 345] width 45 height 7
click at [419, 329] on span "WM_PE_GT068" at bounding box center [405, 332] width 42 height 7
click at [419, 350] on span "WM_PE_GT064" at bounding box center [405, 353] width 42 height 7
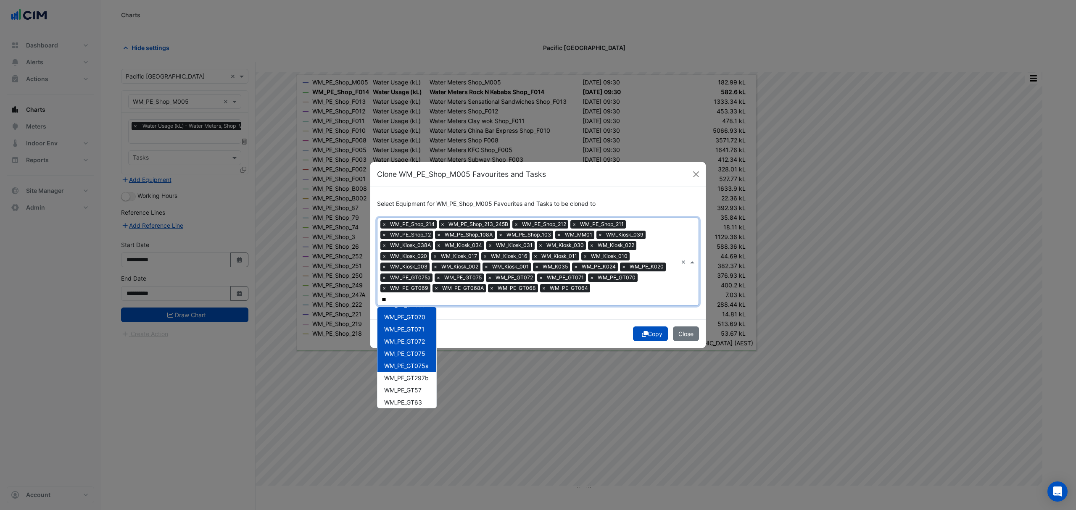
scroll to position [88, 0]
click at [419, 395] on span "WM_PE_GT63" at bounding box center [403, 398] width 38 height 7
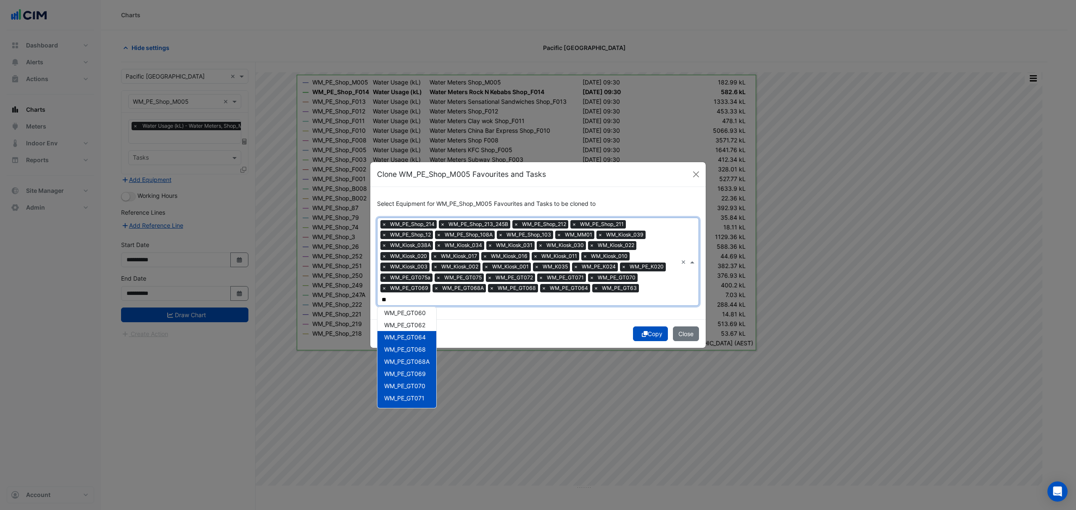
scroll to position [0, 0]
click at [419, 338] on span "WM_PE_GT062" at bounding box center [404, 340] width 41 height 7
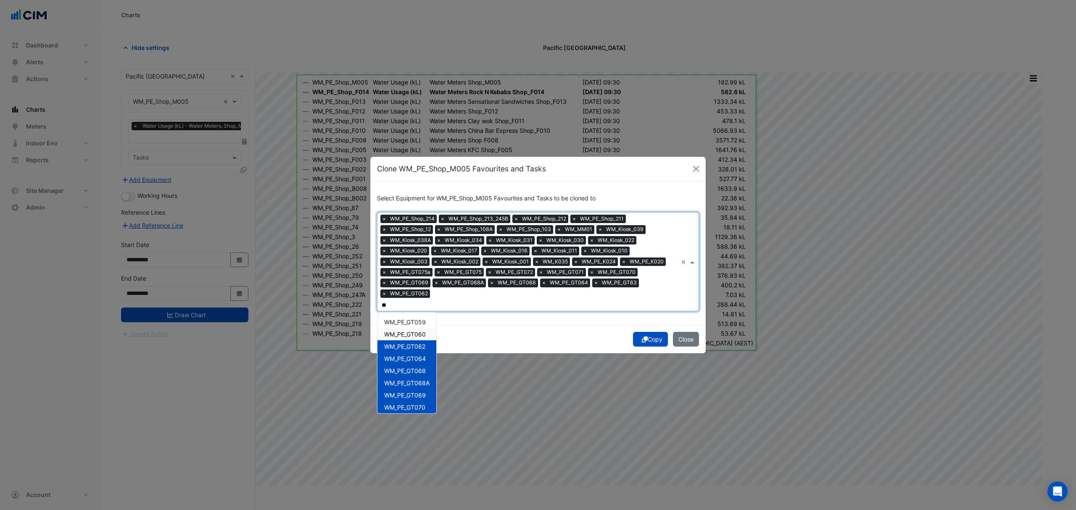
click at [419, 331] on span "WM_PE_GT060" at bounding box center [405, 334] width 42 height 7
click at [419, 321] on div "WM_PE_GT059" at bounding box center [406, 322] width 59 height 12
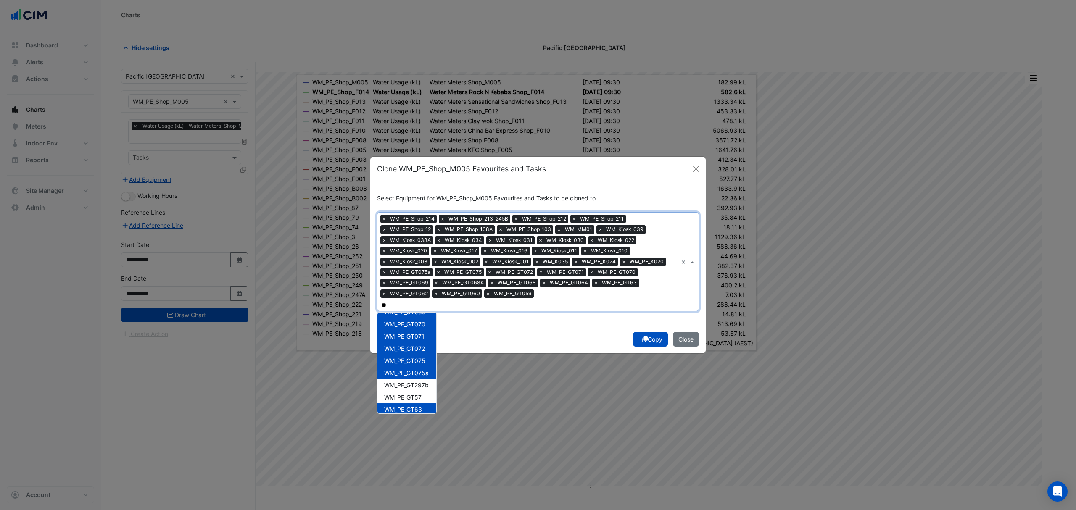
scroll to position [88, 0]
click at [417, 389] on span "WM_PE_GT57" at bounding box center [402, 392] width 37 height 7
click at [477, 301] on input "**" at bounding box center [429, 305] width 95 height 9
type input "*"
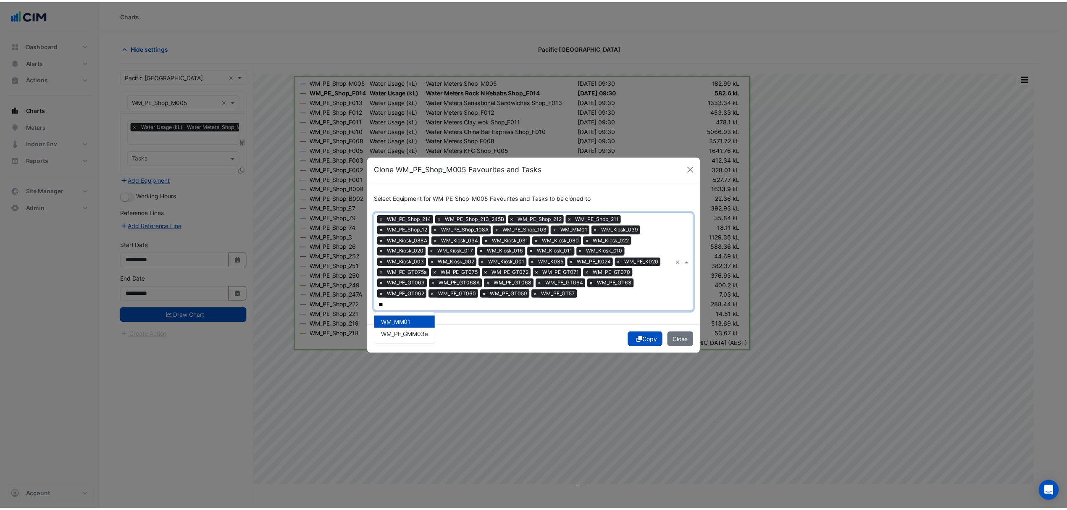
scroll to position [0, 0]
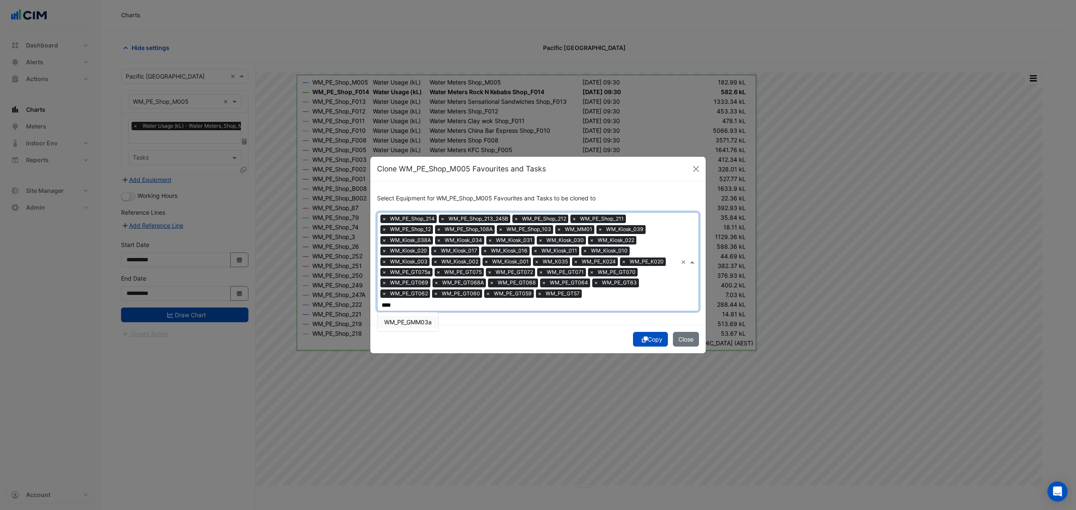
click at [419, 319] on span "WM_PE_GMM03a" at bounding box center [407, 322] width 47 height 7
type input "*"
click at [419, 343] on span "WM_PE_GK023" at bounding box center [404, 346] width 41 height 7
click at [419, 334] on span "WM_PE_GK022" at bounding box center [404, 334] width 41 height 7
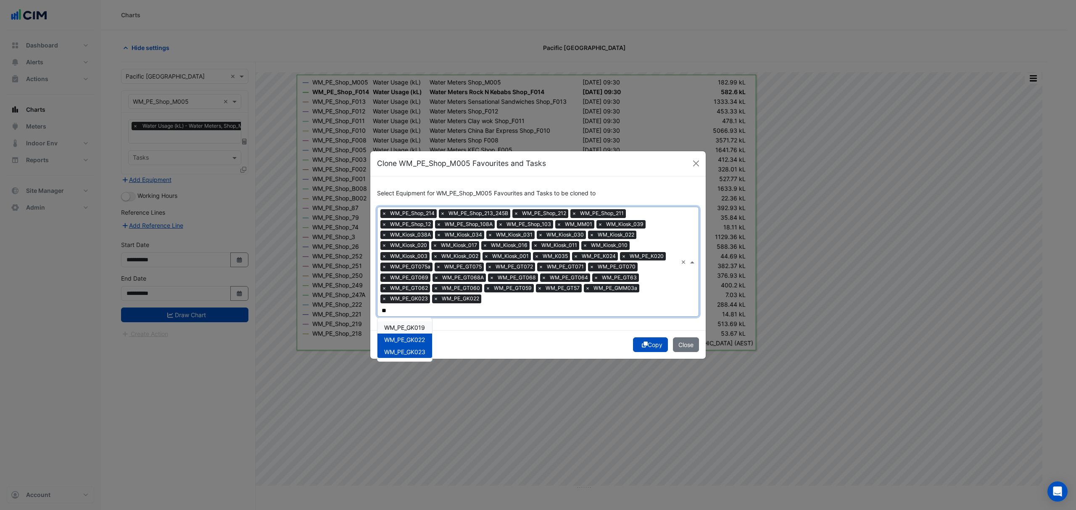
click at [421, 324] on span "WM_PE_GK019" at bounding box center [404, 327] width 41 height 7
type input "**"
click at [474, 332] on div "Copy Close" at bounding box center [537, 344] width 335 height 29
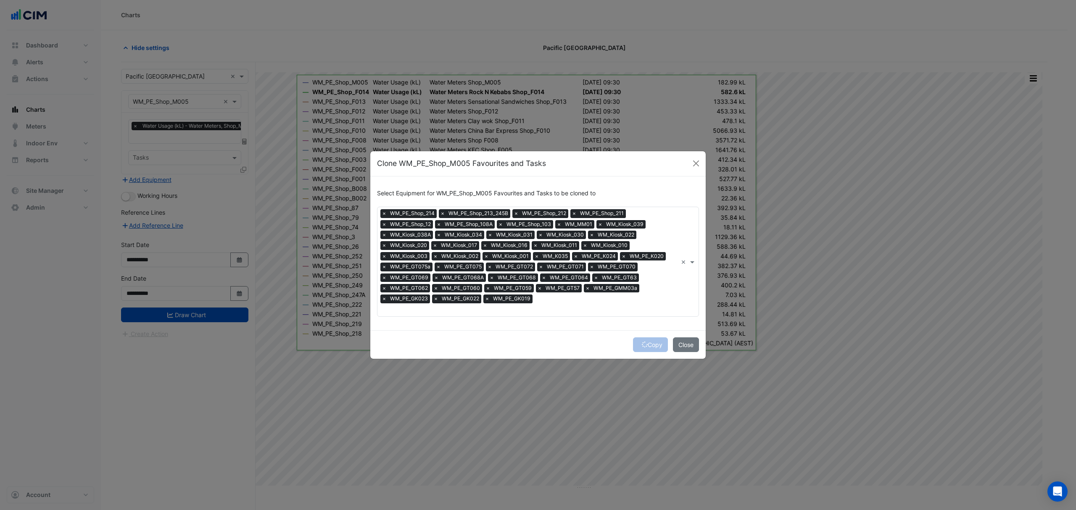
click at [644, 342] on div "Copy Close" at bounding box center [537, 344] width 335 height 29
click at [642, 342] on fa-icon "submit" at bounding box center [645, 344] width 6 height 7
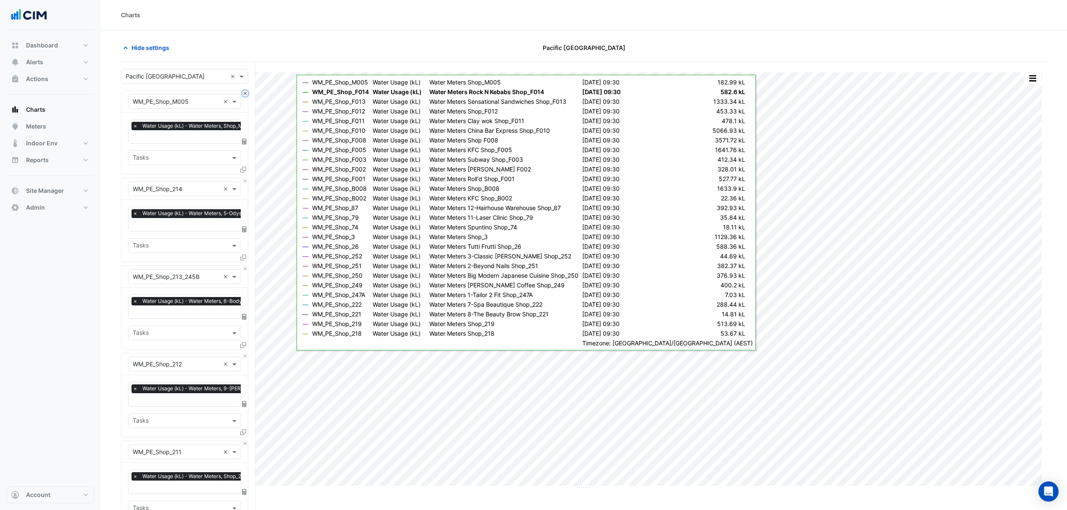
click at [245, 93] on button "Close" at bounding box center [244, 93] width 5 height 5
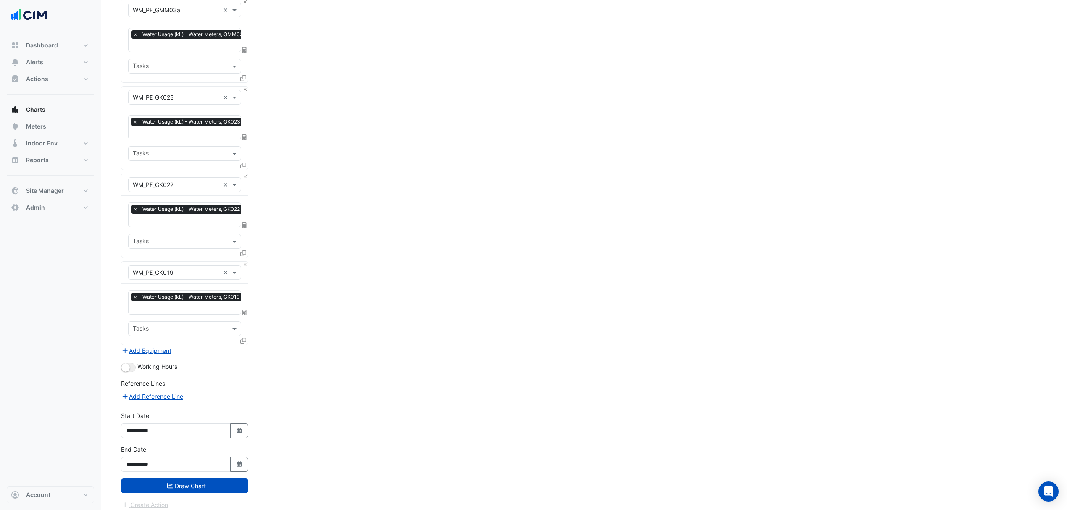
scroll to position [3508, 0]
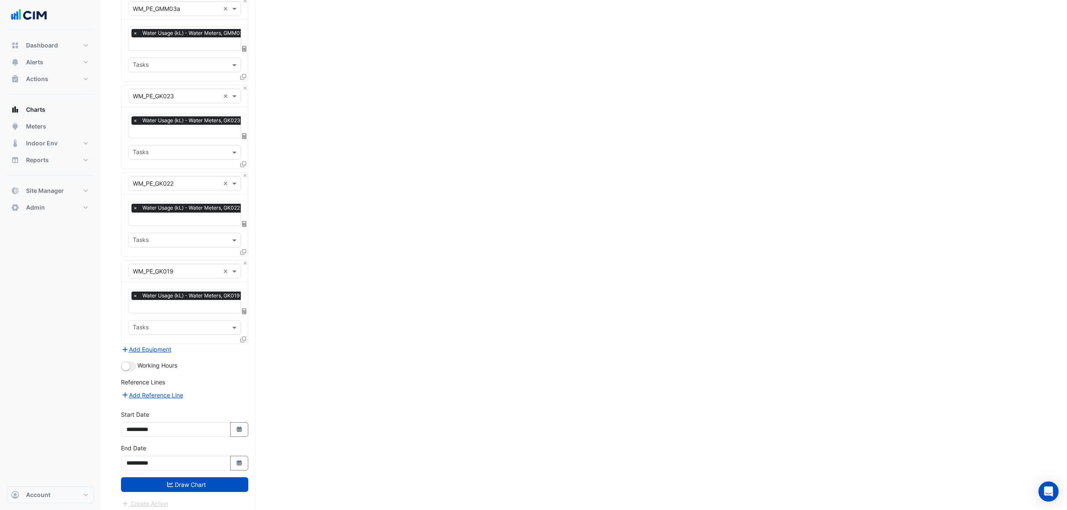
click at [176, 482] on button "Draw Chart" at bounding box center [184, 484] width 127 height 15
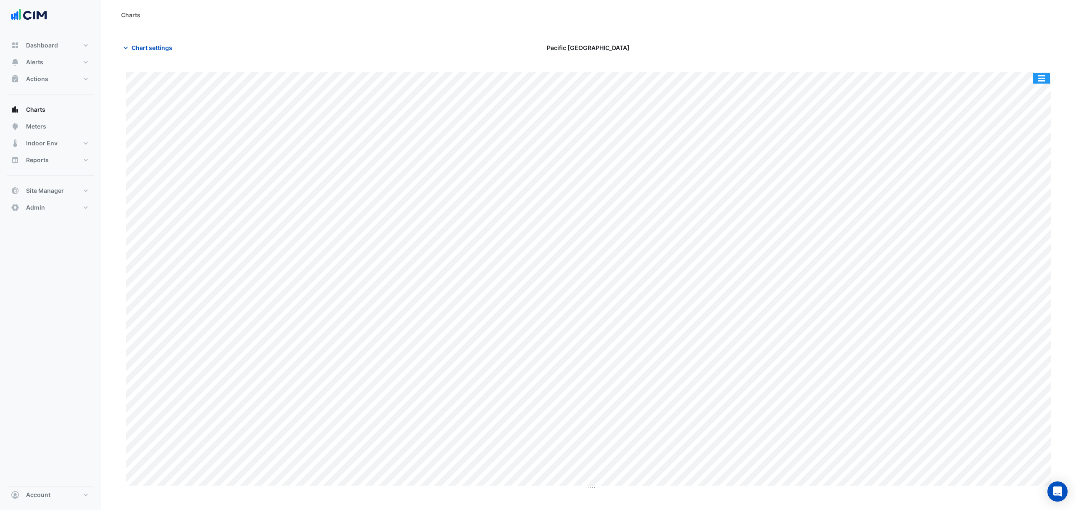
click at [1042, 81] on button "button" at bounding box center [1041, 78] width 17 height 11
click at [1021, 209] on div "Export CSV - Pivot" at bounding box center [1024, 209] width 50 height 20
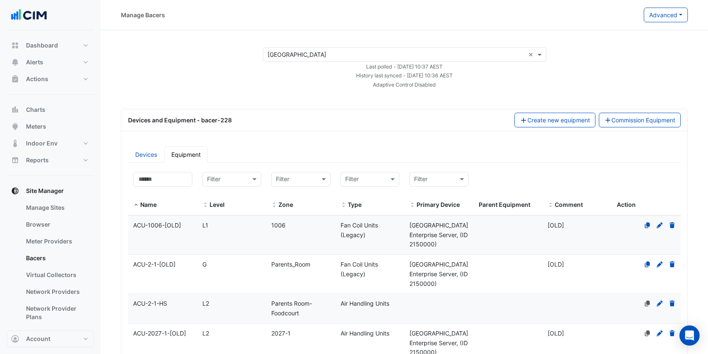
select select "***"
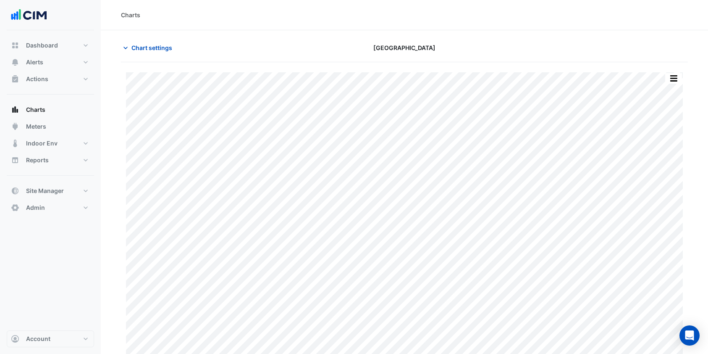
scroll to position [38, 0]
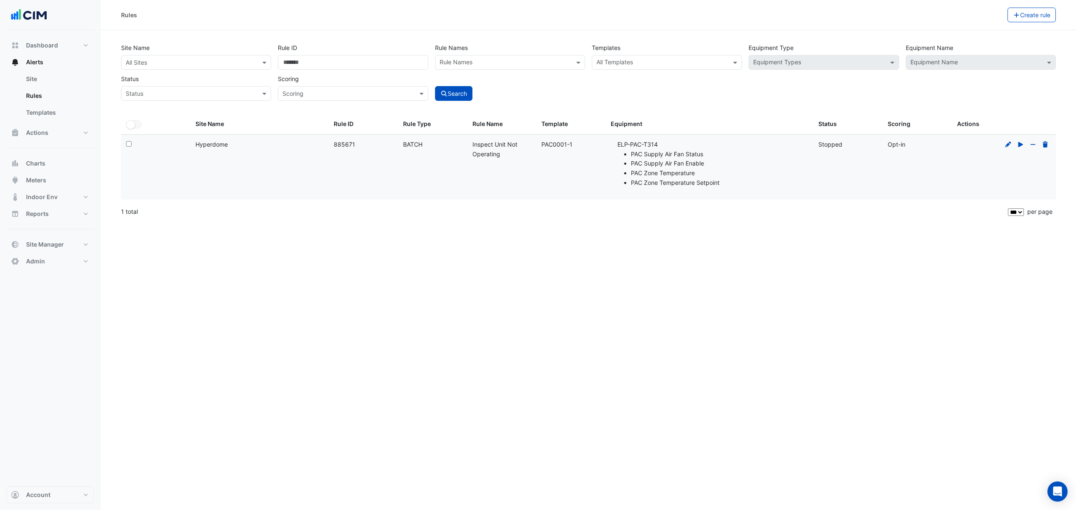
select select "***"
